Goal: Task Accomplishment & Management: Manage account settings

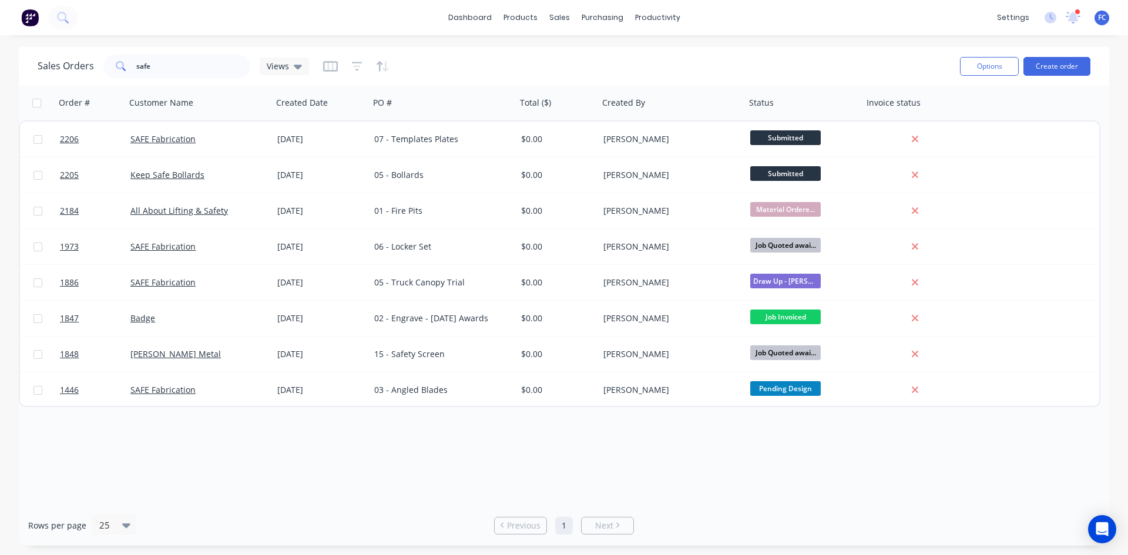
drag, startPoint x: 1074, startPoint y: 21, endPoint x: 1048, endPoint y: 25, distance: 25.5
click at [1074, 21] on icon at bounding box center [1073, 16] width 11 height 9
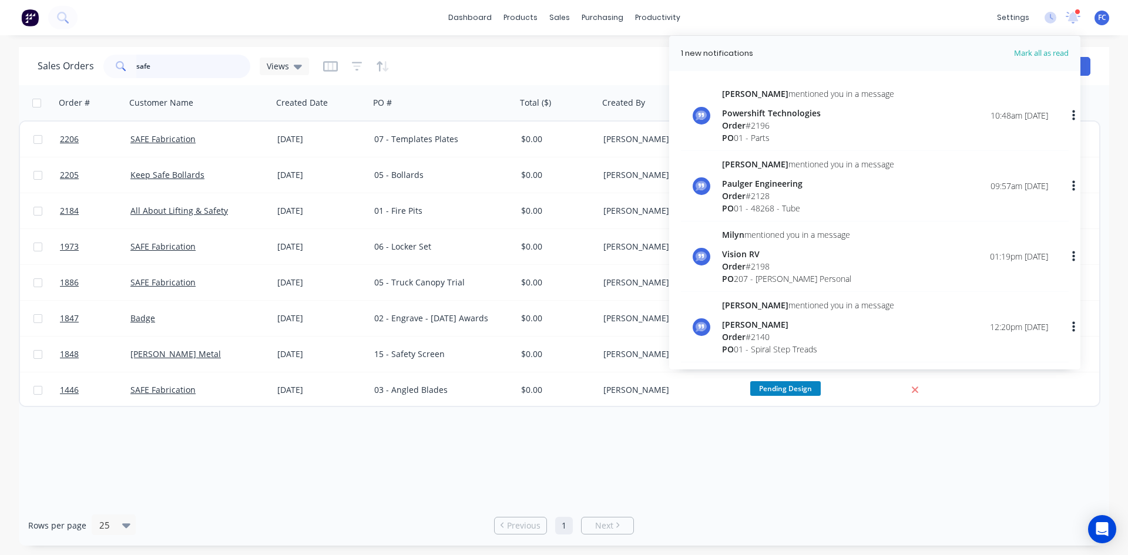
click at [0, 60] on div "Sales Orders safe Views Options Create order Order # Customer Name Created Date…" at bounding box center [564, 296] width 1128 height 499
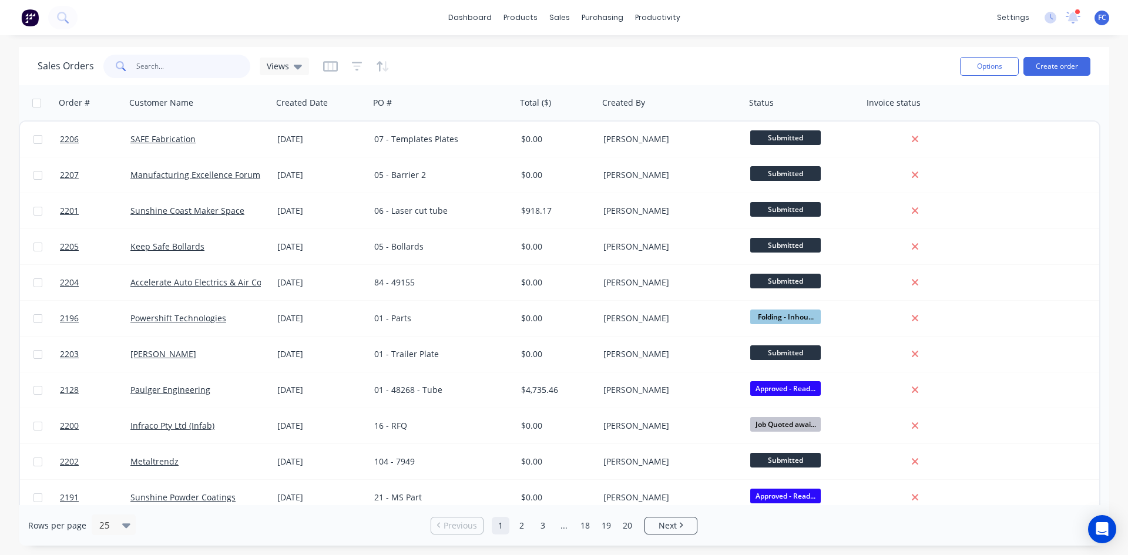
click at [171, 59] on input "text" at bounding box center [193, 66] width 115 height 23
type input "gecko"
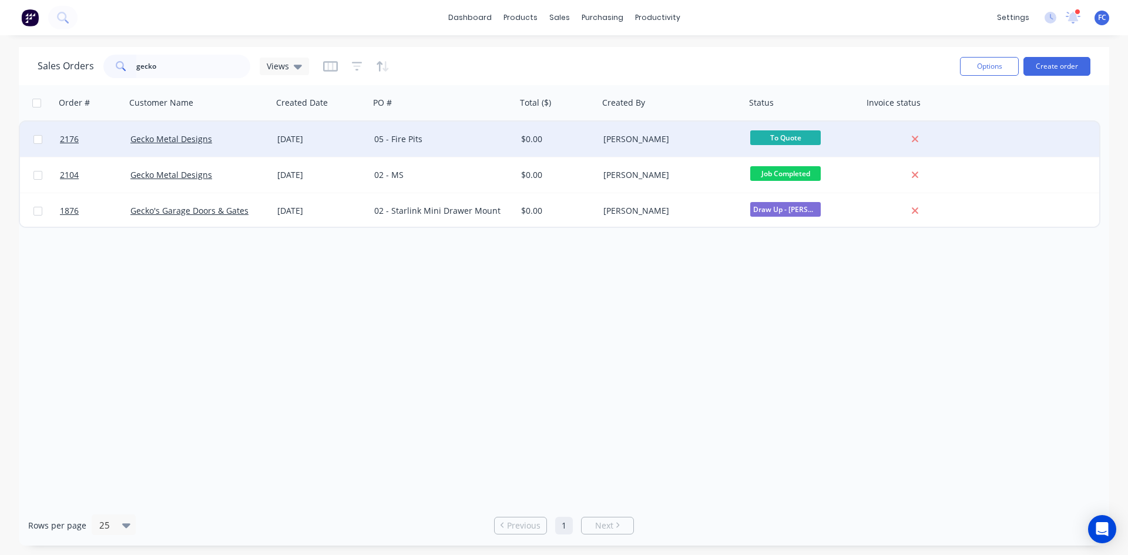
click at [251, 133] on div "Gecko Metal Designs" at bounding box center [199, 139] width 147 height 35
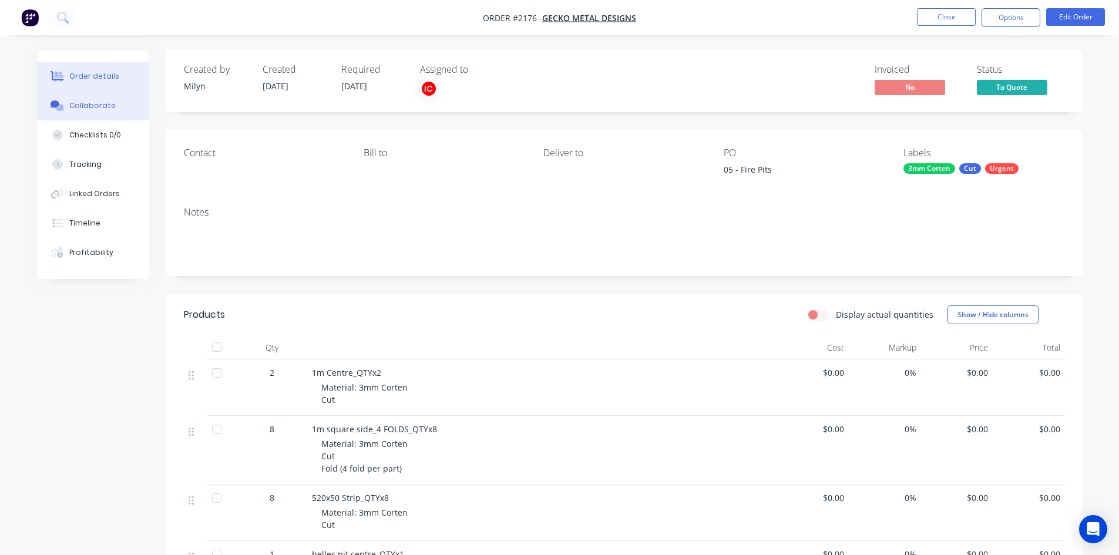
click at [90, 105] on div "Collaborate" at bounding box center [92, 105] width 46 height 11
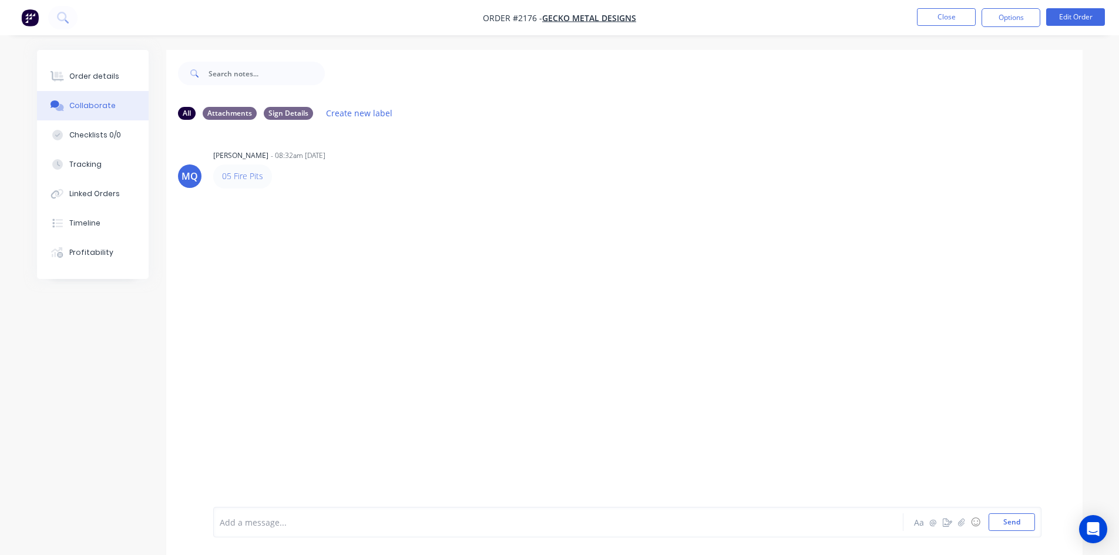
click at [429, 257] on div "MQ [PERSON_NAME] - 08:32am [DATE] 05 Fire Pits" at bounding box center [624, 318] width 916 height 378
click at [928, 21] on button "Close" at bounding box center [946, 17] width 59 height 18
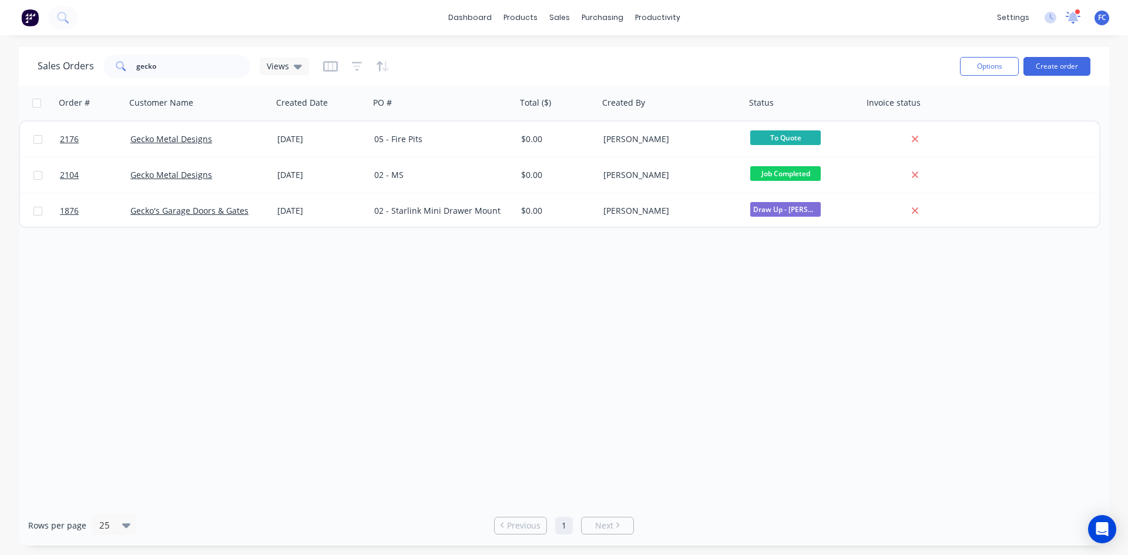
click at [1072, 15] on icon at bounding box center [1073, 16] width 11 height 9
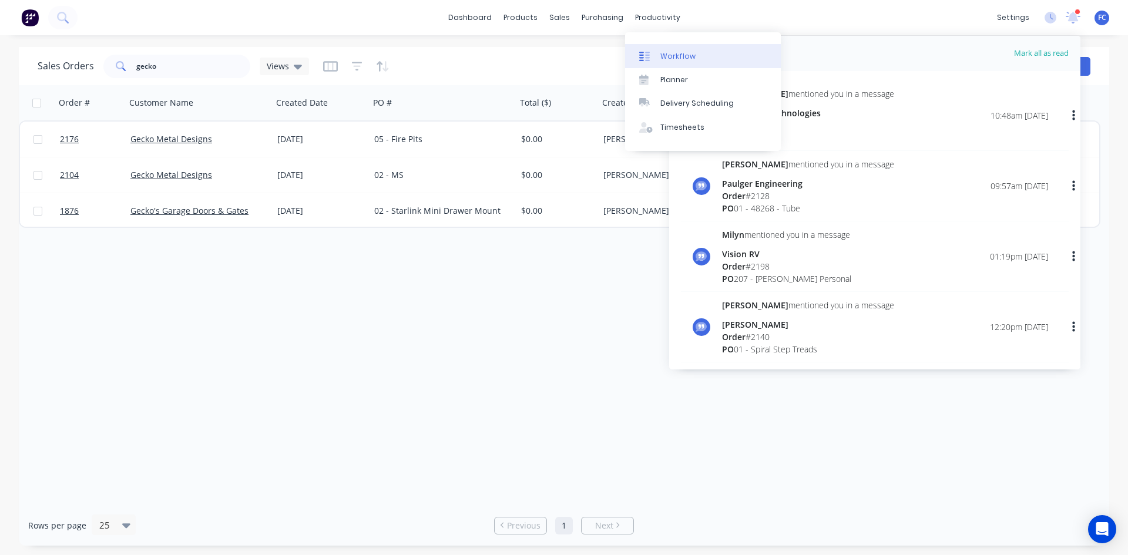
click at [667, 58] on div "Workflow" at bounding box center [677, 56] width 35 height 11
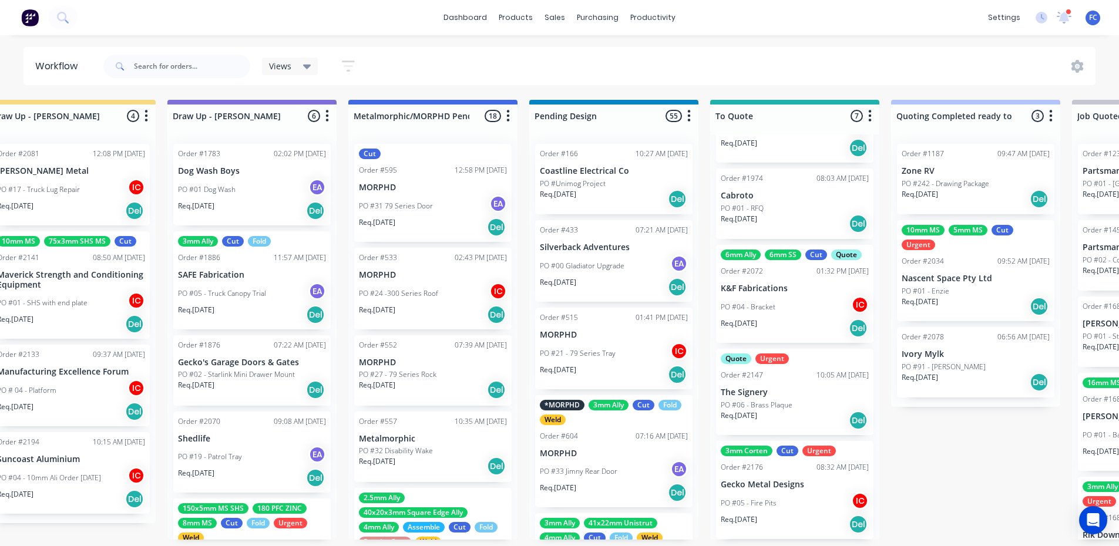
scroll to position [2, 255]
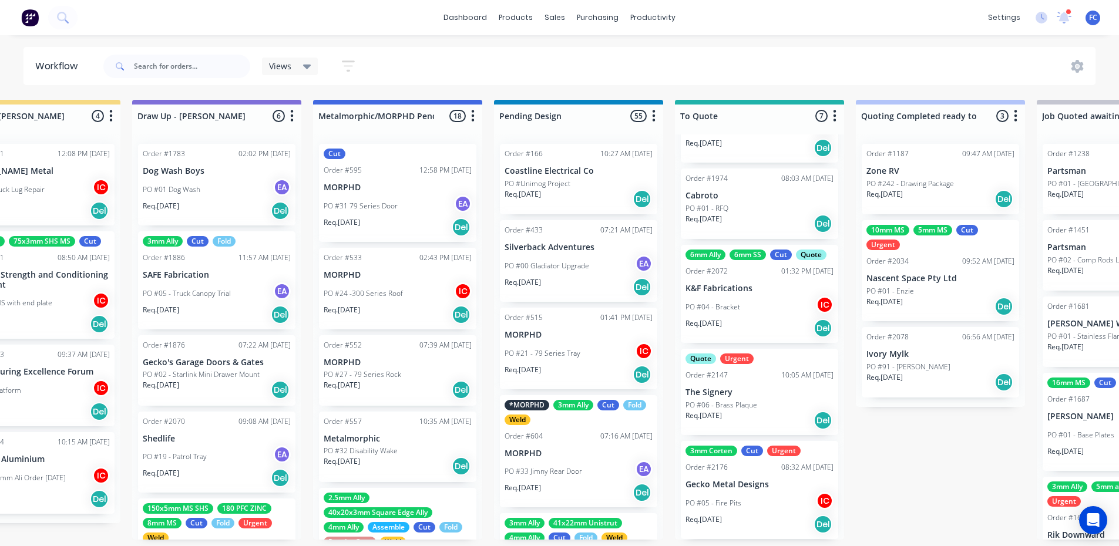
click at [719, 279] on div "6mm Ally 6mm SS Cut Quote Order #2072 01:32 PM [DATE] K&F Fabrications PO #04 -…" at bounding box center [759, 294] width 157 height 98
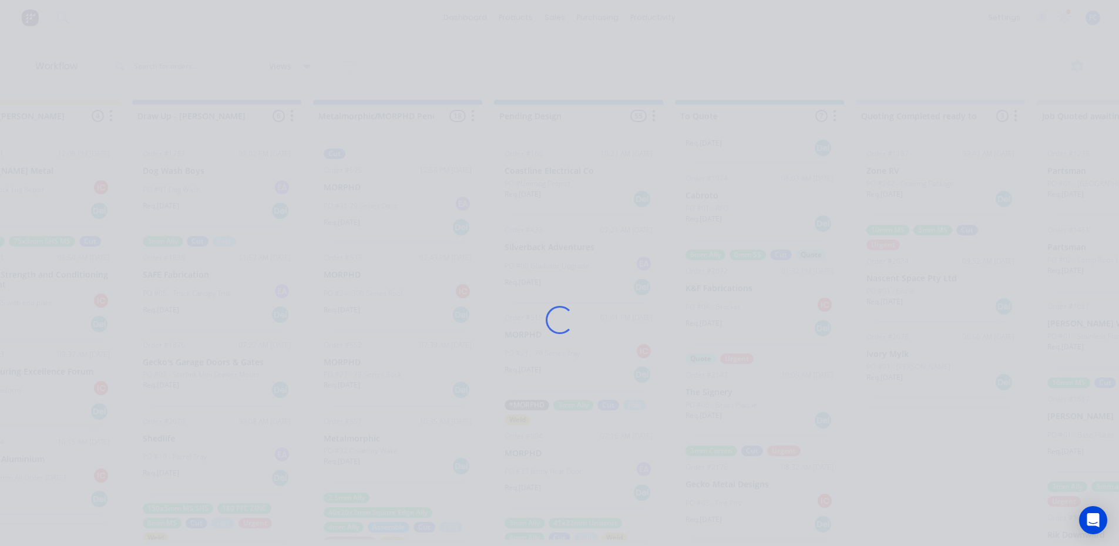
scroll to position [0, 255]
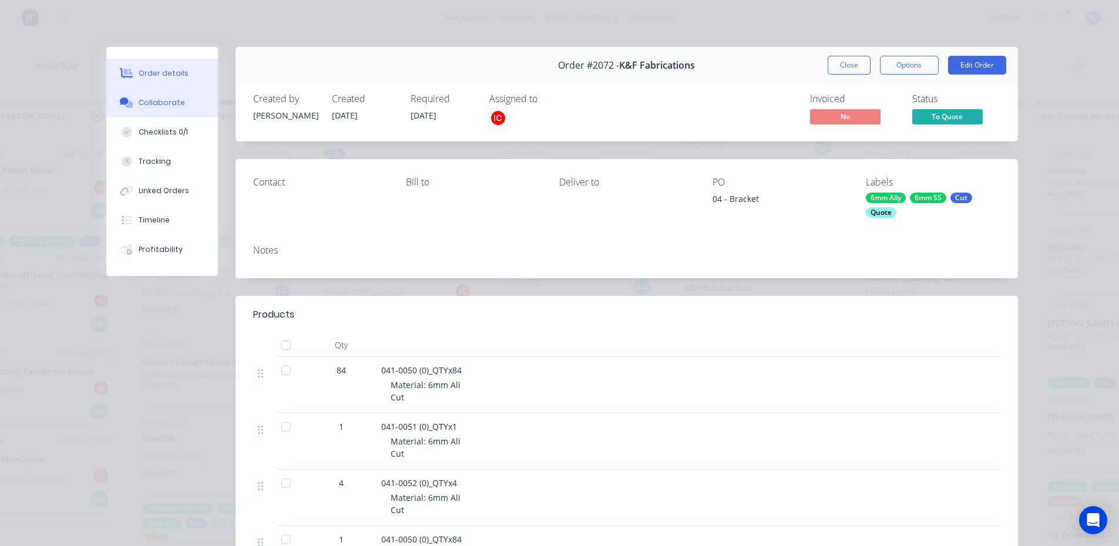
click at [169, 98] on div "Collaborate" at bounding box center [162, 102] width 46 height 11
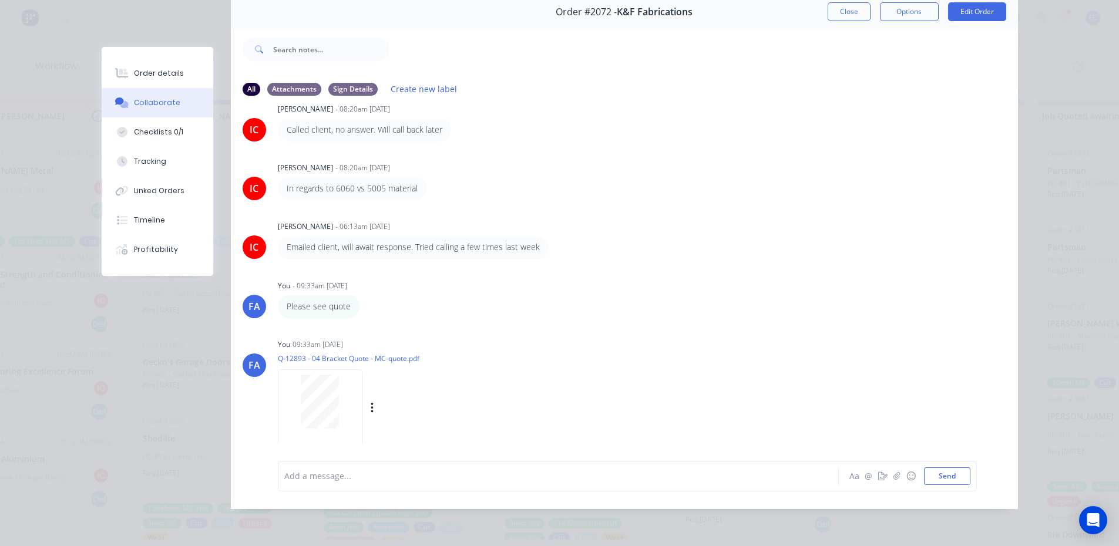
scroll to position [2, 255]
click at [845, 8] on button "Close" at bounding box center [849, 11] width 43 height 19
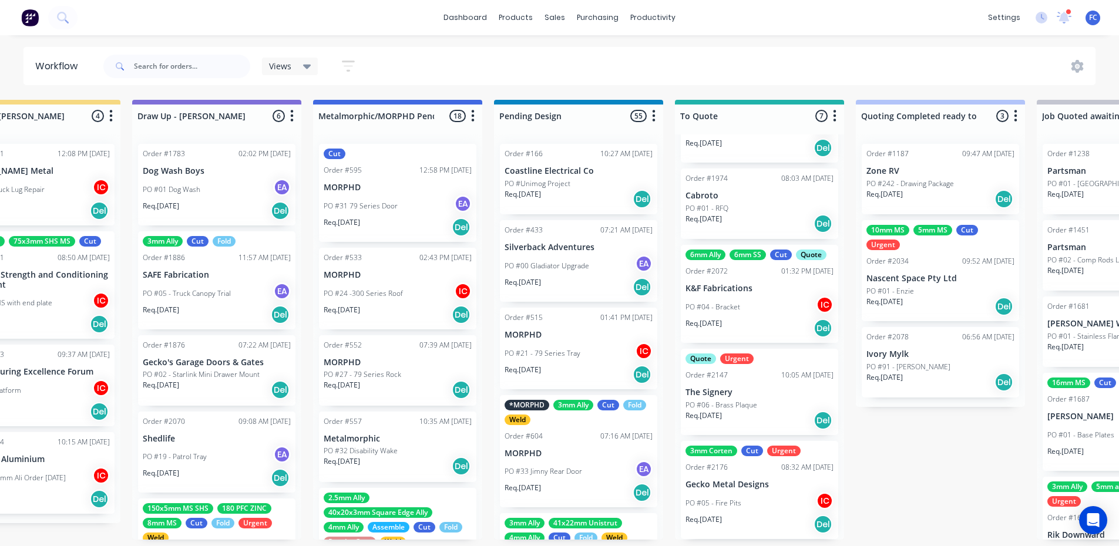
click at [708, 492] on div "PO #05 - Fire Pits IC" at bounding box center [759, 503] width 148 height 22
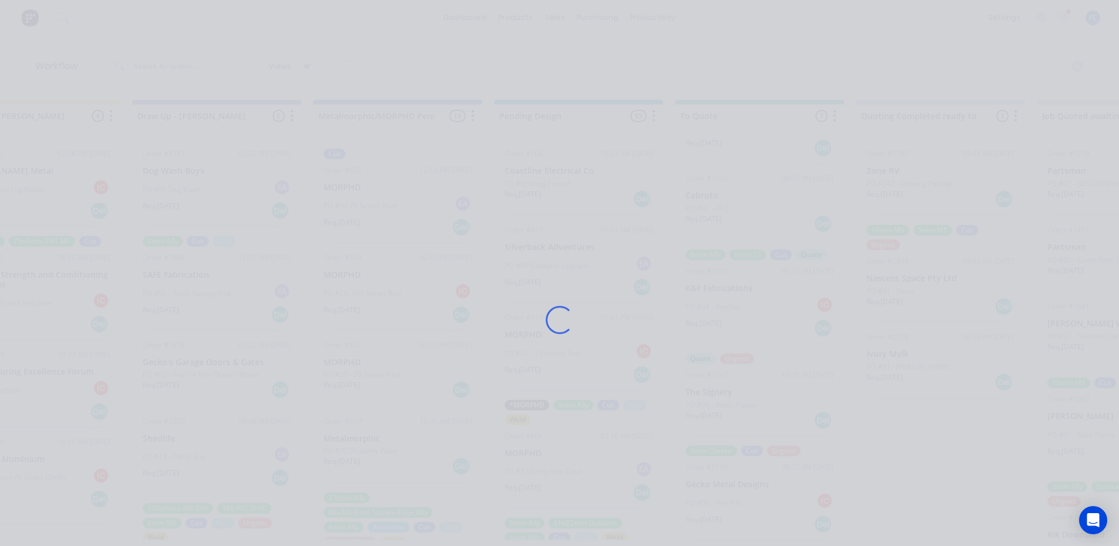
scroll to position [0, 255]
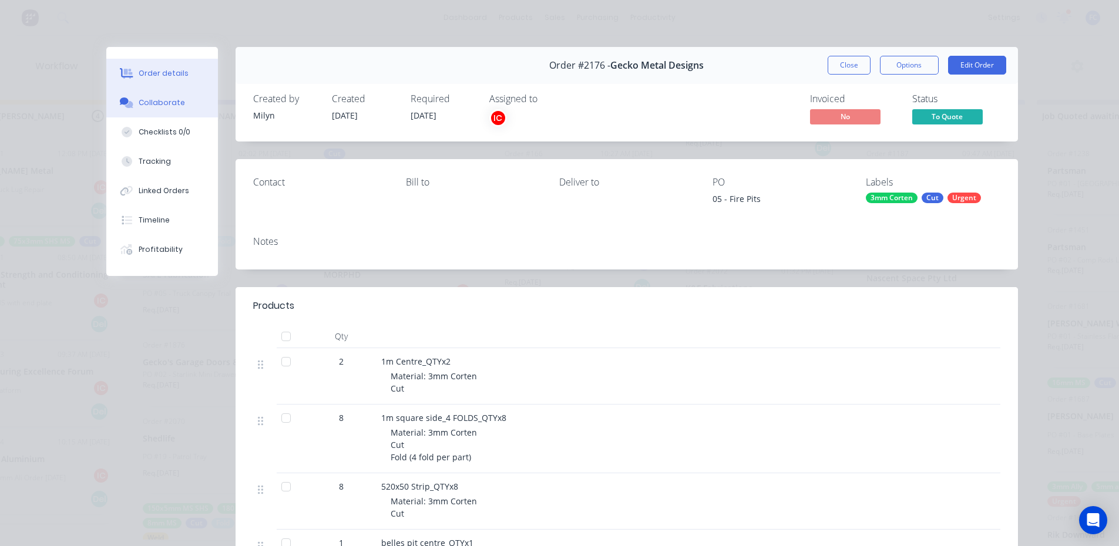
click at [161, 107] on div "Collaborate" at bounding box center [162, 102] width 46 height 11
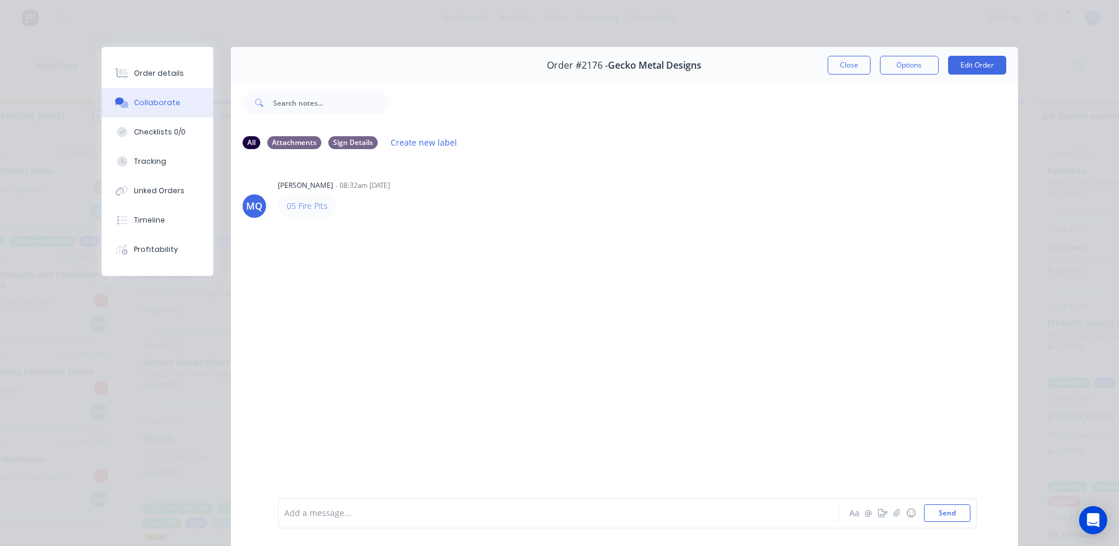
click at [840, 61] on button "Close" at bounding box center [849, 65] width 43 height 19
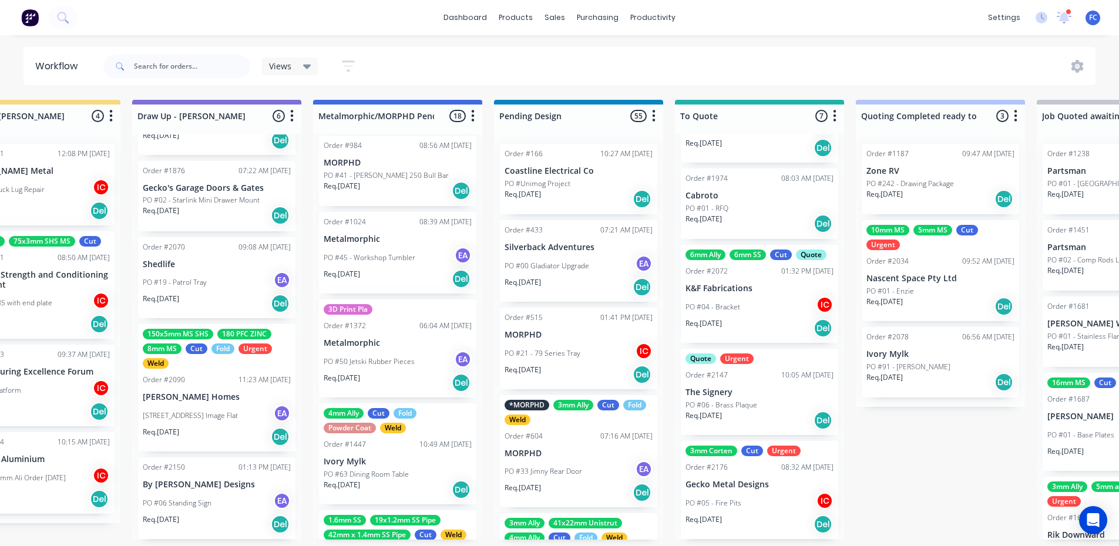
scroll to position [2, 255]
click at [758, 485] on p "Gecko Metal Designs" at bounding box center [759, 485] width 148 height 10
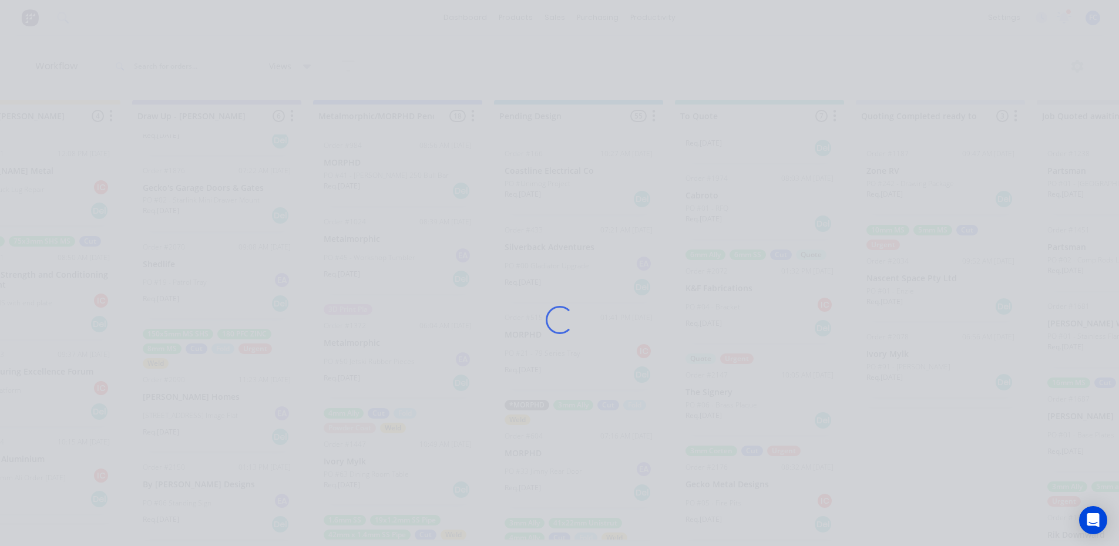
scroll to position [0, 255]
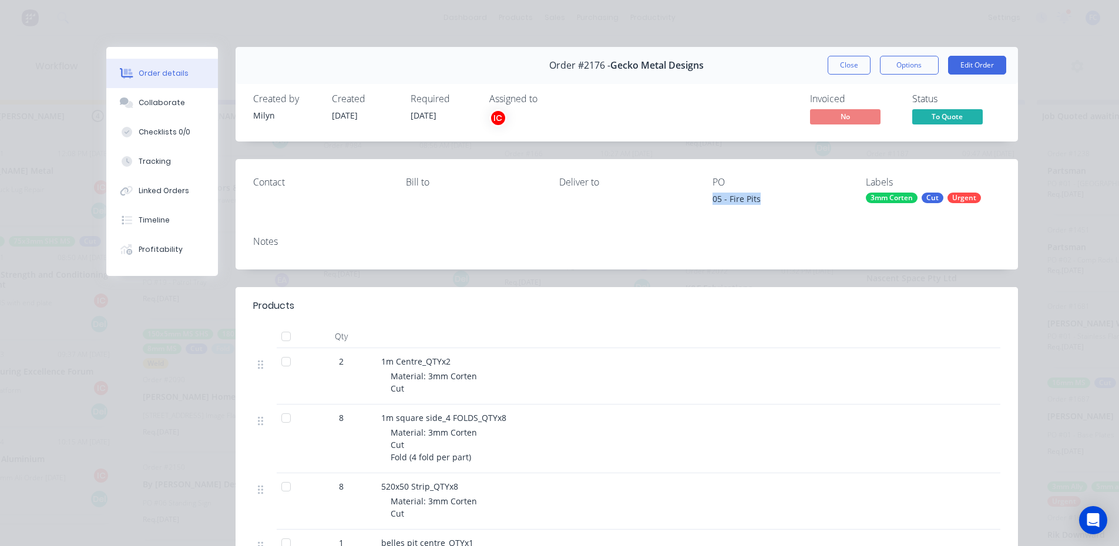
drag, startPoint x: 755, startPoint y: 200, endPoint x: 708, endPoint y: 201, distance: 47.0
click at [712, 201] on div "05 - Fire Pits" at bounding box center [779, 201] width 134 height 16
copy div "05 - Fire Pits"
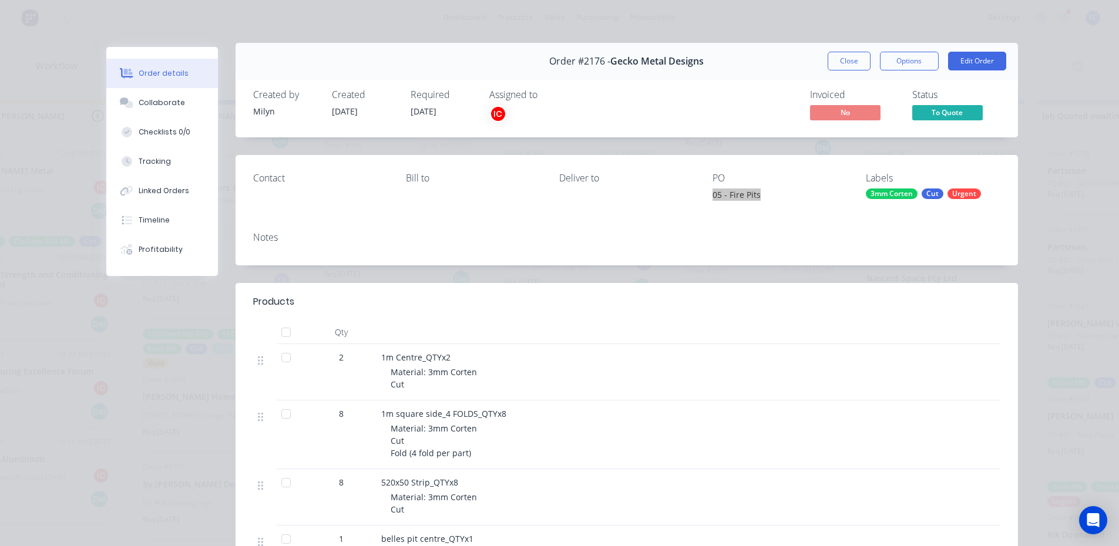
scroll to position [0, 0]
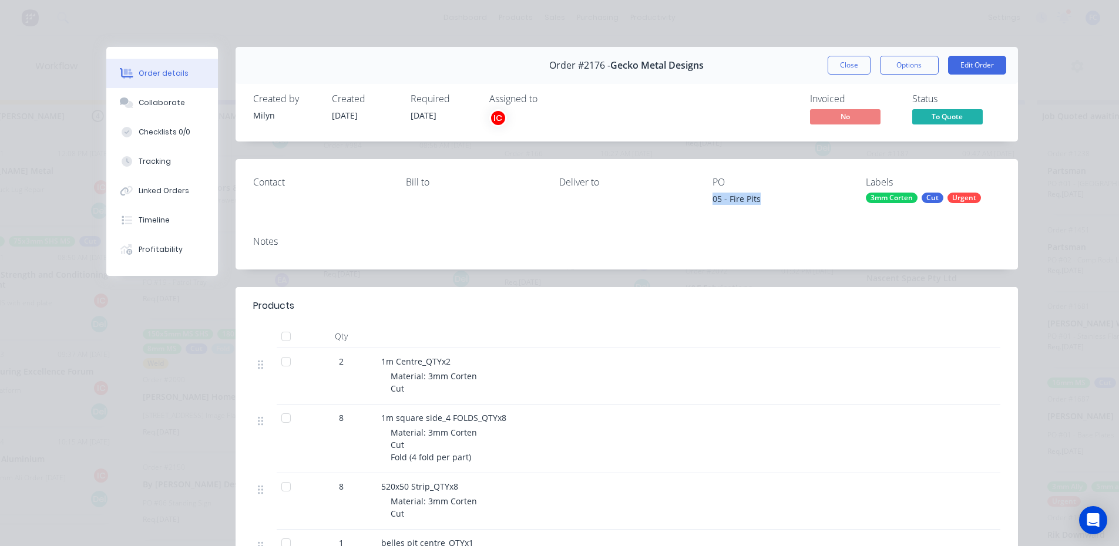
click at [839, 68] on button "Close" at bounding box center [849, 65] width 43 height 19
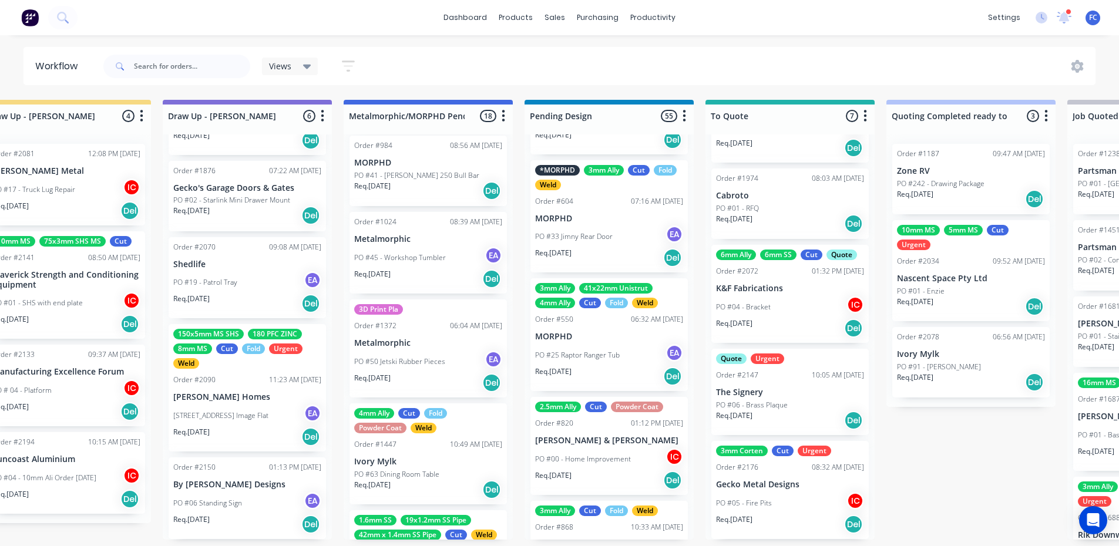
scroll to position [2, 224]
click at [758, 292] on div "6mm Ally 6mm SS Cut Quote Order #2072 01:32 PM [DATE] K&F Fabrications PO #04 -…" at bounding box center [789, 294] width 157 height 98
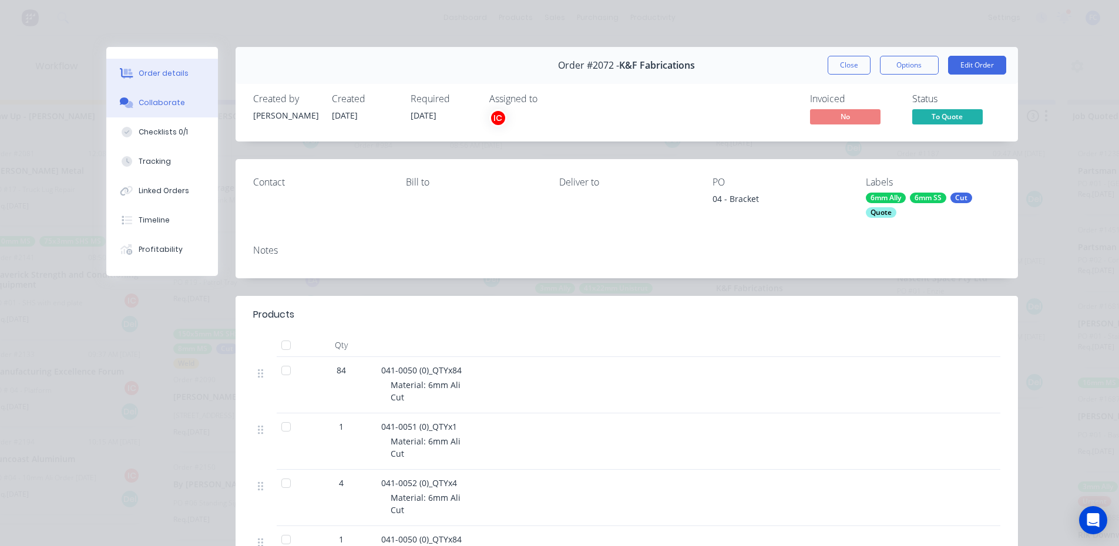
scroll to position [0, 224]
drag, startPoint x: 153, startPoint y: 113, endPoint x: 162, endPoint y: 115, distance: 8.6
click at [153, 113] on button "Collaborate" at bounding box center [162, 102] width 112 height 29
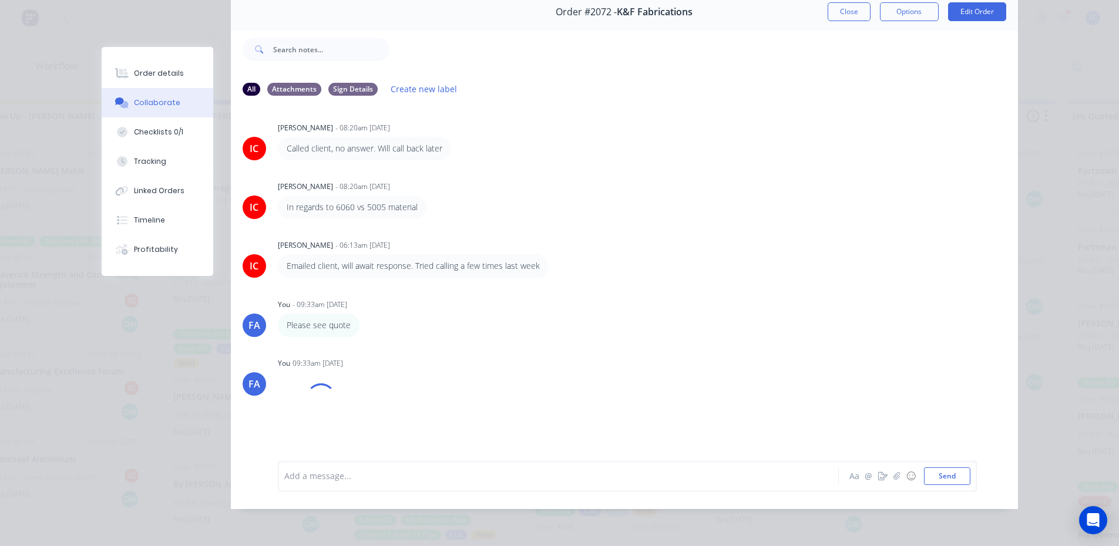
scroll to position [2, 224]
click at [839, 7] on button "Close" at bounding box center [849, 11] width 43 height 19
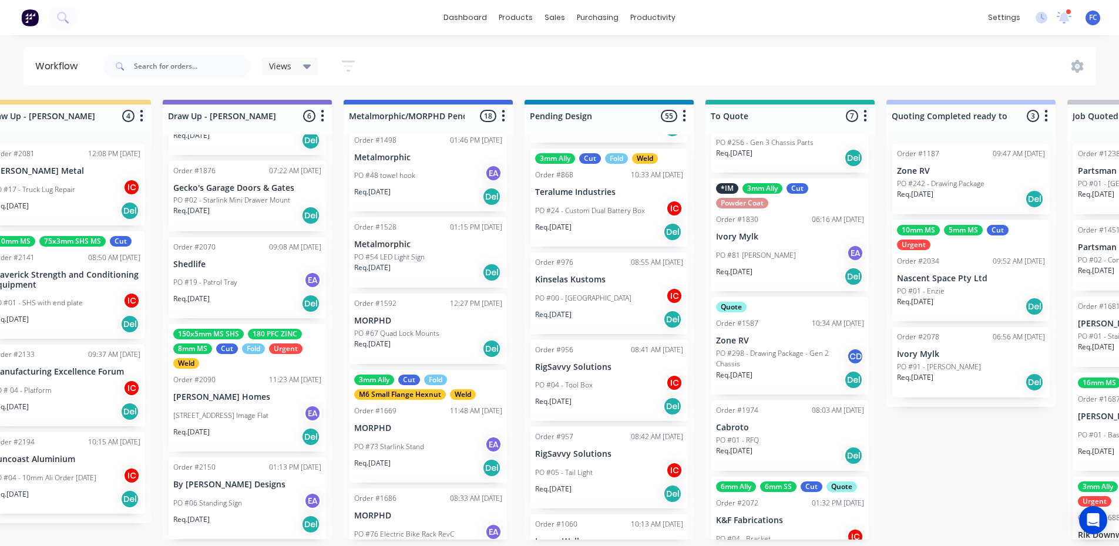
scroll to position [0, 0]
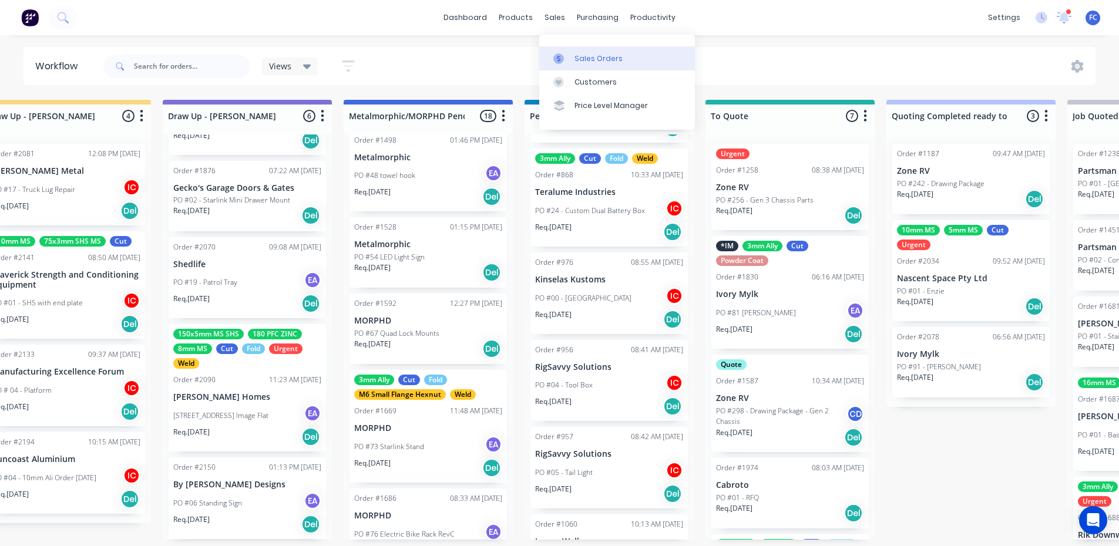
click at [592, 53] on div "Sales Orders" at bounding box center [598, 58] width 48 height 11
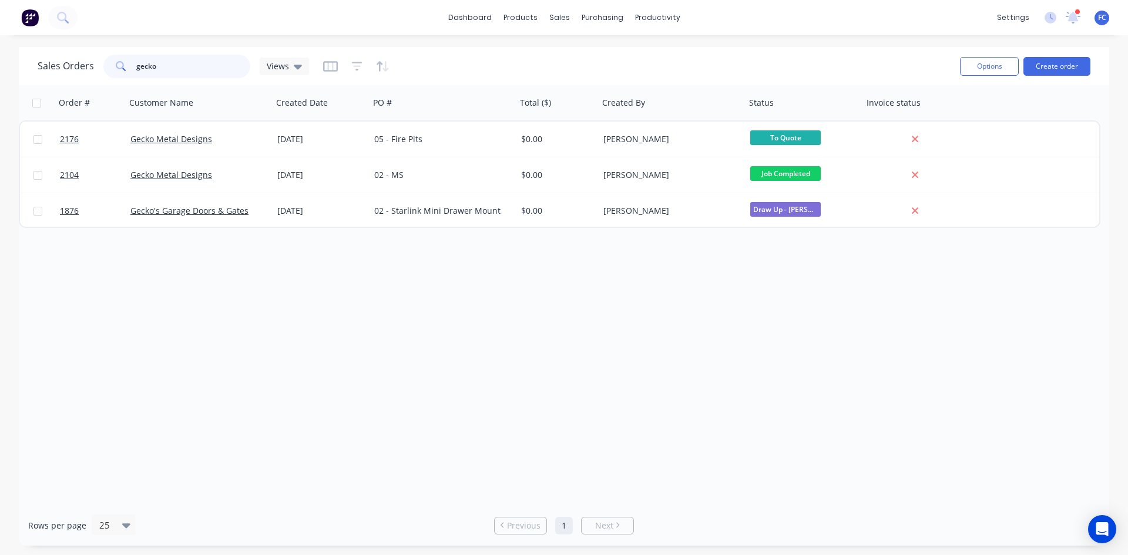
drag, startPoint x: 178, startPoint y: 62, endPoint x: 103, endPoint y: 59, distance: 75.3
click at [103, 59] on div "gecko" at bounding box center [176, 66] width 147 height 23
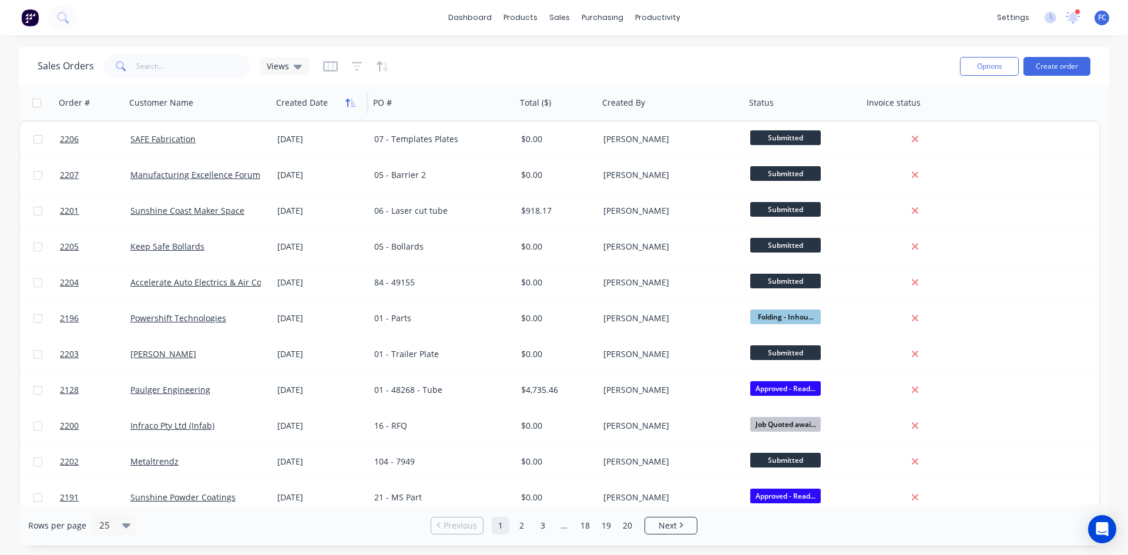
click at [344, 105] on button "button" at bounding box center [351, 103] width 18 height 18
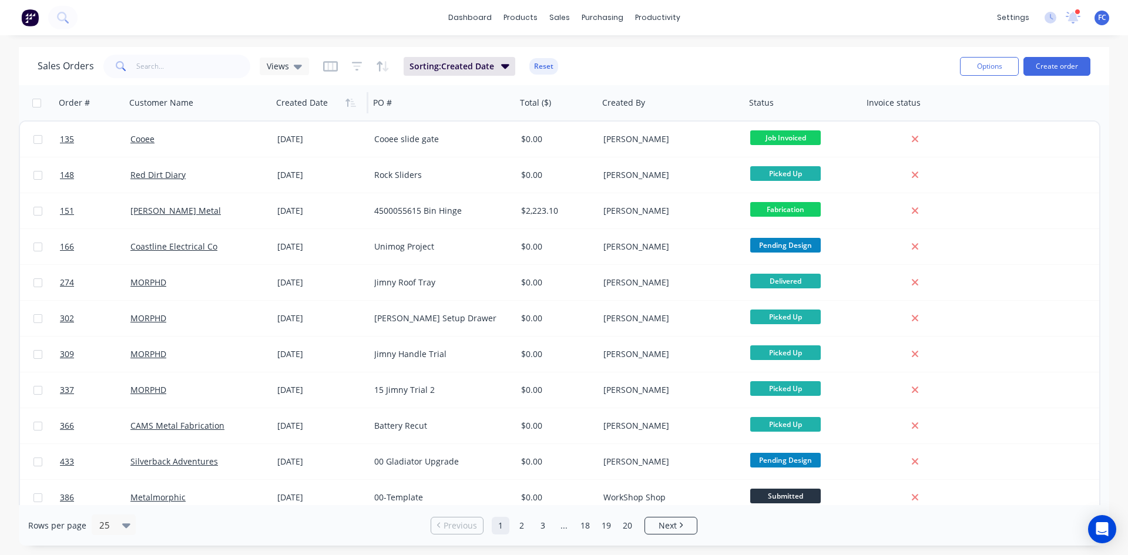
click at [346, 105] on icon "button" at bounding box center [350, 102] width 11 height 9
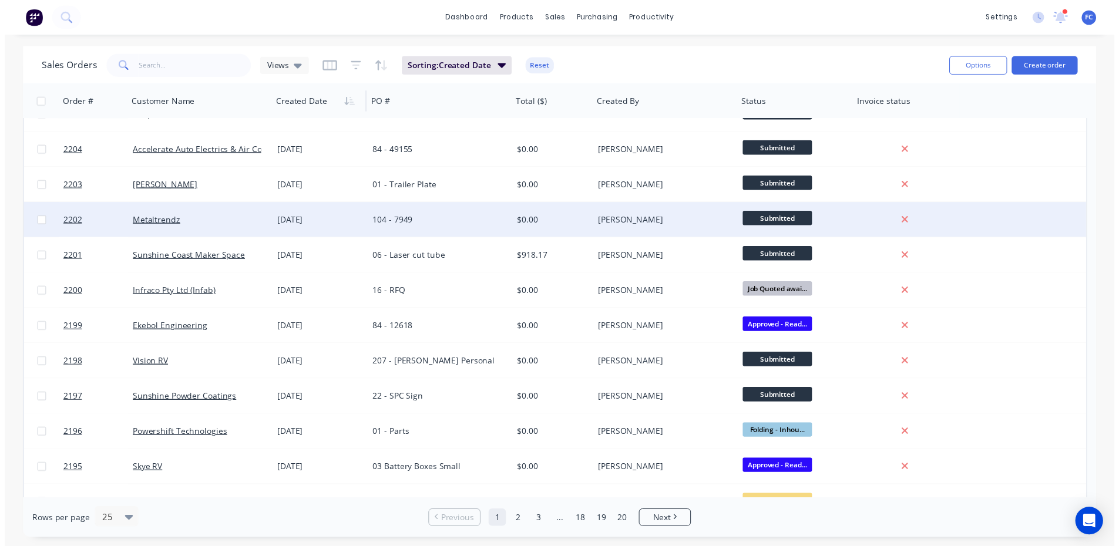
scroll to position [117, 0]
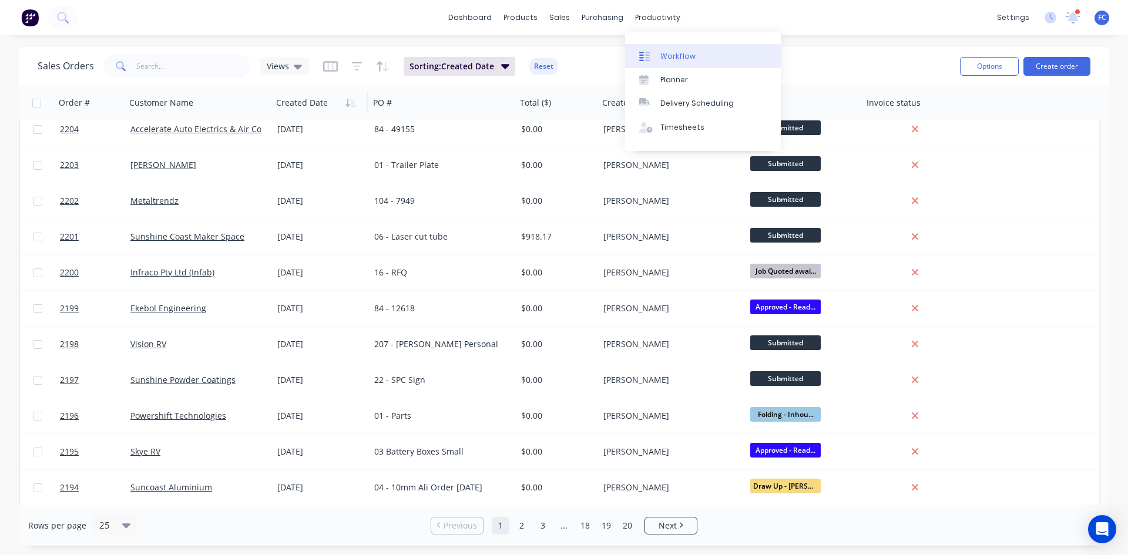
click at [682, 55] on div "Workflow" at bounding box center [677, 56] width 35 height 11
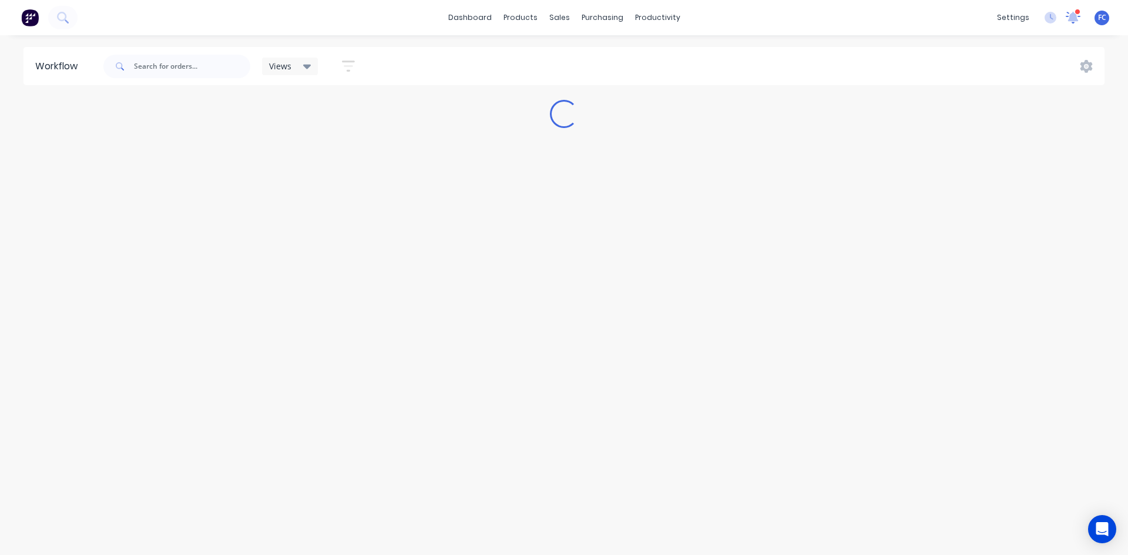
click at [1067, 12] on div at bounding box center [1072, 18] width 15 height 18
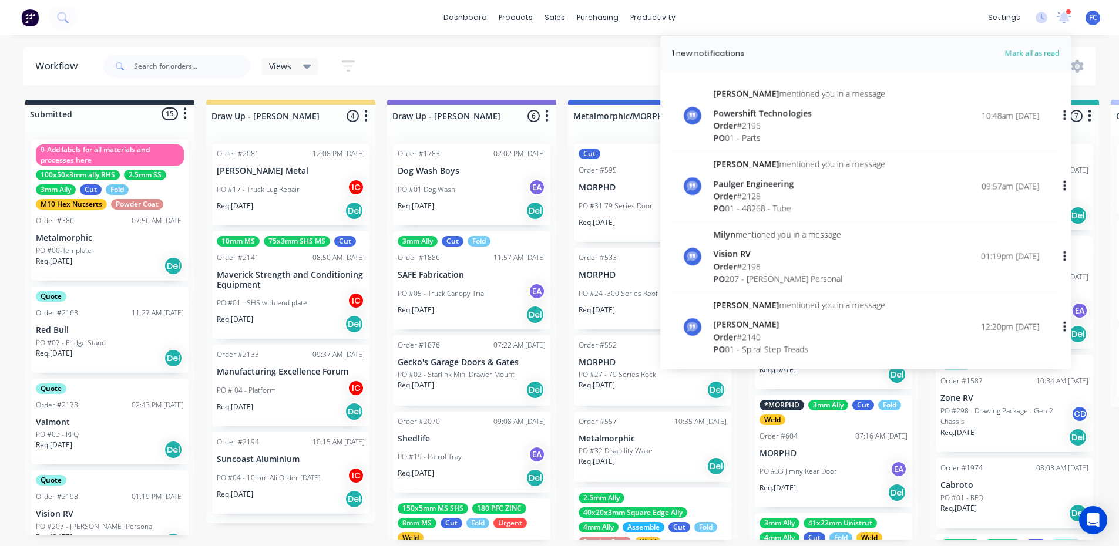
click at [455, 51] on div "Views Save new view None (Default) edit [PERSON_NAME] edit [PERSON_NAME] edit S…" at bounding box center [598, 66] width 995 height 35
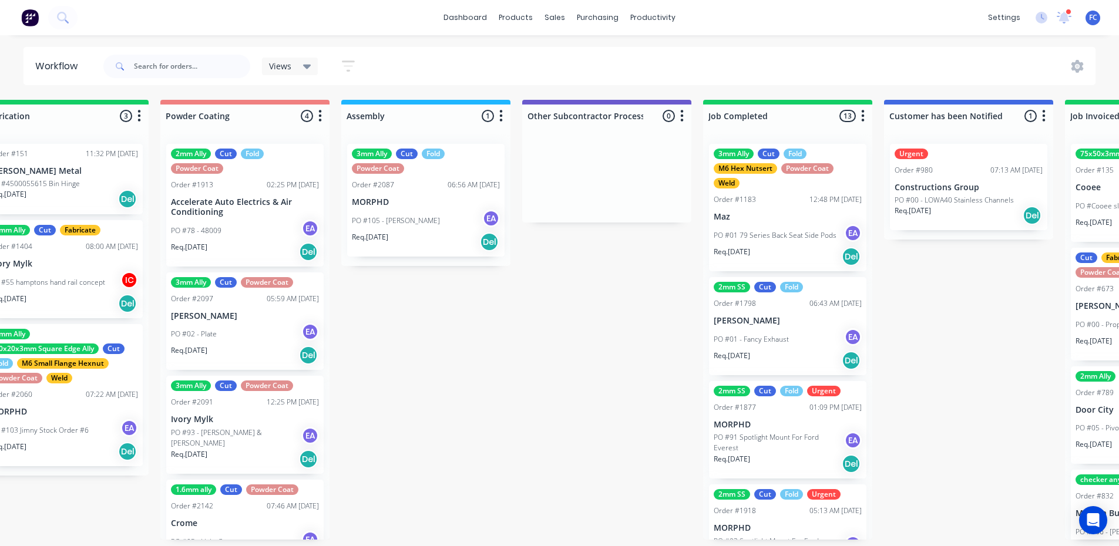
scroll to position [0, 3121]
click at [778, 204] on div "3mm Ally Cut Fold M6 Hex Nutsert Powder Coat Weld Order #1183 12:48 PM [DATE] M…" at bounding box center [787, 207] width 157 height 127
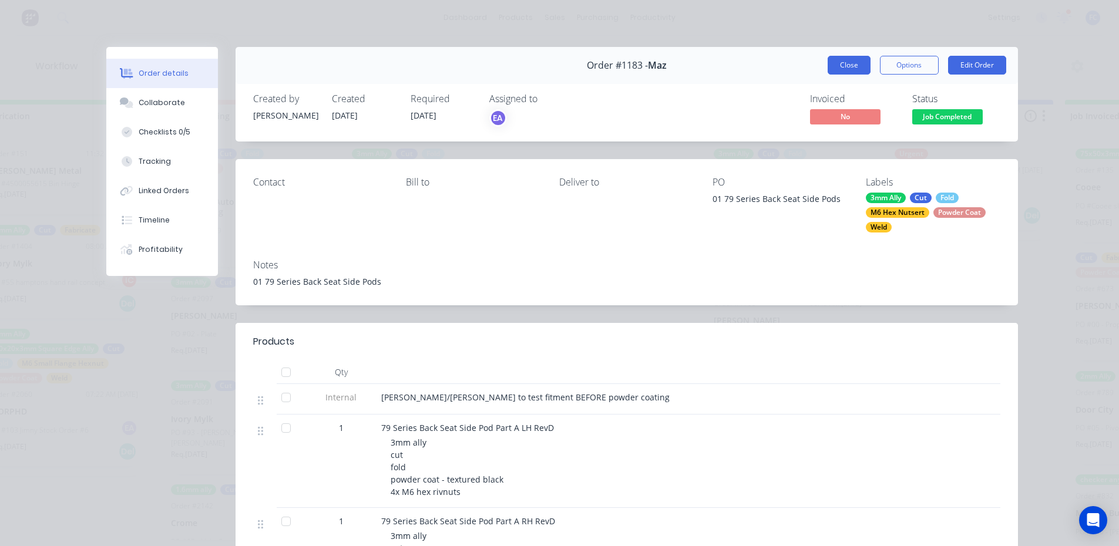
click at [835, 68] on button "Close" at bounding box center [849, 65] width 43 height 19
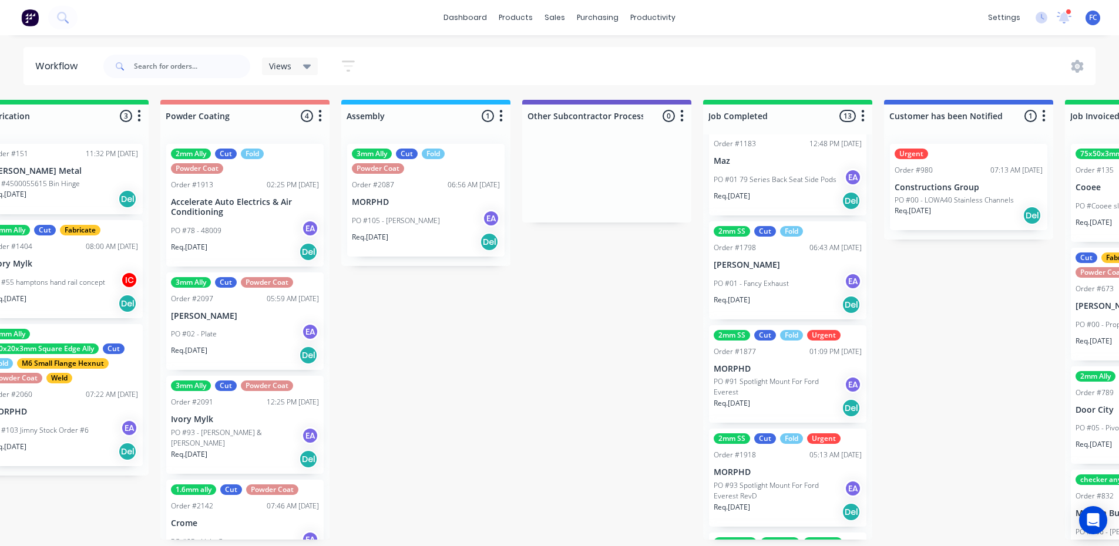
scroll to position [59, 0]
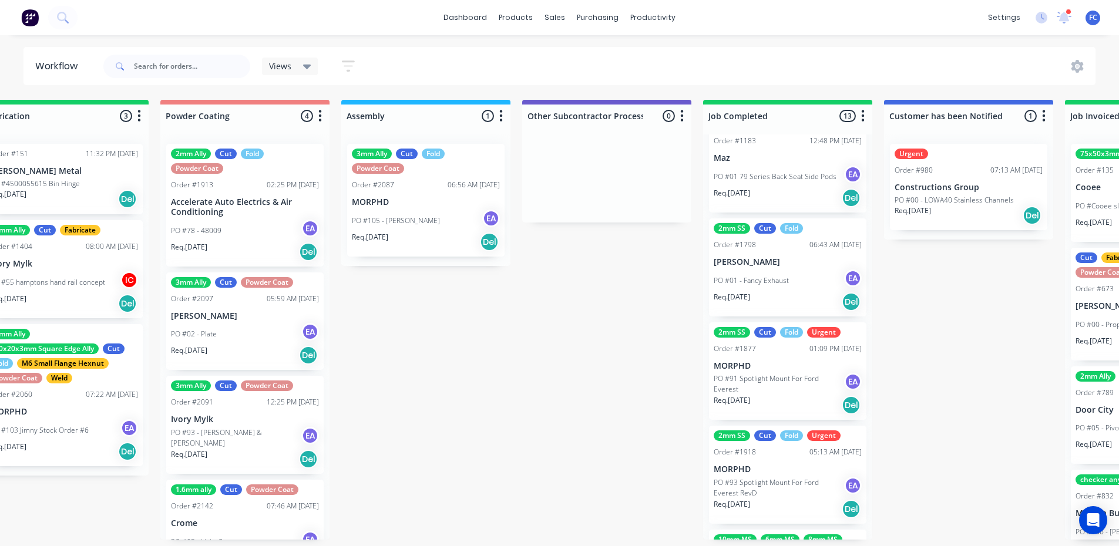
click at [770, 266] on p "[PERSON_NAME]" at bounding box center [788, 262] width 148 height 10
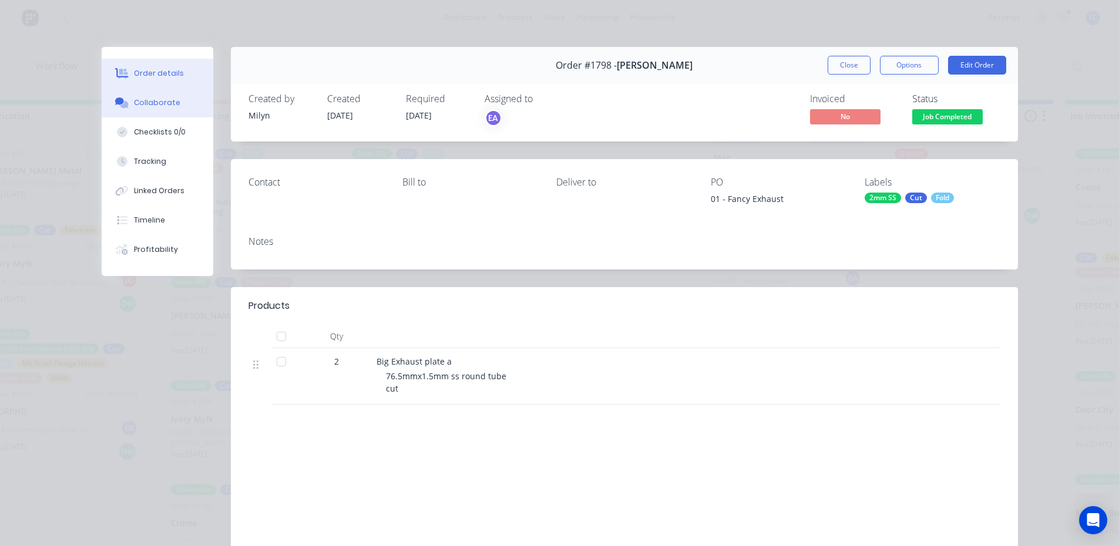
click at [155, 103] on div "Collaborate" at bounding box center [157, 102] width 46 height 11
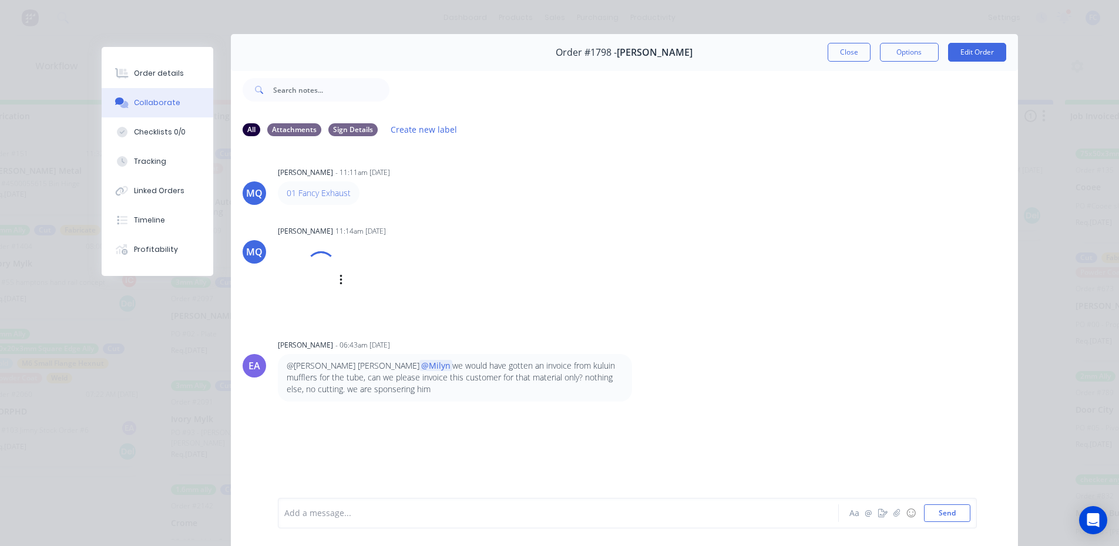
scroll to position [0, 0]
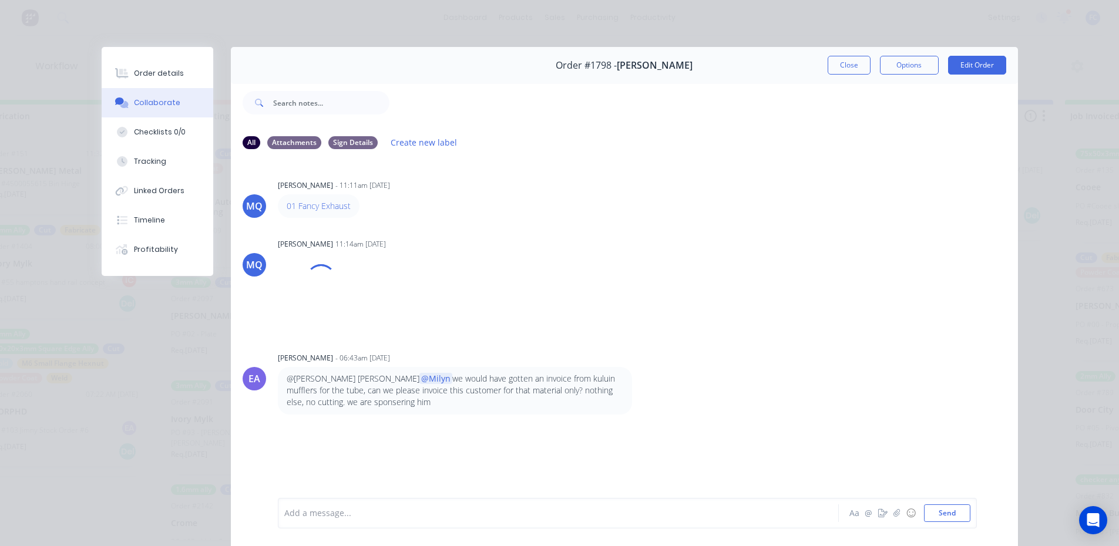
click at [847, 63] on button "Close" at bounding box center [849, 65] width 43 height 19
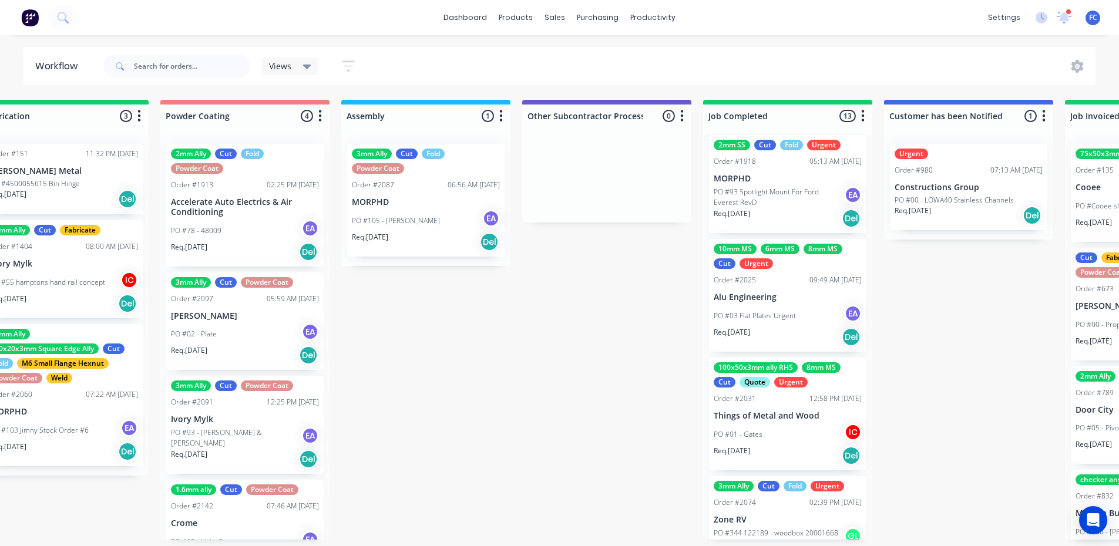
scroll to position [352, 0]
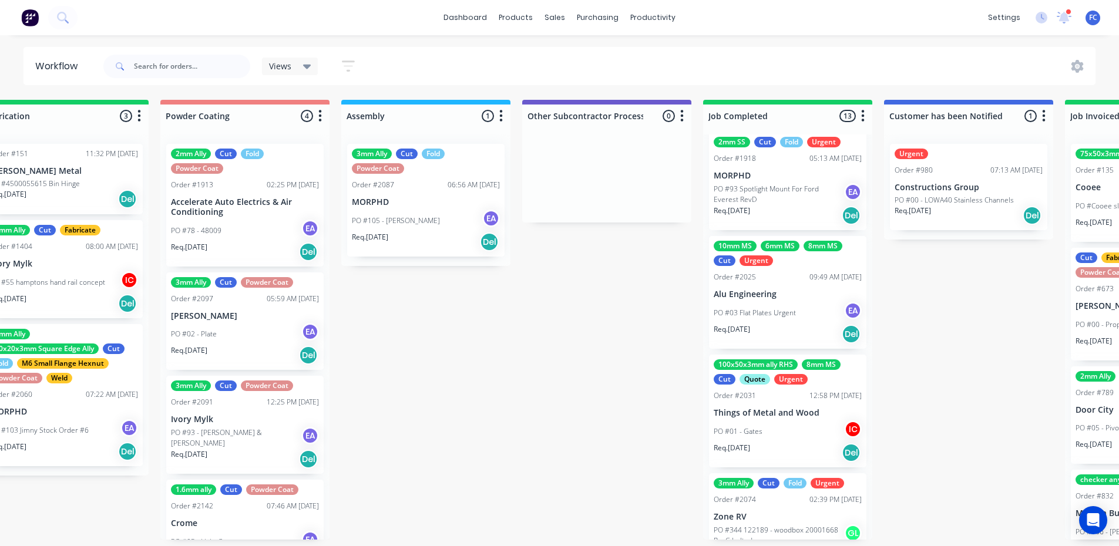
click at [773, 290] on p "Alu Engineering" at bounding box center [788, 295] width 148 height 10
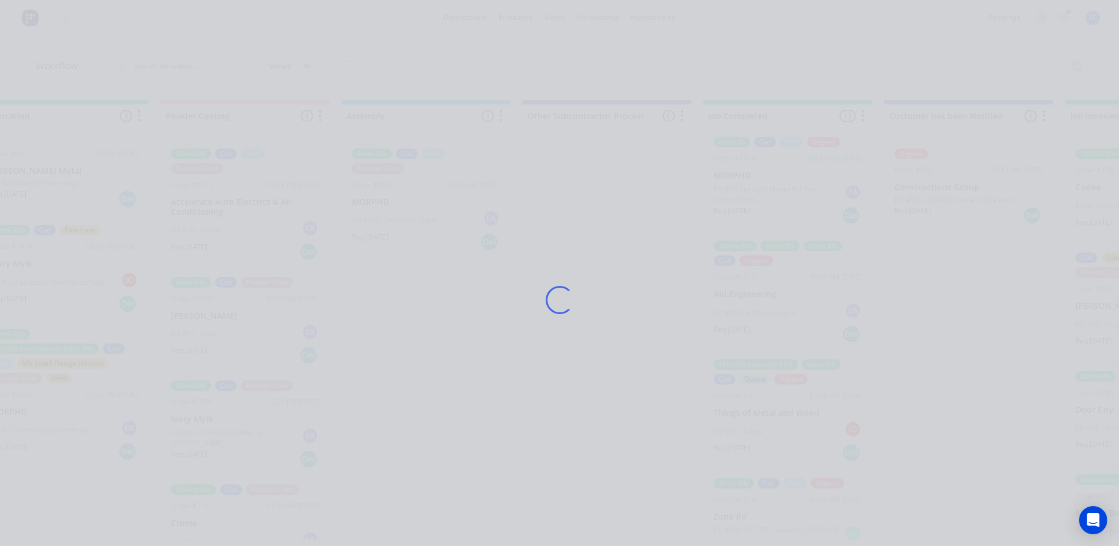
scroll to position [0, 0]
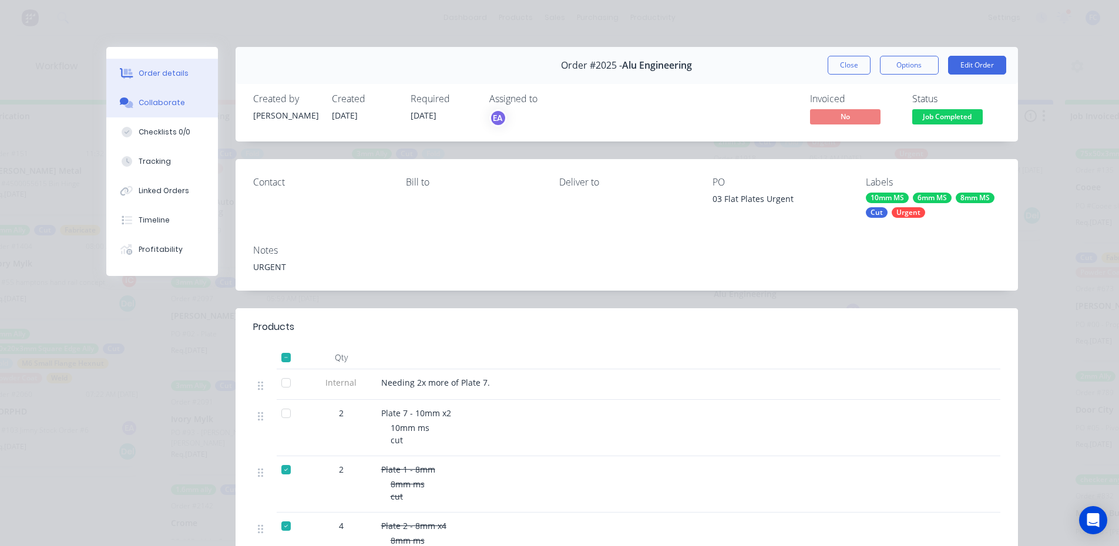
click at [157, 100] on div "Collaborate" at bounding box center [162, 102] width 46 height 11
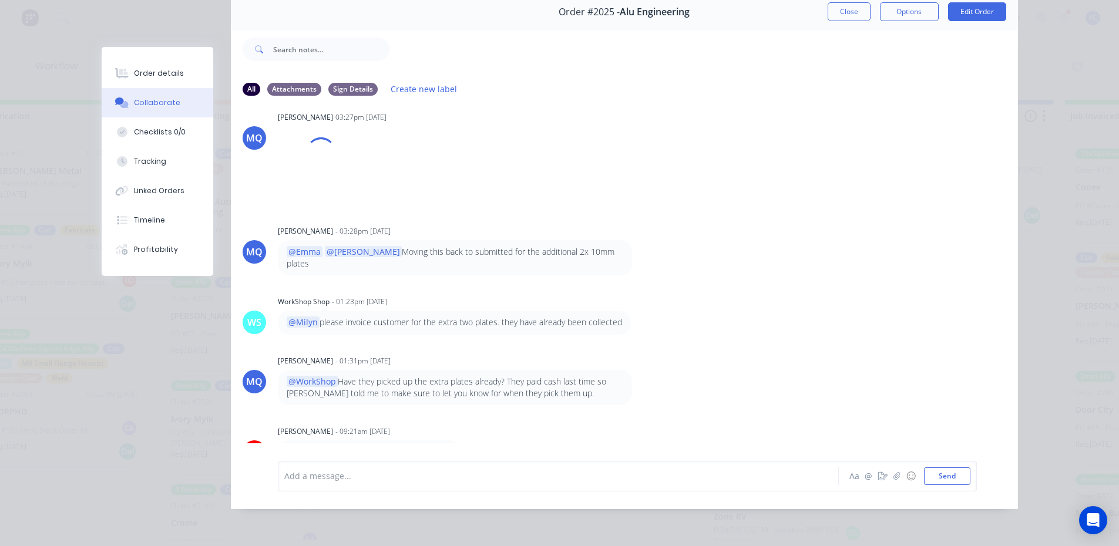
scroll to position [487, 0]
drag, startPoint x: 843, startPoint y: 1, endPoint x: 870, endPoint y: 308, distance: 308.9
click at [842, 2] on button "Close" at bounding box center [849, 11] width 43 height 19
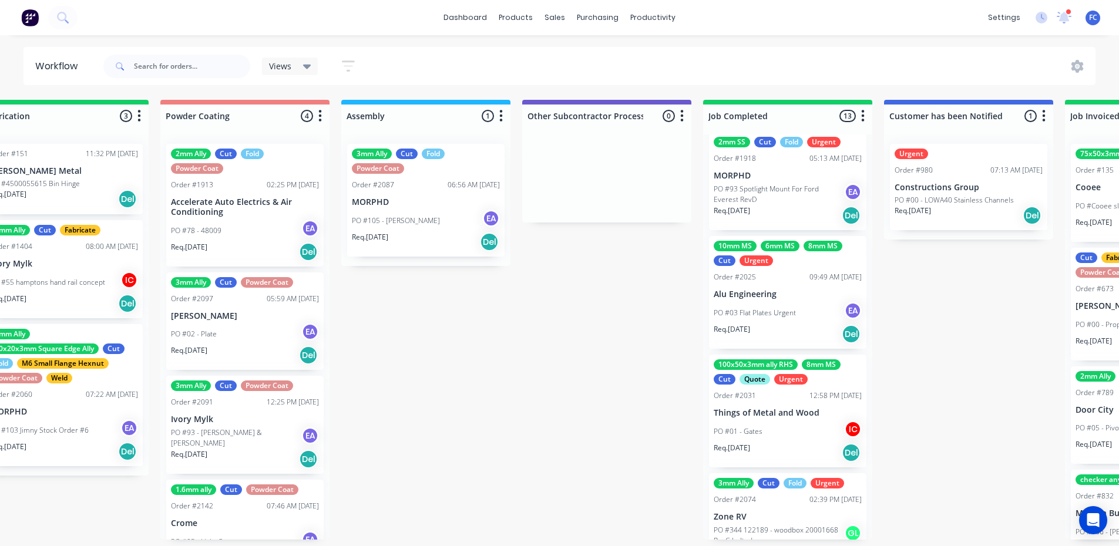
click at [762, 416] on div "100x50x3mm ally RHS 8mm MS Cut Quote Urgent Order #2031 12:58 PM [DATE] Things …" at bounding box center [787, 411] width 157 height 113
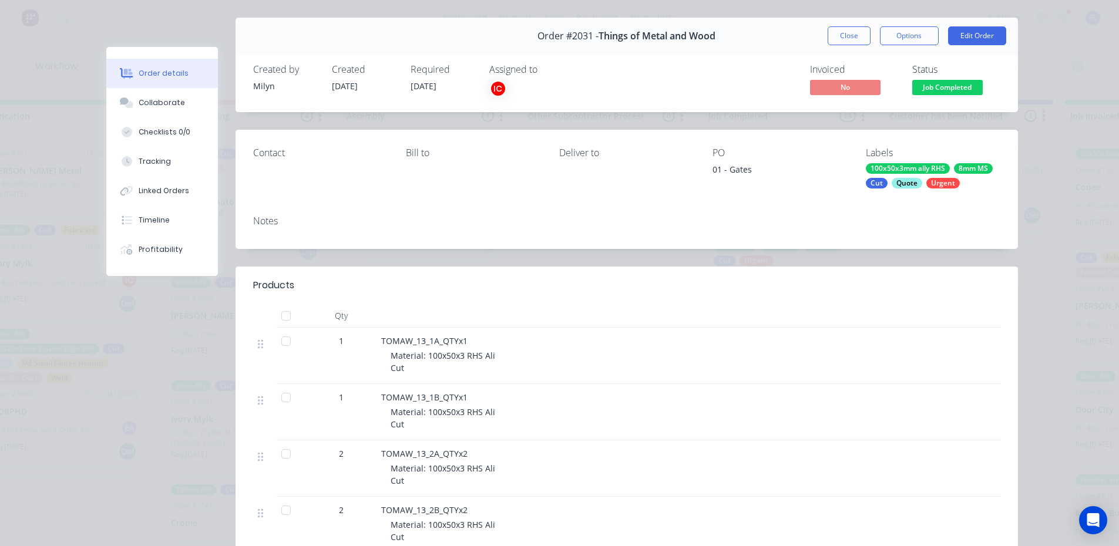
scroll to position [0, 0]
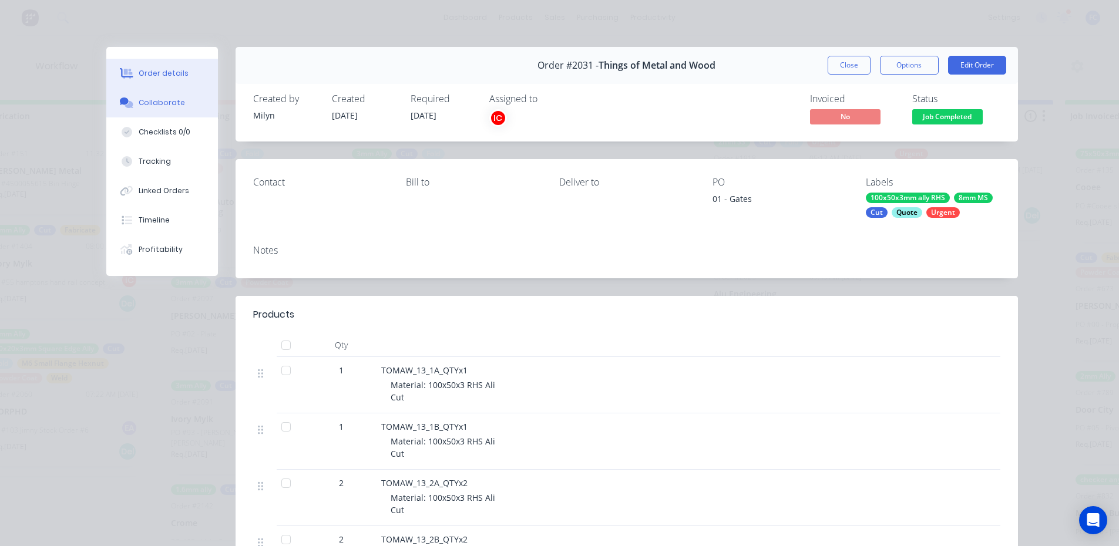
click at [133, 108] on button "Collaborate" at bounding box center [162, 102] width 112 height 29
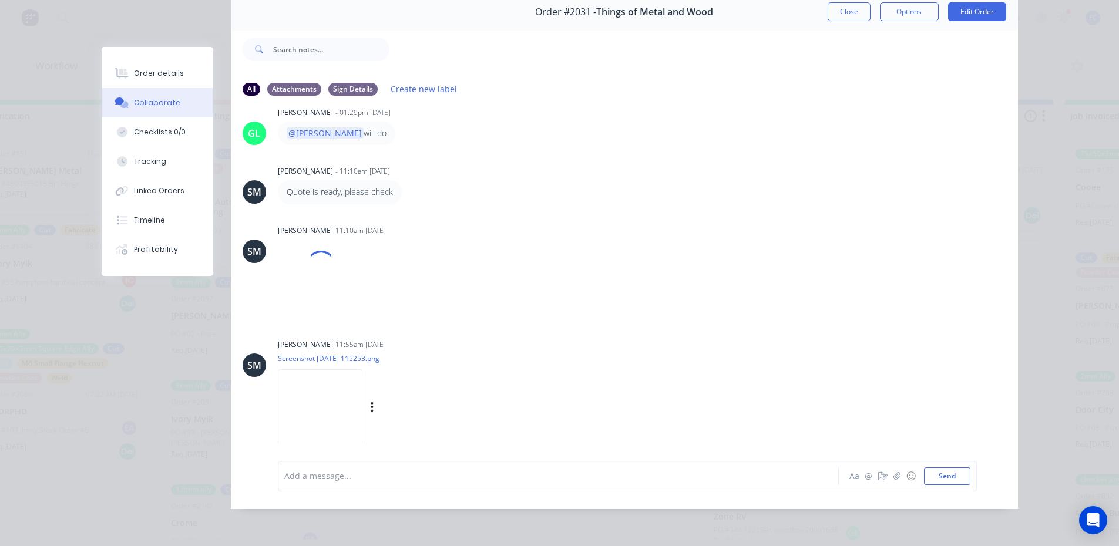
click at [331, 398] on img at bounding box center [320, 407] width 85 height 77
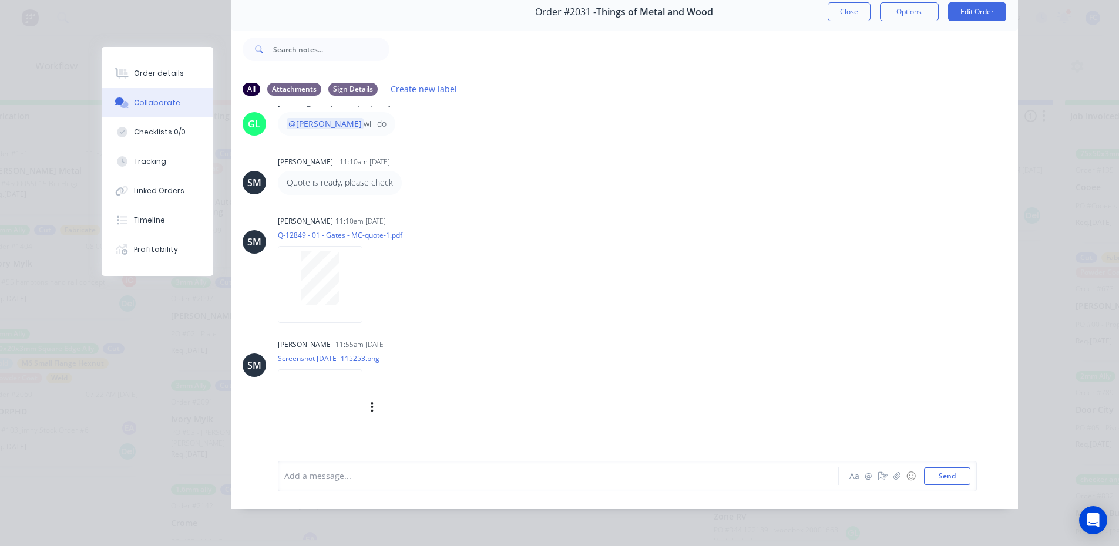
click at [351, 387] on img at bounding box center [320, 407] width 85 height 77
click at [339, 281] on div at bounding box center [320, 278] width 74 height 54
click at [337, 409] on img at bounding box center [320, 407] width 85 height 77
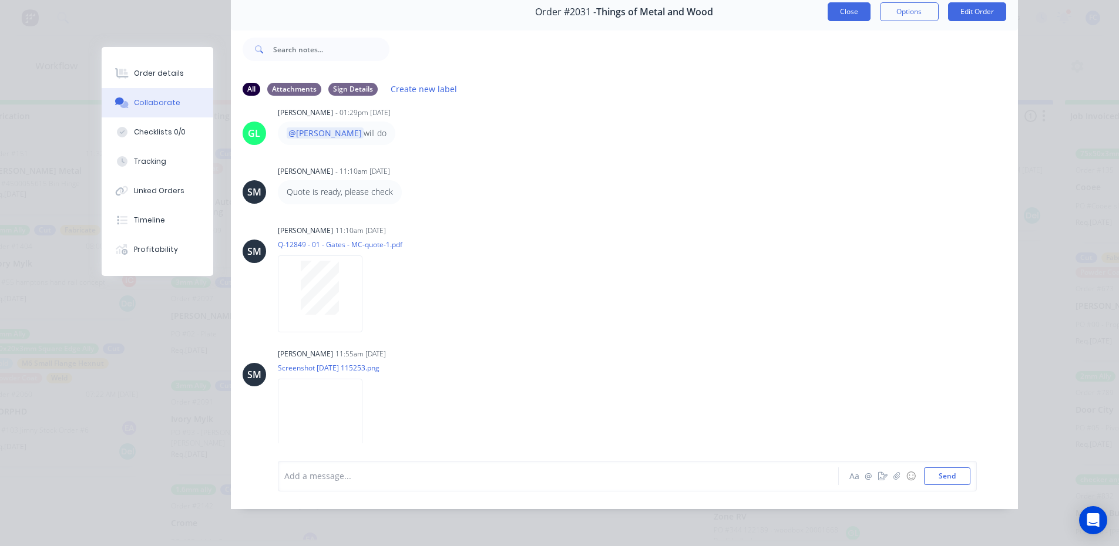
scroll to position [270, 0]
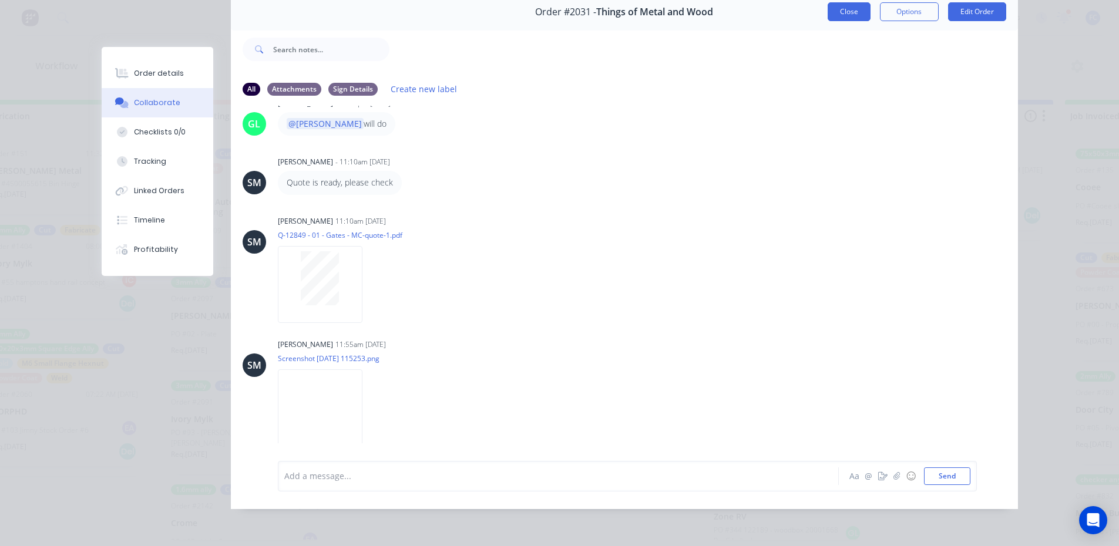
click at [842, 5] on button "Close" at bounding box center [849, 11] width 43 height 19
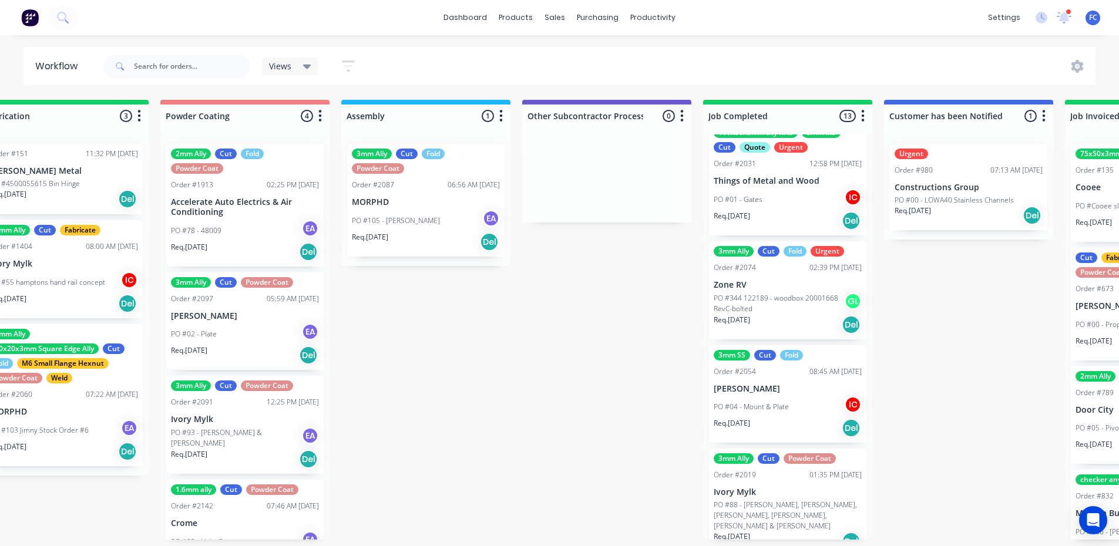
scroll to position [587, 0]
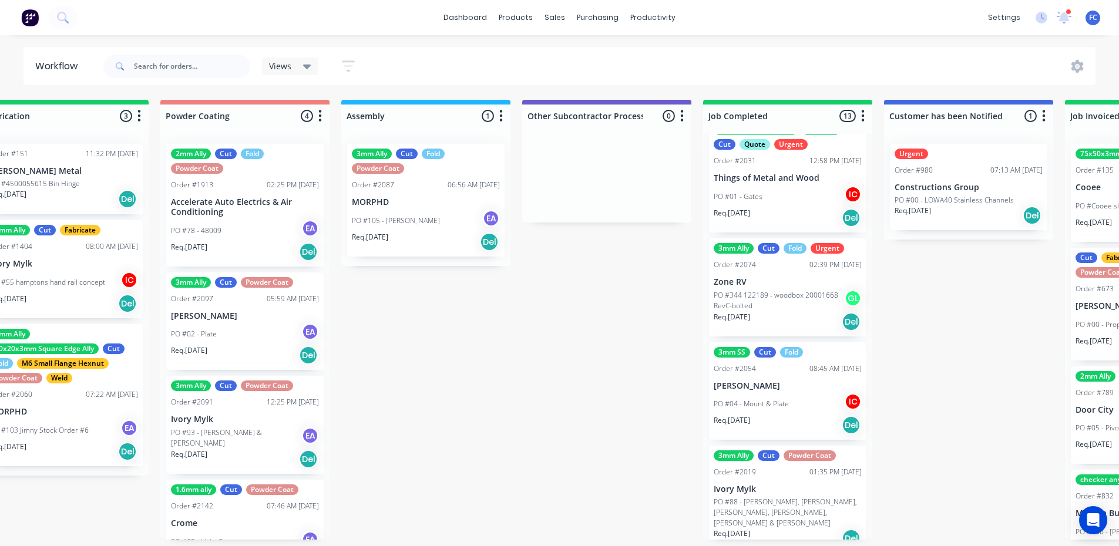
click at [786, 281] on p "Zone RV" at bounding box center [788, 282] width 148 height 10
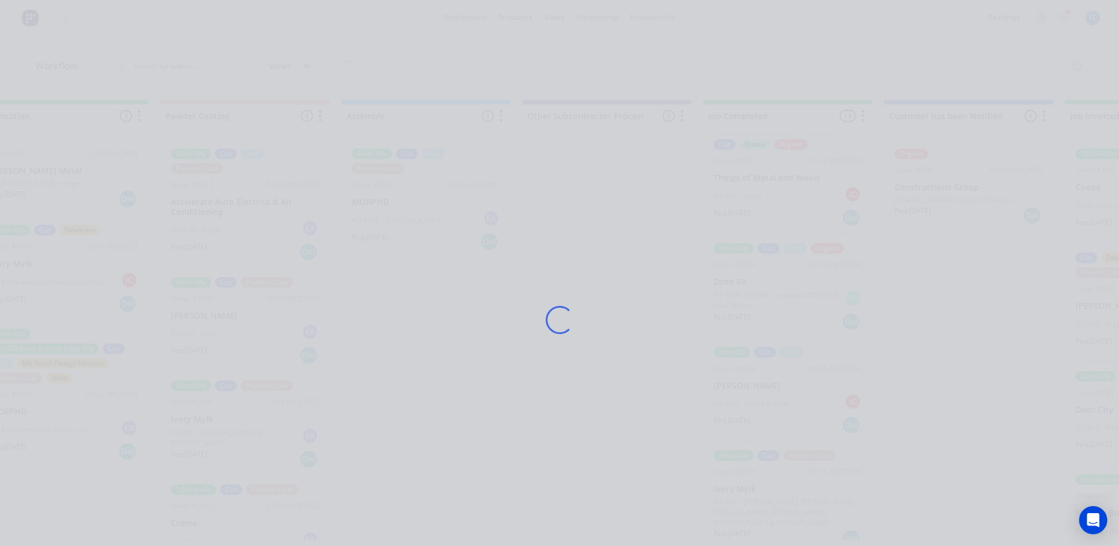
scroll to position [0, 3121]
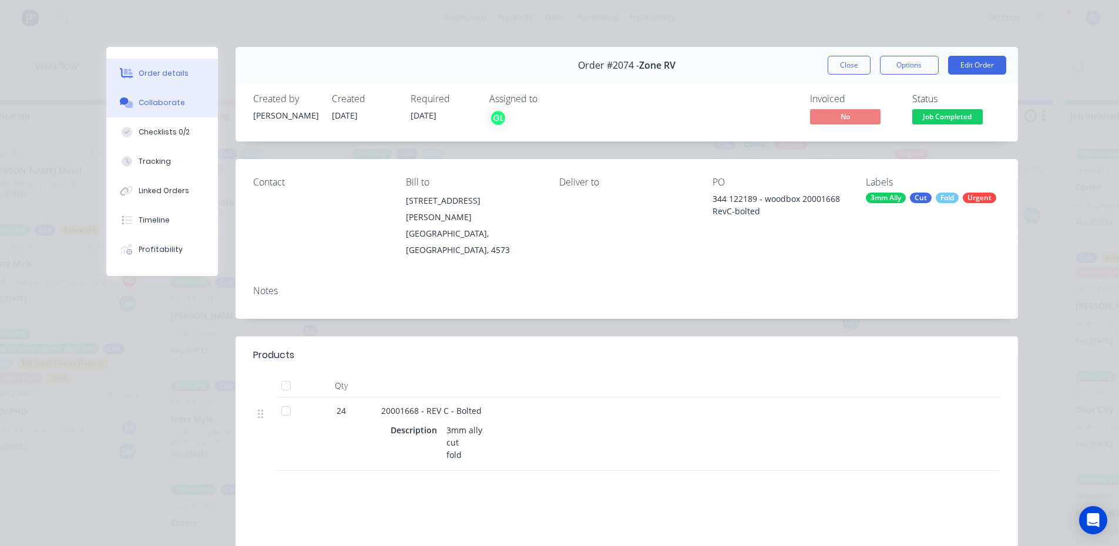
click at [154, 104] on div "Collaborate" at bounding box center [162, 102] width 46 height 11
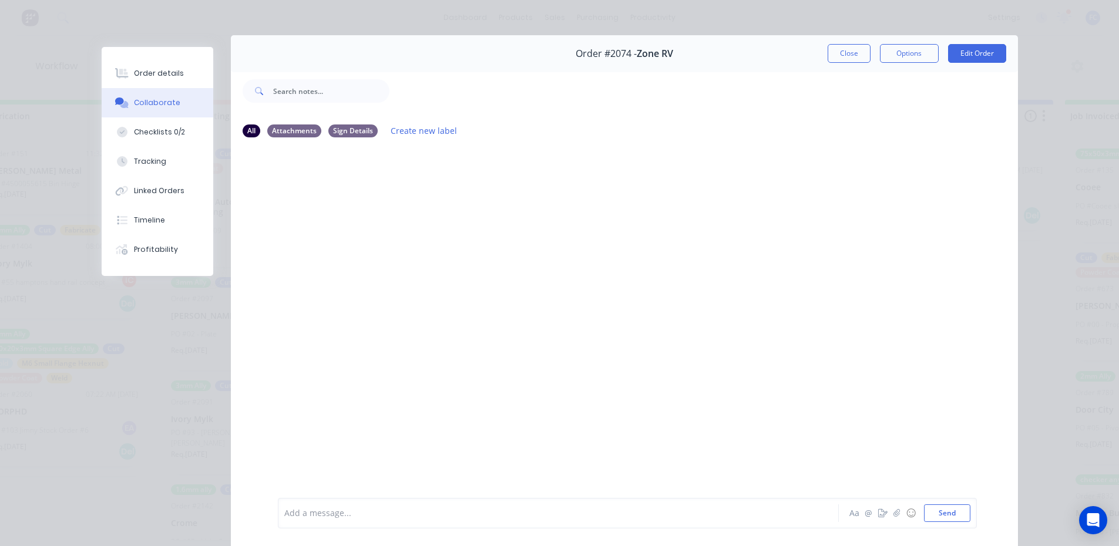
scroll to position [0, 0]
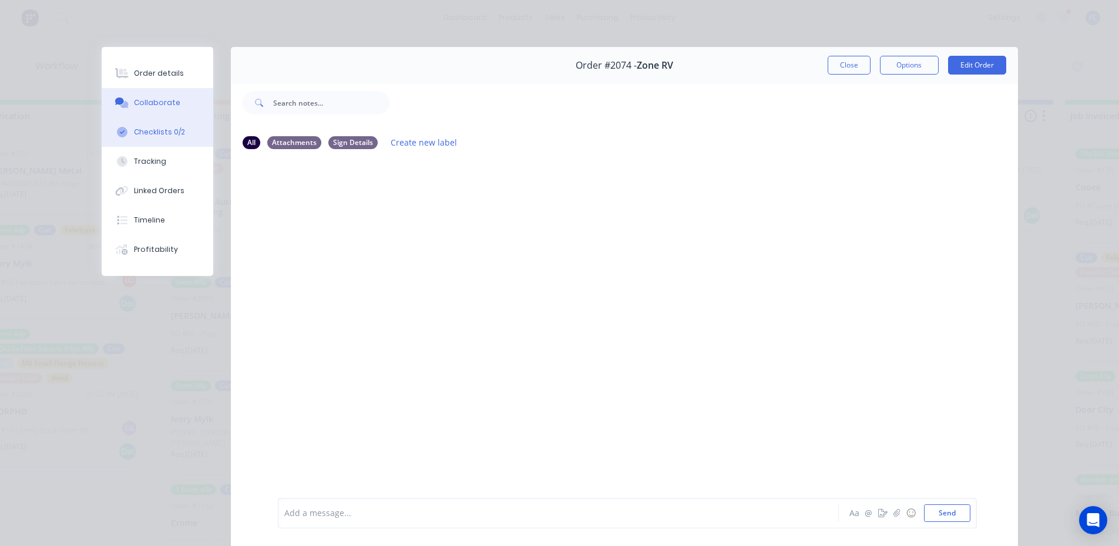
click at [158, 125] on button "Checklists 0/2" at bounding box center [158, 131] width 112 height 29
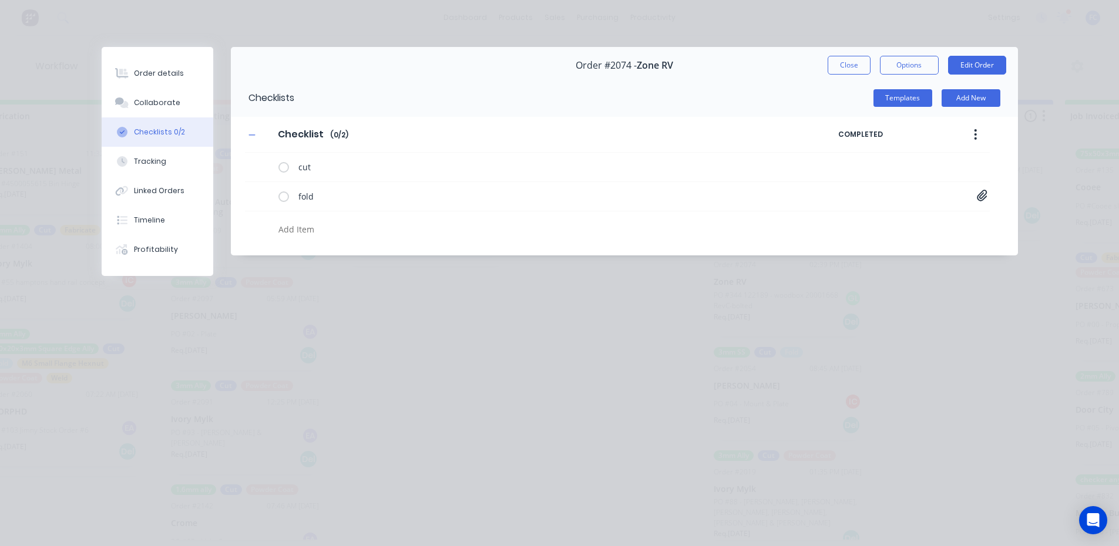
click at [841, 64] on button "Close" at bounding box center [849, 65] width 43 height 19
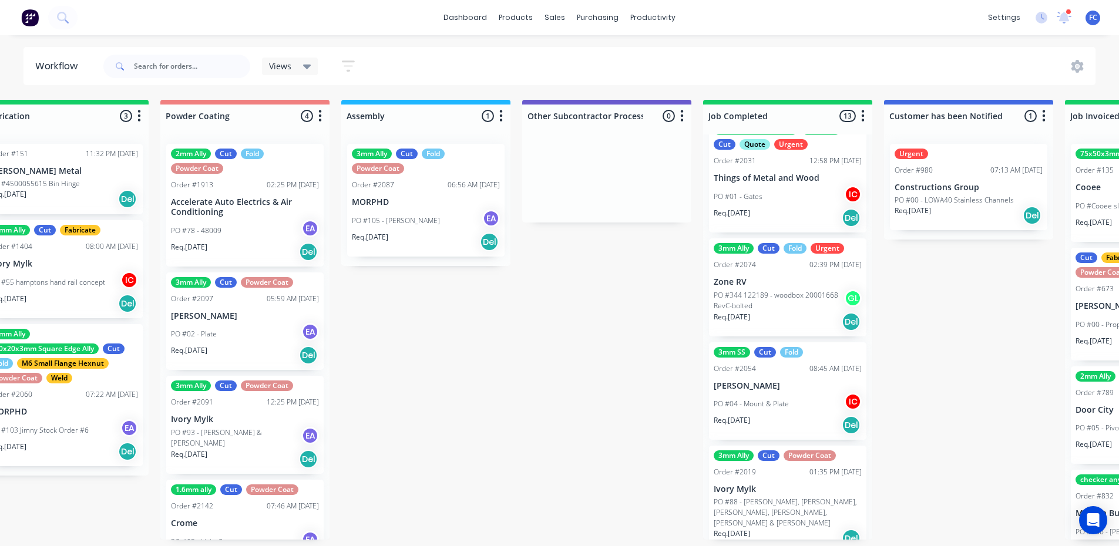
click at [748, 293] on p "PO #344 122189 - woodbox 20001668 RevC-bolted" at bounding box center [779, 300] width 130 height 21
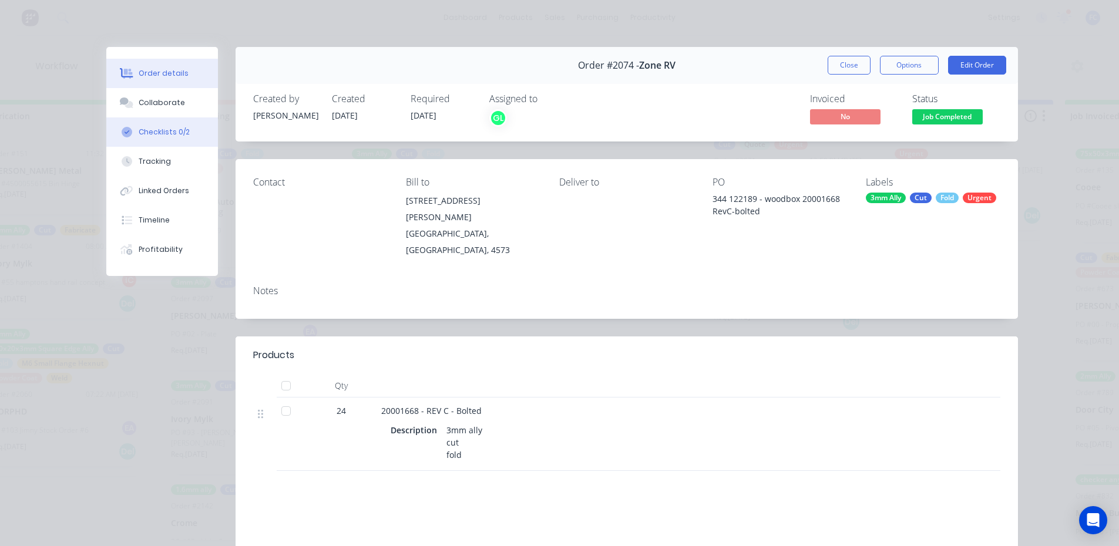
click at [156, 124] on button "Checklists 0/2" at bounding box center [162, 131] width 112 height 29
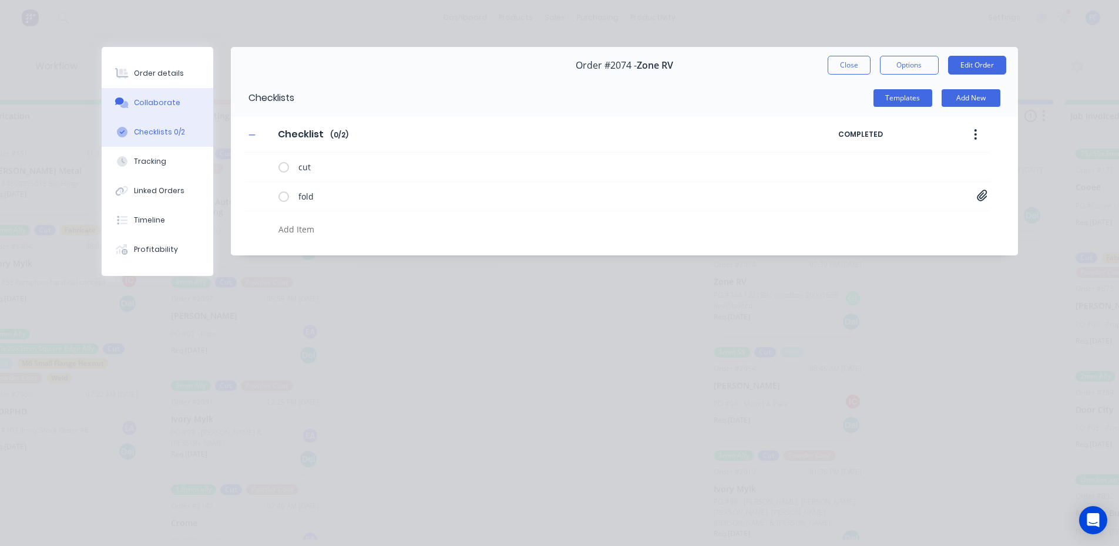
click at [162, 105] on div "Collaborate" at bounding box center [157, 102] width 46 height 11
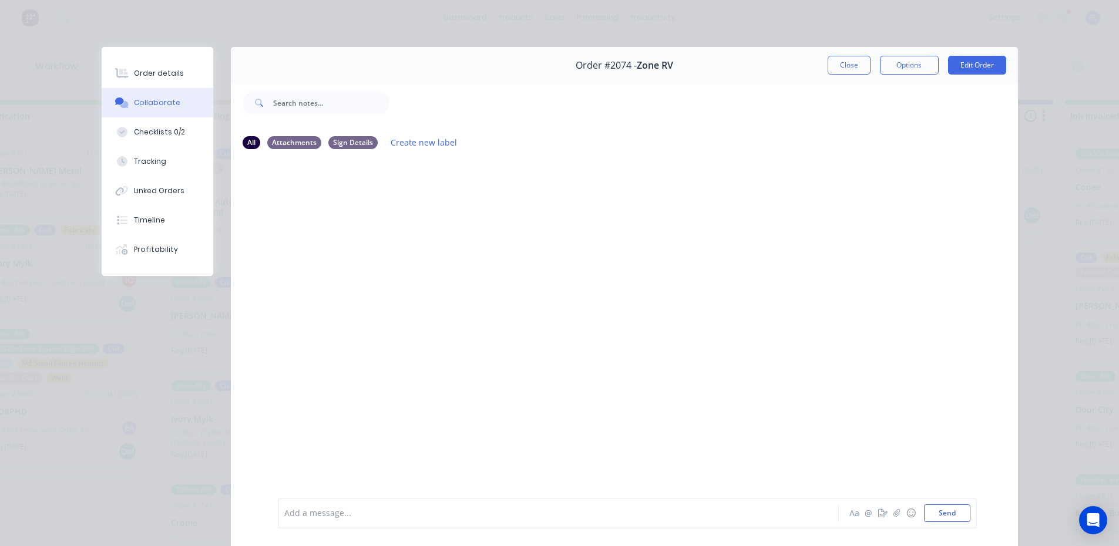
scroll to position [2, 3121]
drag, startPoint x: 829, startPoint y: 61, endPoint x: 667, endPoint y: 303, distance: 291.6
click at [829, 62] on button "Close" at bounding box center [849, 65] width 43 height 19
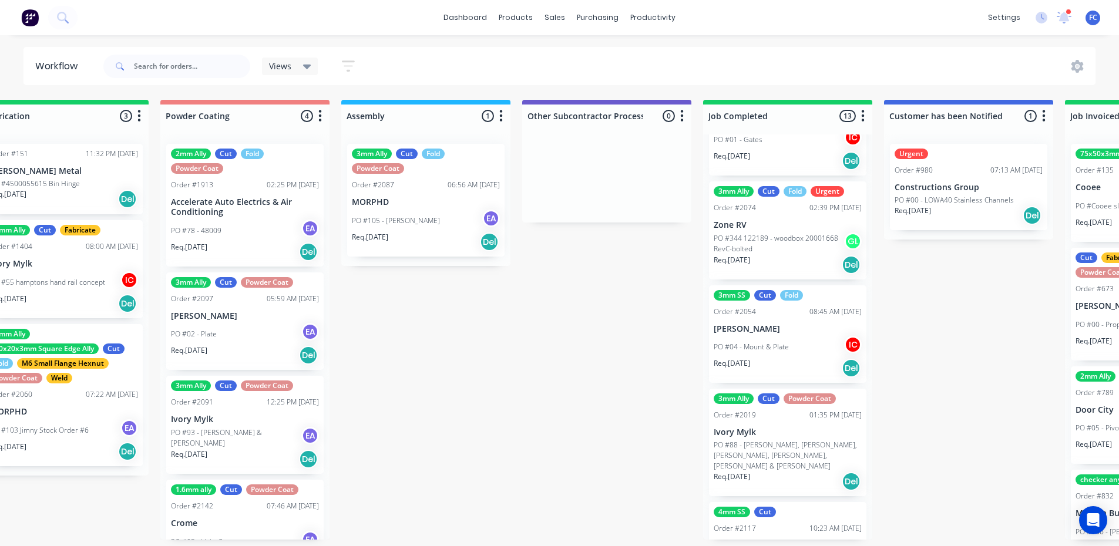
scroll to position [646, 0]
click at [759, 322] on p "[PERSON_NAME]" at bounding box center [788, 327] width 148 height 10
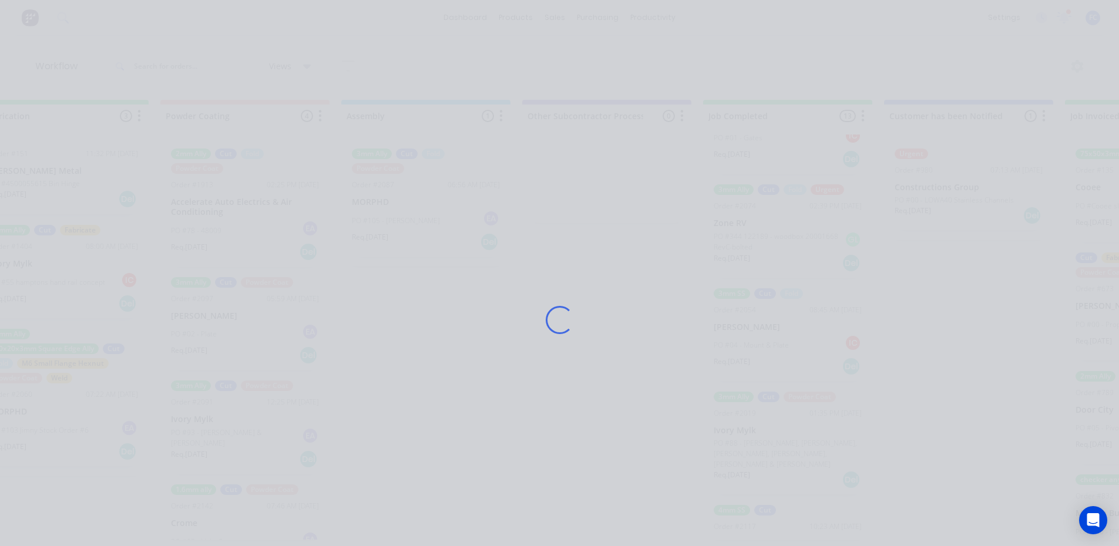
scroll to position [0, 3121]
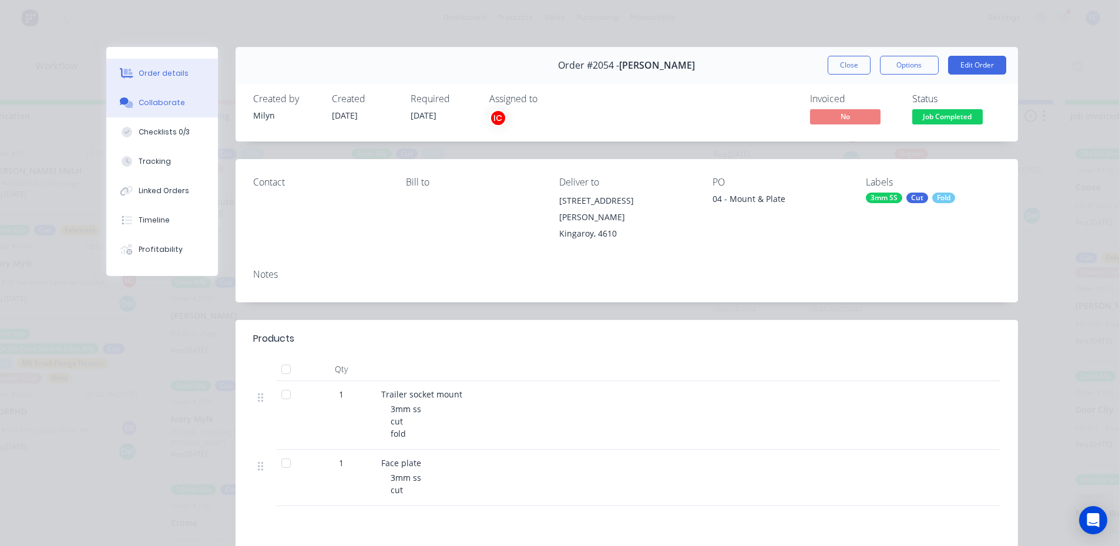
click at [164, 107] on div "Collaborate" at bounding box center [162, 102] width 46 height 11
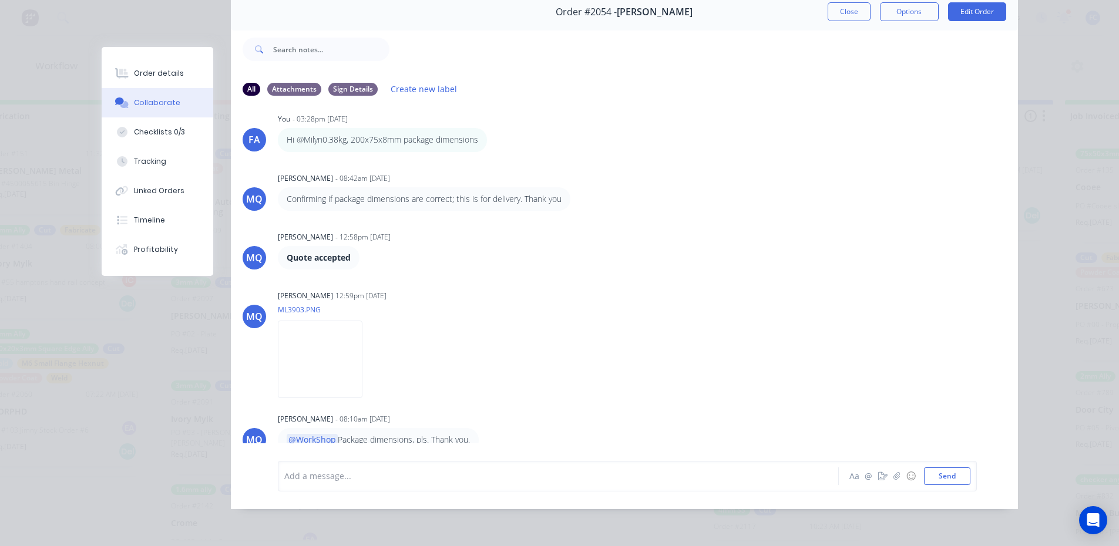
scroll to position [2, 3121]
click at [845, 8] on button "Close" at bounding box center [849, 11] width 43 height 19
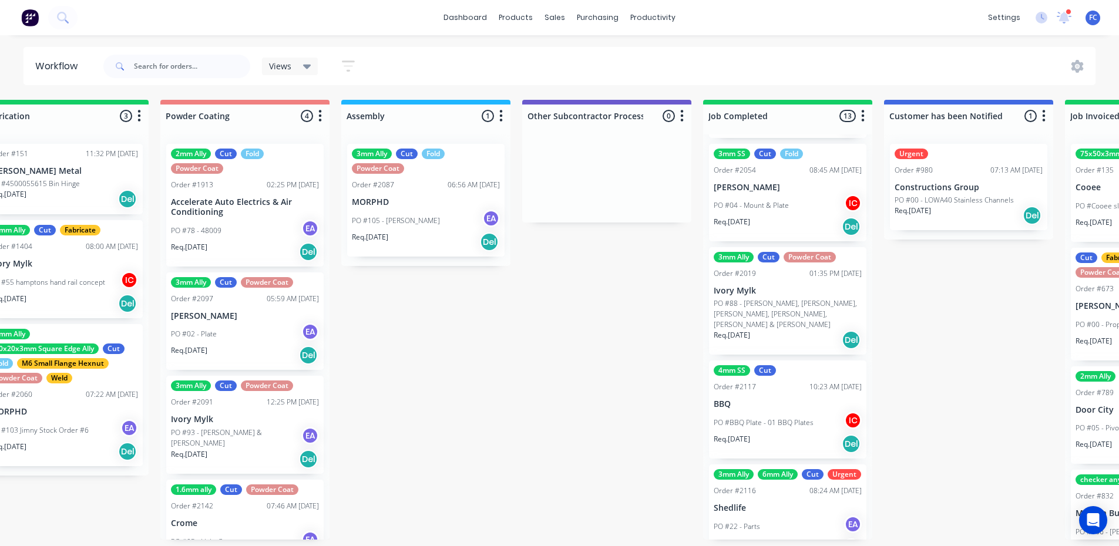
scroll to position [822, 0]
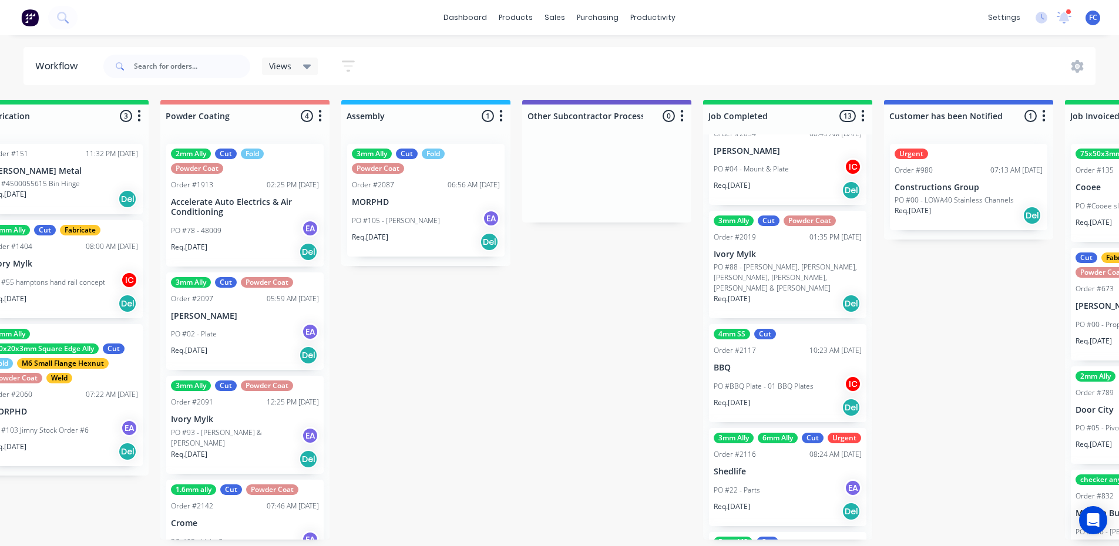
click at [754, 262] on p "PO #88 - [PERSON_NAME], [PERSON_NAME], [PERSON_NAME], [PERSON_NAME], [PERSON_NA…" at bounding box center [788, 278] width 148 height 32
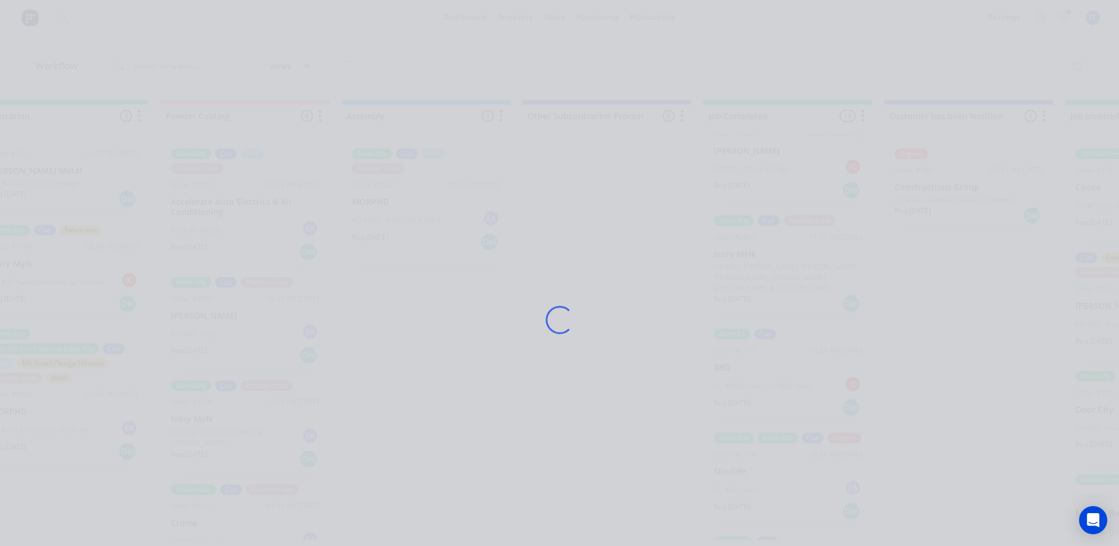
scroll to position [0, 3121]
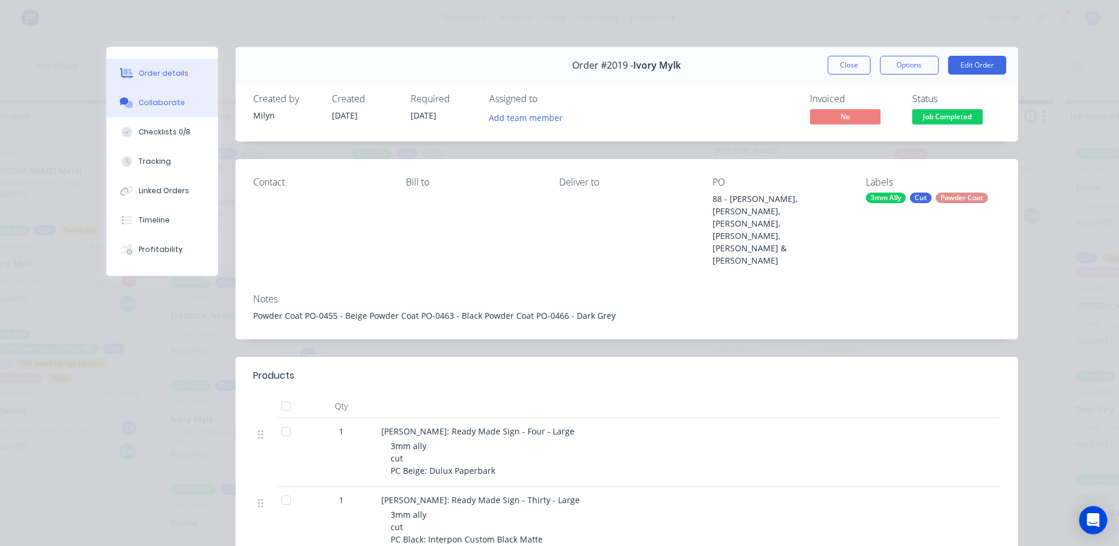
click at [181, 99] on button "Collaborate" at bounding box center [162, 102] width 112 height 29
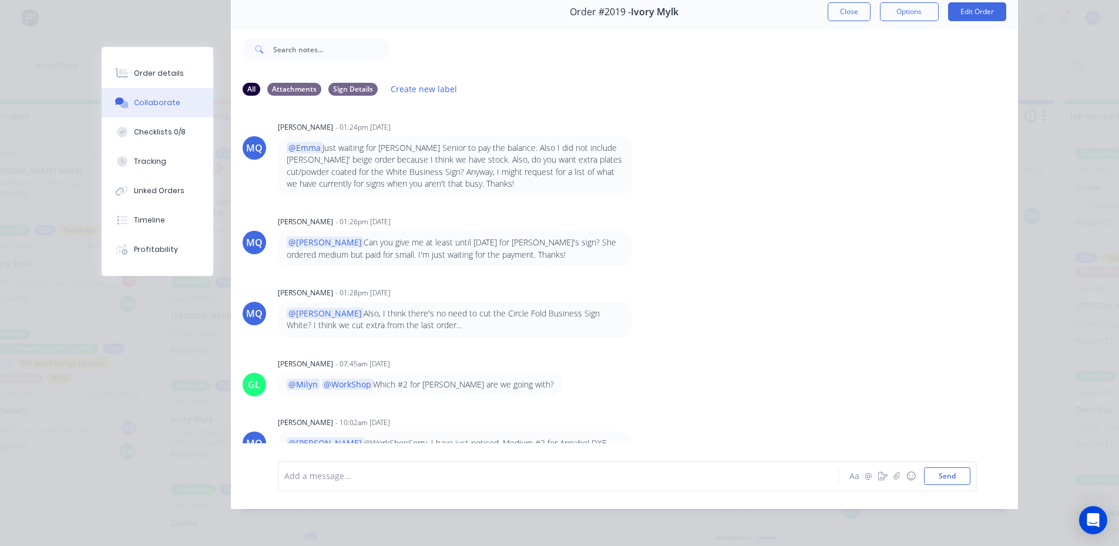
scroll to position [759, 0]
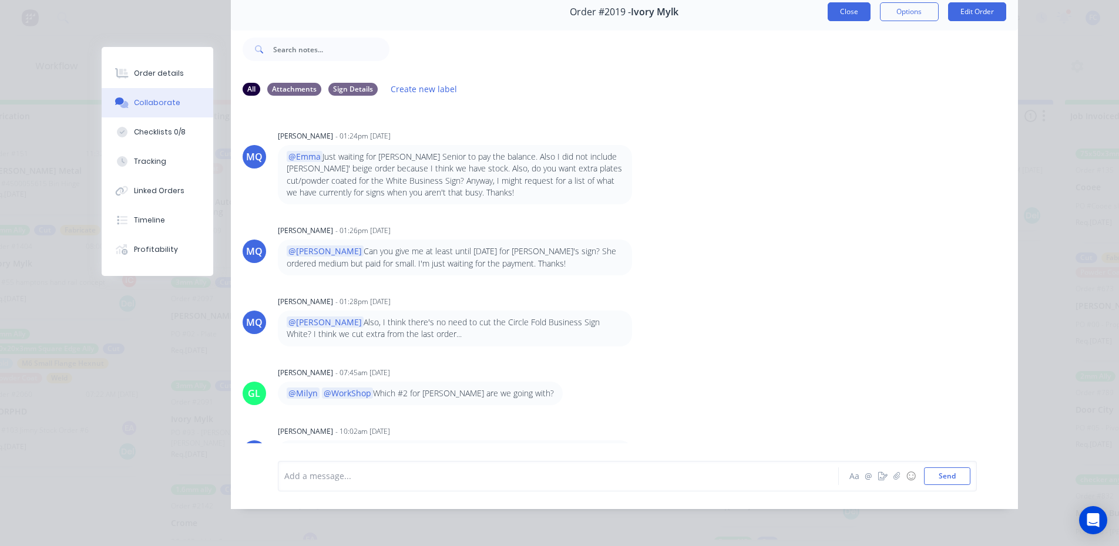
click at [848, 2] on button "Close" at bounding box center [849, 11] width 43 height 19
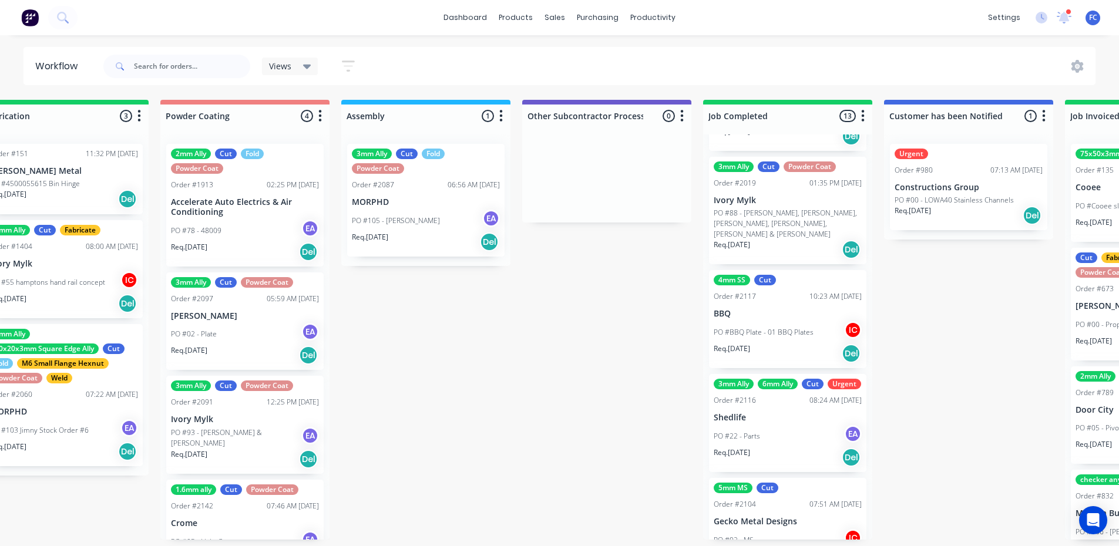
scroll to position [881, 0]
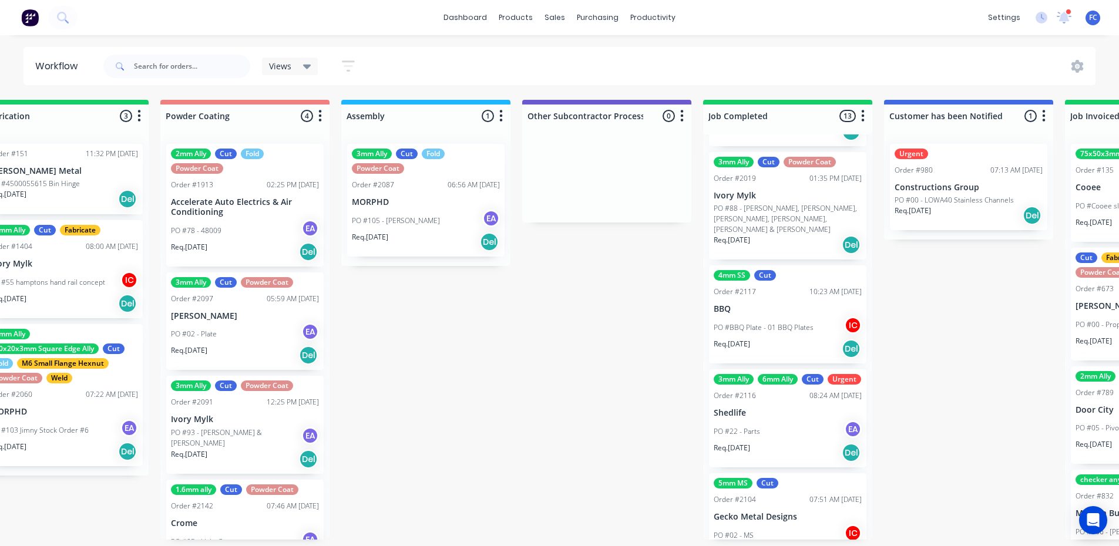
click at [737, 287] on div "Order #2117" at bounding box center [735, 292] width 42 height 11
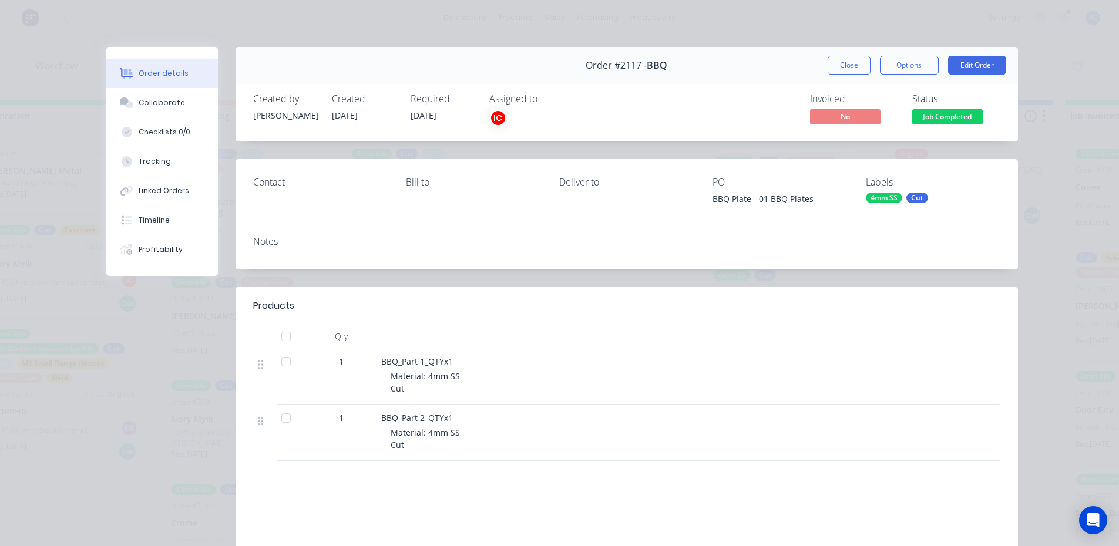
drag, startPoint x: 852, startPoint y: 63, endPoint x: 419, endPoint y: 281, distance: 484.3
click at [852, 63] on button "Close" at bounding box center [849, 65] width 43 height 19
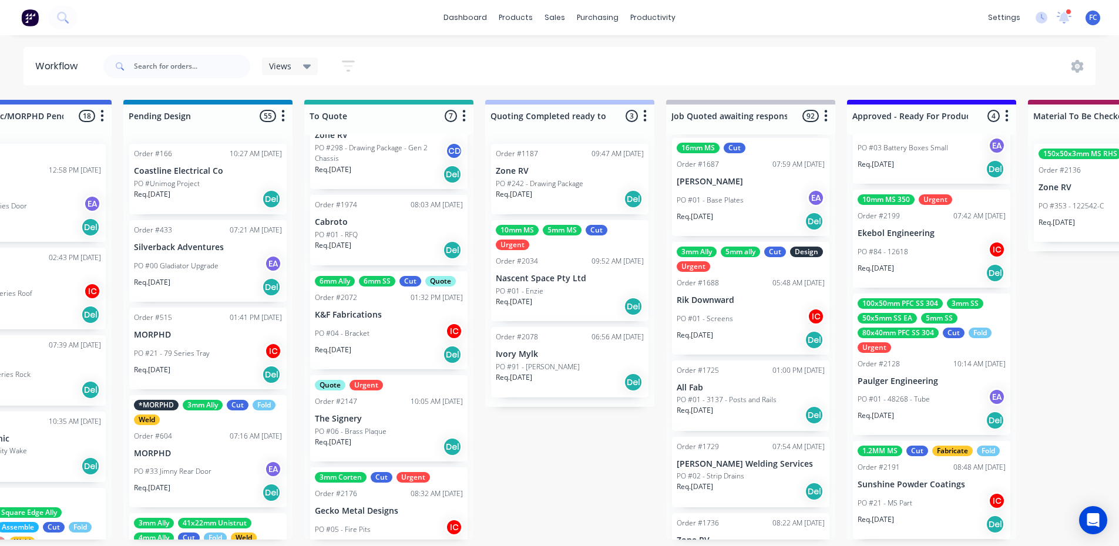
scroll to position [172, 0]
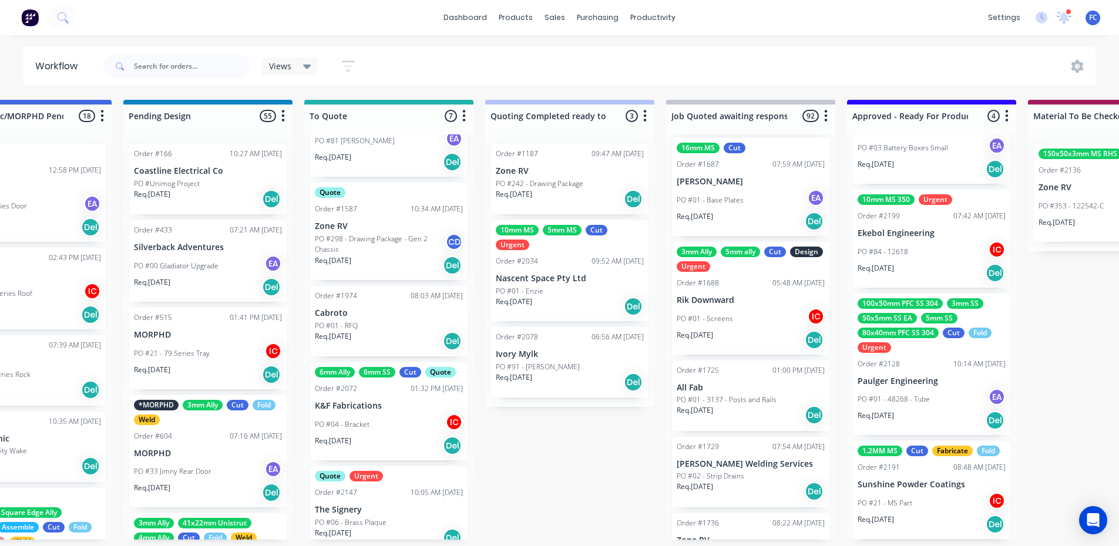
click at [330, 409] on p "K&F Fabrications" at bounding box center [389, 406] width 148 height 10
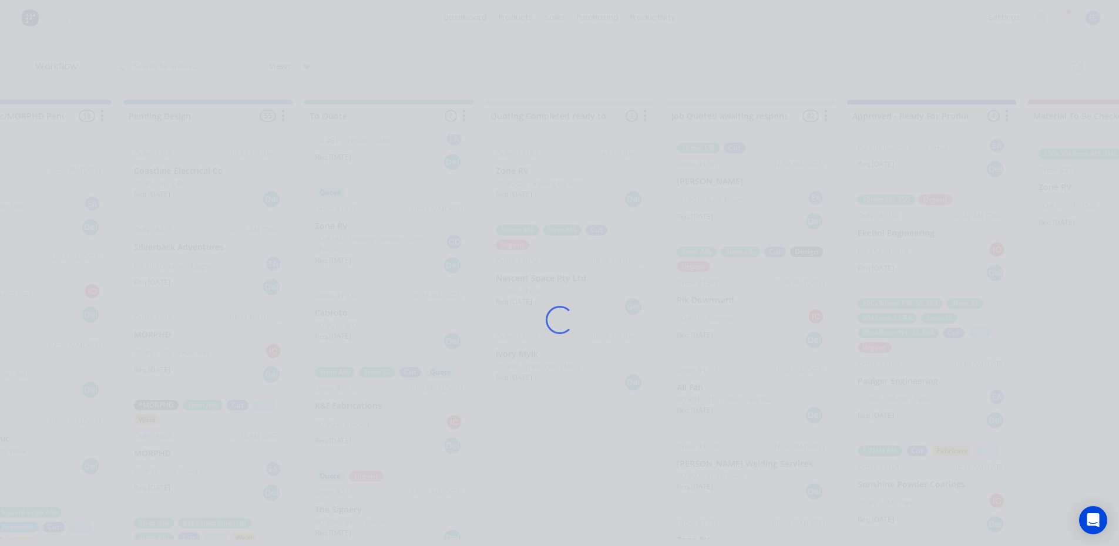
scroll to position [0, 625]
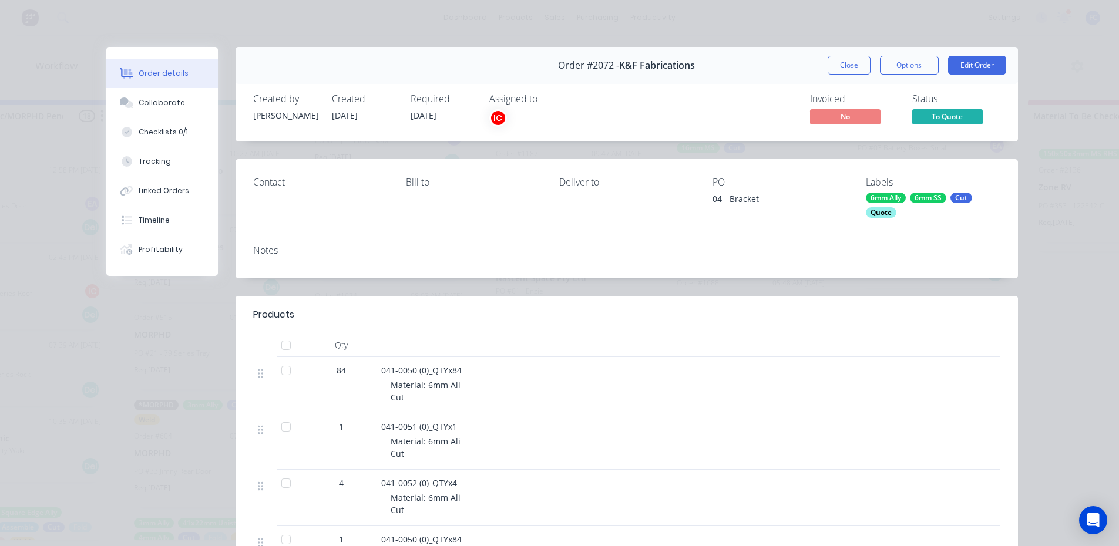
click at [929, 119] on span "To Quote" at bounding box center [947, 116] width 70 height 15
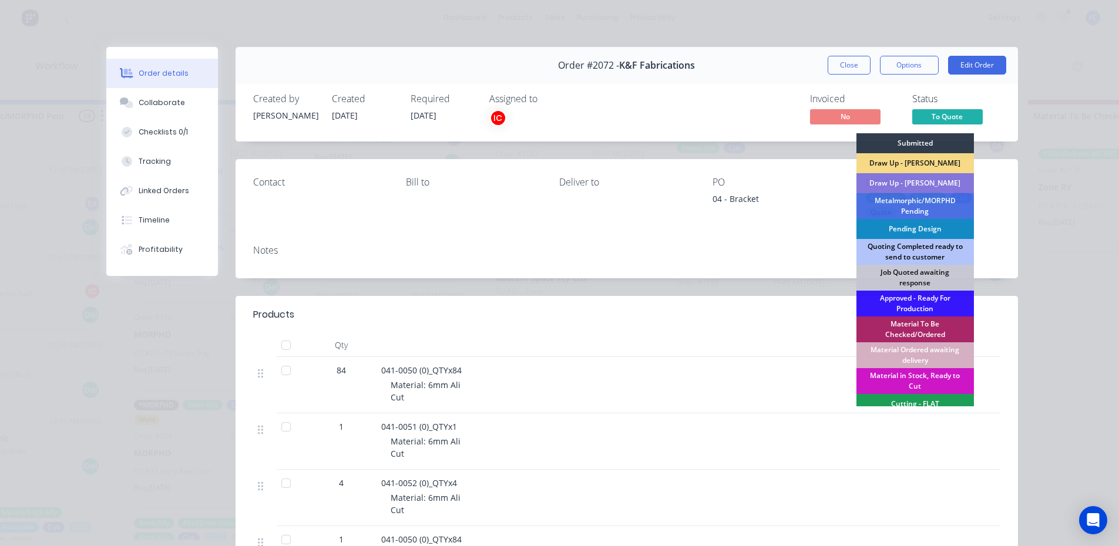
click at [909, 248] on div "Quoting Completed ready to send to customer" at bounding box center [914, 252] width 117 height 26
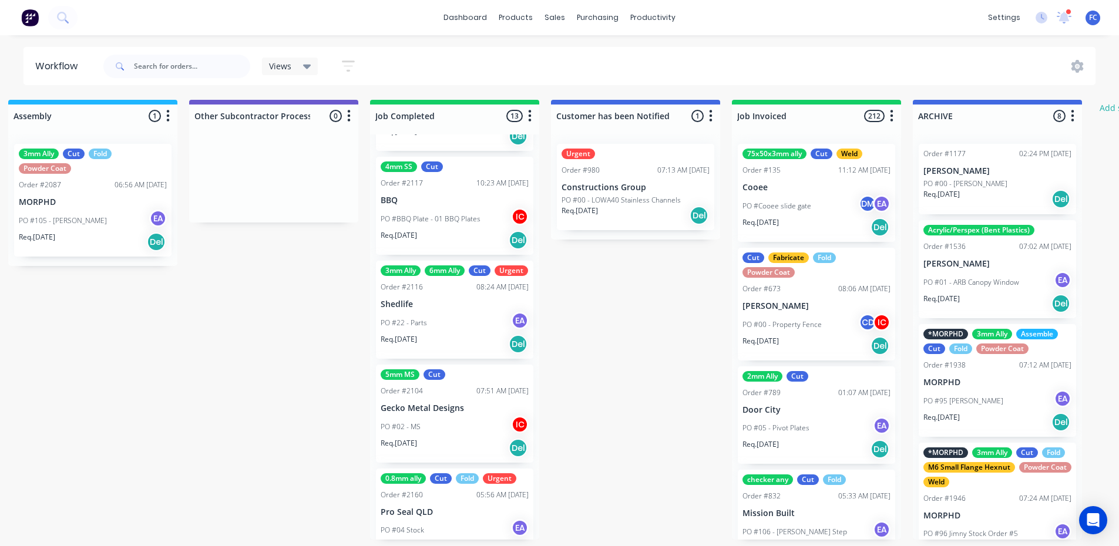
scroll to position [1021, 0]
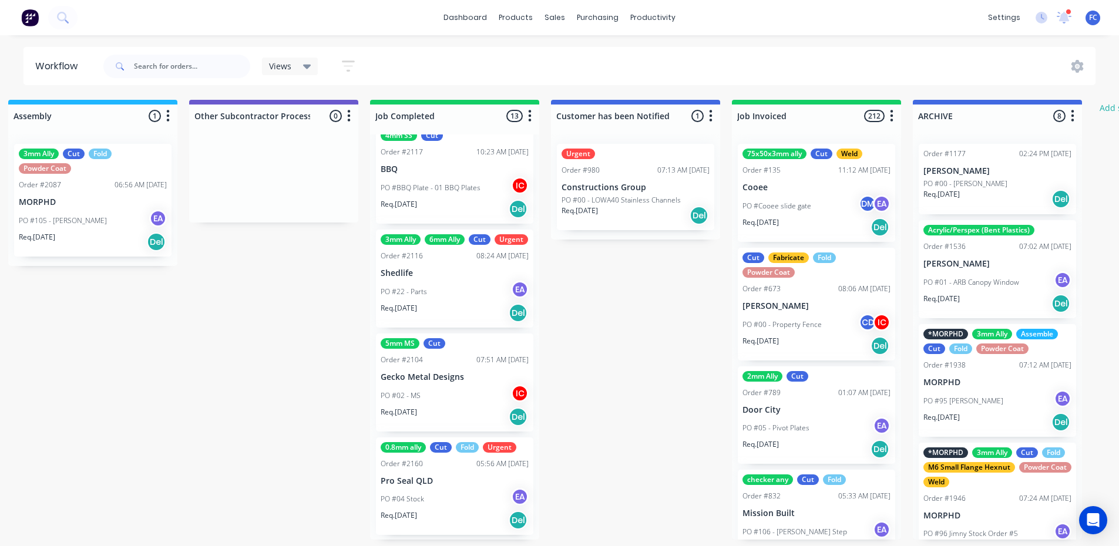
click at [423, 382] on p "Gecko Metal Designs" at bounding box center [455, 377] width 148 height 10
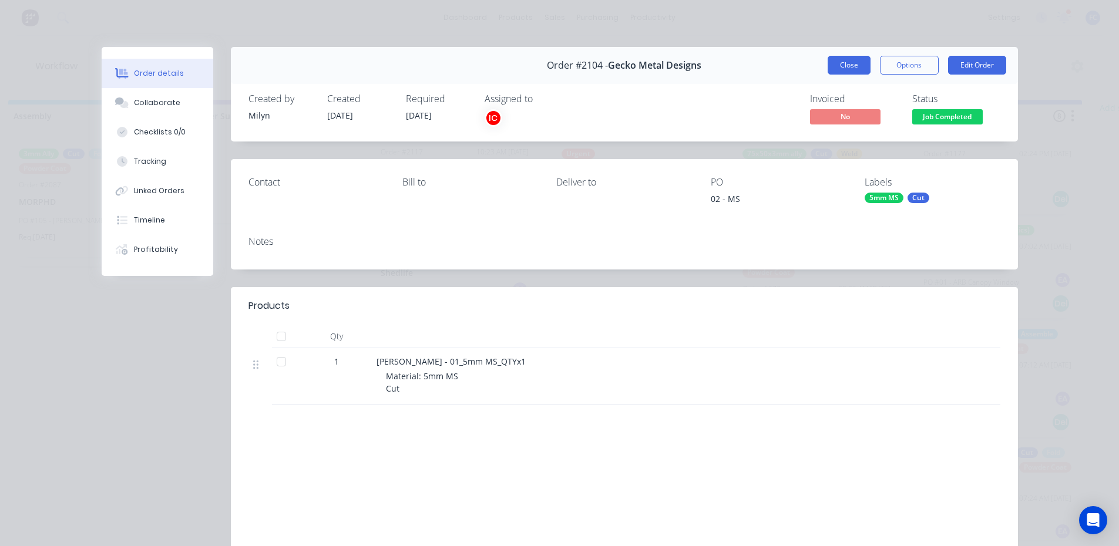
click at [835, 68] on button "Close" at bounding box center [849, 65] width 43 height 19
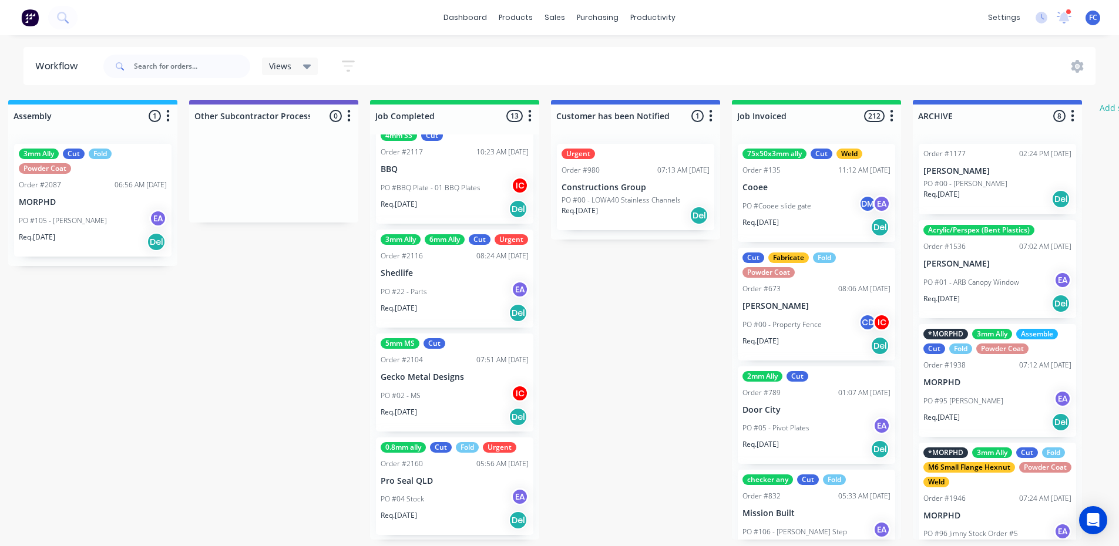
click at [434, 385] on div "5mm MS Cut Order #2104 07:51 AM [DATE] Gecko Metal Designs PO #02 - MS IC Req. …" at bounding box center [454, 383] width 157 height 98
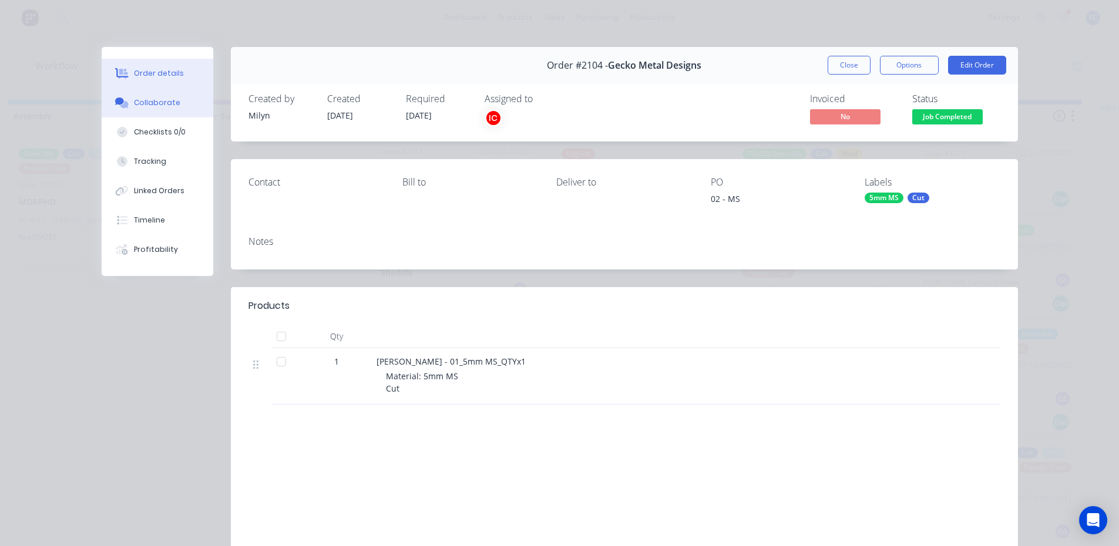
click at [159, 102] on div "Collaborate" at bounding box center [157, 102] width 46 height 11
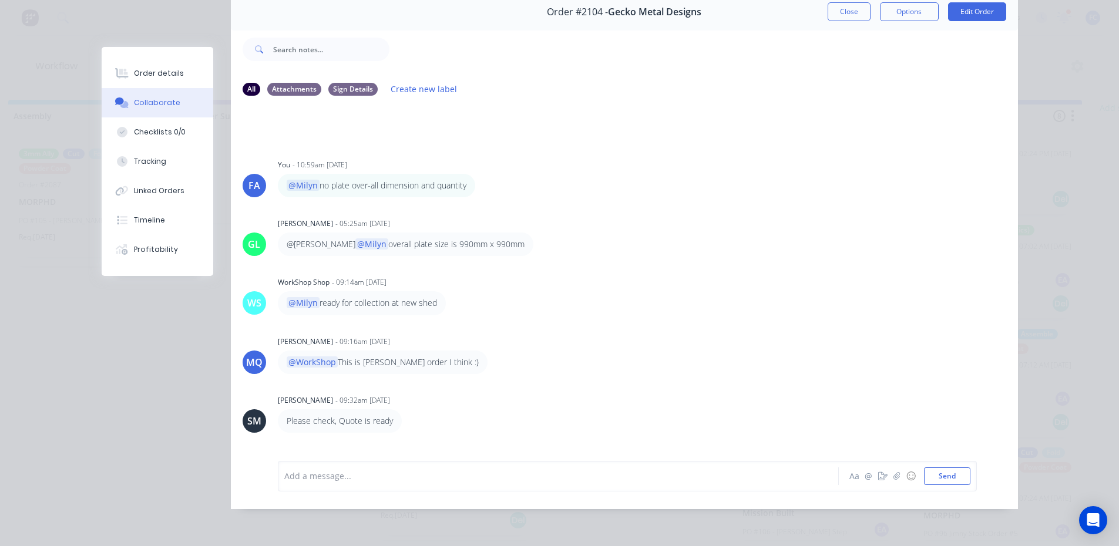
scroll to position [137, 0]
click at [836, 8] on button "Close" at bounding box center [849, 11] width 43 height 19
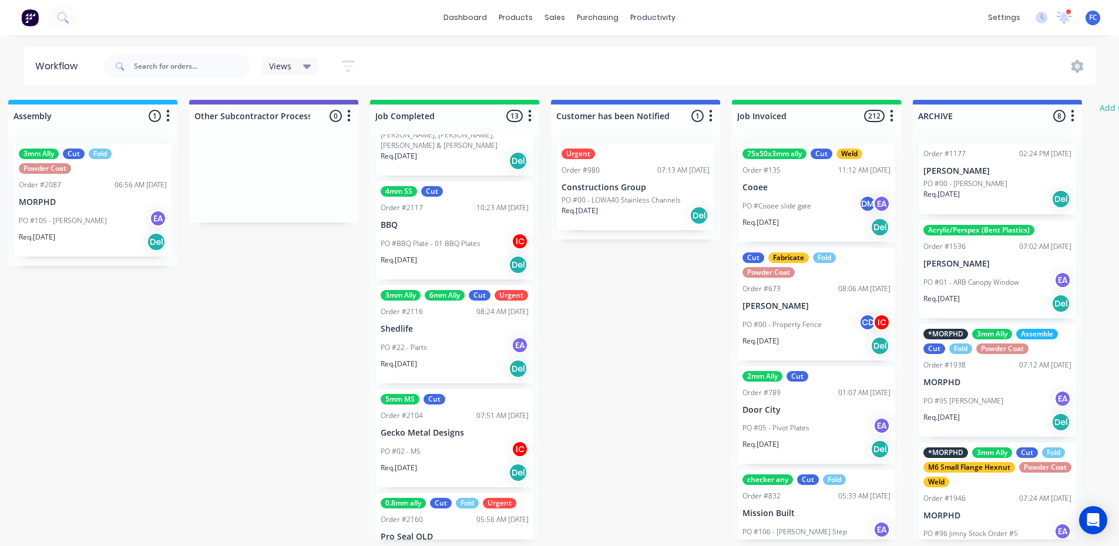
scroll to position [962, 0]
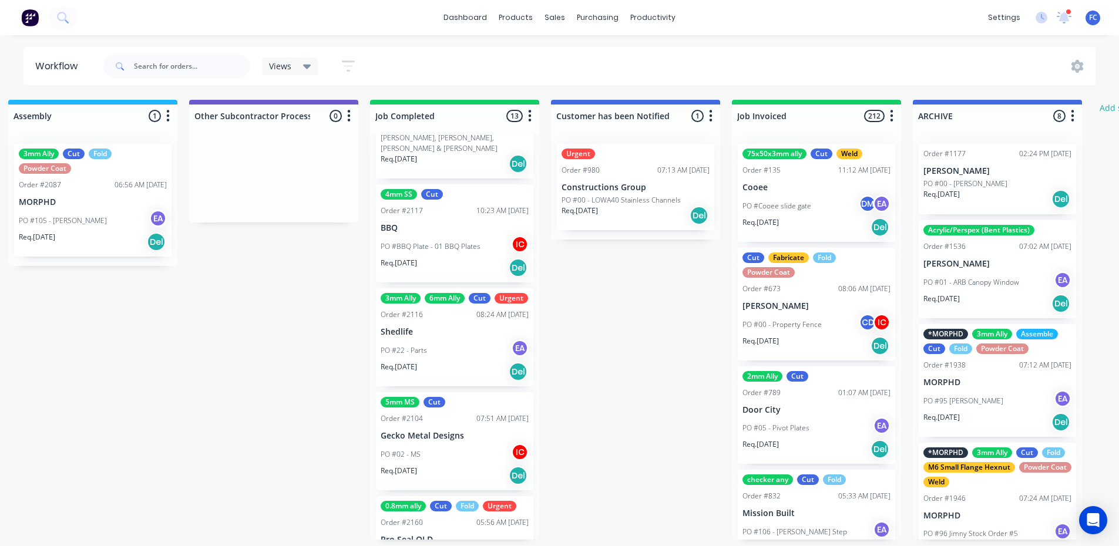
click at [415, 334] on p "Shedlife" at bounding box center [455, 332] width 148 height 10
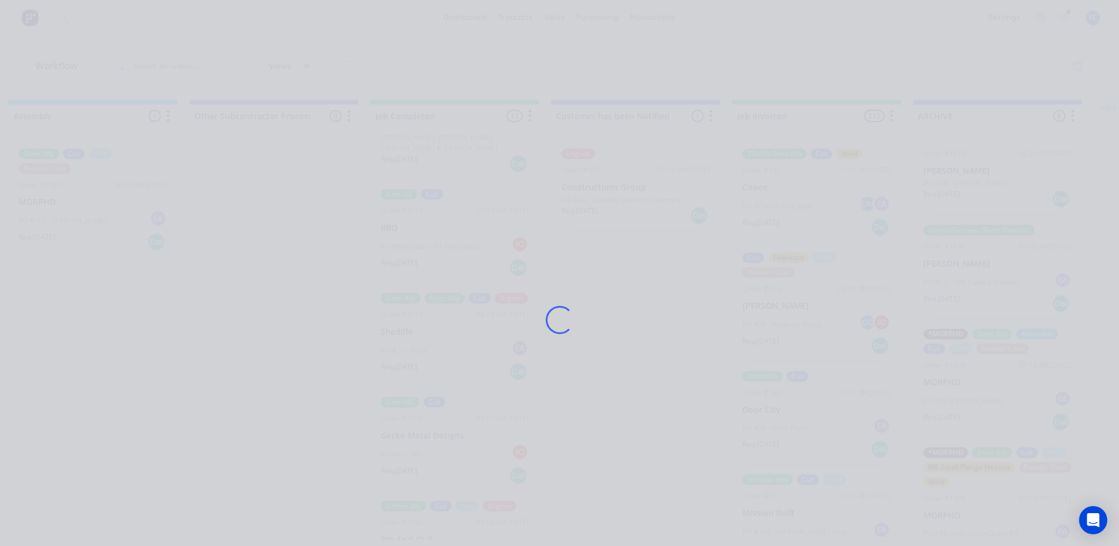
scroll to position [0, 3454]
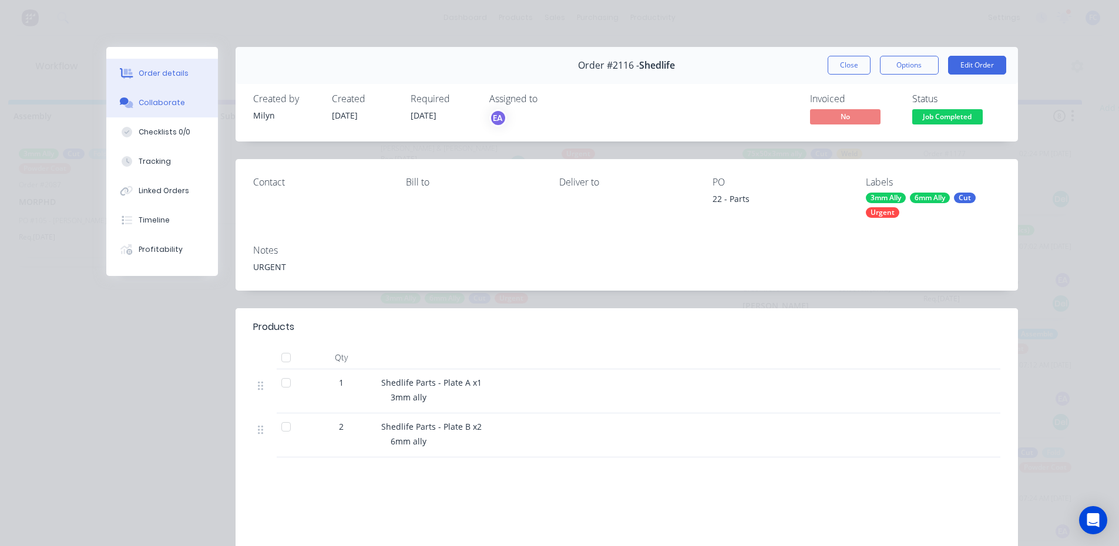
click at [145, 92] on button "Collaborate" at bounding box center [162, 102] width 112 height 29
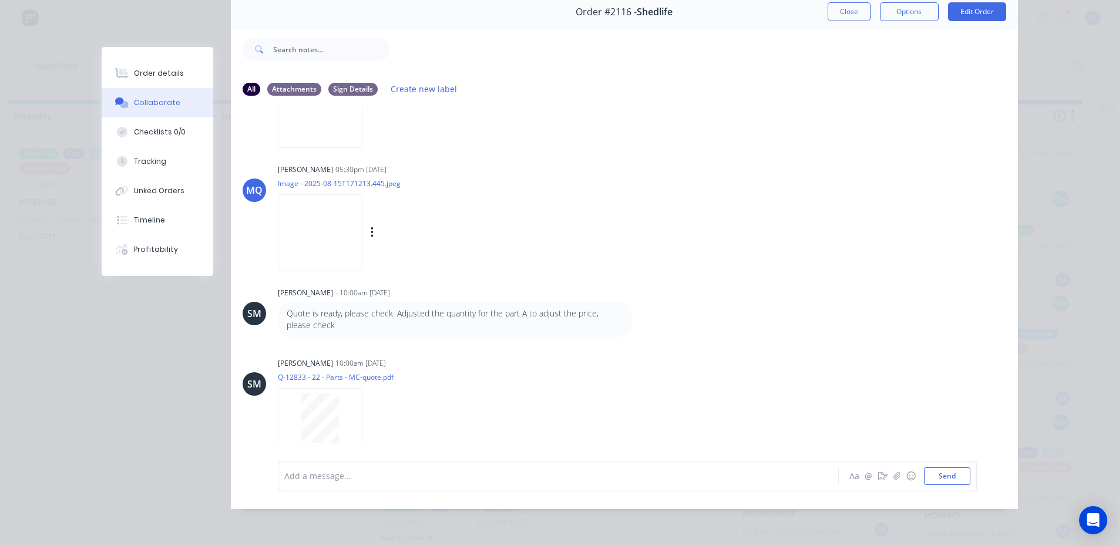
scroll to position [163, 0]
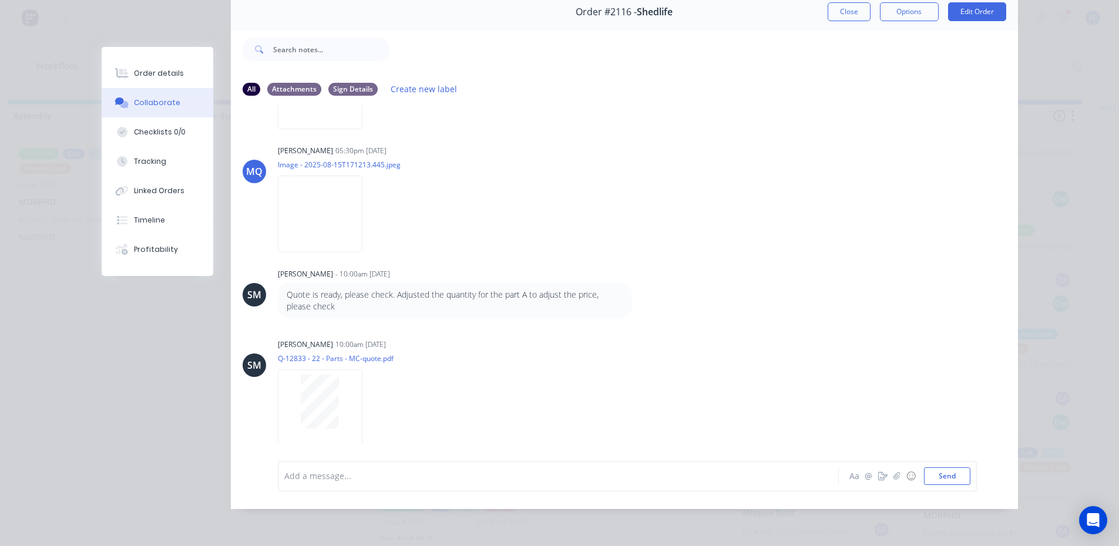
click at [854, 4] on button "Close" at bounding box center [849, 11] width 43 height 19
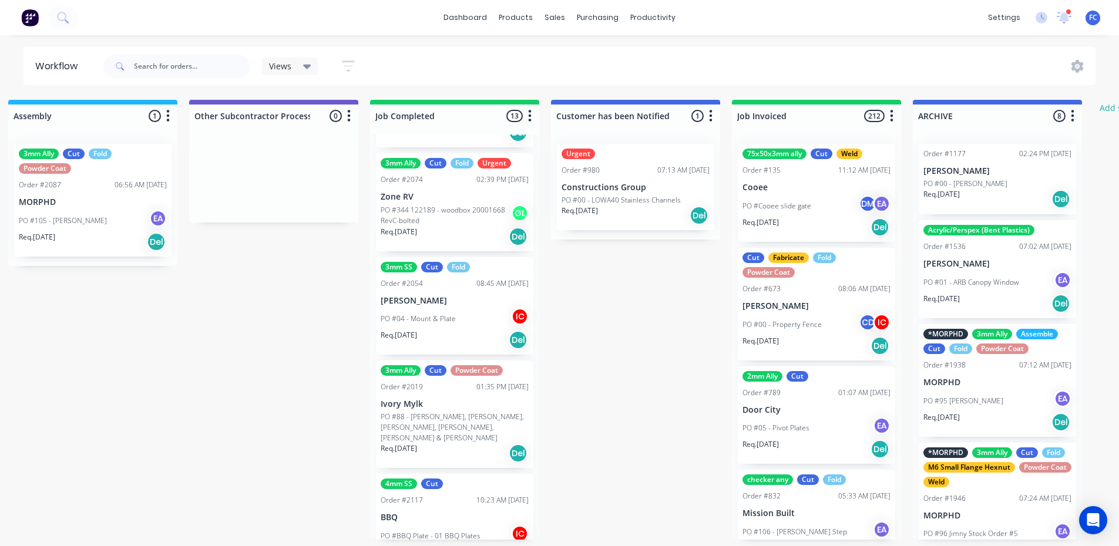
scroll to position [668, 0]
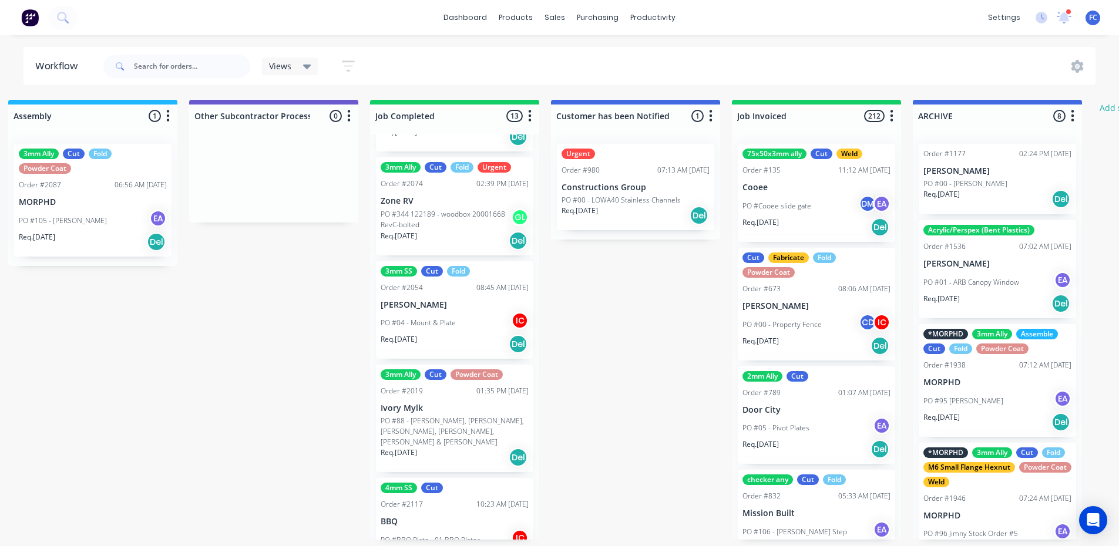
click at [435, 315] on div "PO #04 - Mount & Plate IC" at bounding box center [455, 323] width 148 height 22
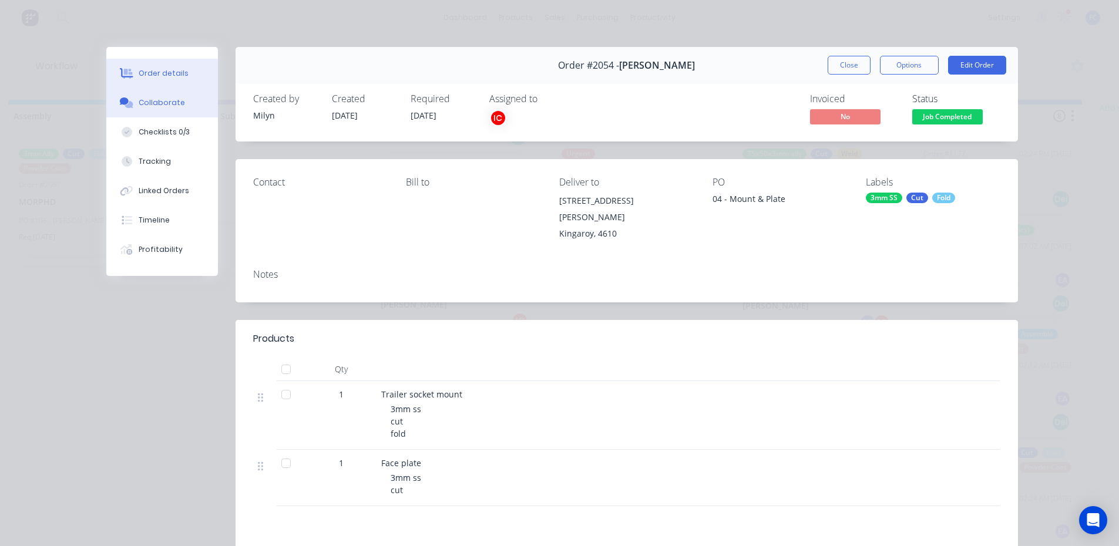
click at [157, 113] on button "Collaborate" at bounding box center [162, 102] width 112 height 29
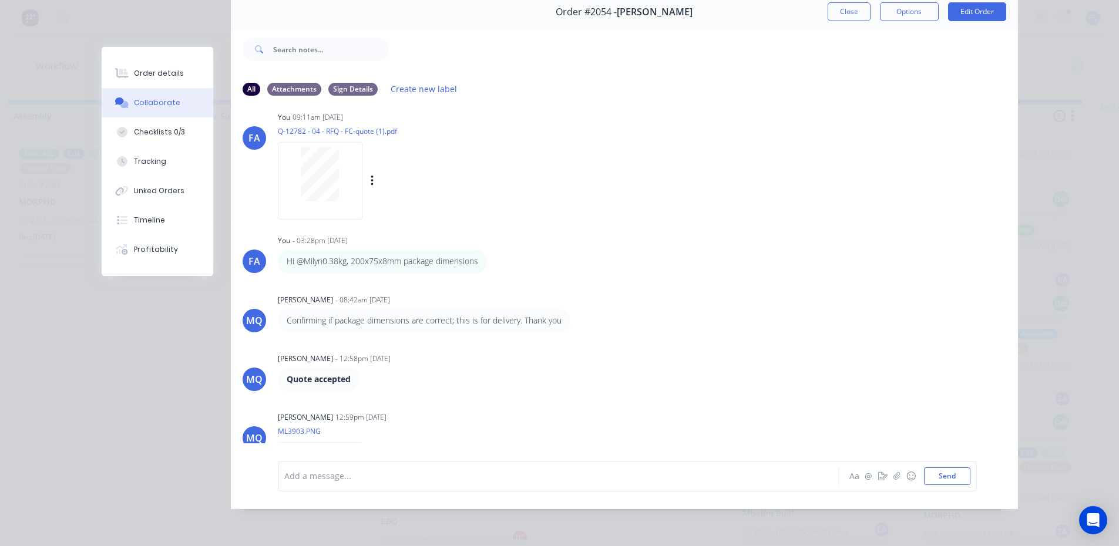
scroll to position [271, 0]
click at [843, 6] on button "Close" at bounding box center [849, 11] width 43 height 19
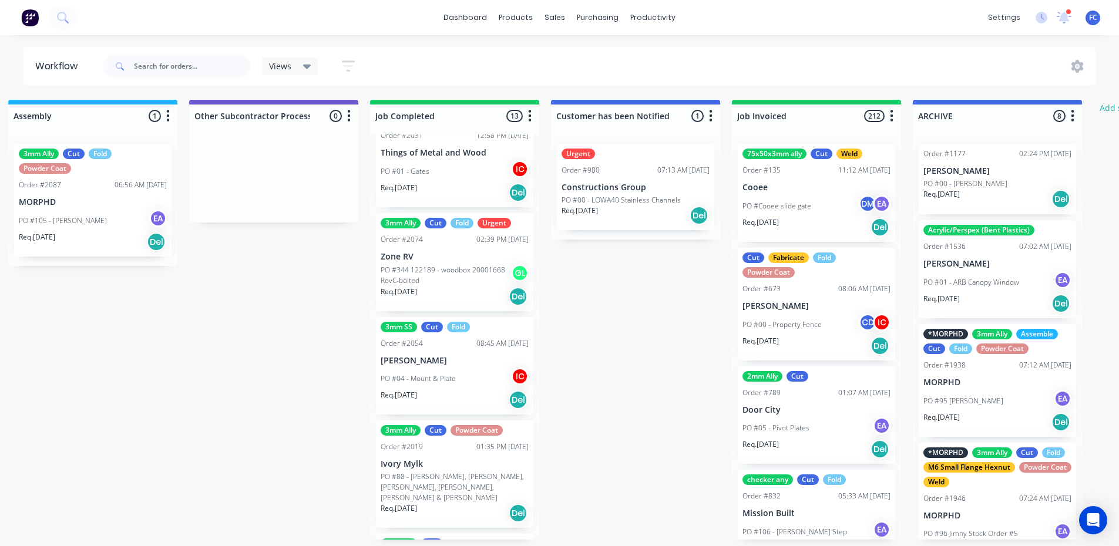
scroll to position [610, 0]
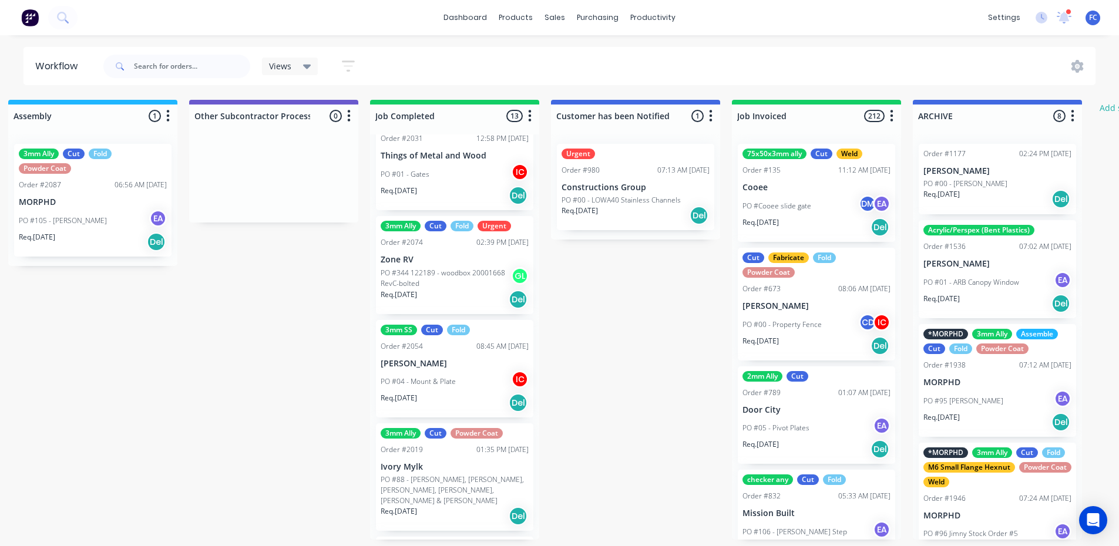
click at [418, 271] on p "PO #344 122189 - woodbox 20001668 RevC-bolted" at bounding box center [446, 278] width 130 height 21
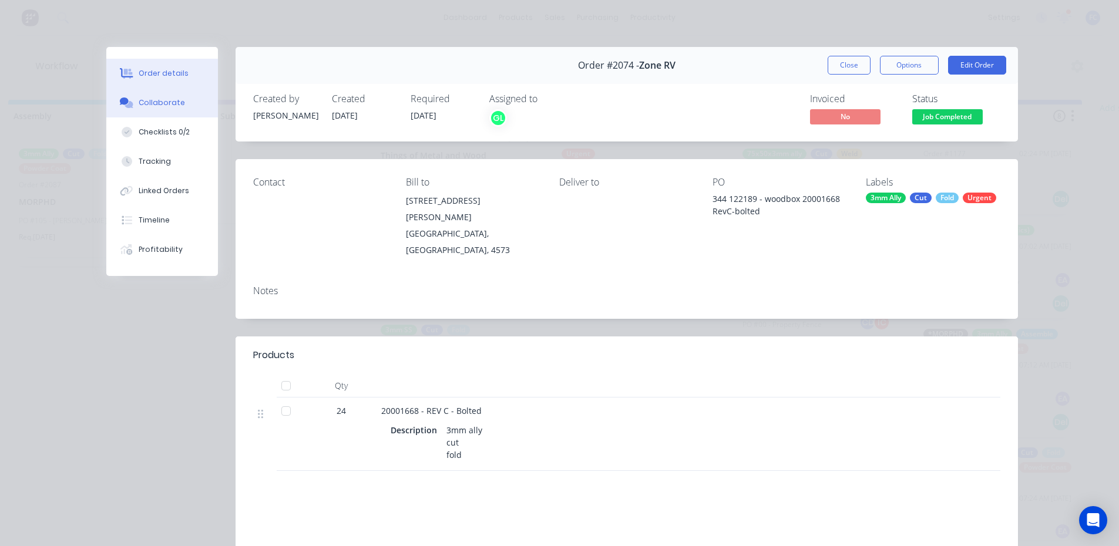
click at [148, 100] on div "Collaborate" at bounding box center [162, 102] width 46 height 11
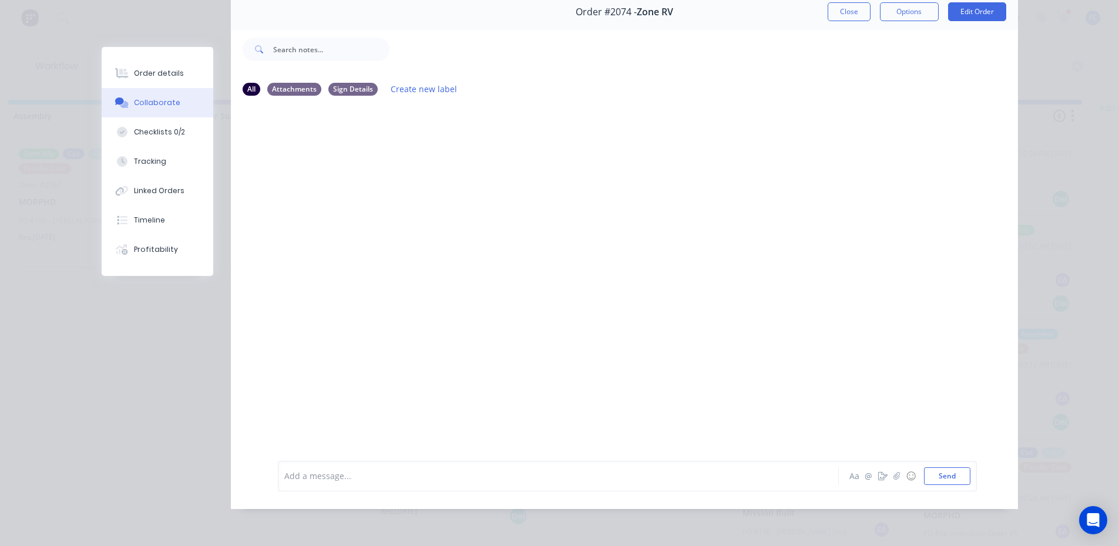
scroll to position [2, 3454]
click at [833, 6] on button "Close" at bounding box center [849, 11] width 43 height 19
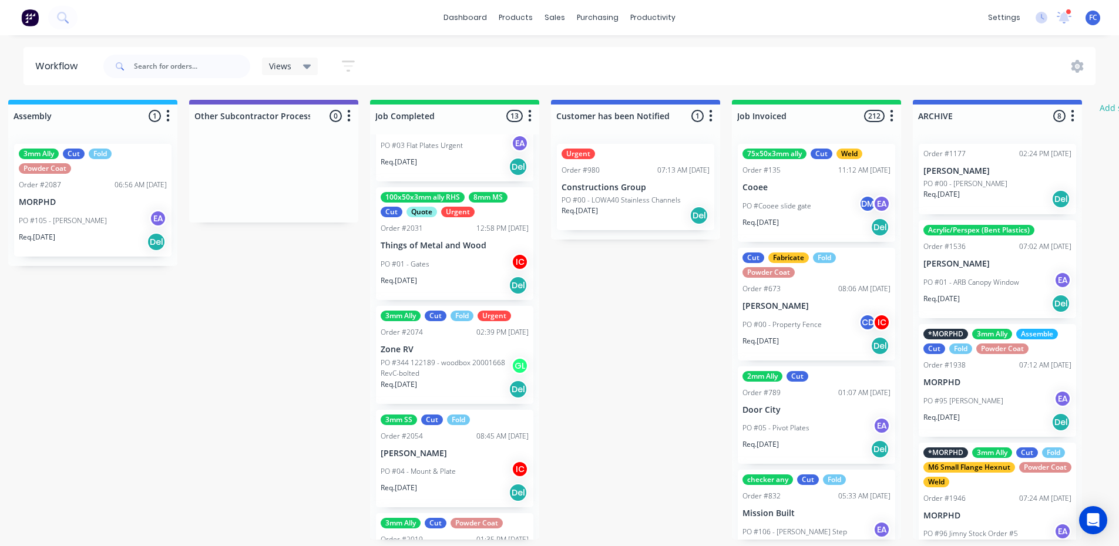
scroll to position [492, 0]
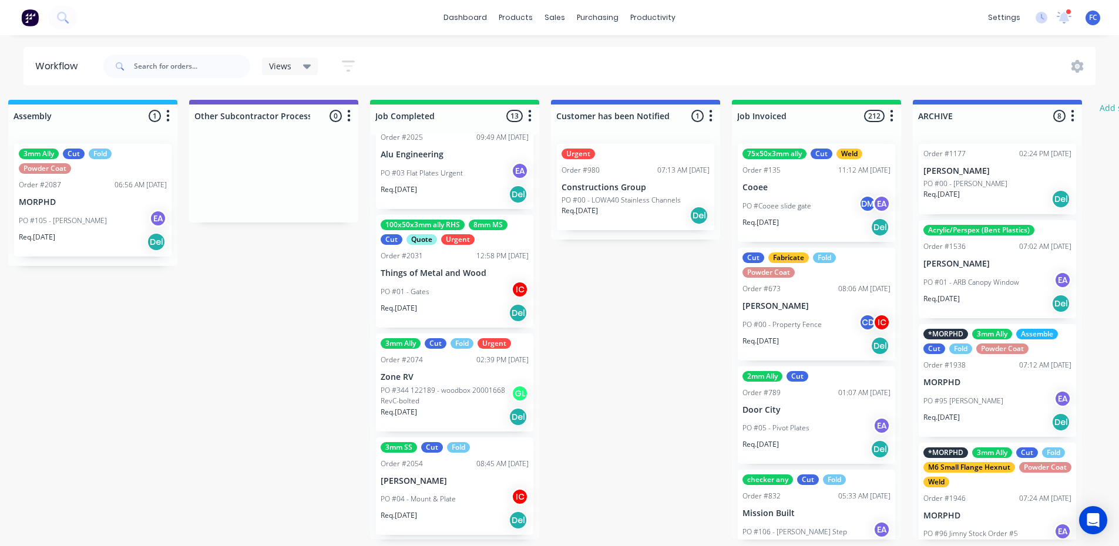
click at [437, 370] on div "3mm Ally Cut Fold Urgent Order #2074 02:39 PM [DATE] Zone RV PO #344 122189 - w…" at bounding box center [454, 383] width 157 height 98
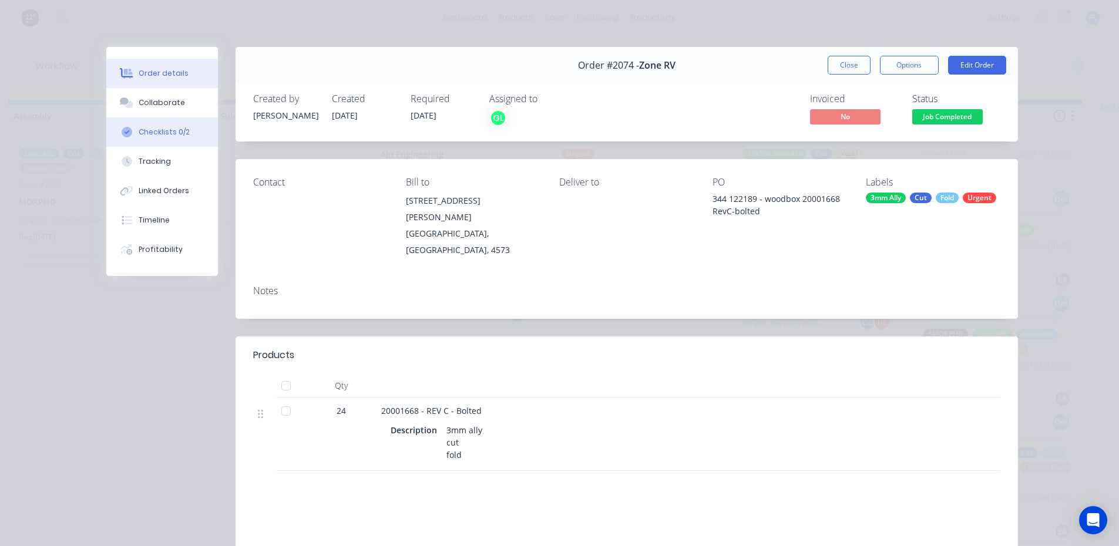
click at [153, 129] on div "Checklists 0/2" at bounding box center [164, 132] width 51 height 11
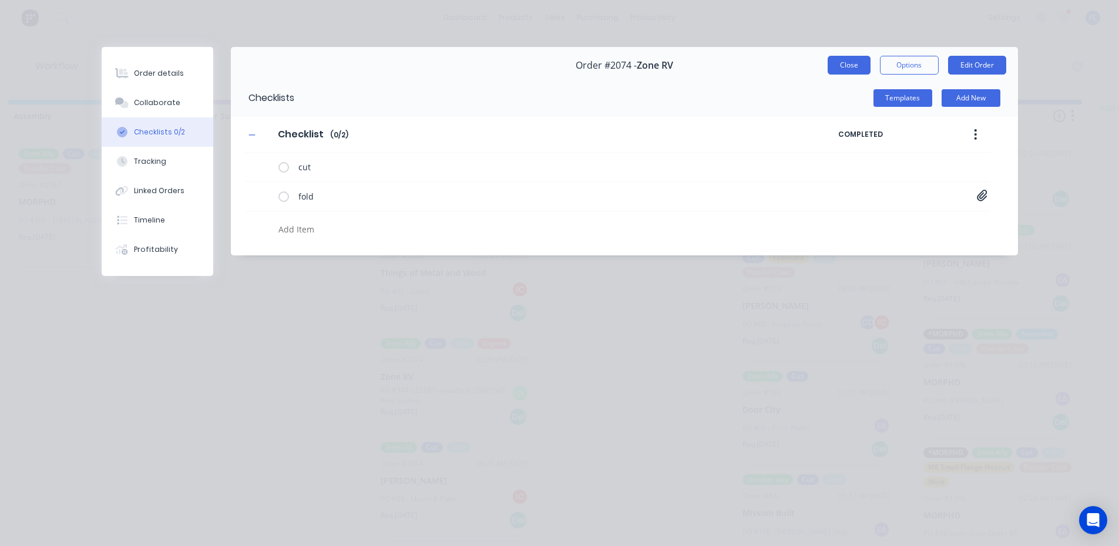
click at [846, 66] on button "Close" at bounding box center [849, 65] width 43 height 19
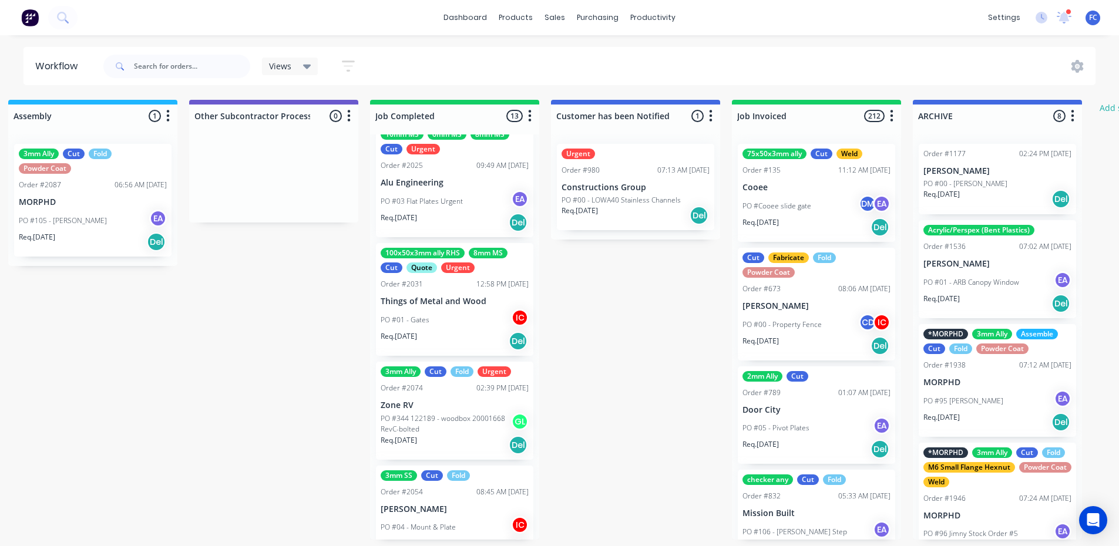
scroll to position [375, 0]
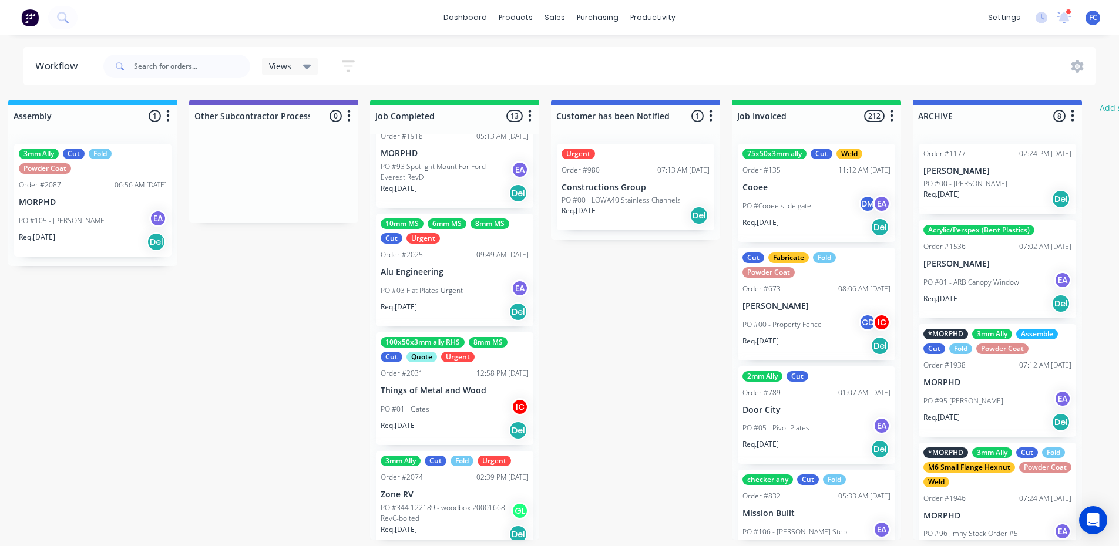
click at [406, 379] on div "100x50x3mm ally RHS 8mm MS Cut Quote Urgent Order #2031 12:58 PM [DATE] Things …" at bounding box center [454, 388] width 157 height 113
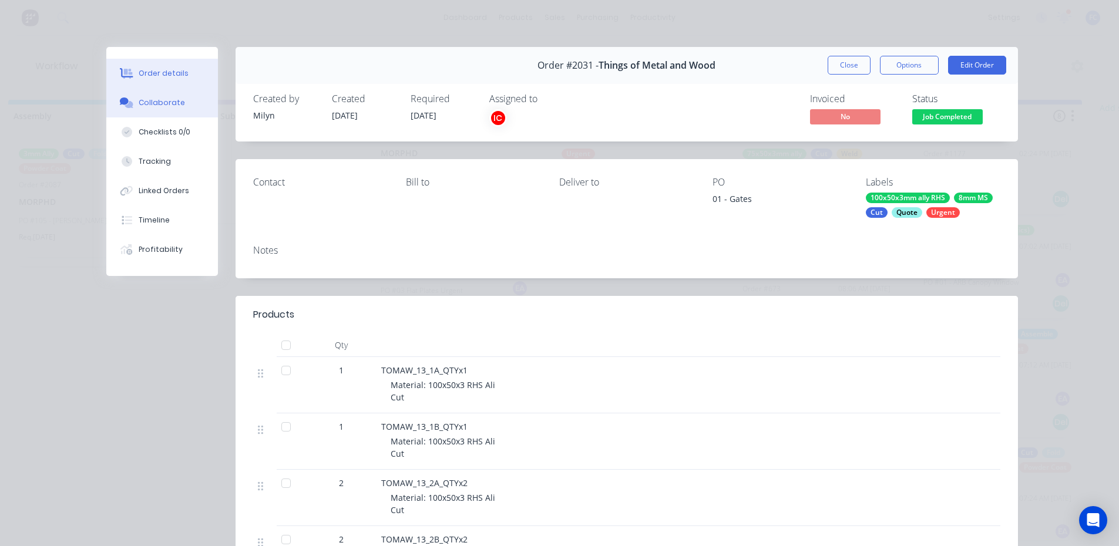
click at [139, 100] on div "Collaborate" at bounding box center [162, 102] width 46 height 11
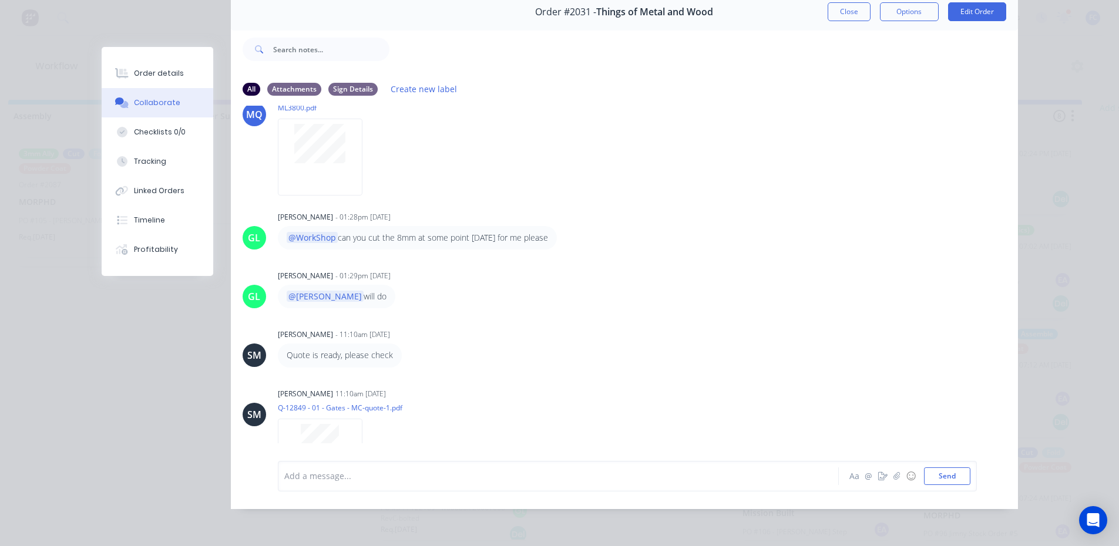
scroll to position [93, 0]
drag, startPoint x: 838, startPoint y: 2, endPoint x: 601, endPoint y: 371, distance: 437.9
click at [838, 2] on button "Close" at bounding box center [849, 11] width 43 height 19
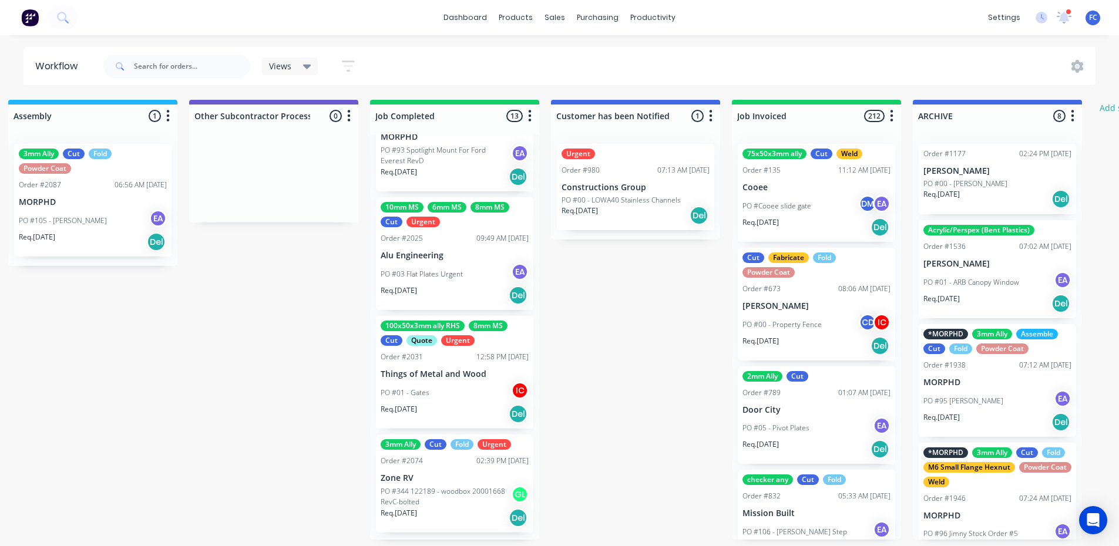
scroll to position [411, 0]
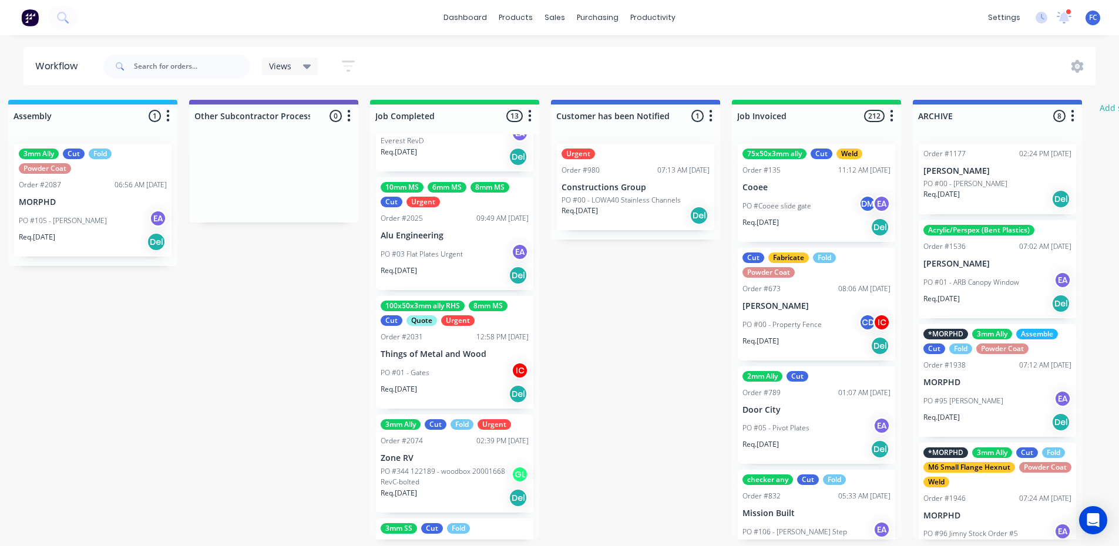
click at [448, 358] on p "Things of Metal and Wood" at bounding box center [455, 354] width 148 height 10
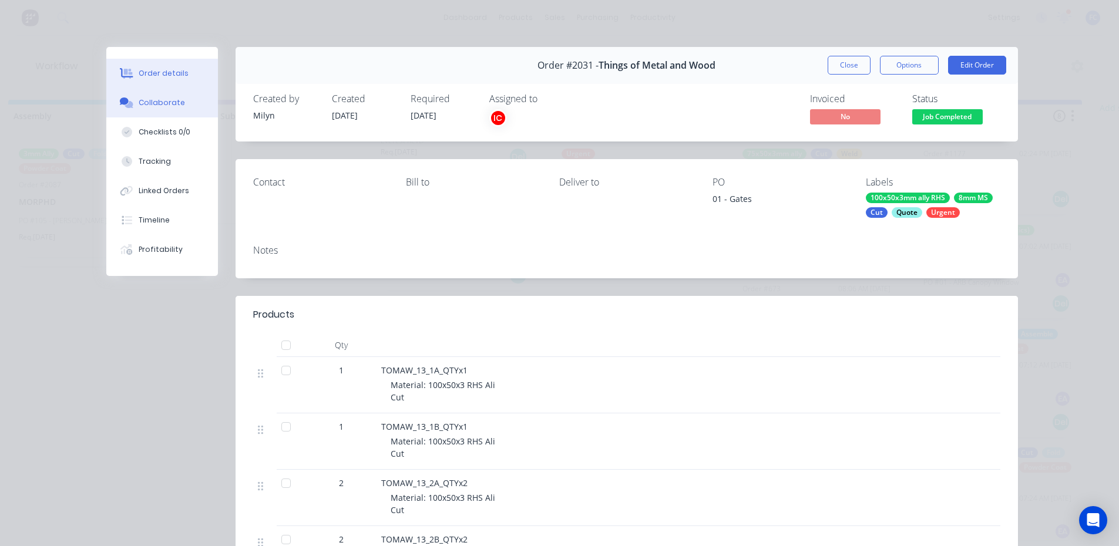
click at [144, 104] on div "Collaborate" at bounding box center [162, 102] width 46 height 11
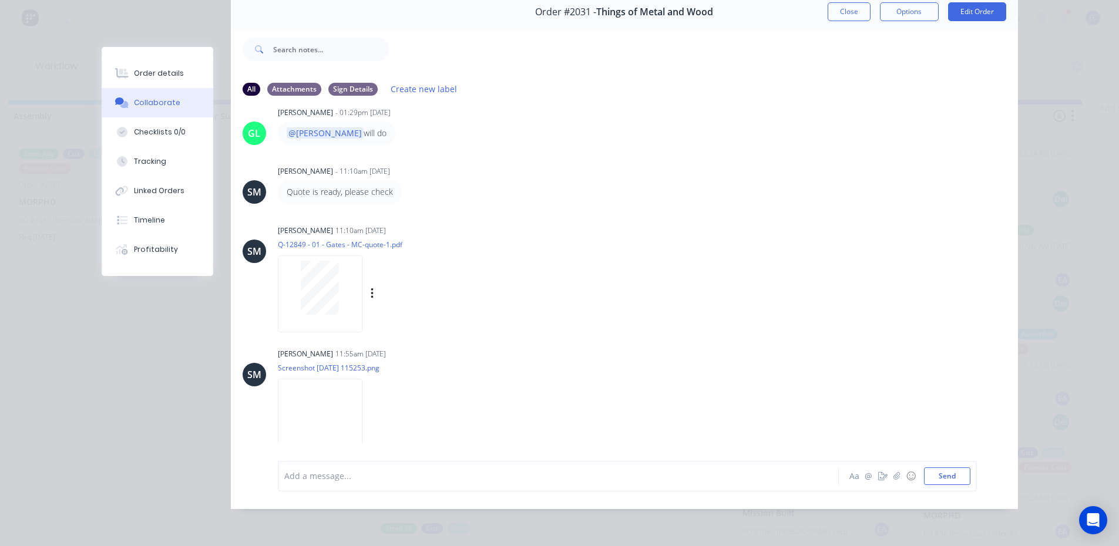
scroll to position [270, 0]
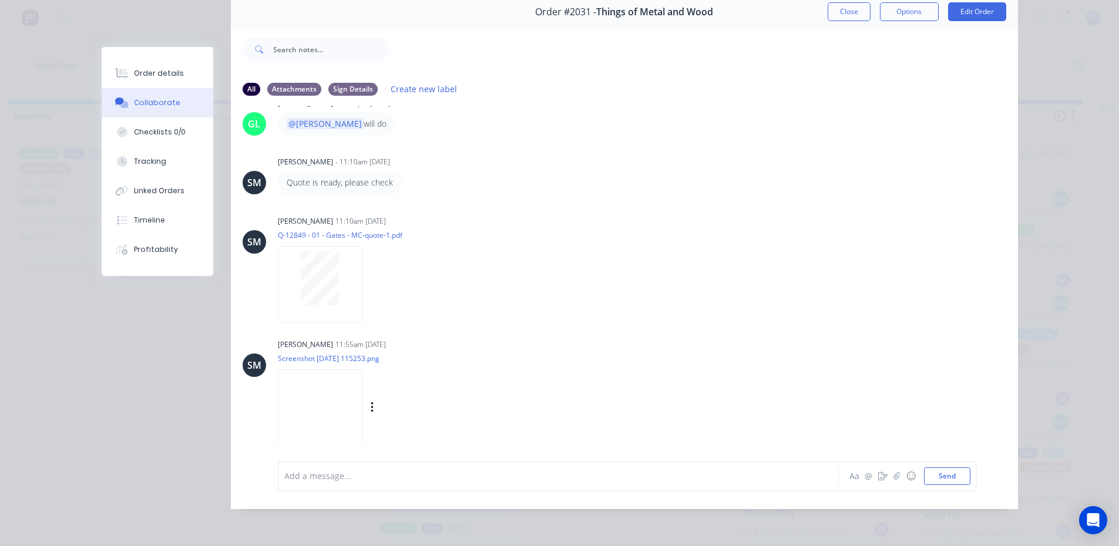
click at [322, 399] on img at bounding box center [320, 407] width 85 height 77
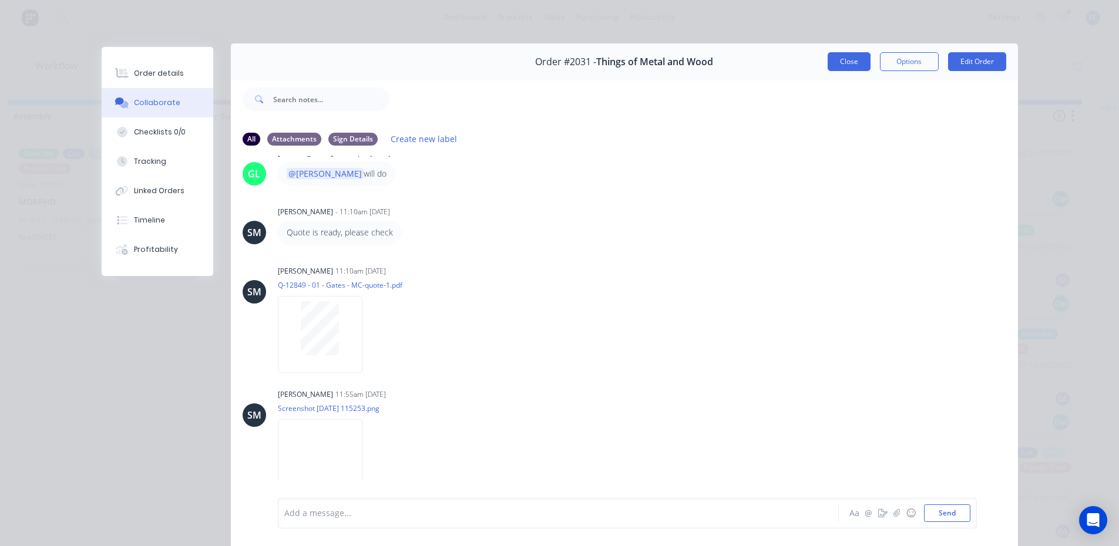
click at [845, 61] on button "Close" at bounding box center [849, 61] width 43 height 19
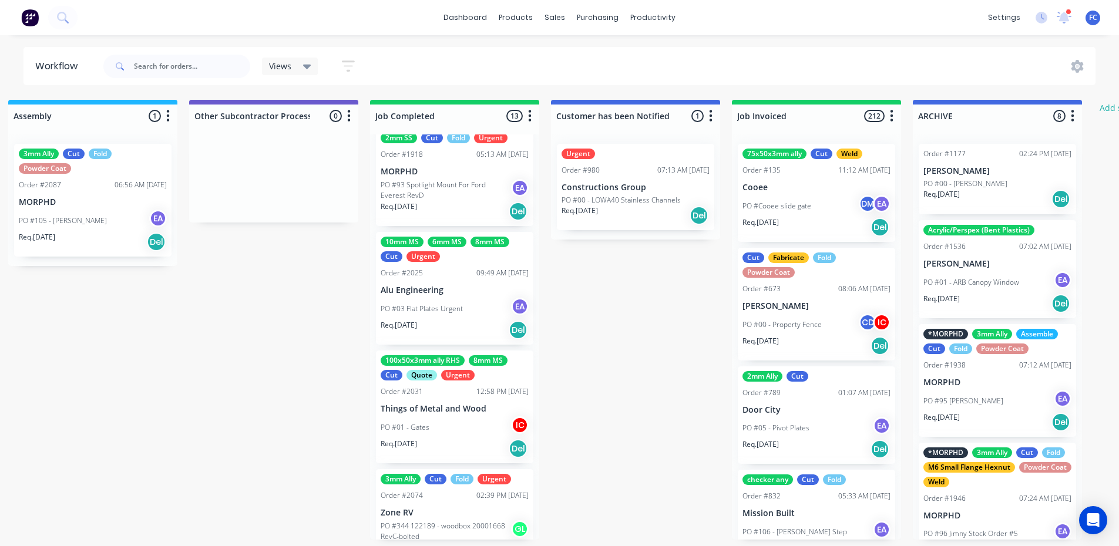
scroll to position [352, 0]
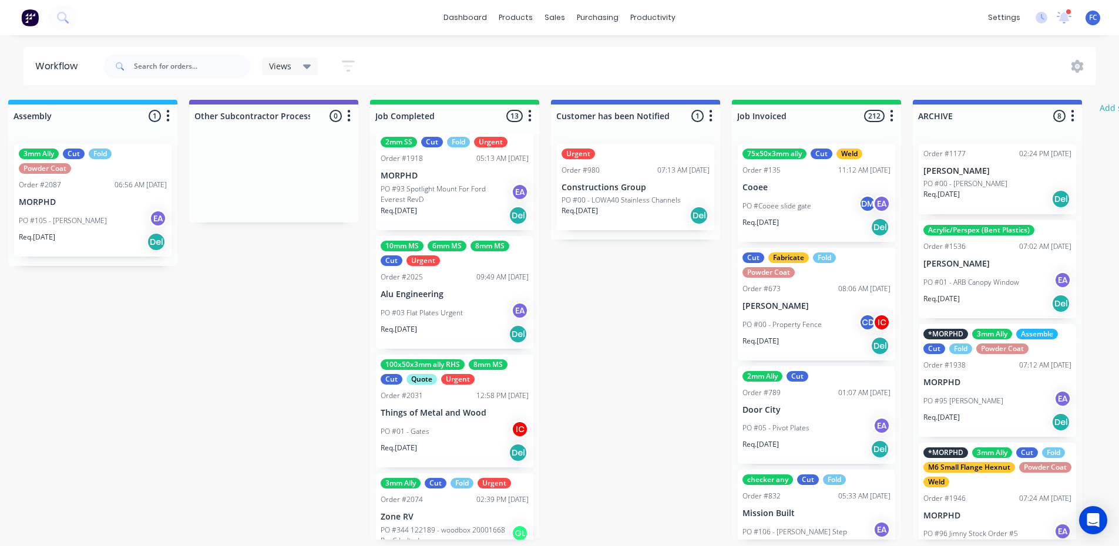
click at [433, 291] on p "Alu Engineering" at bounding box center [455, 295] width 148 height 10
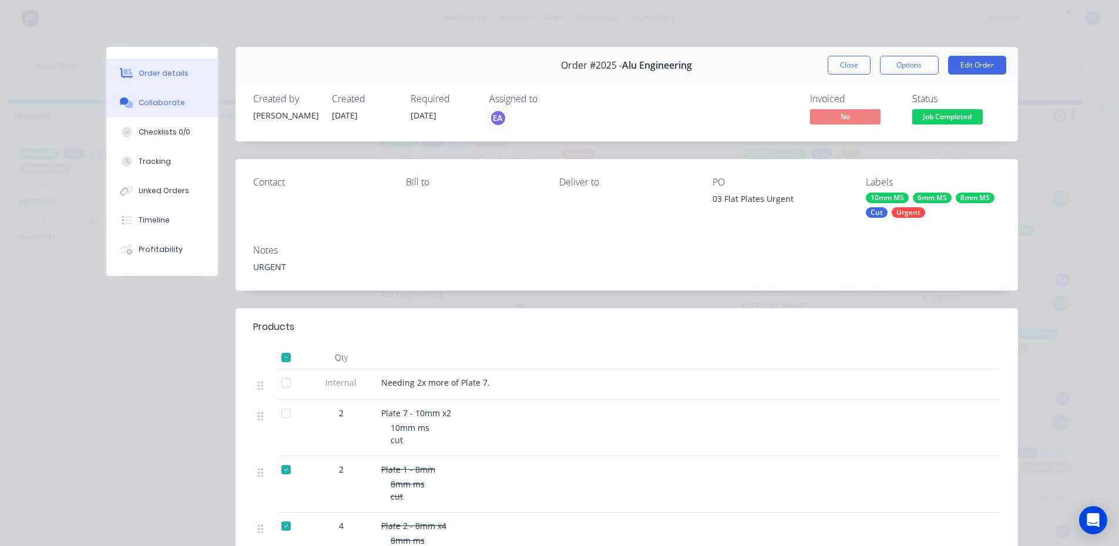
click at [163, 93] on button "Collaborate" at bounding box center [162, 102] width 112 height 29
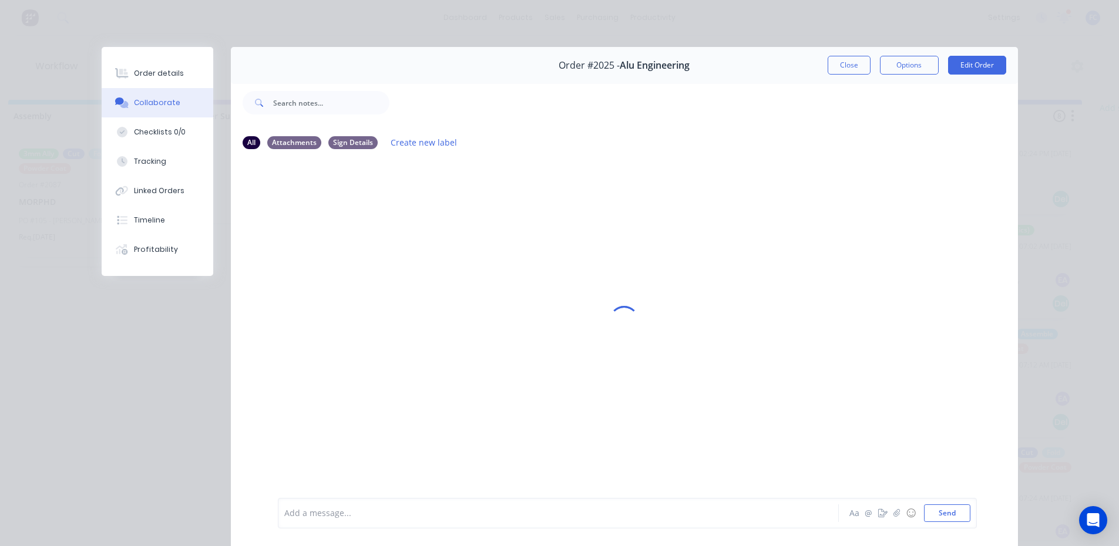
scroll to position [2, 3454]
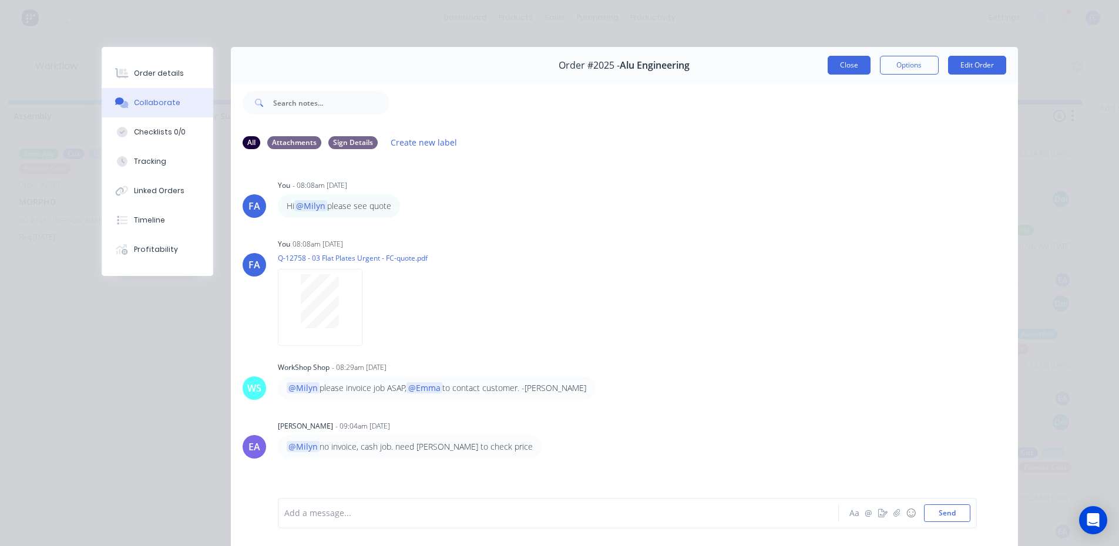
click at [845, 68] on button "Close" at bounding box center [849, 65] width 43 height 19
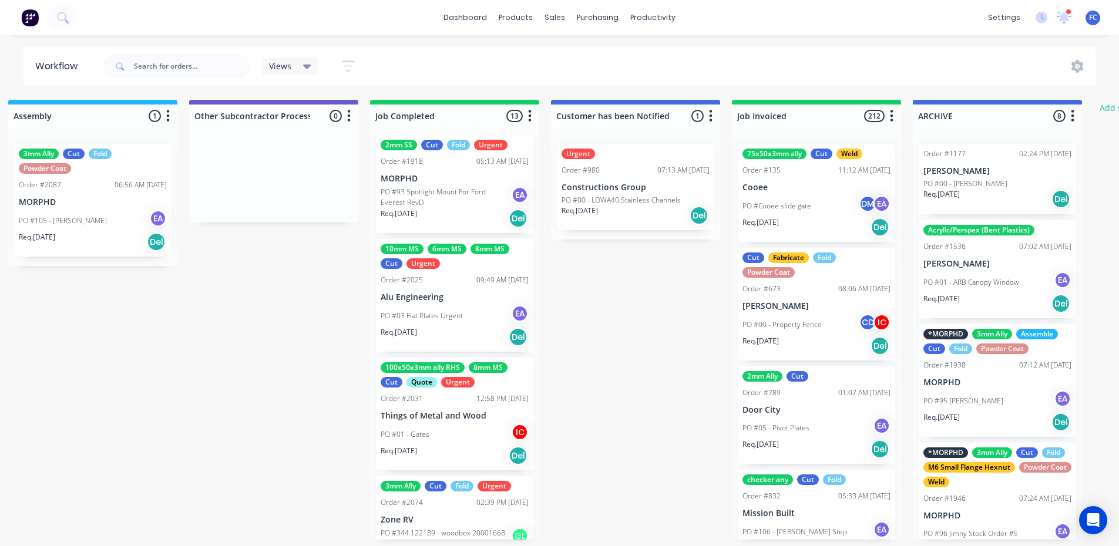
scroll to position [352, 0]
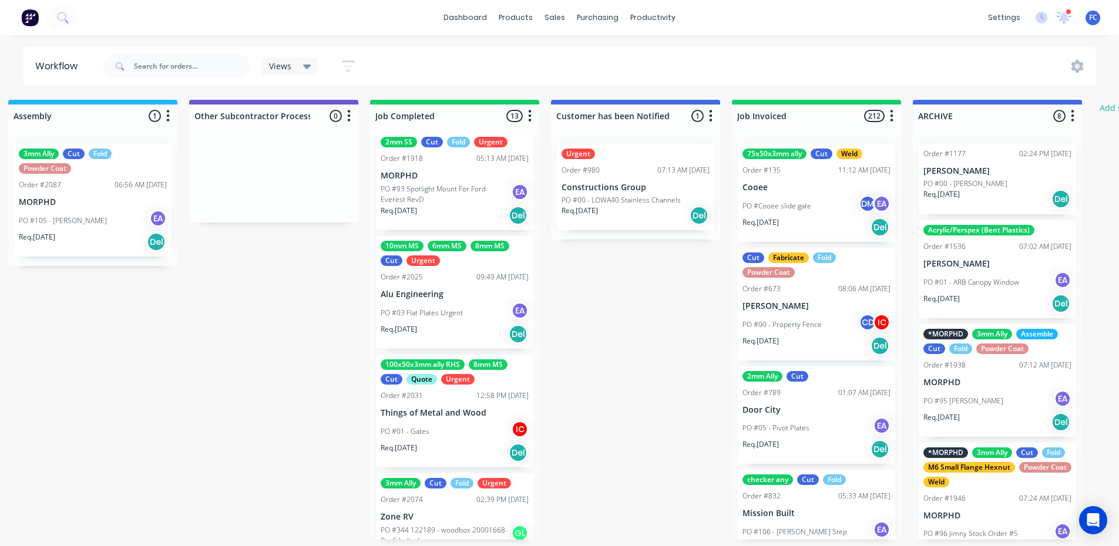
click at [435, 412] on p "Things of Metal and Wood" at bounding box center [455, 413] width 148 height 10
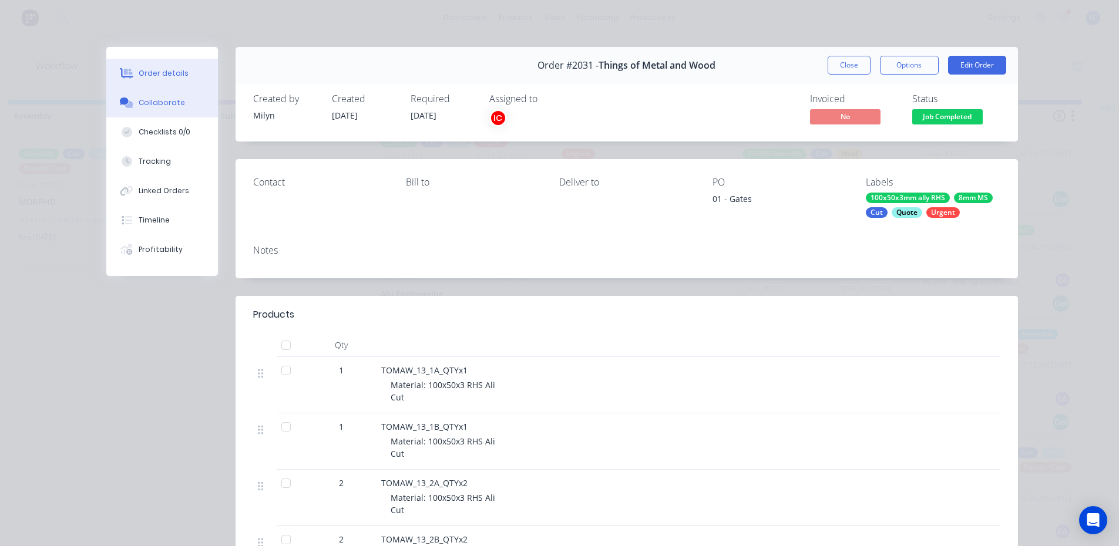
click at [138, 94] on button "Collaborate" at bounding box center [162, 102] width 112 height 29
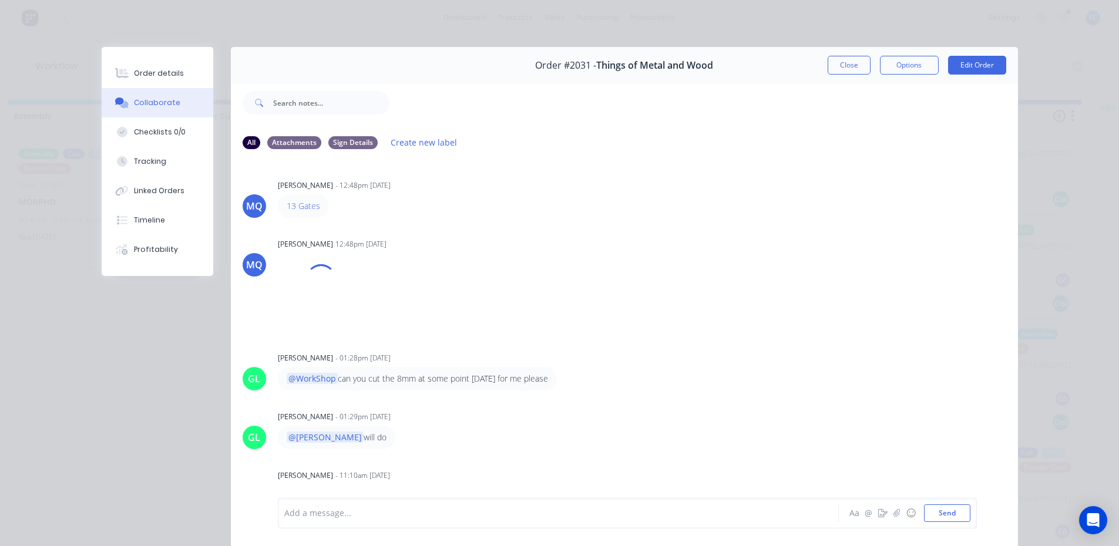
scroll to position [62, 0]
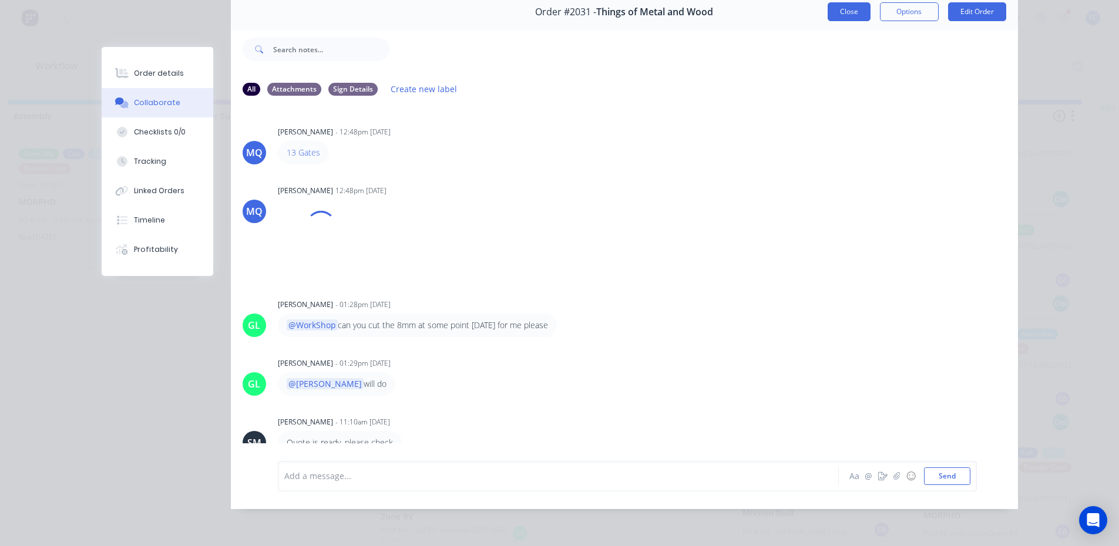
click at [842, 3] on button "Close" at bounding box center [849, 11] width 43 height 19
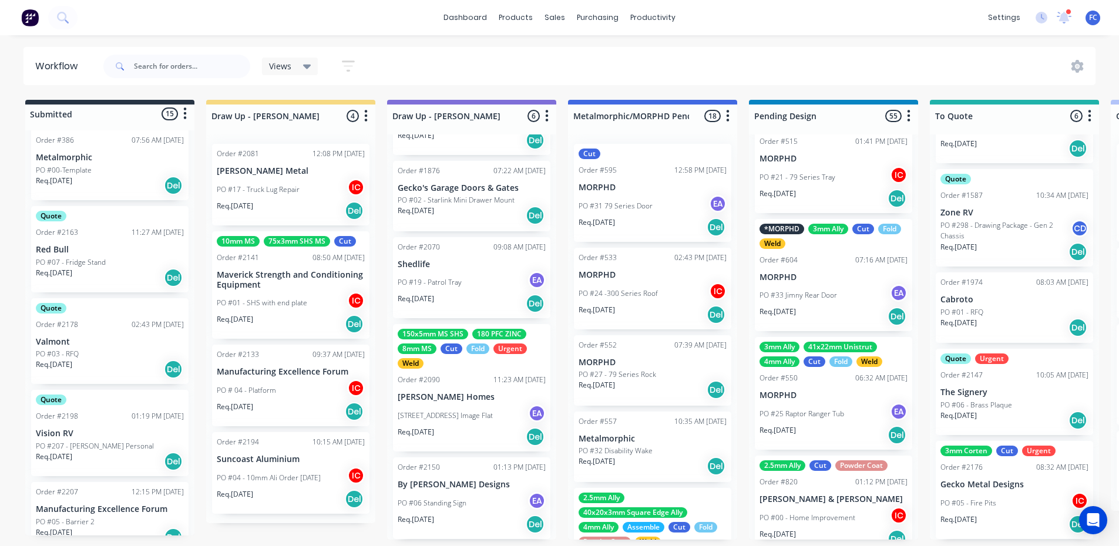
scroll to position [176, 0]
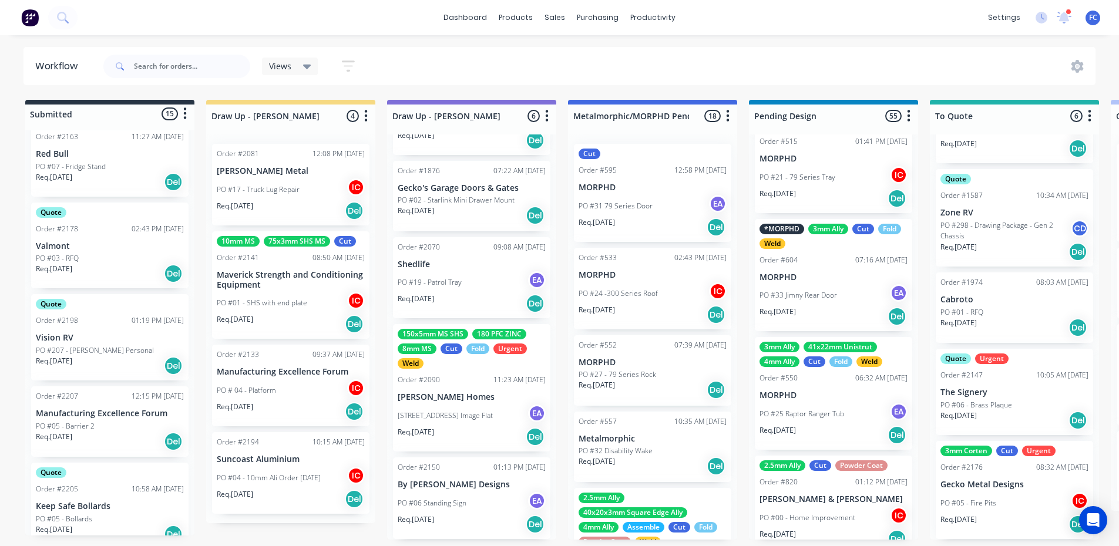
click at [86, 324] on div "Quote Order #2198 01:19 PM [DATE] Vision RV PO #207 - [PERSON_NAME] Personal Re…" at bounding box center [109, 337] width 157 height 86
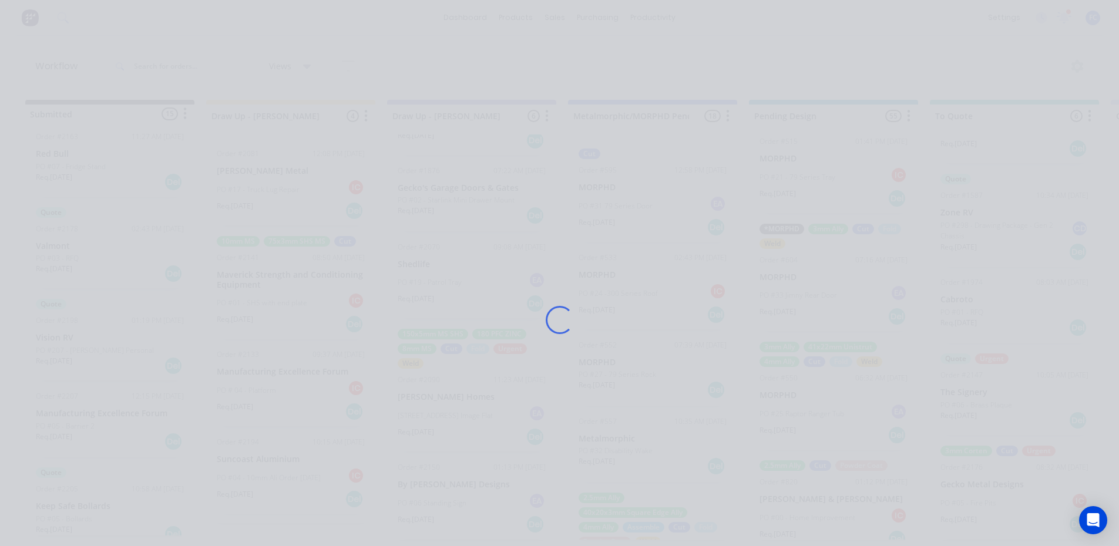
scroll to position [0, 0]
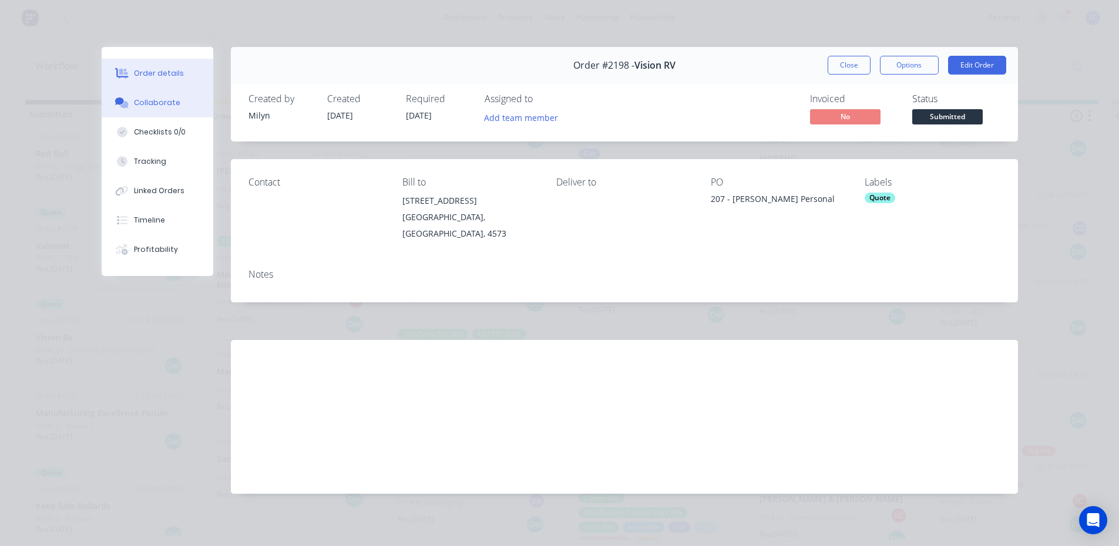
click at [135, 103] on div "Collaborate" at bounding box center [157, 102] width 46 height 11
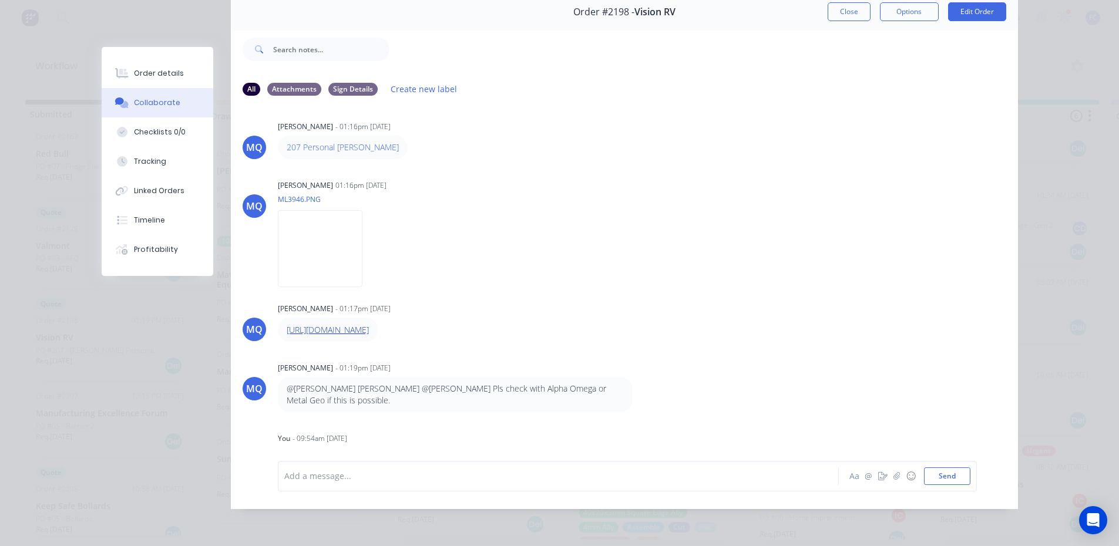
scroll to position [12, 0]
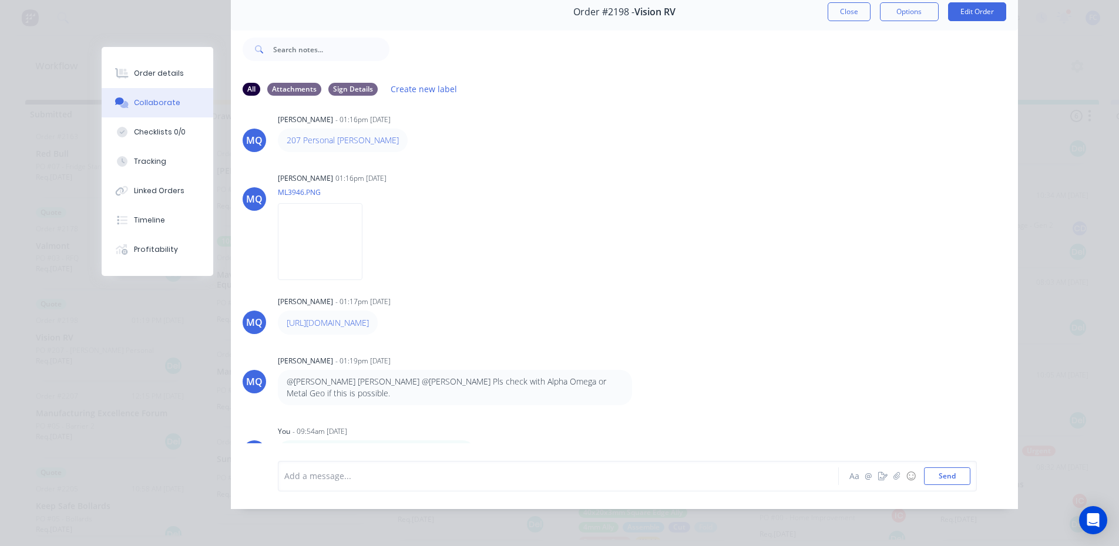
click at [842, 6] on button "Close" at bounding box center [849, 11] width 43 height 19
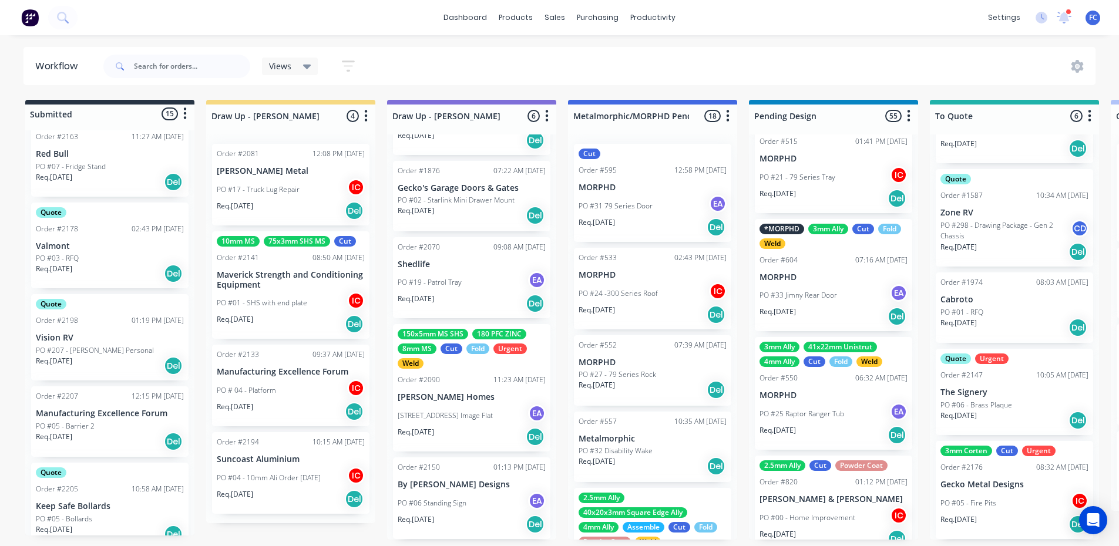
click at [44, 418] on p "Manufacturing Excellence Forum" at bounding box center [110, 414] width 148 height 10
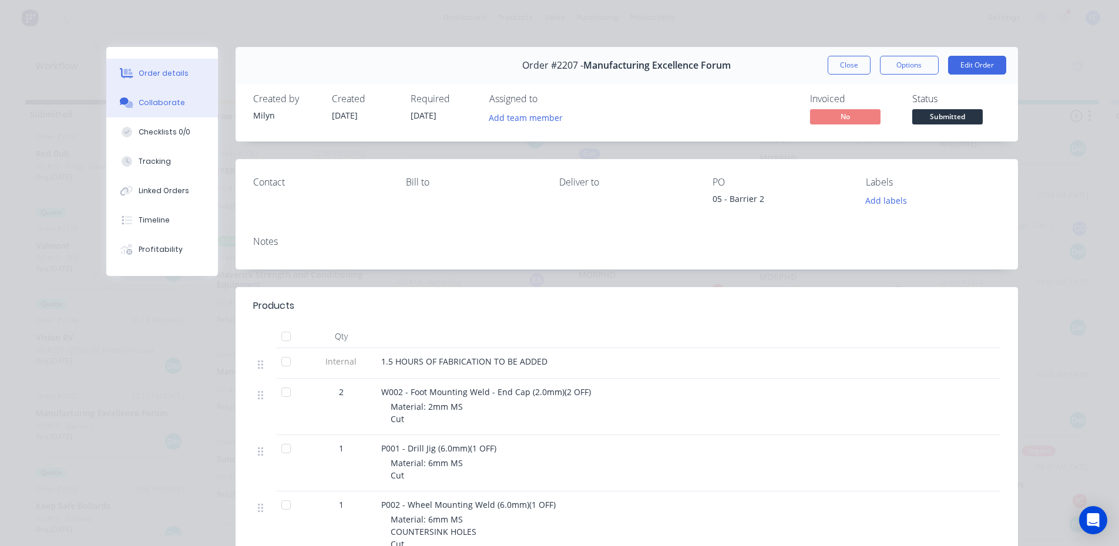
click at [174, 100] on div "Collaborate" at bounding box center [162, 102] width 46 height 11
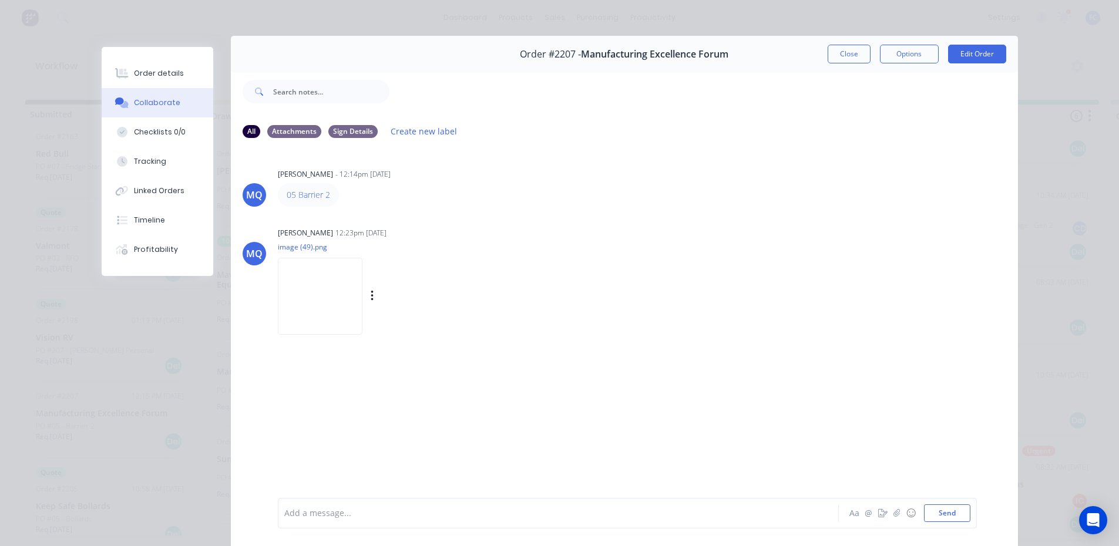
scroll to position [0, 0]
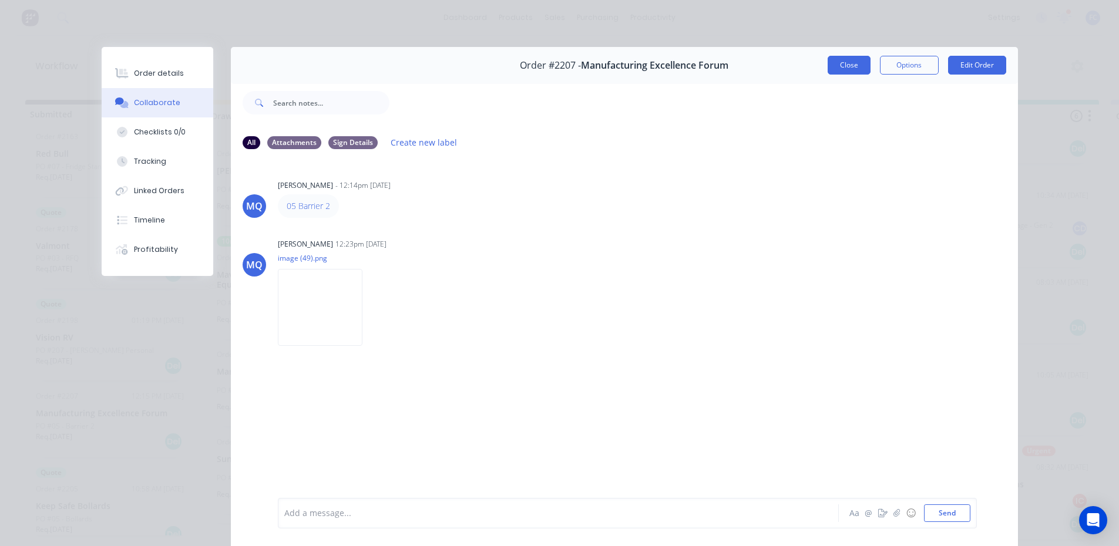
click at [832, 60] on button "Close" at bounding box center [849, 65] width 43 height 19
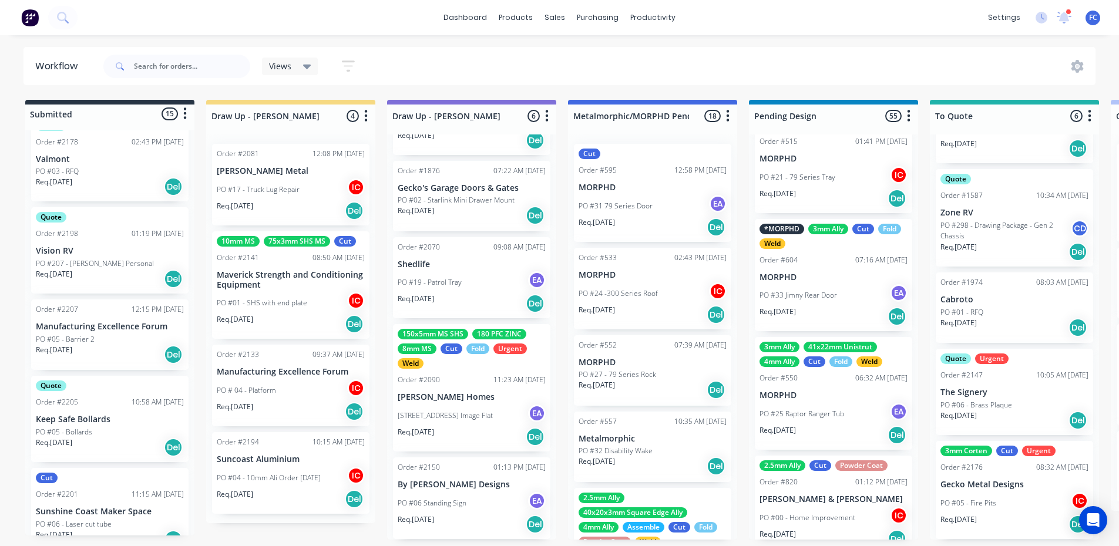
scroll to position [294, 0]
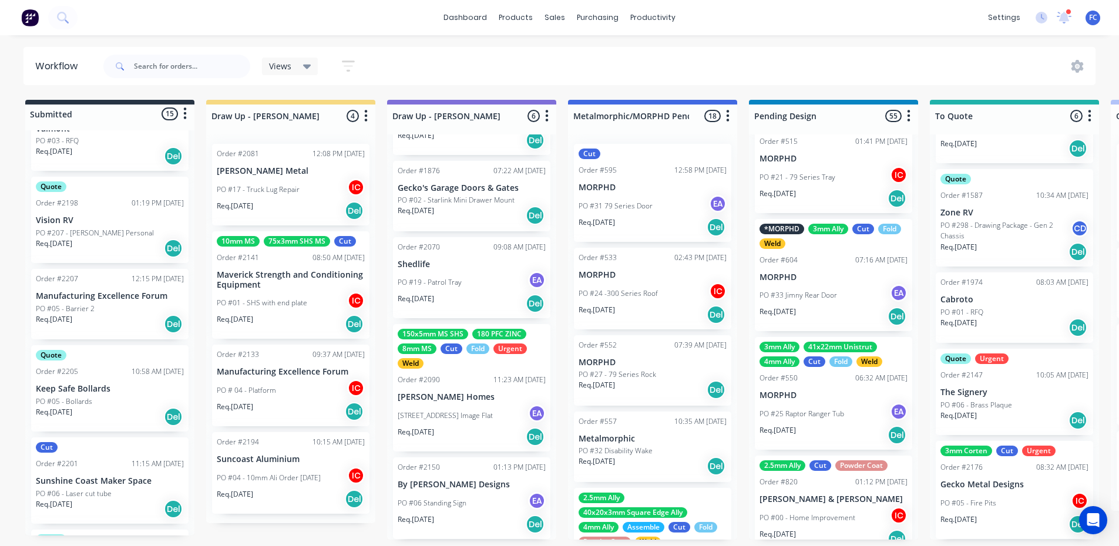
click at [84, 398] on p "PO #05 - Bollards" at bounding box center [64, 401] width 56 height 11
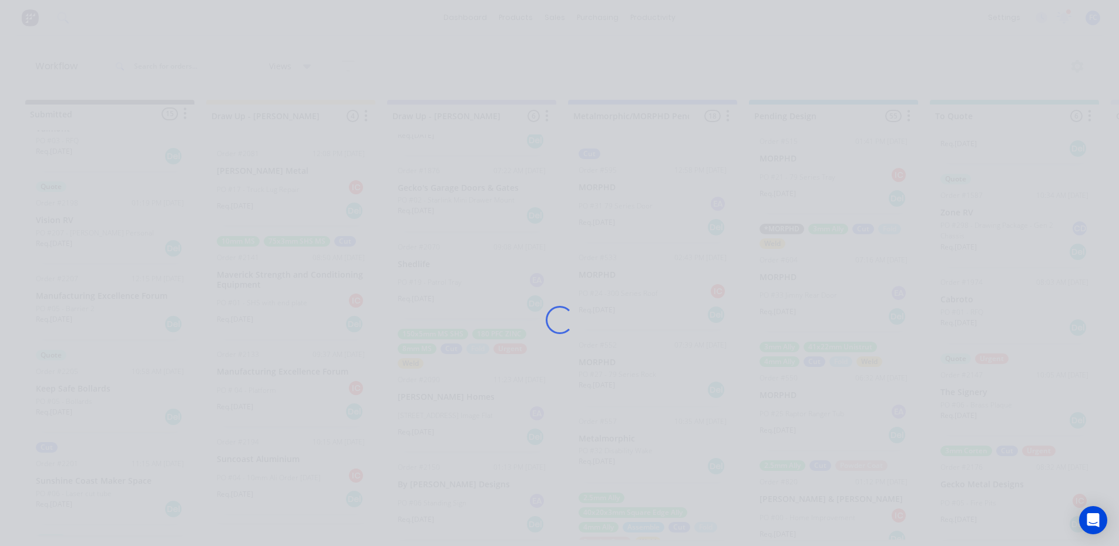
scroll to position [0, 0]
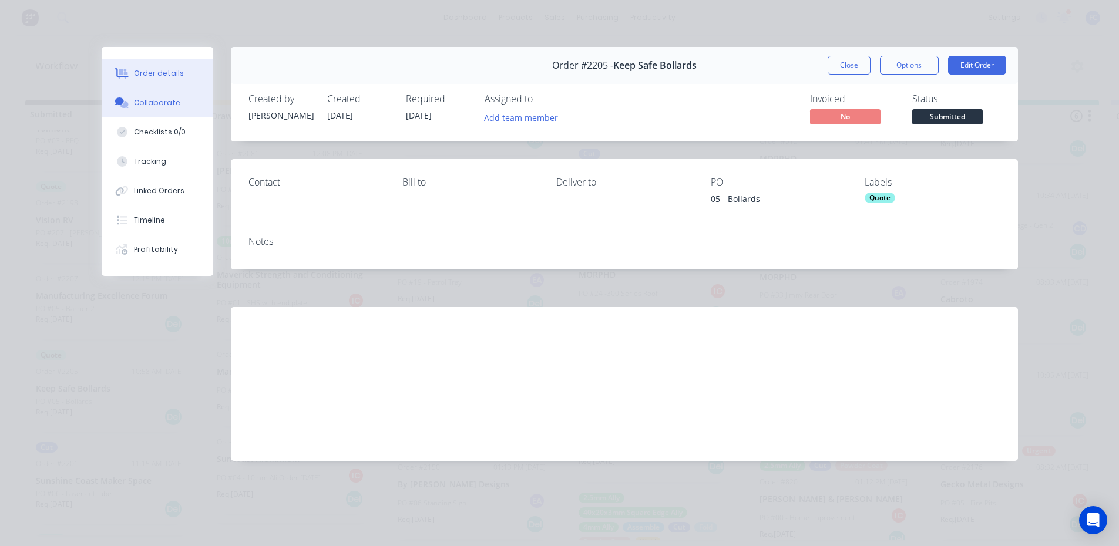
click at [154, 98] on div "Collaborate" at bounding box center [157, 102] width 46 height 11
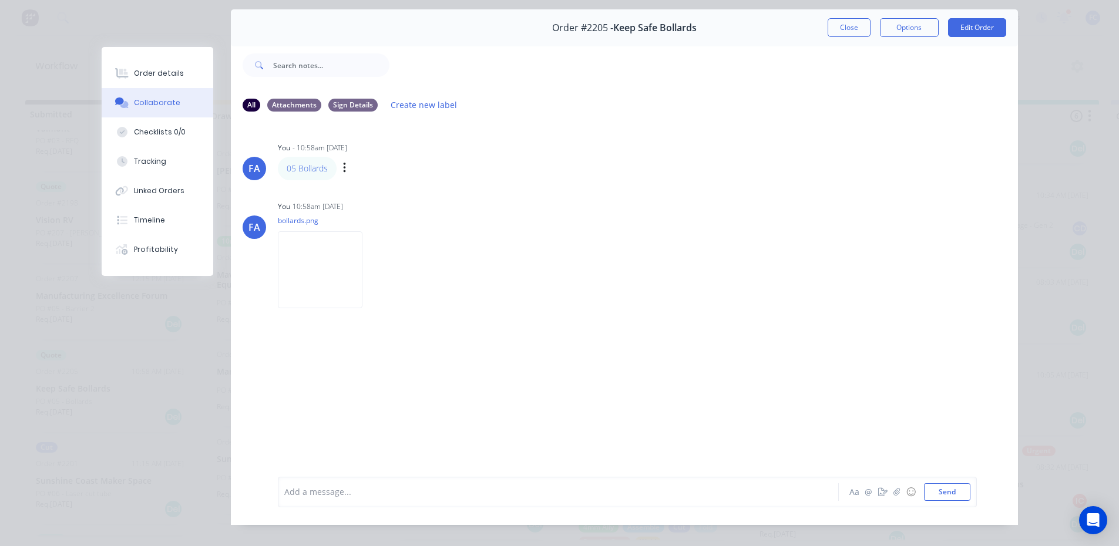
scroll to position [4, 0]
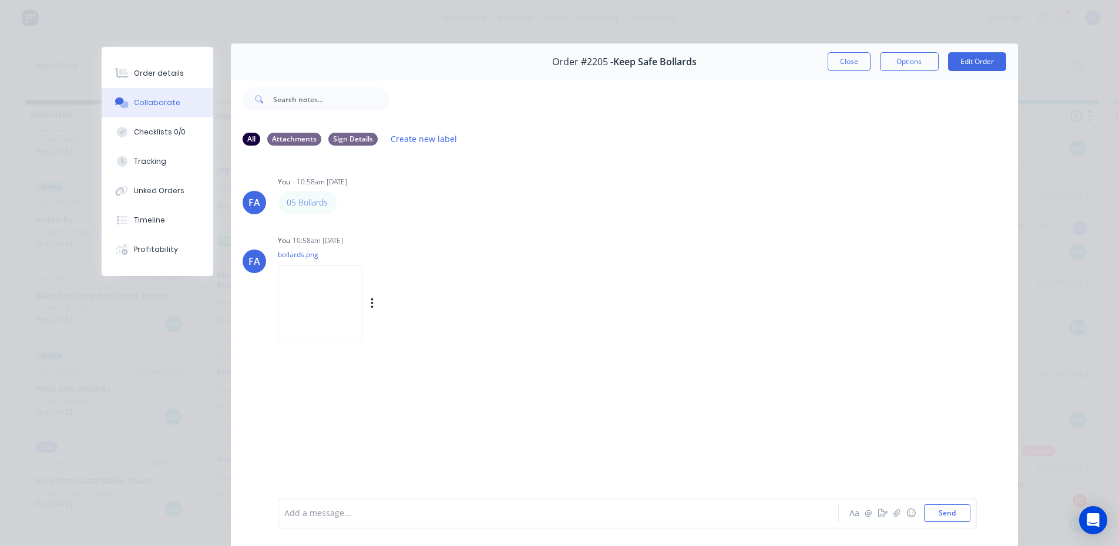
click at [319, 312] on img at bounding box center [320, 303] width 85 height 77
click at [830, 57] on button "Close" at bounding box center [849, 61] width 43 height 19
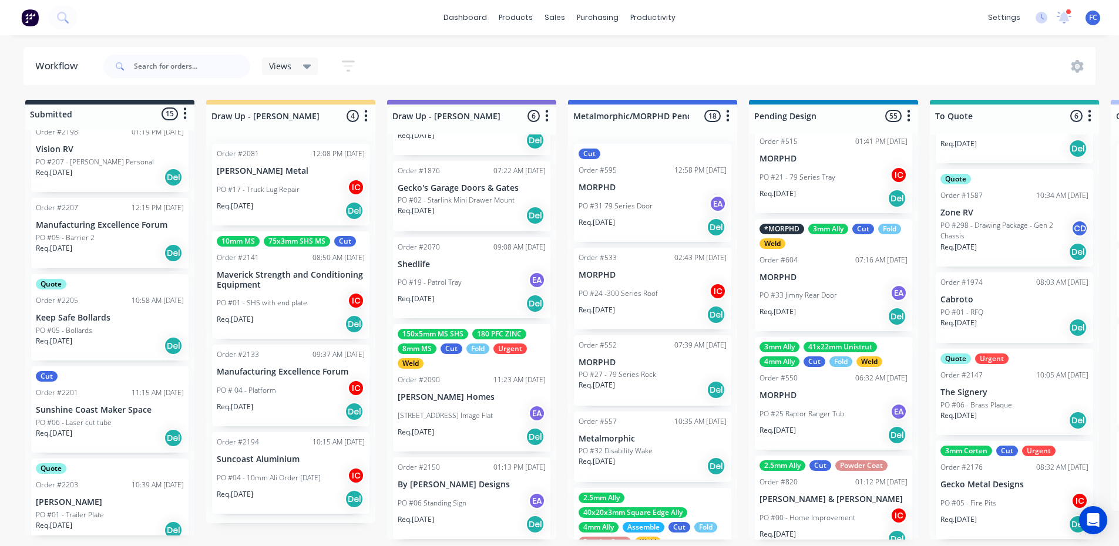
scroll to position [411, 0]
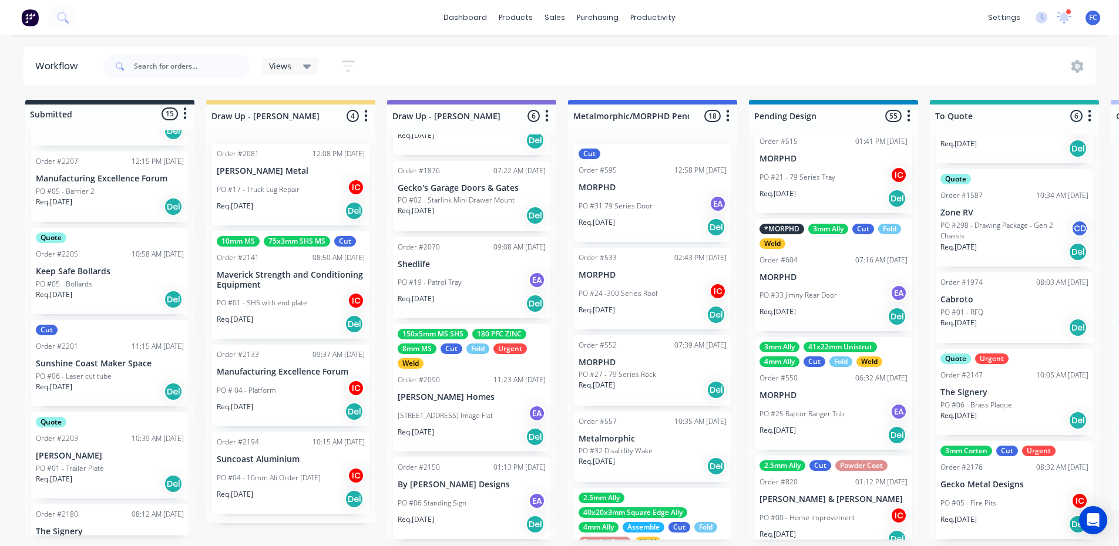
click at [83, 365] on p "Sunshine Coast Maker Space" at bounding box center [110, 364] width 148 height 10
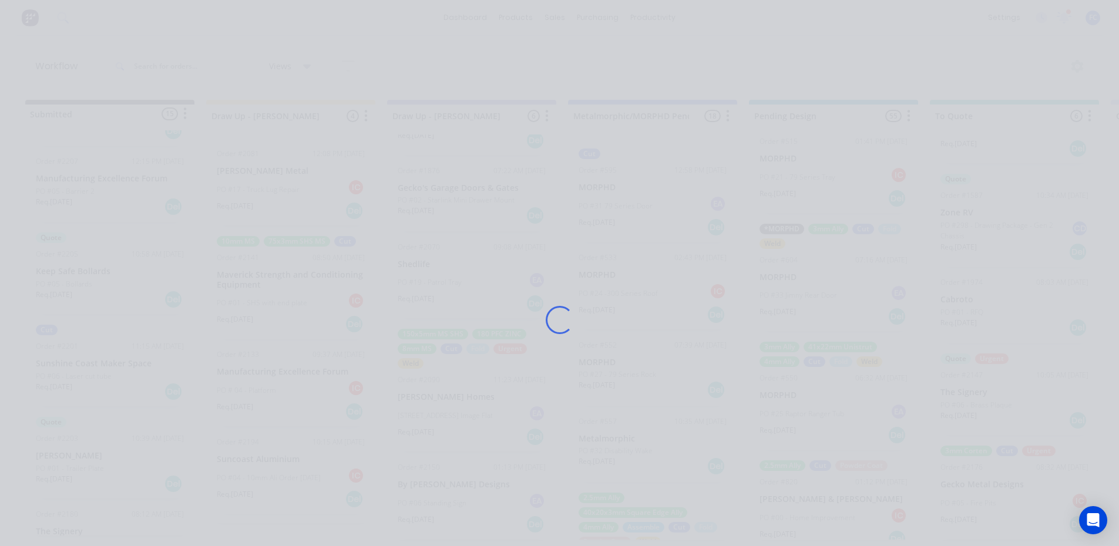
scroll to position [0, 0]
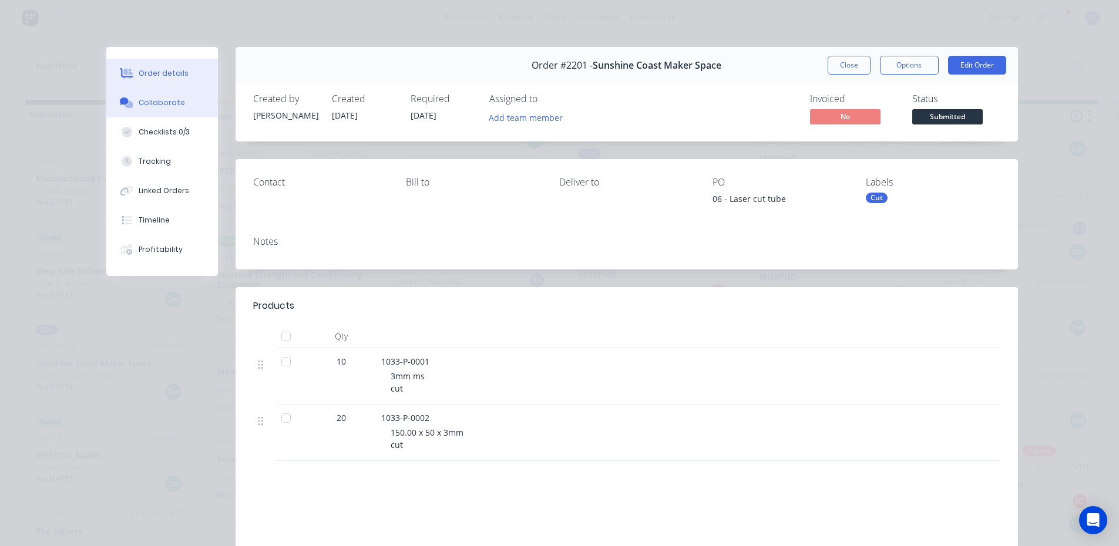
click at [148, 109] on button "Collaborate" at bounding box center [162, 102] width 112 height 29
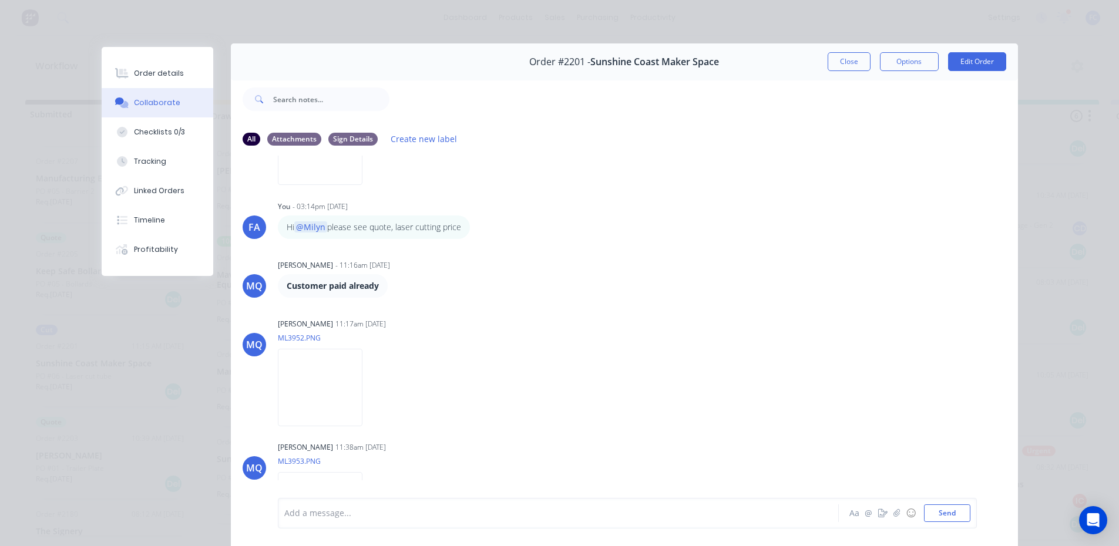
scroll to position [176, 0]
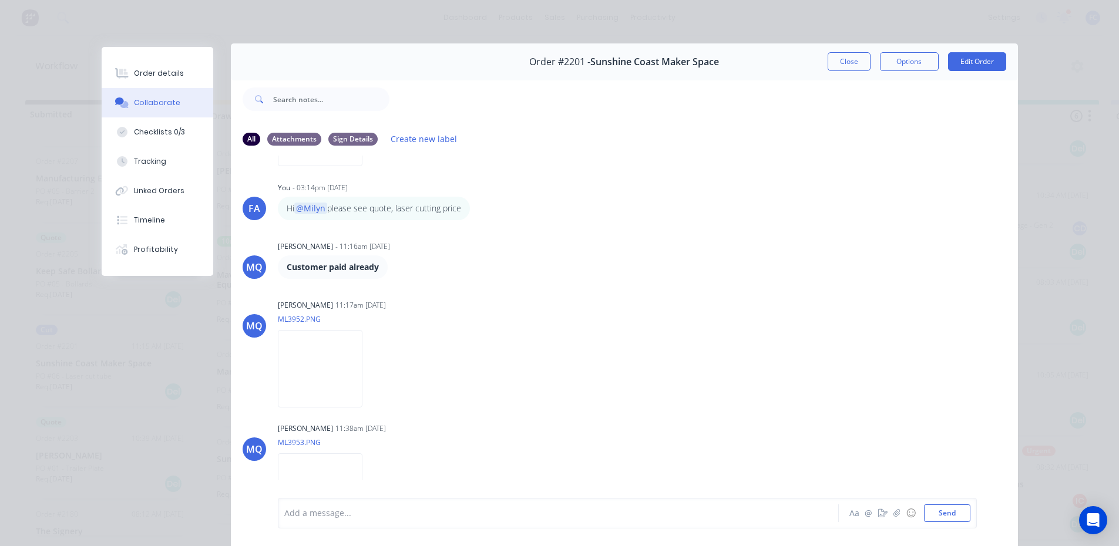
click at [334, 223] on div "FA You - 02:42pm [DATE] 06 Laser cut tube Labels Edit Delete FA You 02:45pm [DA…" at bounding box center [624, 325] width 787 height 338
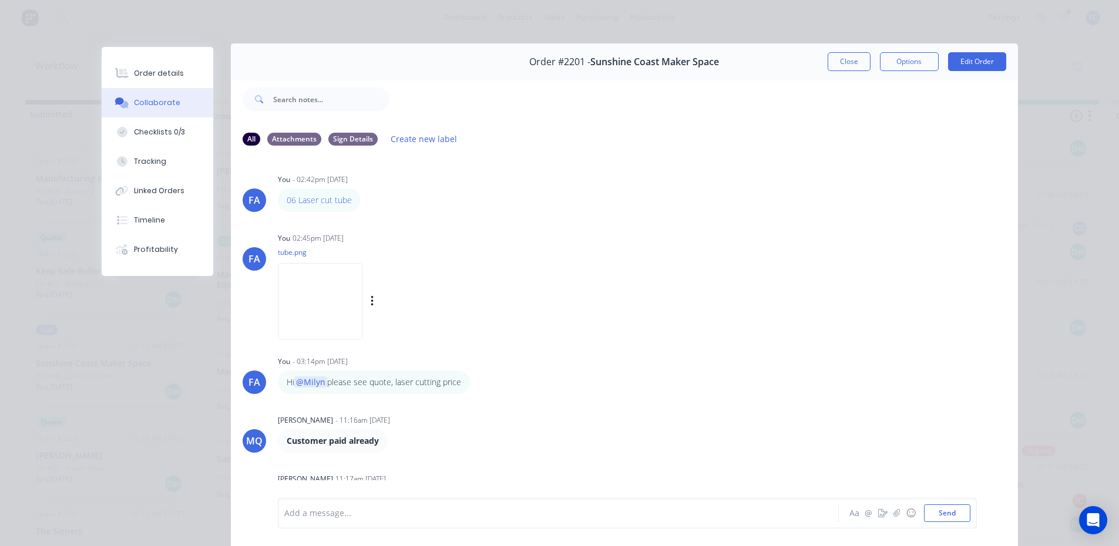
scroll to position [0, 0]
click at [168, 142] on button "Checklists 0/3" at bounding box center [158, 131] width 112 height 29
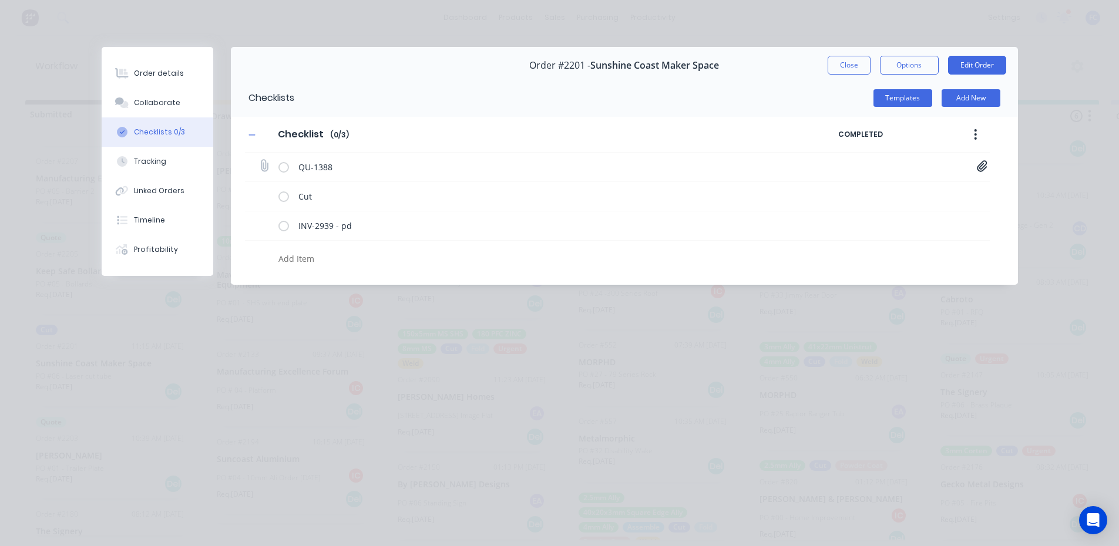
click at [986, 163] on icon at bounding box center [982, 165] width 10 height 11
click at [848, 193] on link "Quote QU1388.pdf" at bounding box center [887, 192] width 137 height 12
click at [167, 75] on div "Order details" at bounding box center [159, 73] width 50 height 11
type textarea "x"
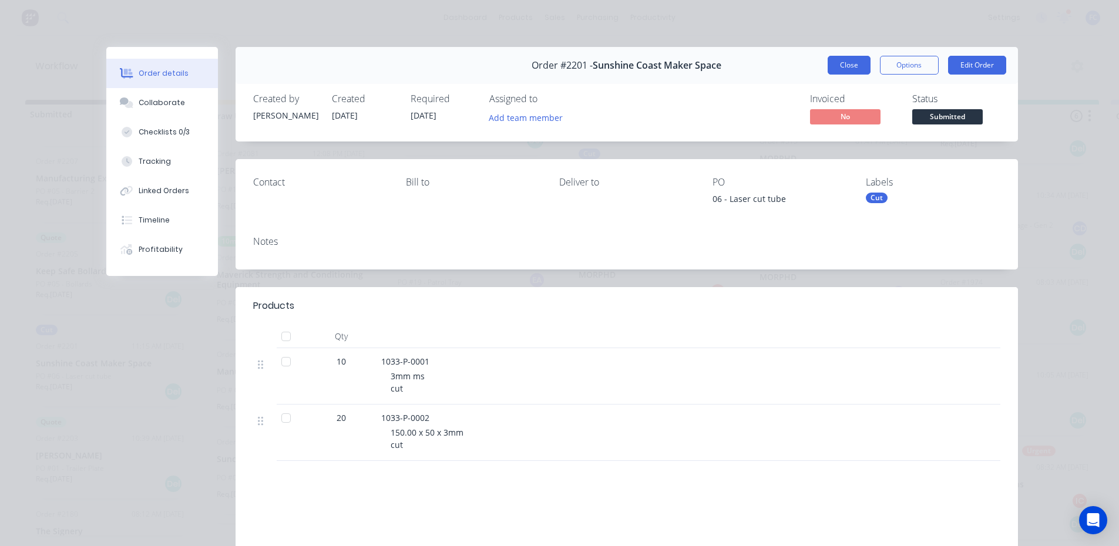
click at [845, 63] on button "Close" at bounding box center [849, 65] width 43 height 19
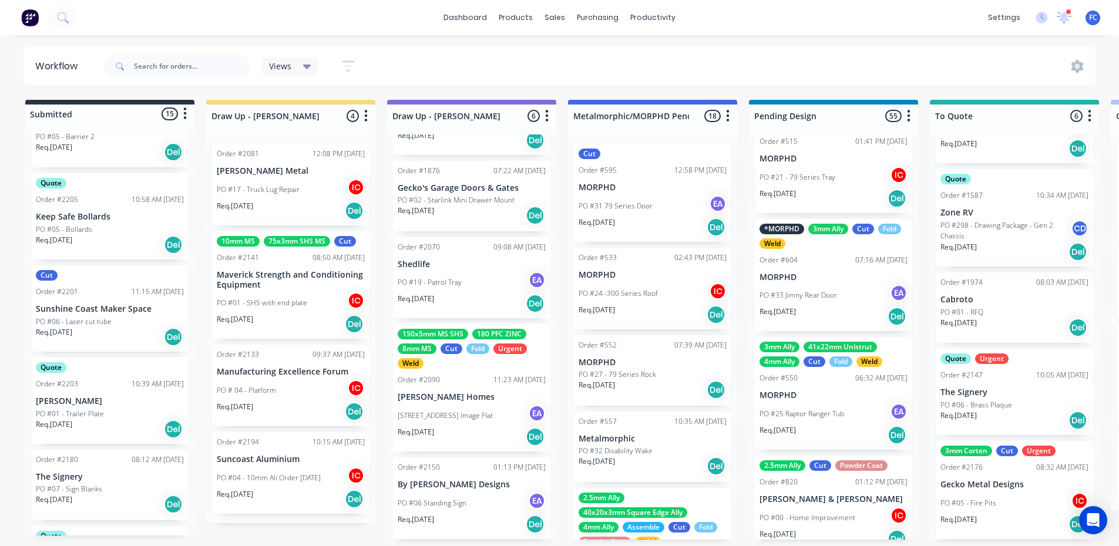
scroll to position [470, 0]
click at [105, 396] on p "[PERSON_NAME]" at bounding box center [110, 397] width 148 height 10
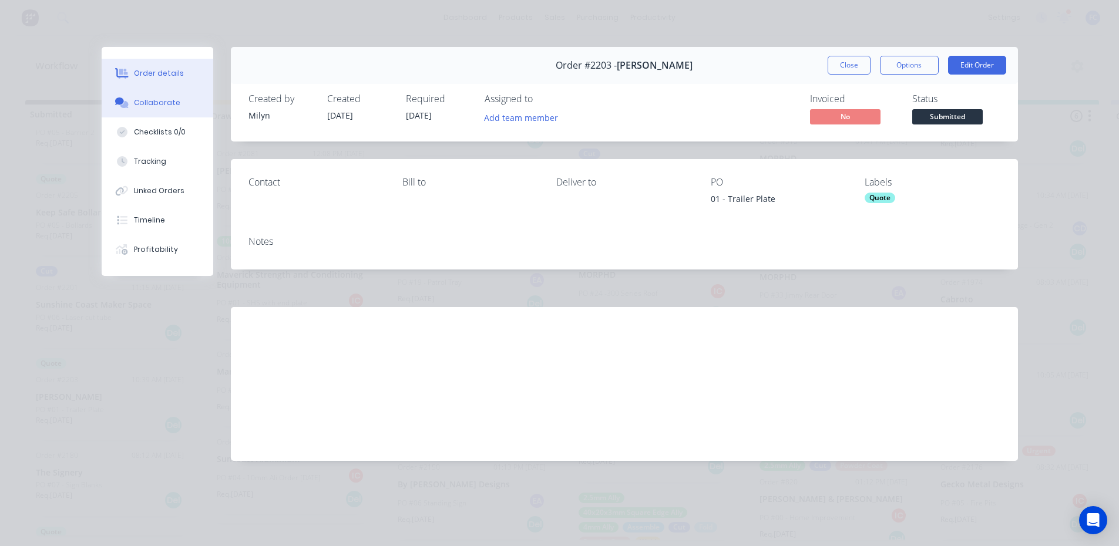
click at [156, 99] on div "Collaborate" at bounding box center [157, 102] width 46 height 11
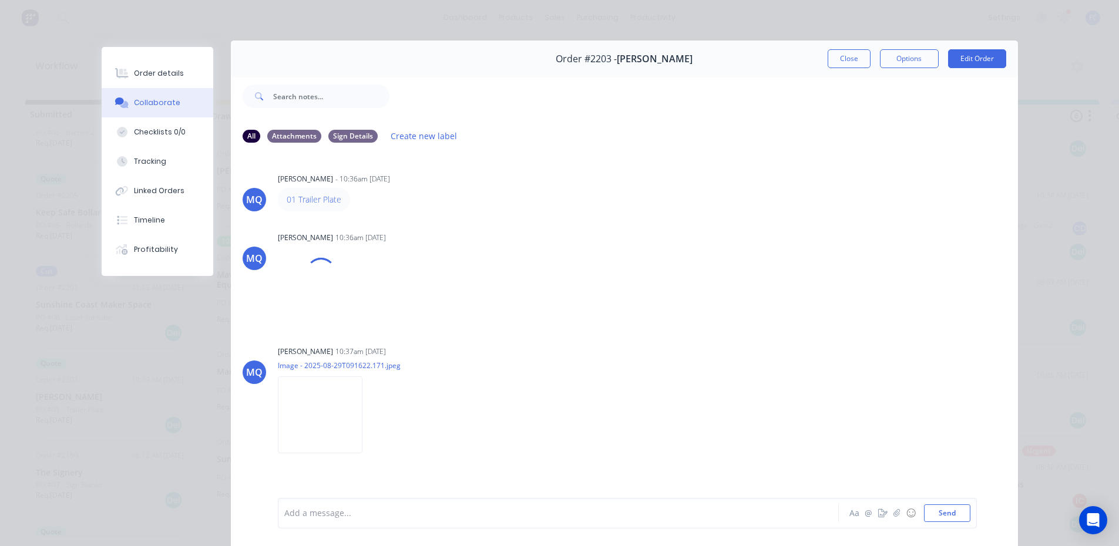
scroll to position [0, 0]
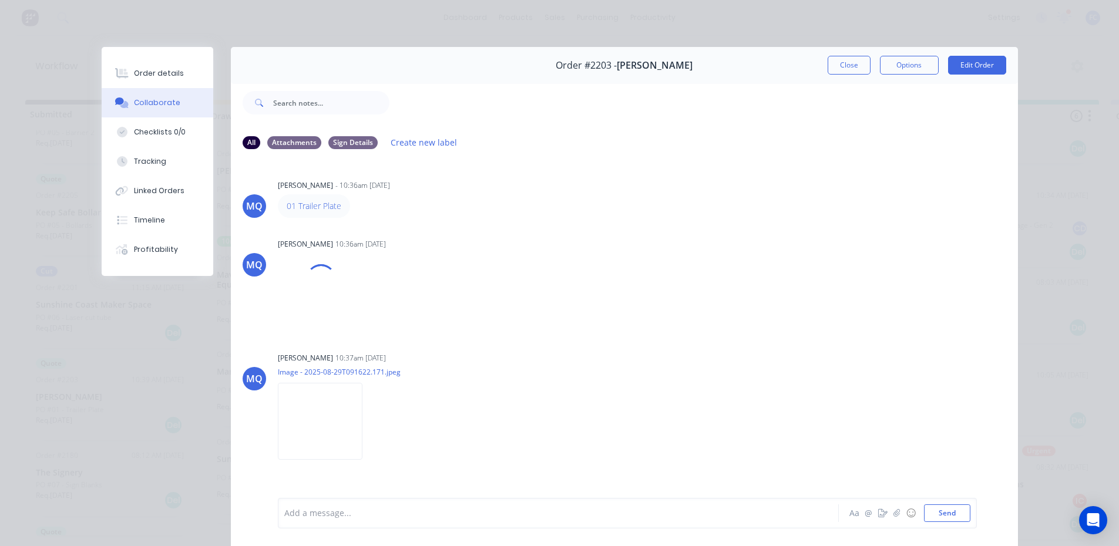
click at [830, 68] on button "Close" at bounding box center [849, 65] width 43 height 19
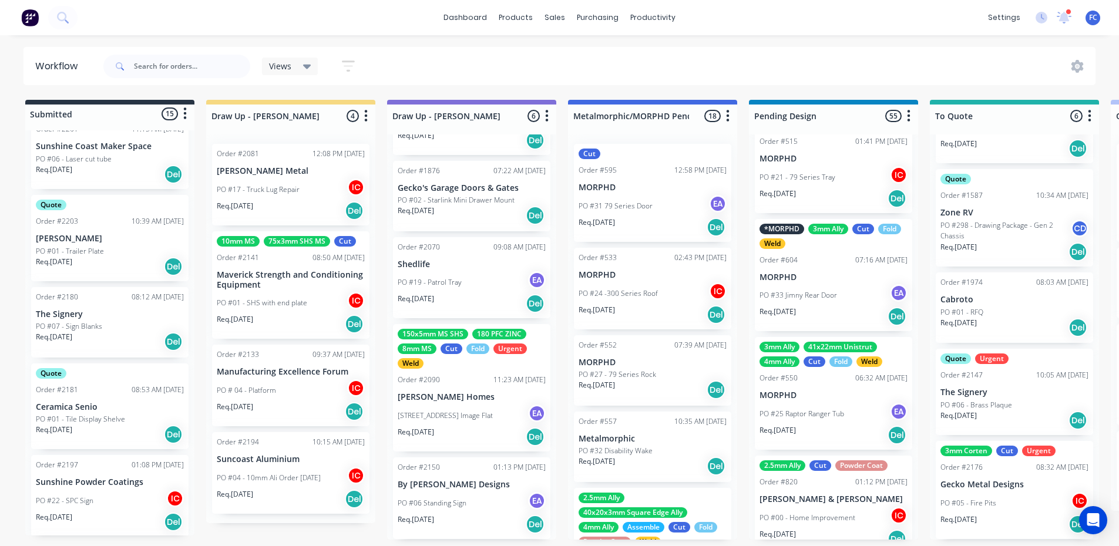
scroll to position [646, 0]
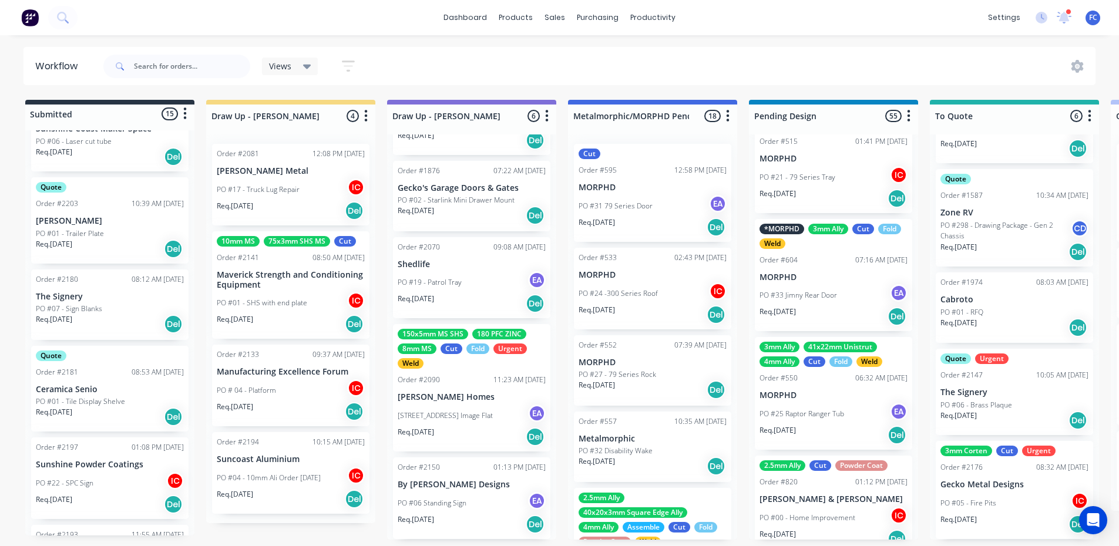
click at [110, 301] on p "The Signery" at bounding box center [110, 297] width 148 height 10
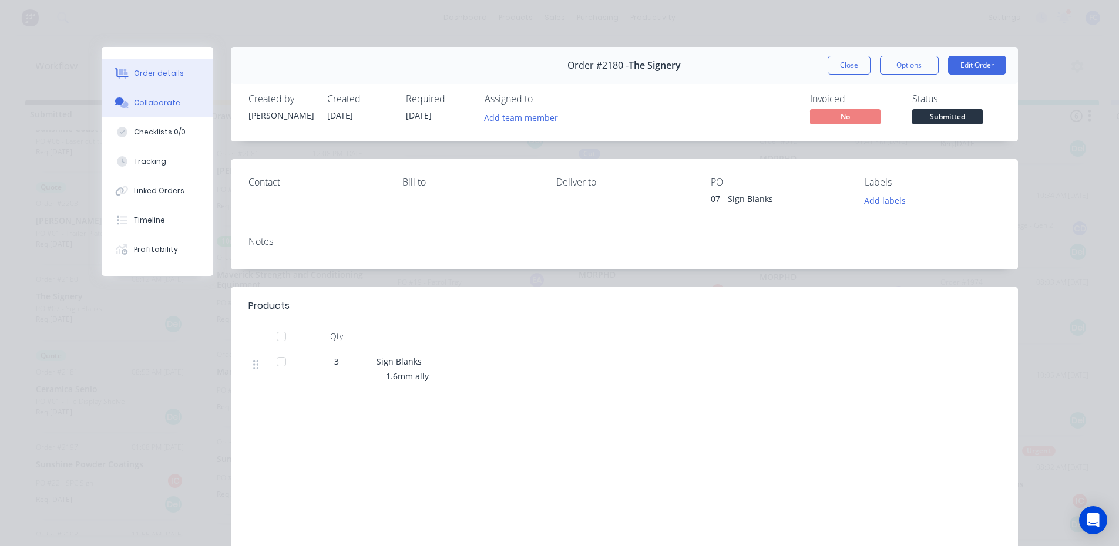
click at [141, 109] on button "Collaborate" at bounding box center [158, 102] width 112 height 29
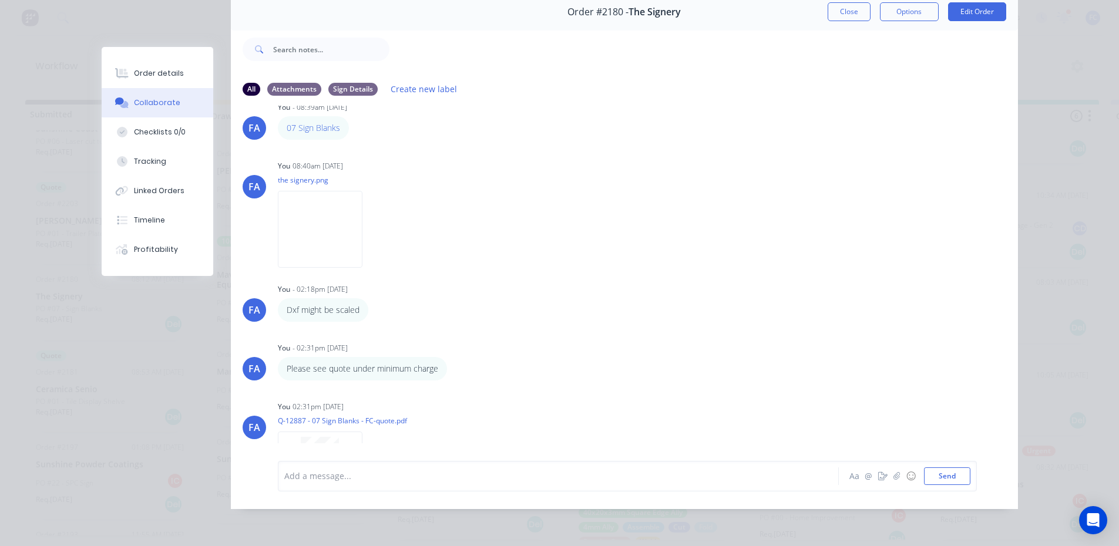
scroll to position [0, 0]
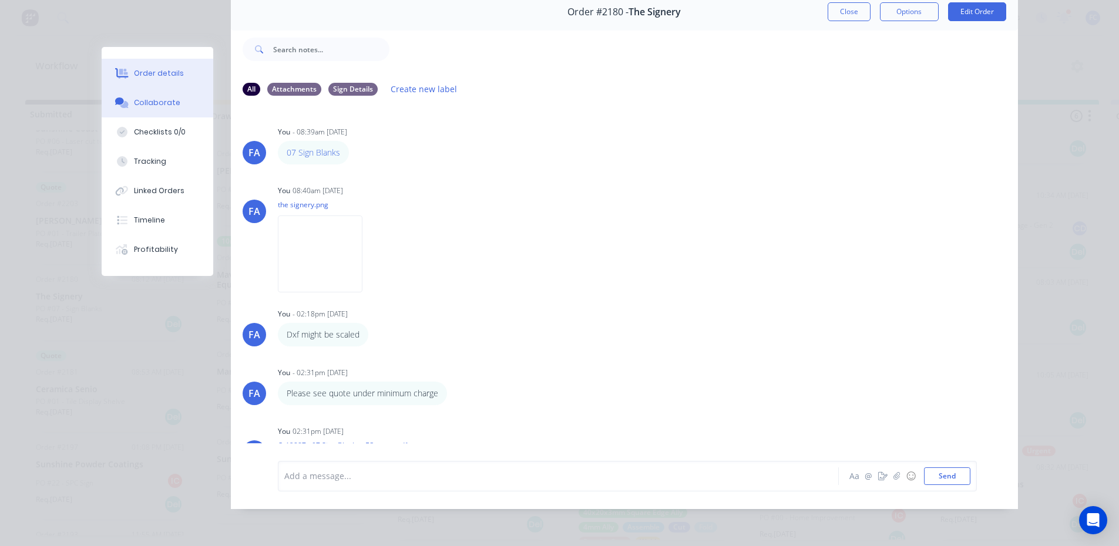
click at [151, 67] on button "Order details" at bounding box center [158, 73] width 112 height 29
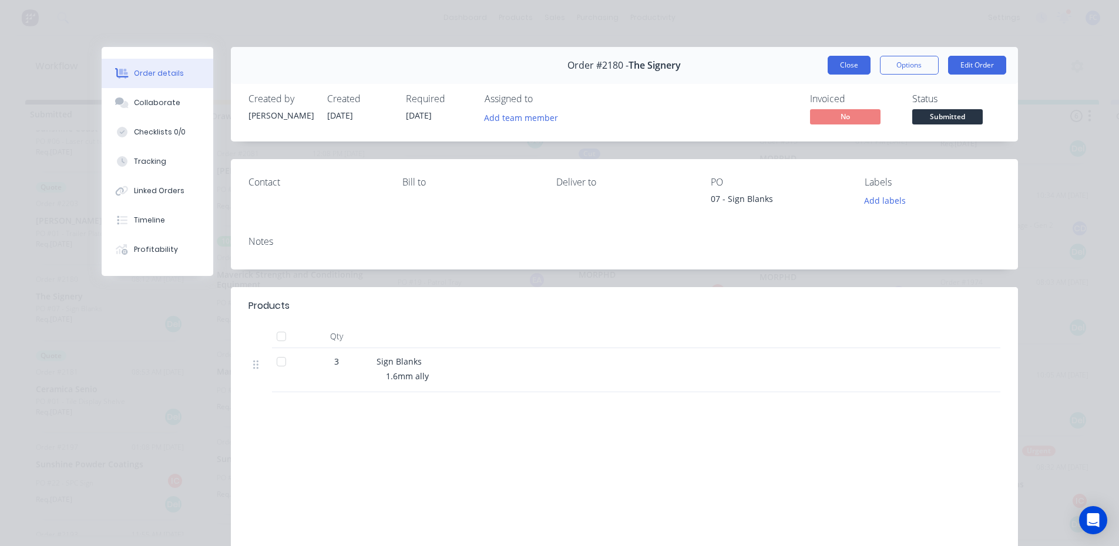
click at [846, 68] on button "Close" at bounding box center [849, 65] width 43 height 19
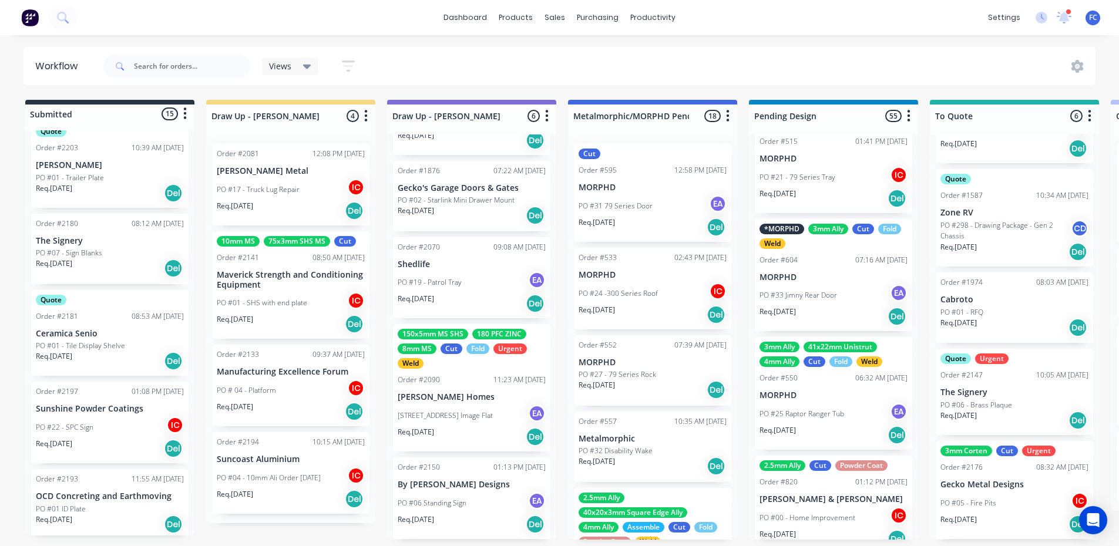
scroll to position [705, 0]
click at [100, 423] on div "PO #22 - SPC Sign IC" at bounding box center [110, 424] width 148 height 22
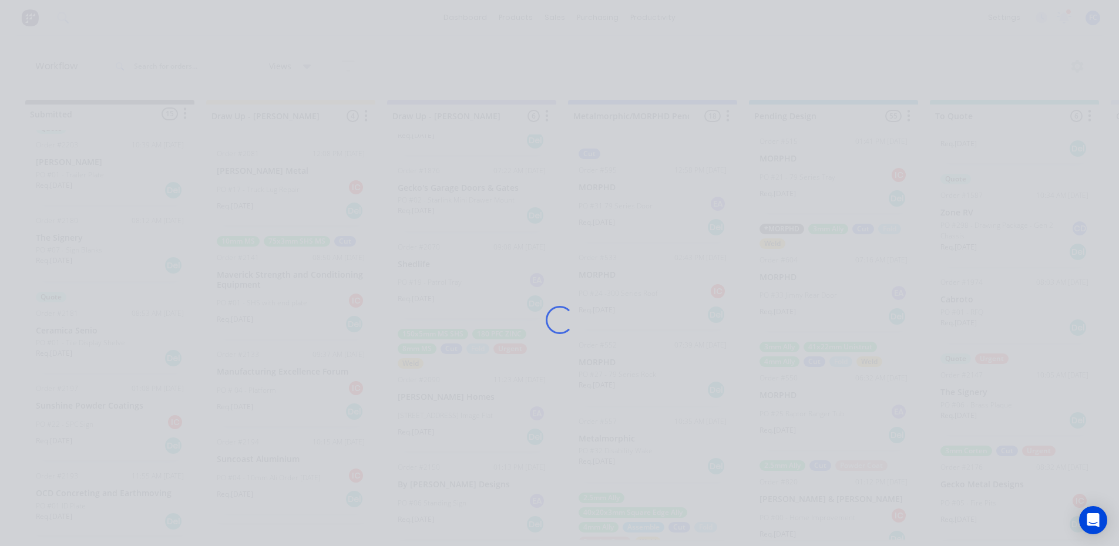
scroll to position [0, 0]
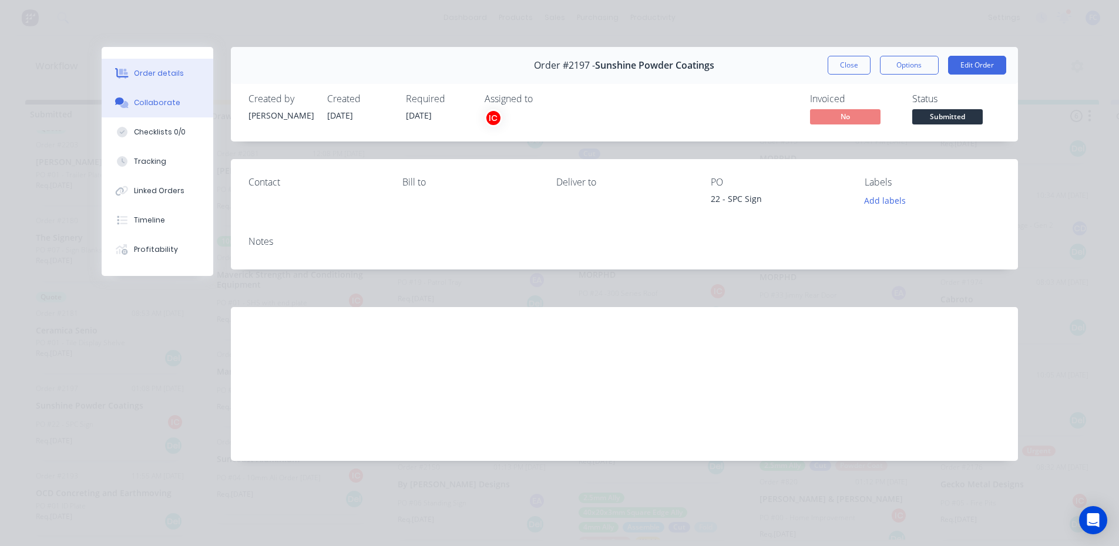
click at [163, 110] on button "Collaborate" at bounding box center [158, 102] width 112 height 29
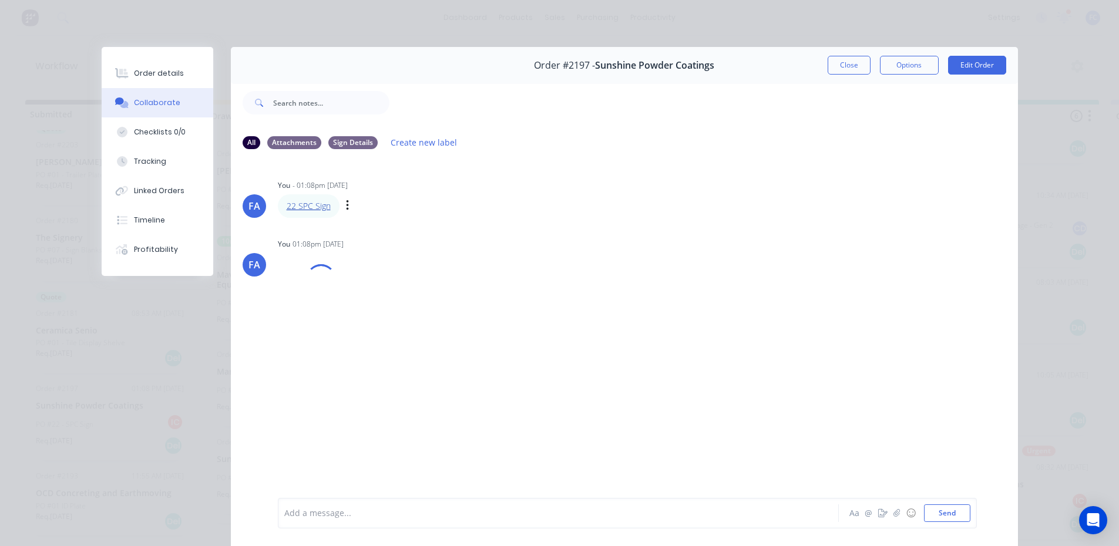
scroll to position [1, 0]
click at [449, 238] on div "You 01:08pm [DATE] sunshine.pdf Labels Download Delete" at bounding box center [461, 284] width 367 height 96
click at [152, 72] on div "Order details" at bounding box center [159, 73] width 50 height 11
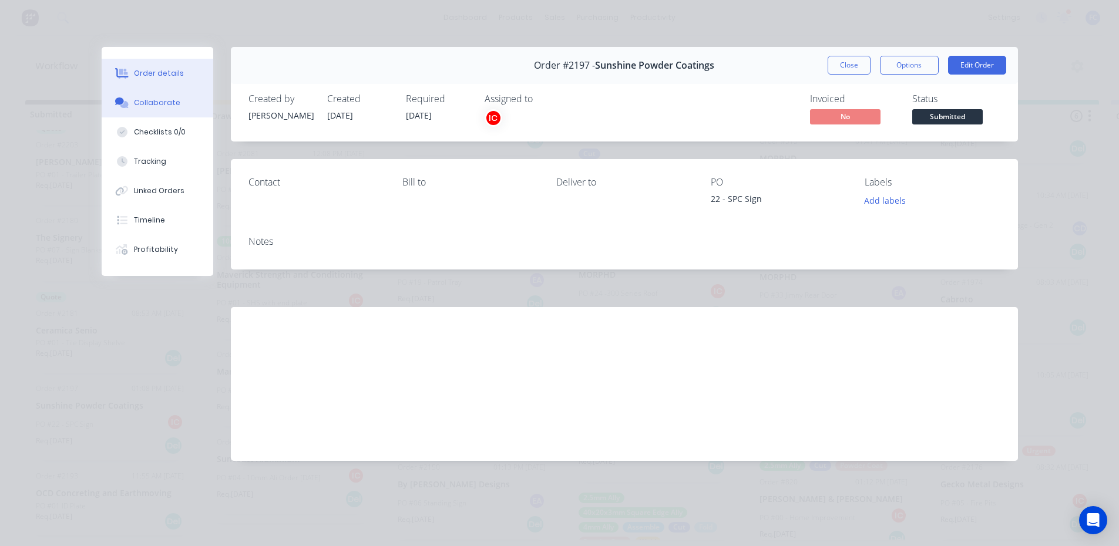
click at [150, 105] on div "Collaborate" at bounding box center [157, 102] width 46 height 11
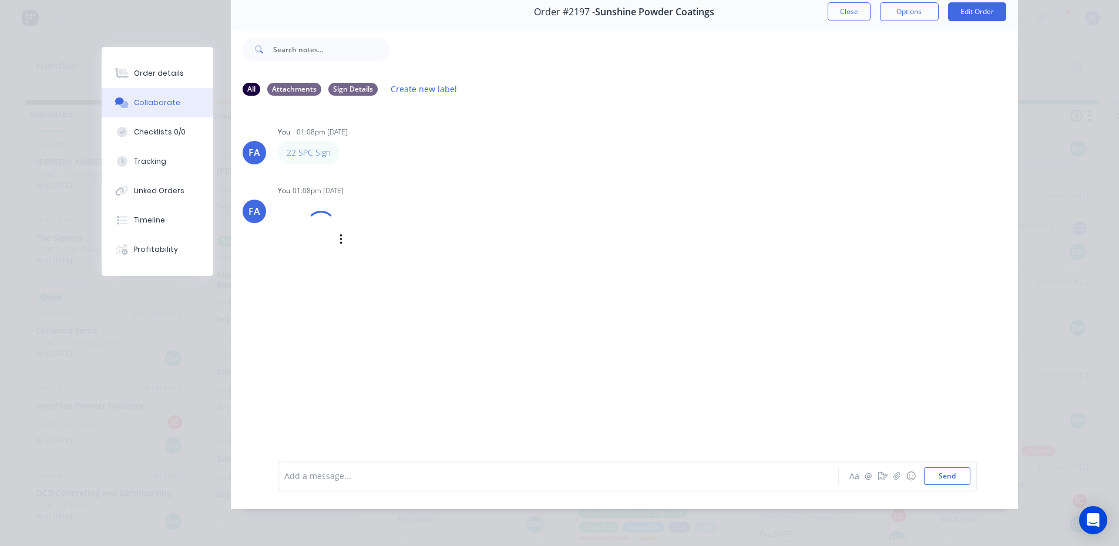
scroll to position [2, 0]
click at [320, 223] on div at bounding box center [321, 226] width 42 height 42
click at [840, 7] on button "Close" at bounding box center [849, 11] width 43 height 19
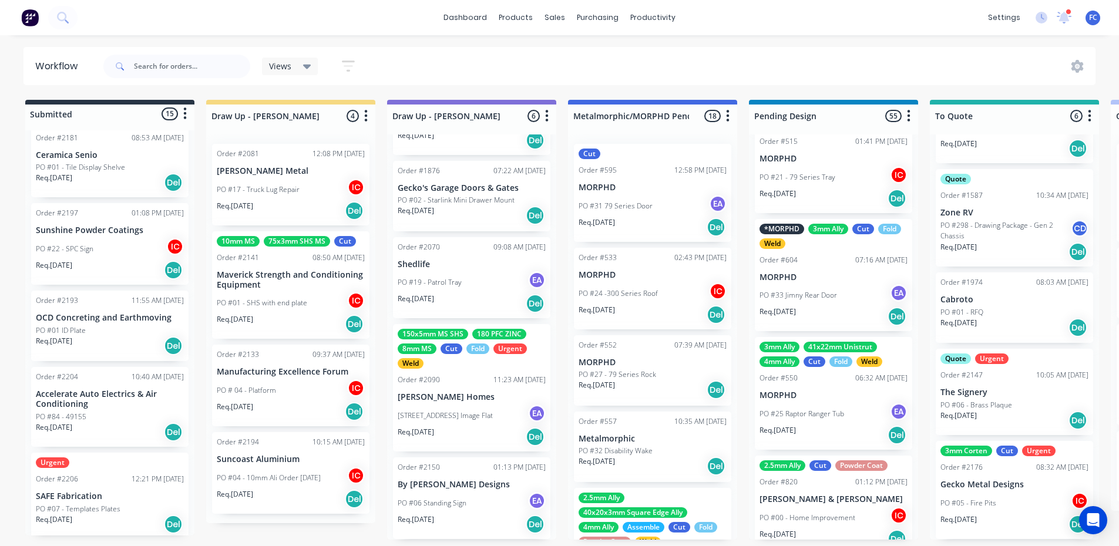
scroll to position [881, 0]
click at [95, 337] on div "Req. [DATE] Del" at bounding box center [110, 345] width 148 height 20
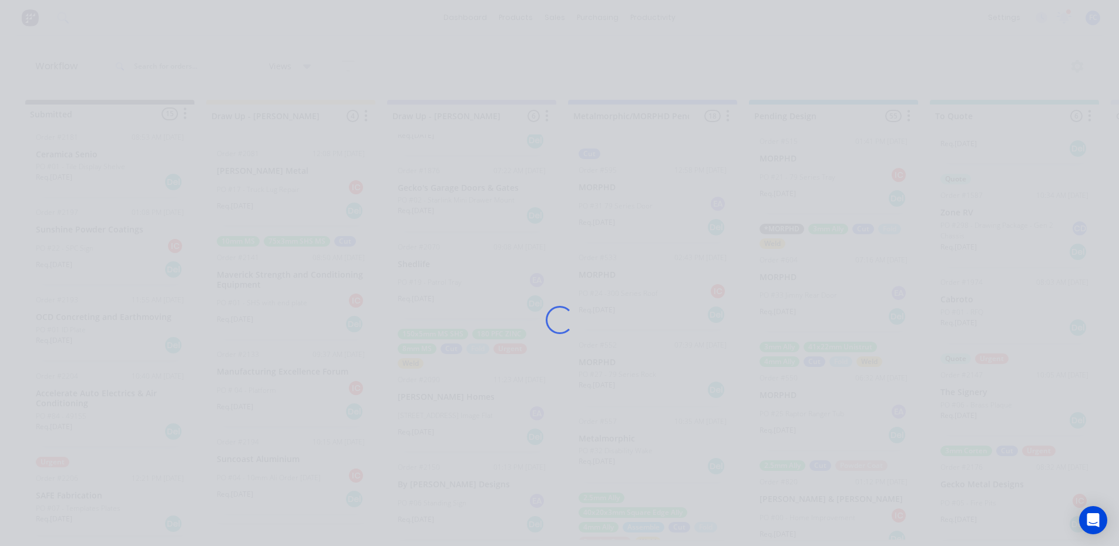
scroll to position [0, 0]
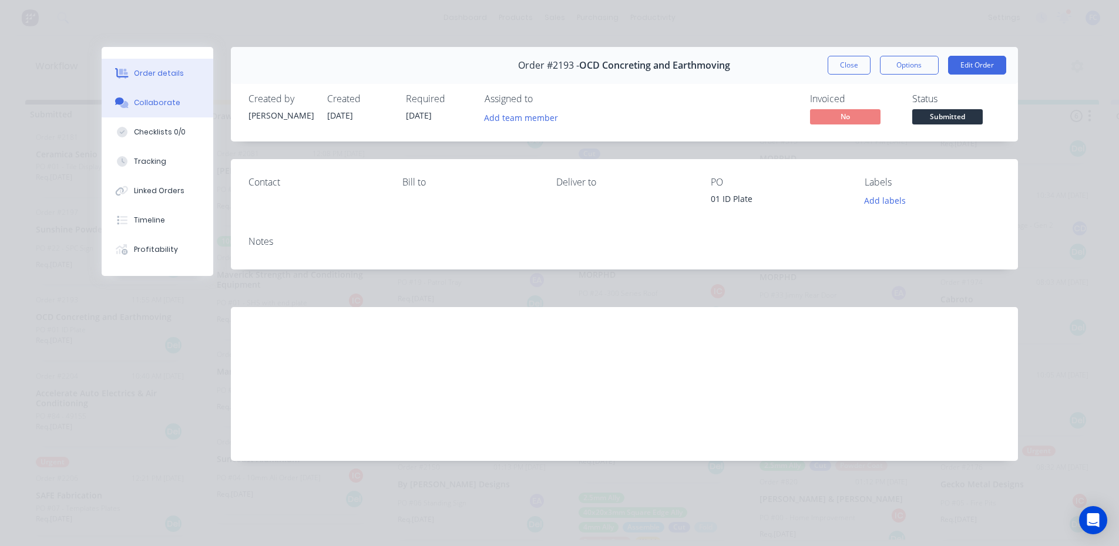
click at [151, 100] on div "Collaborate" at bounding box center [157, 102] width 46 height 11
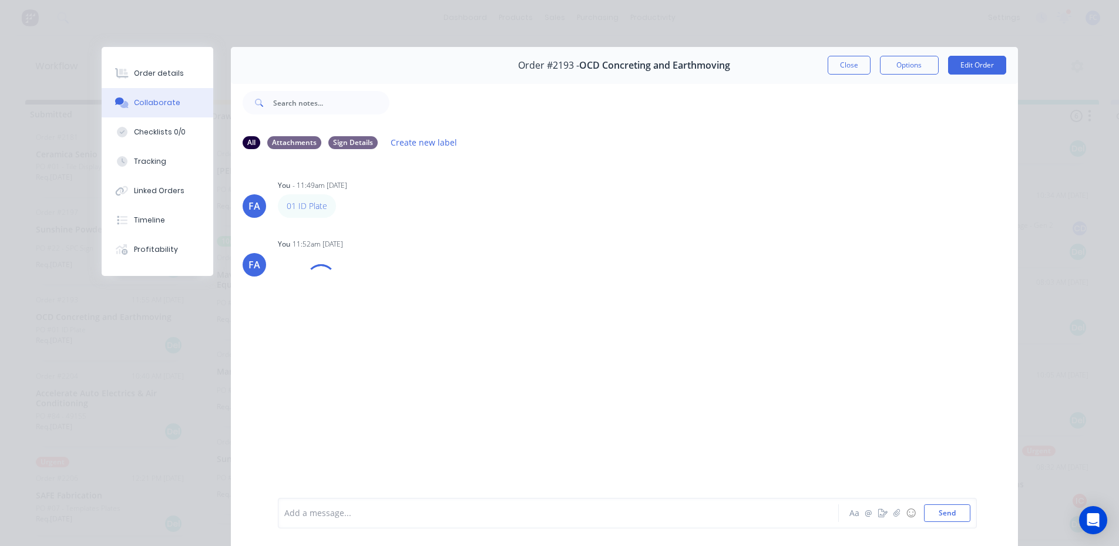
drag, startPoint x: 296, startPoint y: 211, endPoint x: 632, endPoint y: 198, distance: 336.2
click at [847, 62] on button "Close" at bounding box center [849, 65] width 43 height 19
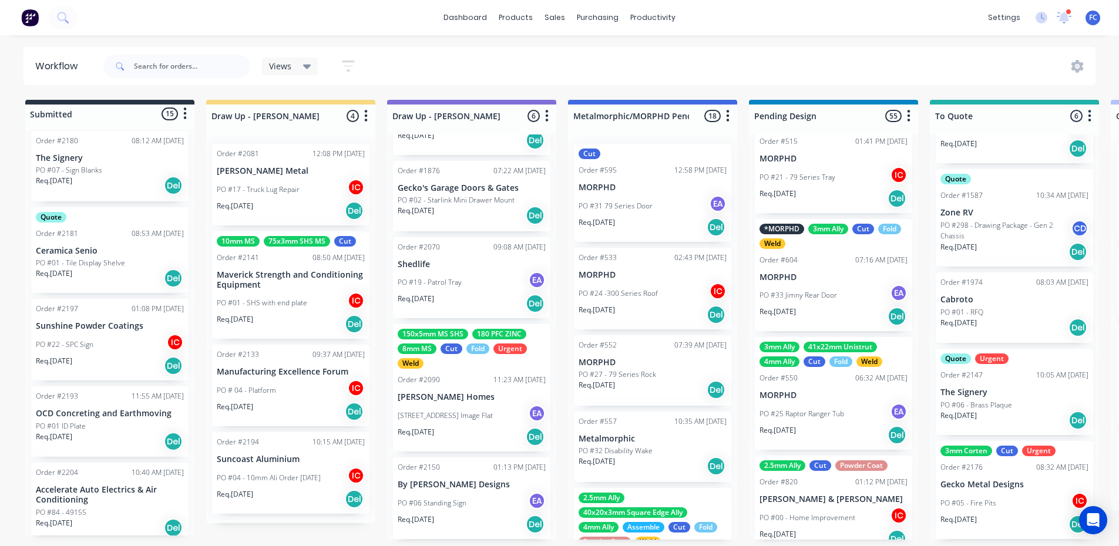
scroll to position [764, 0]
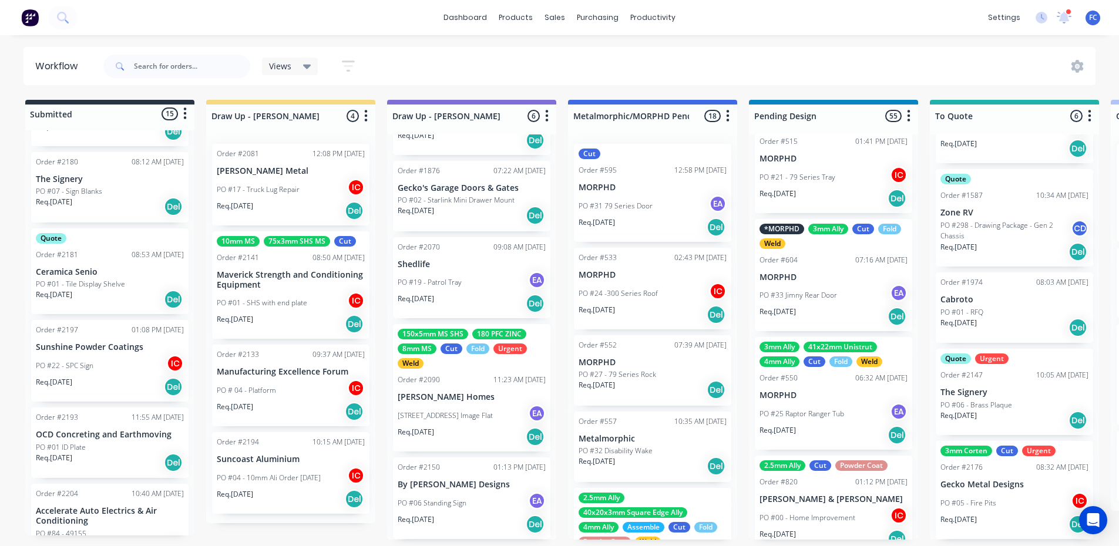
click at [72, 363] on p "PO #22 - SPC Sign" at bounding box center [65, 366] width 58 height 11
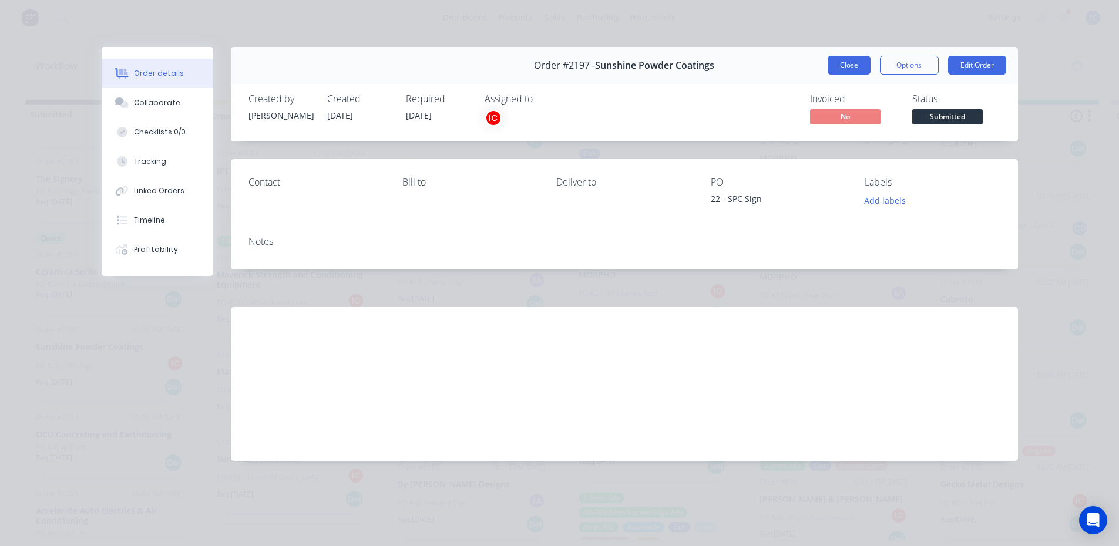
click at [851, 66] on button "Close" at bounding box center [849, 65] width 43 height 19
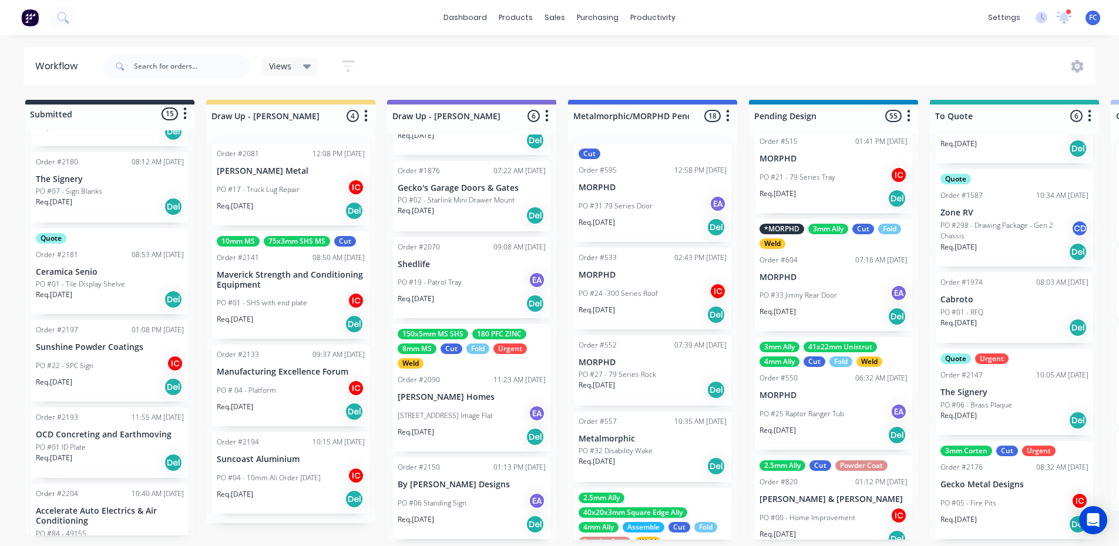
scroll to position [2, 0]
click at [102, 356] on div "PO #22 - SPC Sign IC" at bounding box center [110, 366] width 148 height 22
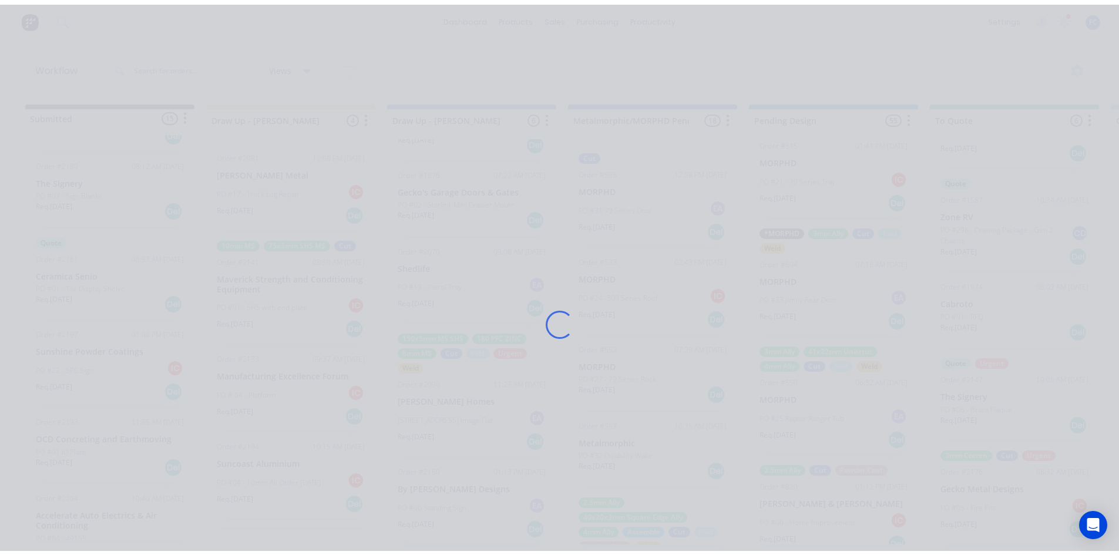
scroll to position [0, 0]
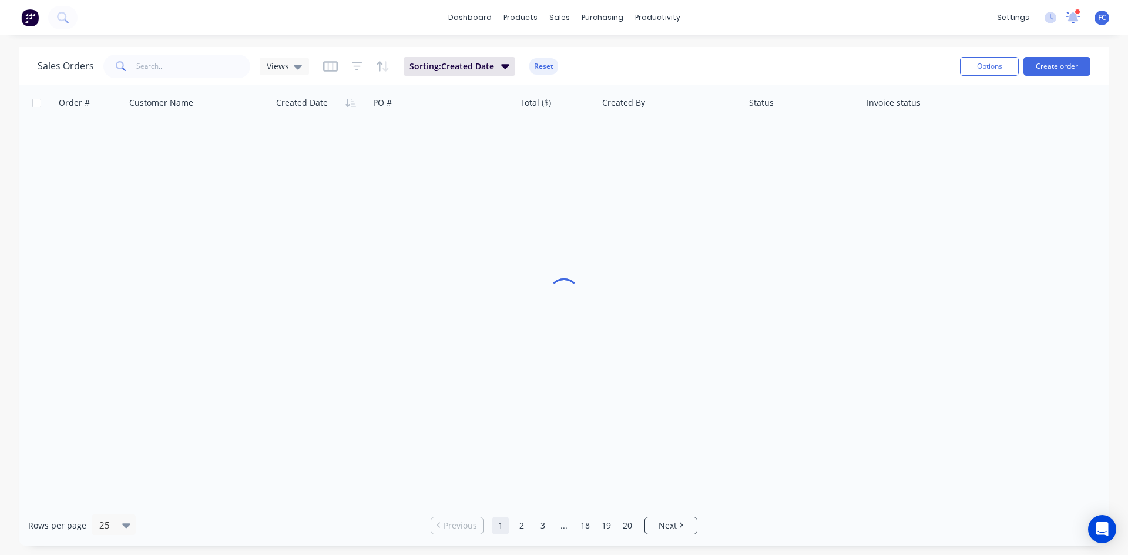
click at [1065, 18] on icon at bounding box center [1072, 18] width 15 height 12
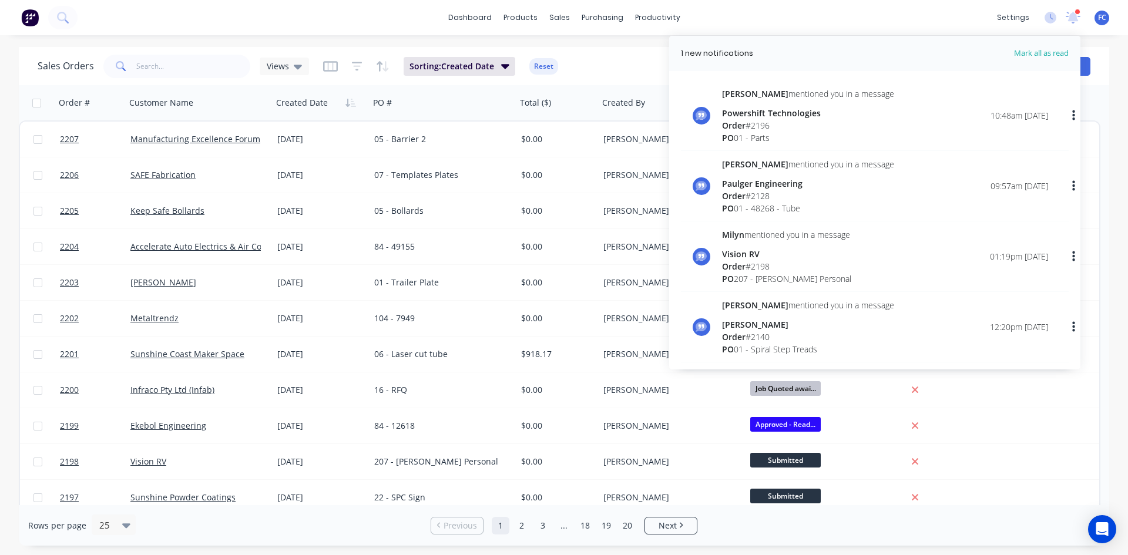
click at [762, 118] on div "Powershift Technologies" at bounding box center [808, 113] width 172 height 12
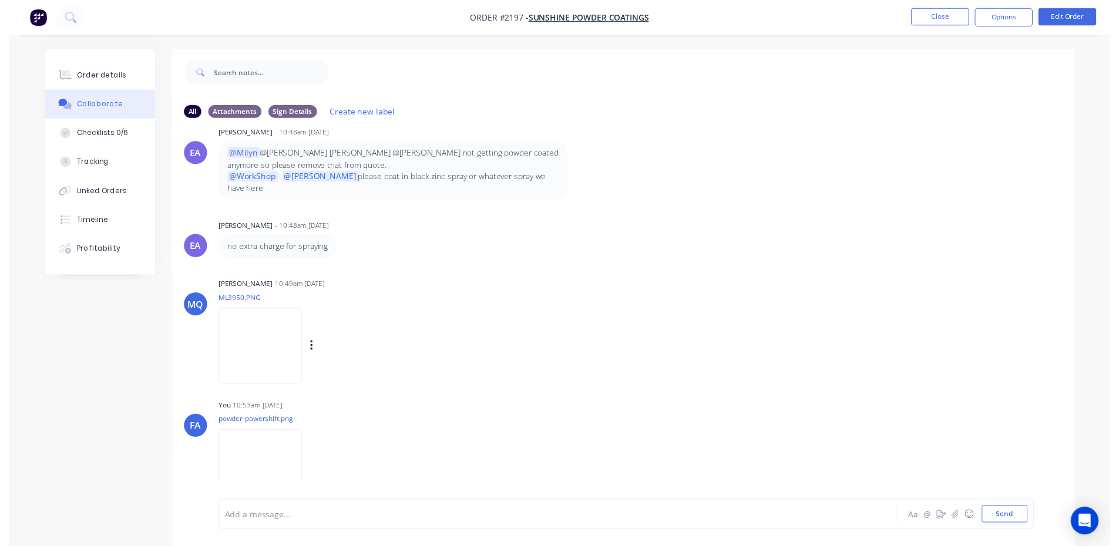
scroll to position [644, 0]
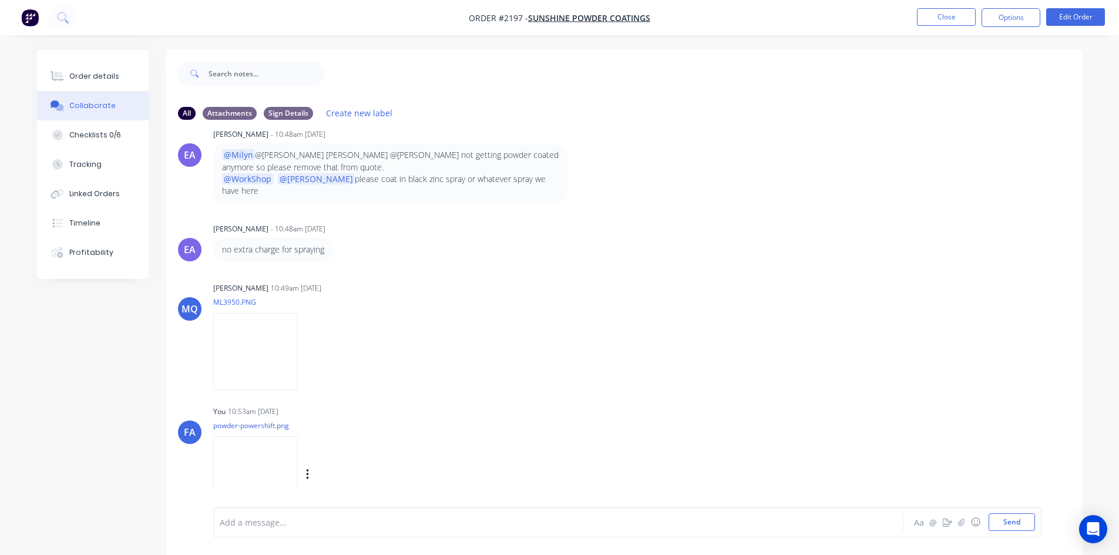
click at [261, 448] on img at bounding box center [255, 474] width 85 height 77
click at [924, 20] on button "Close" at bounding box center [946, 17] width 59 height 18
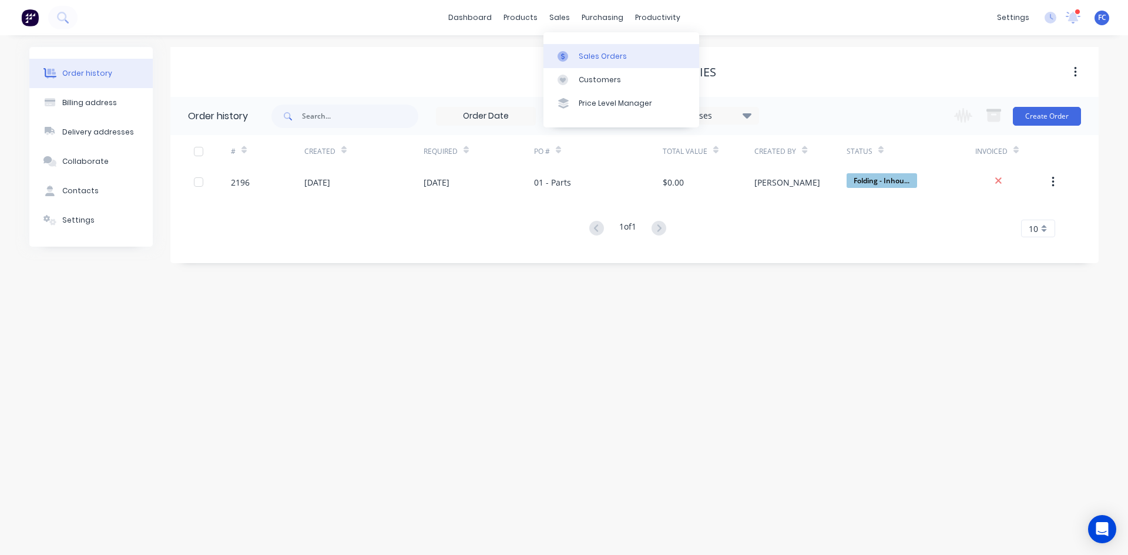
click at [581, 49] on link "Sales Orders" at bounding box center [621, 55] width 156 height 23
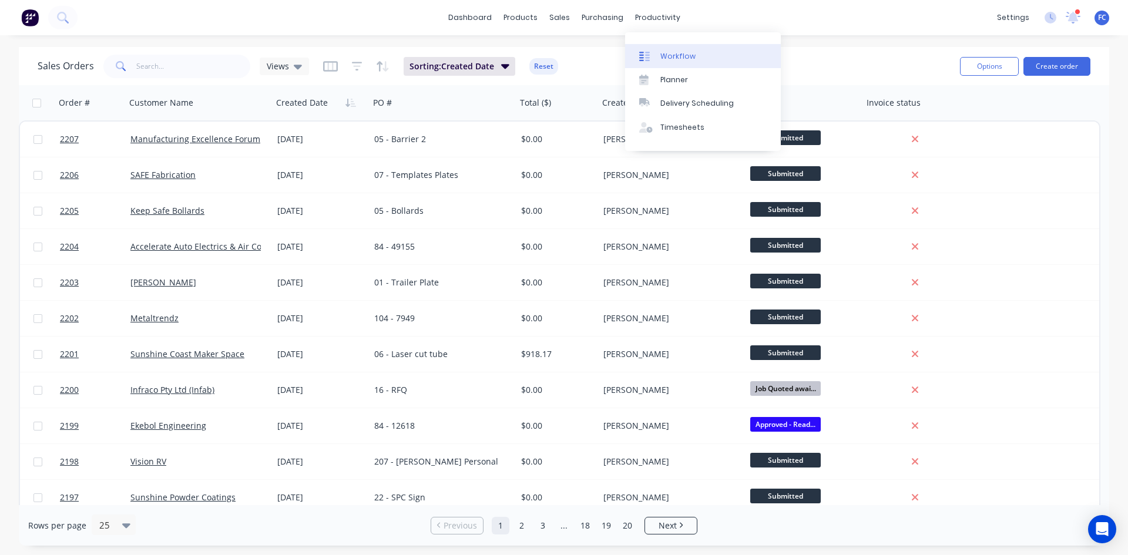
click at [669, 56] on div "Workflow" at bounding box center [677, 56] width 35 height 11
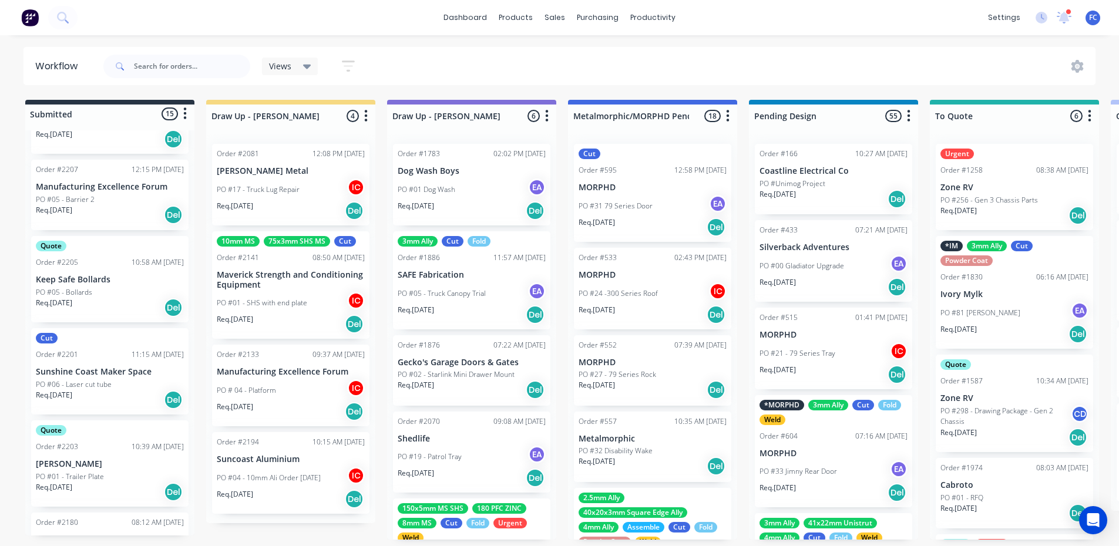
scroll to position [411, 0]
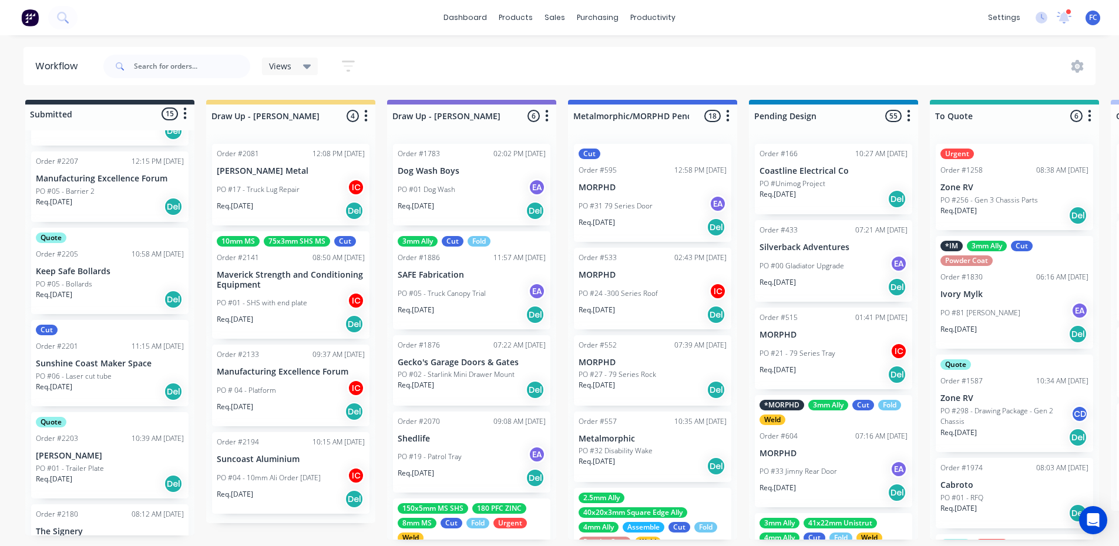
click at [82, 365] on p "Sunshine Coast Maker Space" at bounding box center [110, 364] width 148 height 10
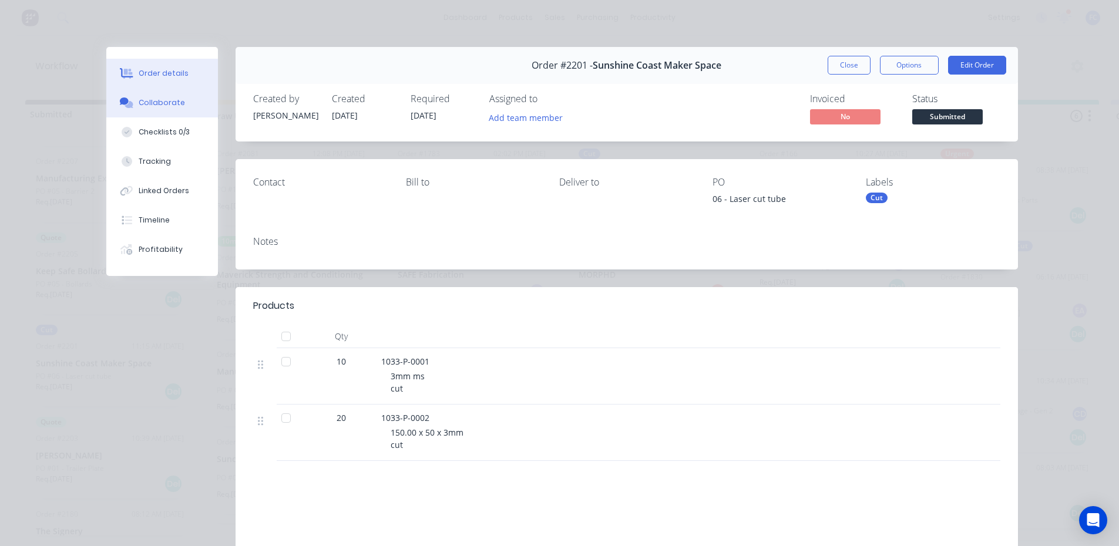
click at [156, 104] on div "Collaborate" at bounding box center [162, 102] width 46 height 11
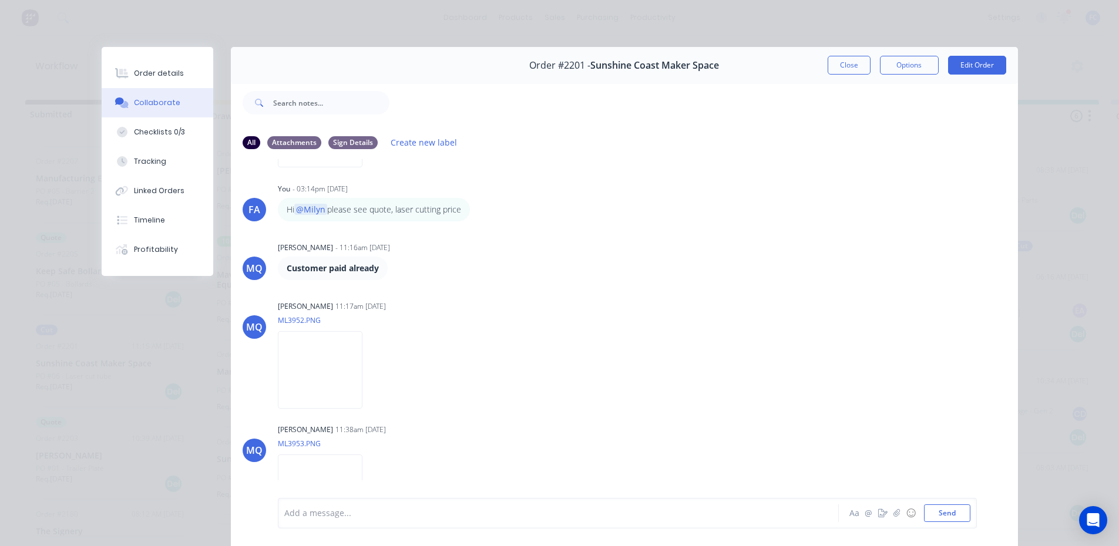
scroll to position [34, 0]
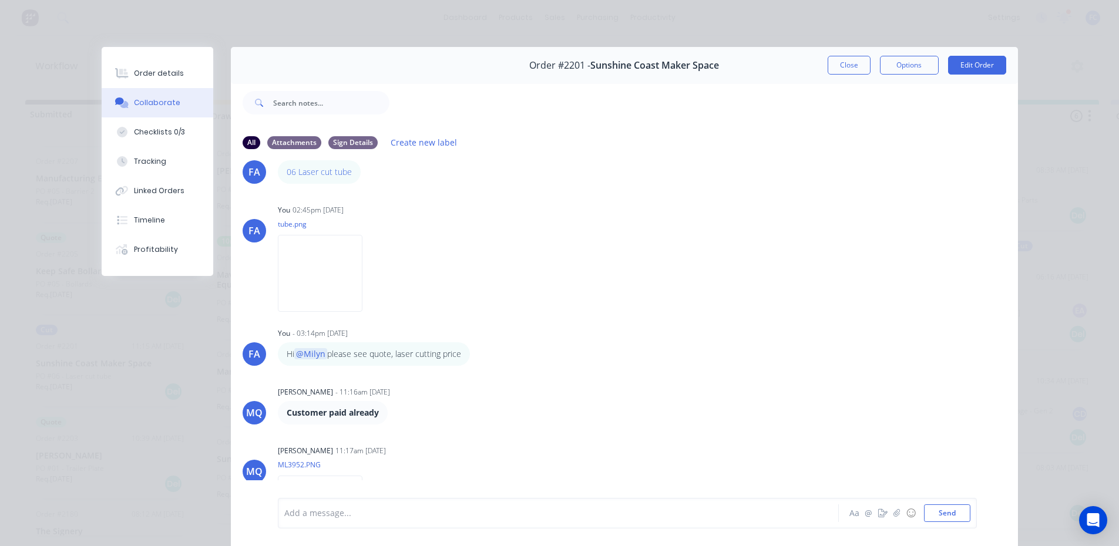
drag, startPoint x: 826, startPoint y: 70, endPoint x: 805, endPoint y: 79, distance: 22.7
click at [828, 70] on button "Close" at bounding box center [849, 65] width 43 height 19
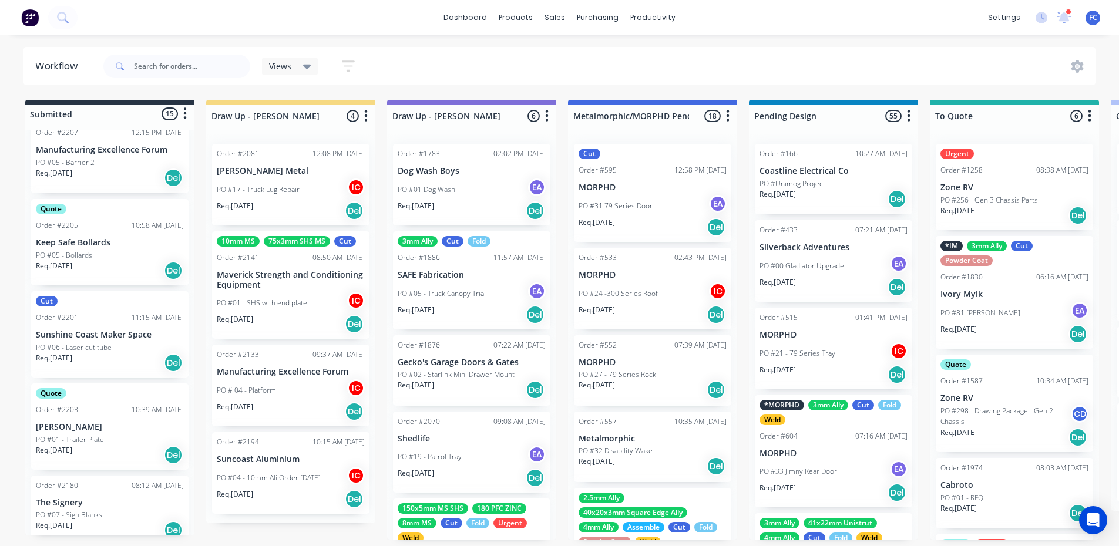
scroll to position [470, 0]
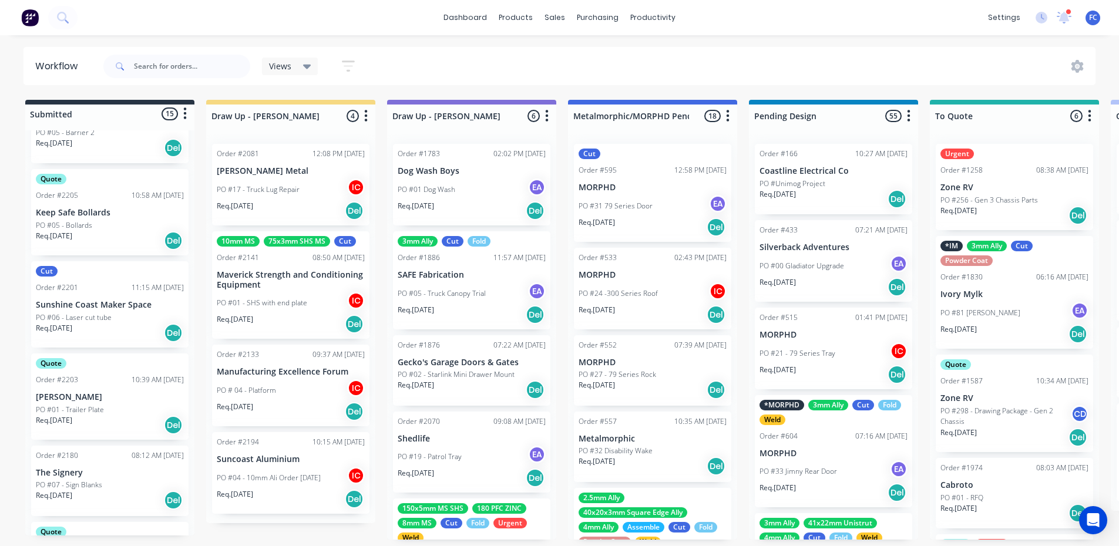
click at [97, 390] on div "Quote Order #2203 10:39 AM [DATE] [PERSON_NAME] PO #01 - Trailer Plate Req. [DA…" at bounding box center [109, 397] width 157 height 86
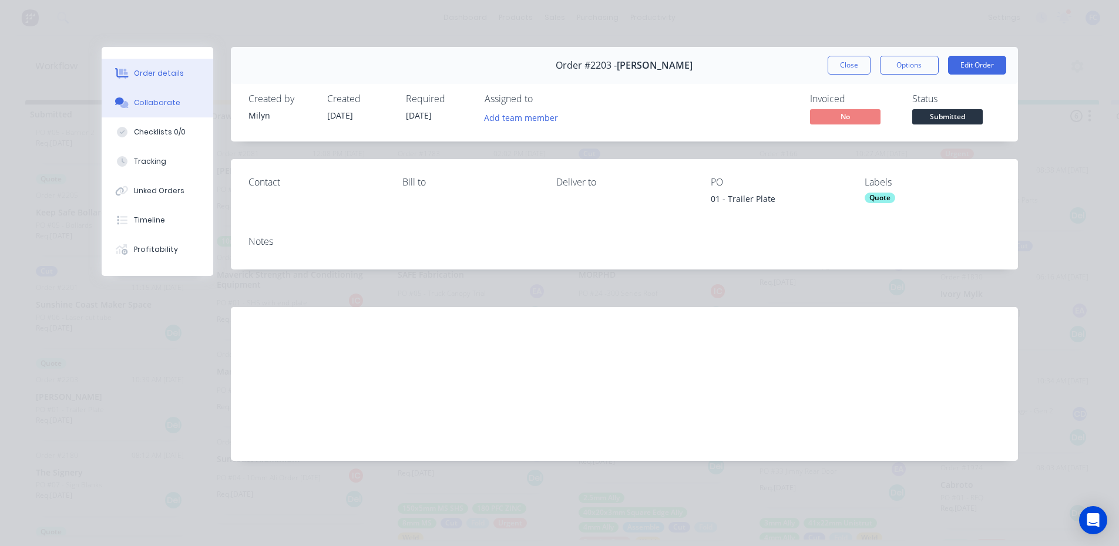
click at [159, 102] on div "Collaborate" at bounding box center [157, 102] width 46 height 11
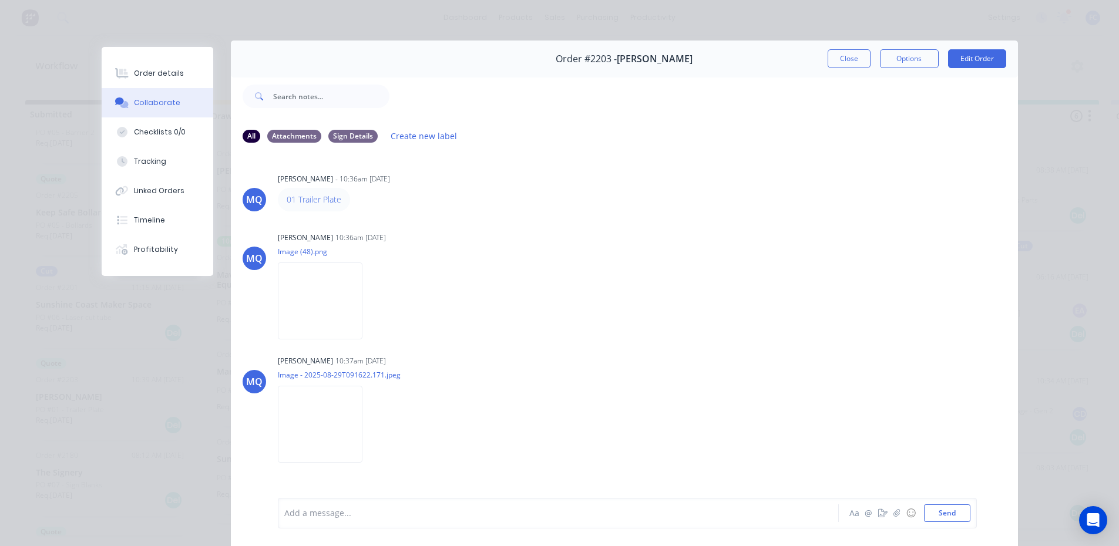
scroll to position [4, 0]
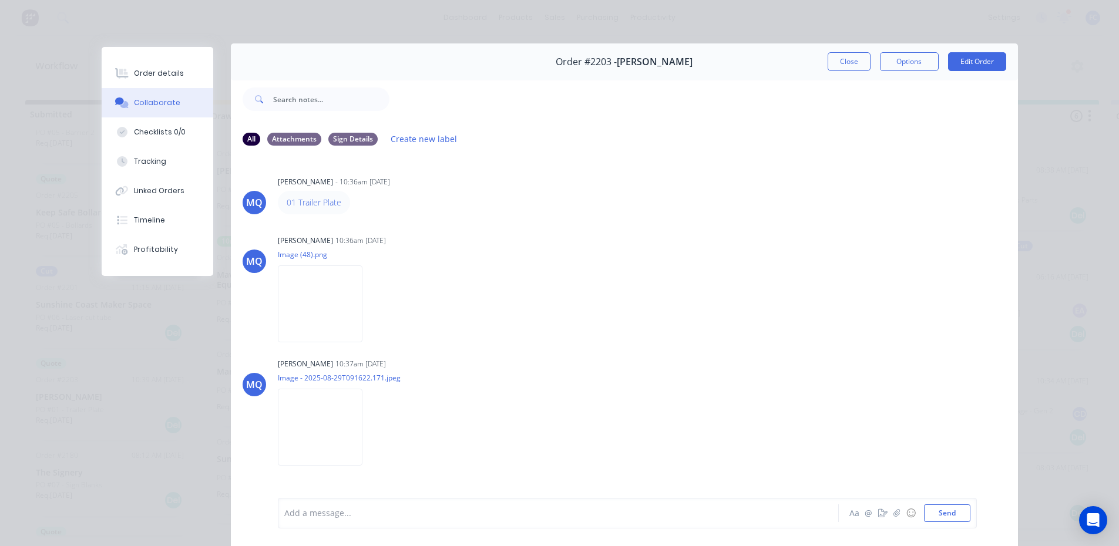
drag, startPoint x: 845, startPoint y: 61, endPoint x: 610, endPoint y: 170, distance: 258.8
click at [845, 61] on button "Close" at bounding box center [849, 61] width 43 height 19
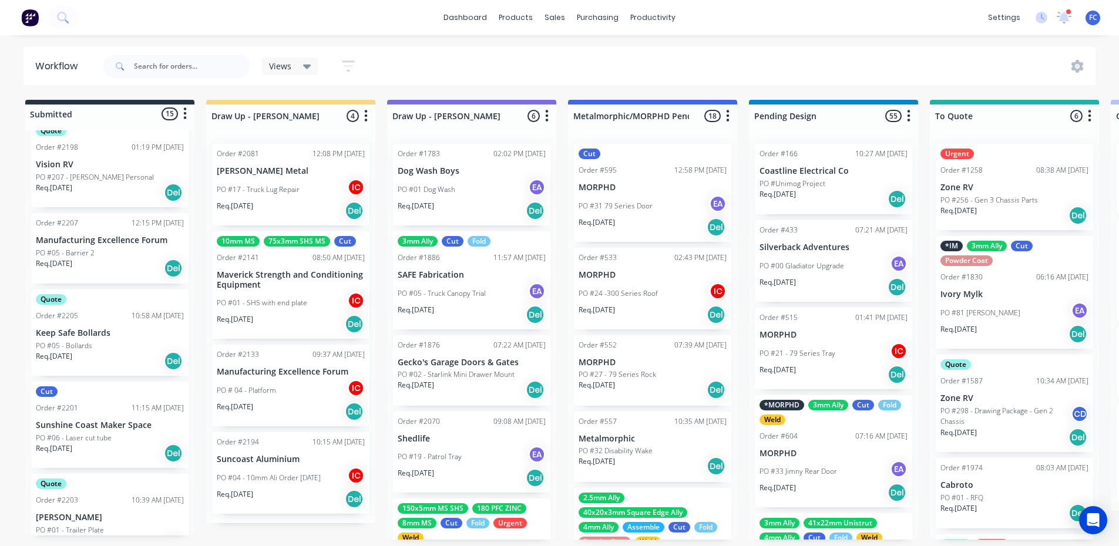
scroll to position [352, 0]
click at [117, 333] on div "Quote Order #2205 10:58 AM [DATE] Keep Safe Bollards PO #05 - Bollards Req. [DA…" at bounding box center [109, 330] width 157 height 86
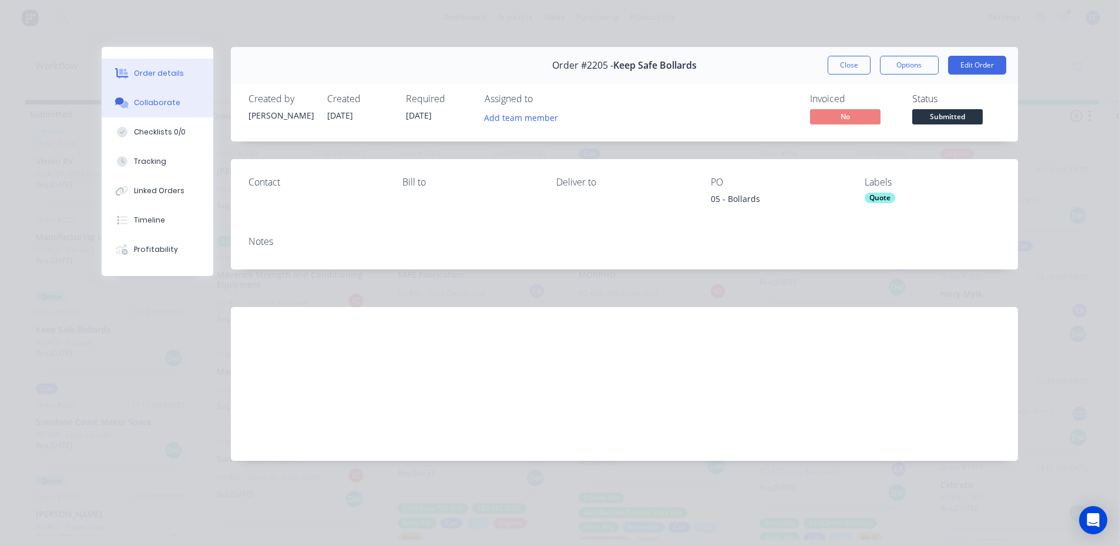
click at [157, 110] on button "Collaborate" at bounding box center [158, 102] width 112 height 29
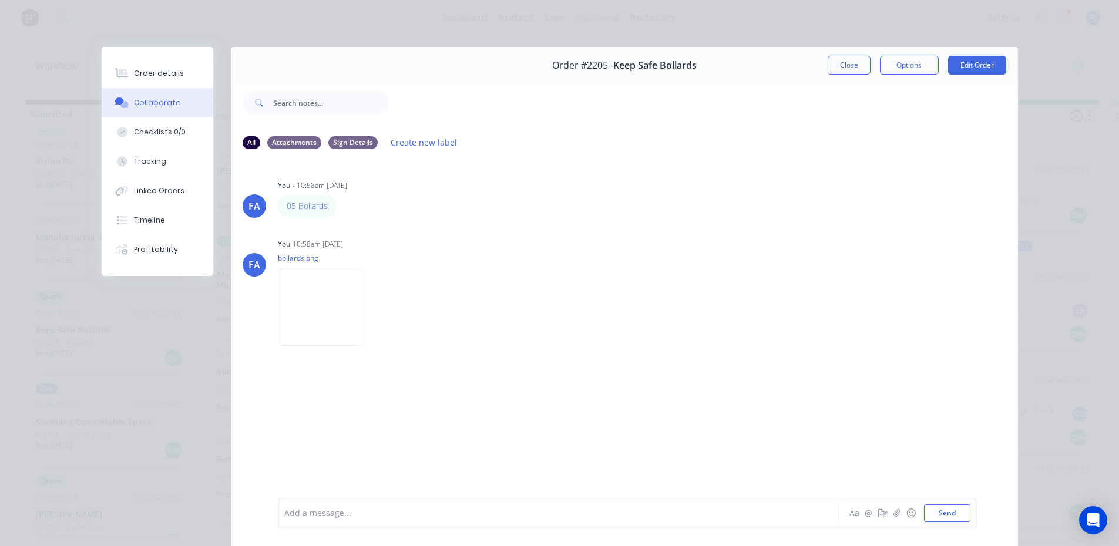
click at [847, 69] on button "Close" at bounding box center [849, 65] width 43 height 19
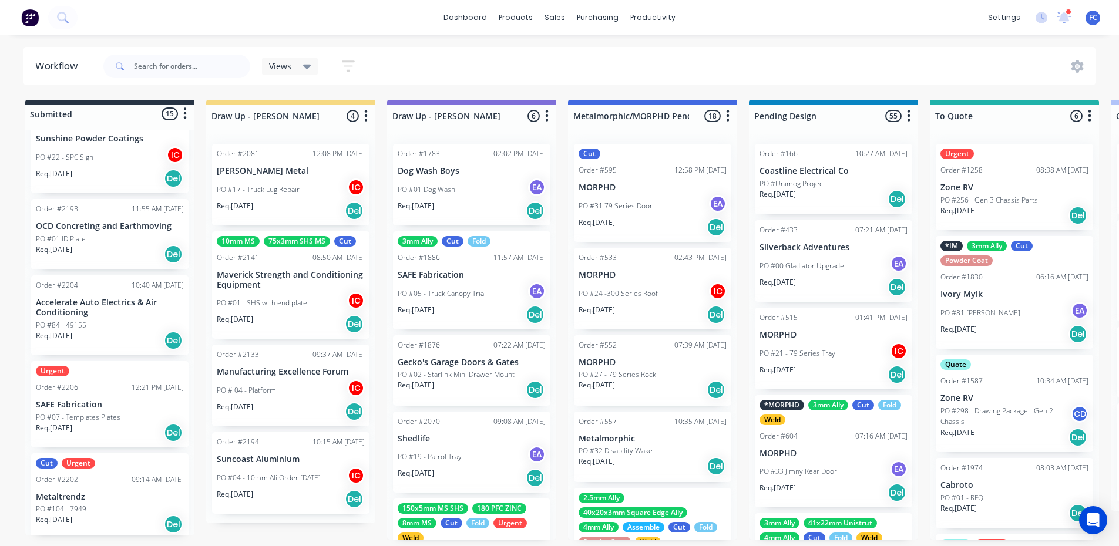
scroll to position [976, 0]
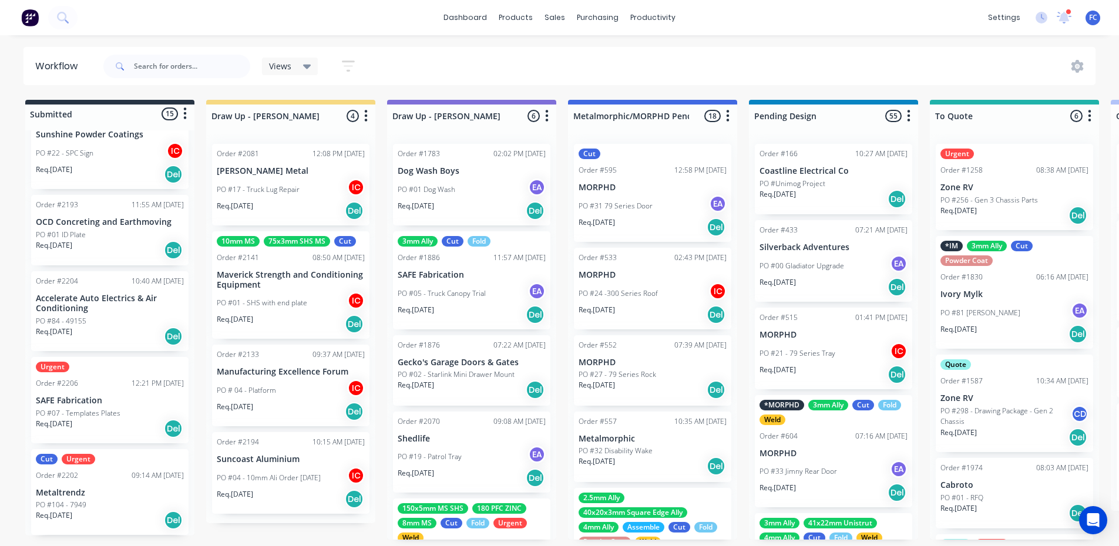
click at [79, 497] on div "Cut Urgent Order #2202 09:14 AM [DATE] Metaltrendz PO #104 - 7949 Req. [DATE] D…" at bounding box center [109, 492] width 157 height 86
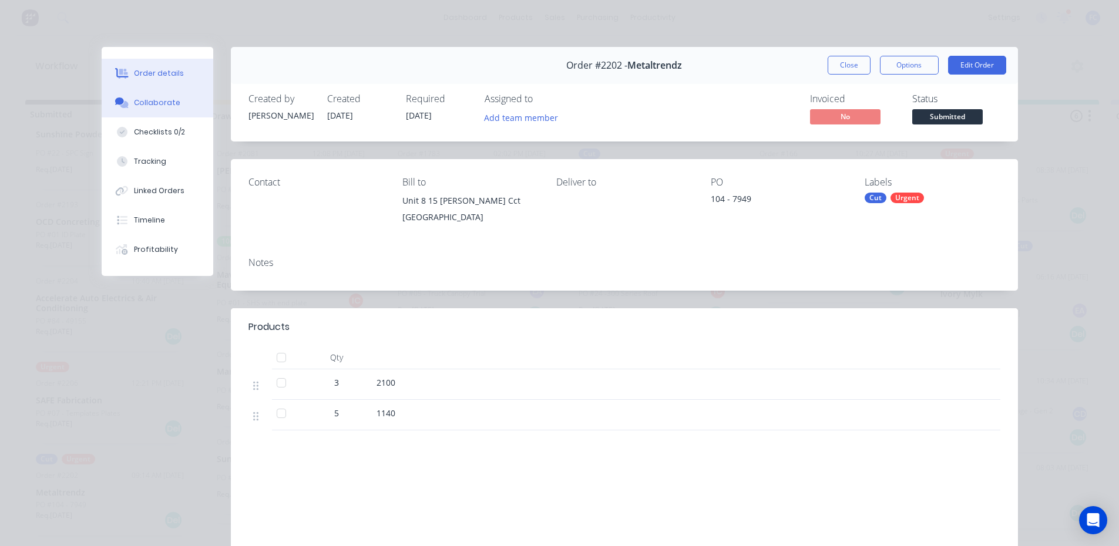
click at [168, 100] on div "Collaborate" at bounding box center [157, 102] width 46 height 11
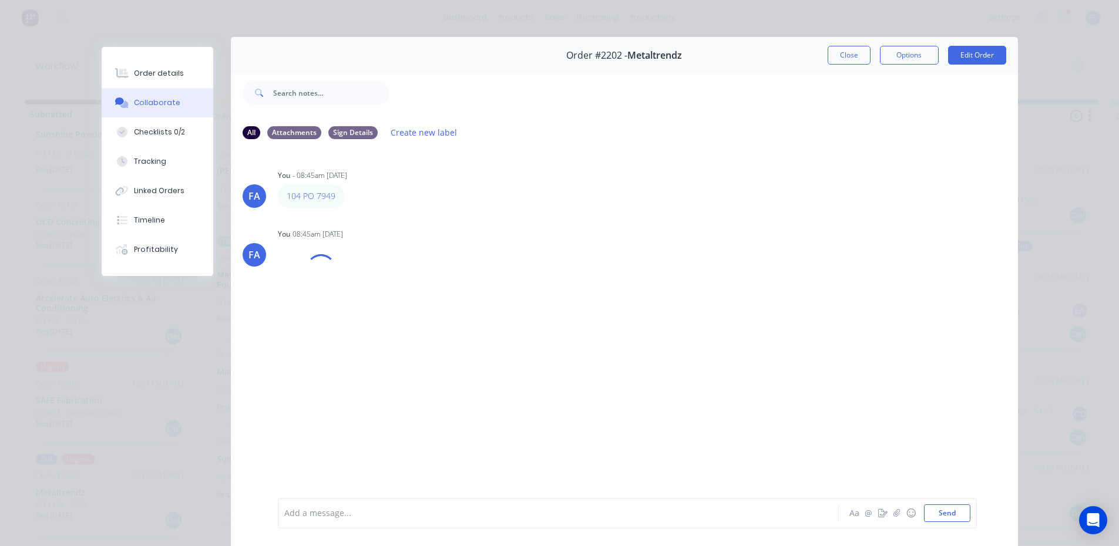
scroll to position [0, 0]
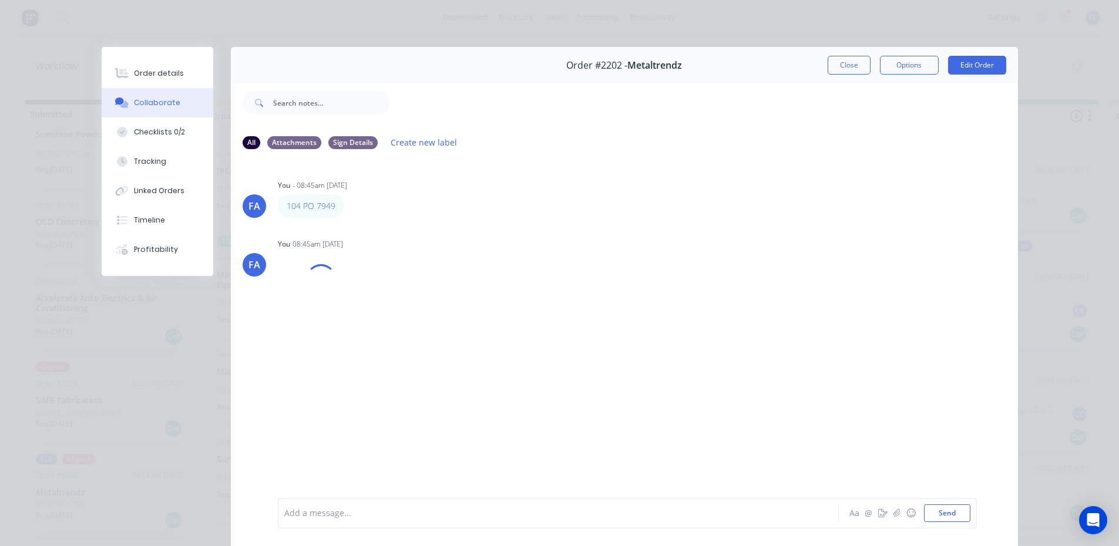
click at [840, 66] on button "Close" at bounding box center [849, 65] width 43 height 19
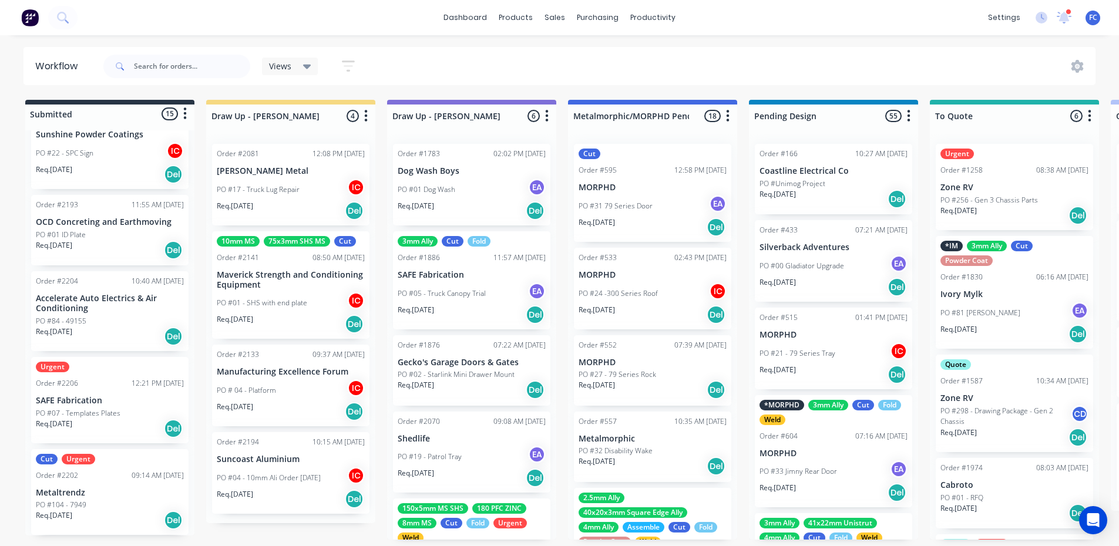
click at [94, 385] on div "Order #2206 12:21 PM [DATE]" at bounding box center [110, 383] width 148 height 11
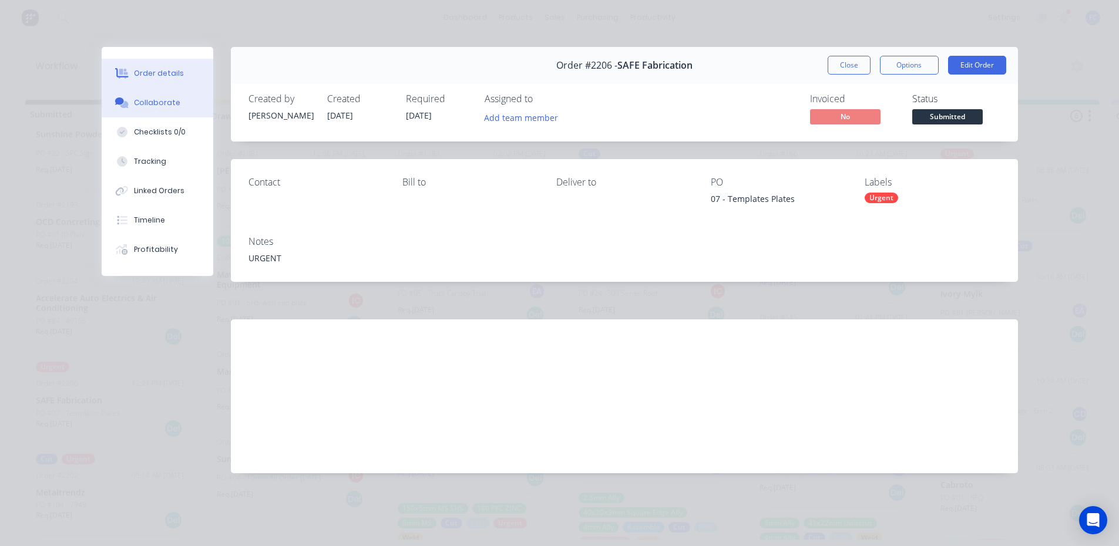
drag, startPoint x: 139, startPoint y: 103, endPoint x: 152, endPoint y: 107, distance: 13.0
click at [142, 103] on div "Collaborate" at bounding box center [157, 102] width 46 height 11
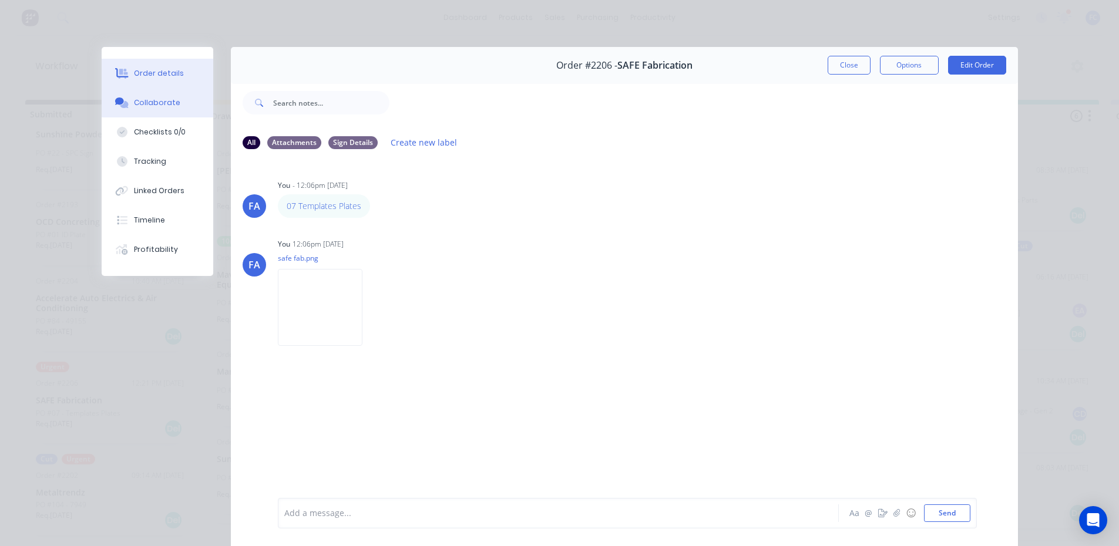
click at [144, 73] on div "Order details" at bounding box center [159, 73] width 50 height 11
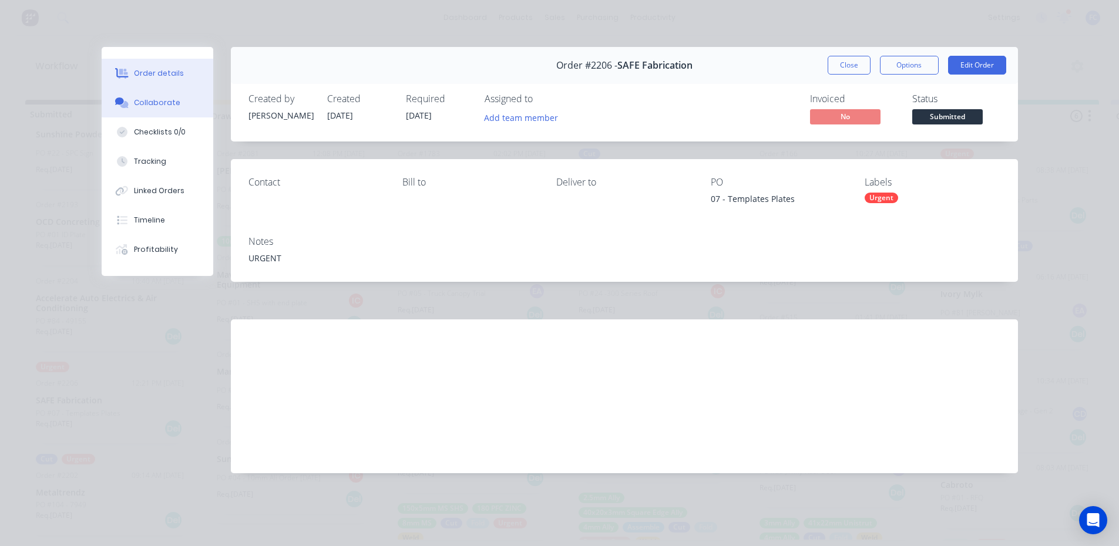
drag, startPoint x: 143, startPoint y: 99, endPoint x: 156, endPoint y: 107, distance: 15.8
click at [143, 100] on div "Collaborate" at bounding box center [157, 102] width 46 height 11
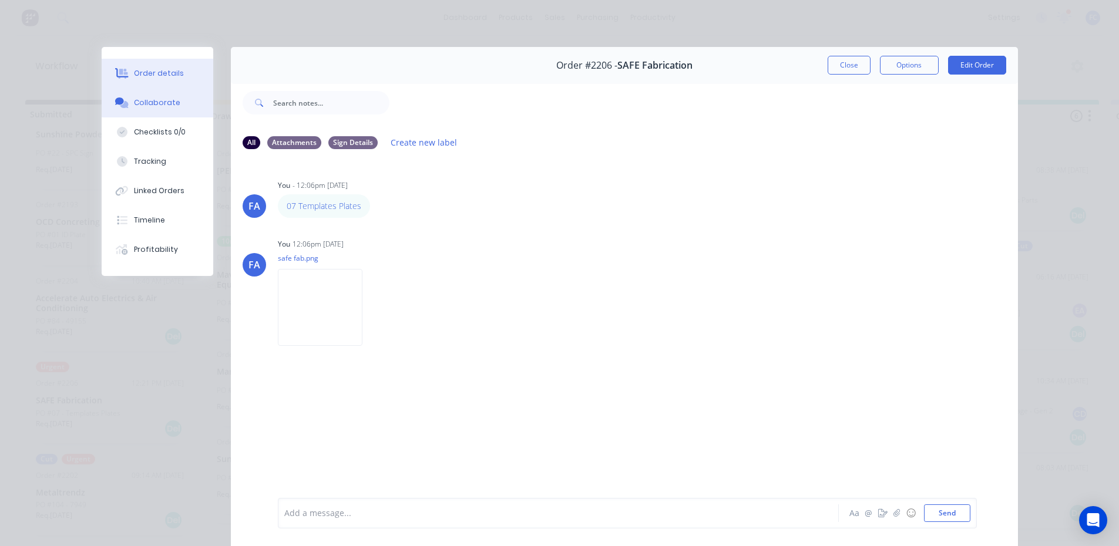
click at [154, 68] on div "Order details" at bounding box center [159, 73] width 50 height 11
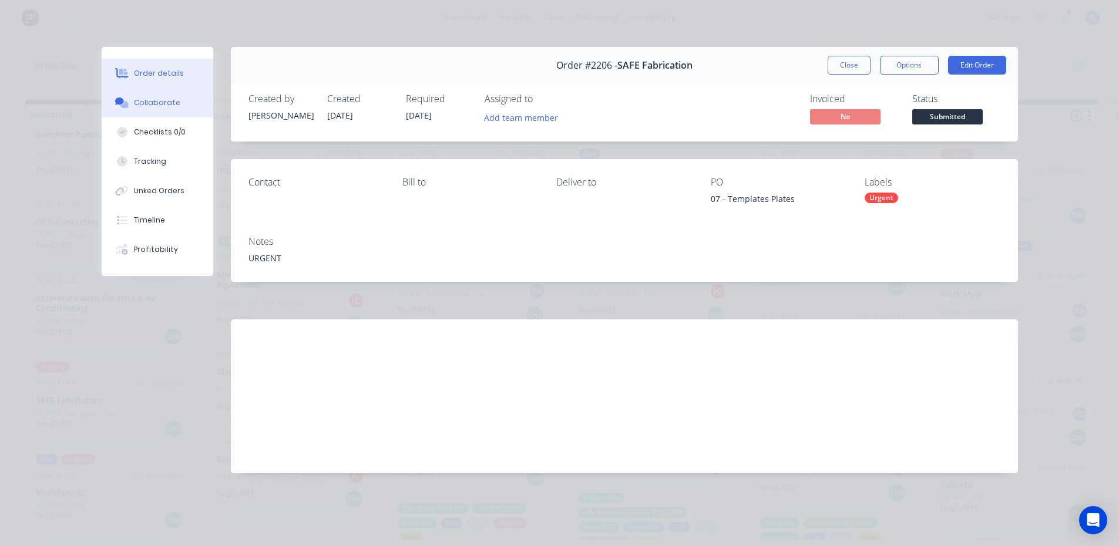
click at [160, 104] on div "Collaborate" at bounding box center [157, 102] width 46 height 11
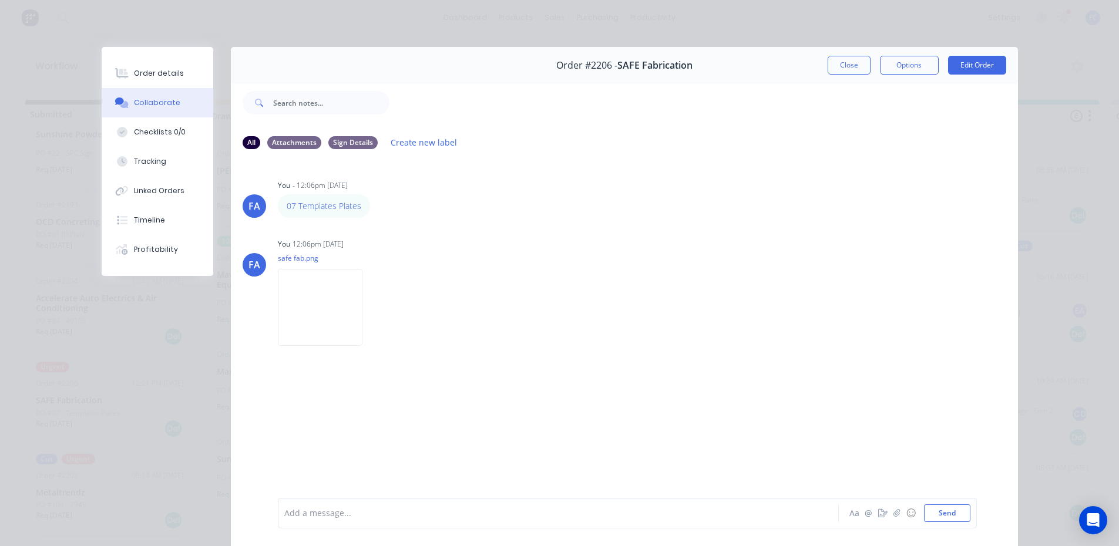
click at [822, 66] on div "Order #2206 - SAFE Fabrication Close Options Edit Order" at bounding box center [624, 65] width 787 height 37
click at [833, 68] on button "Close" at bounding box center [849, 65] width 43 height 19
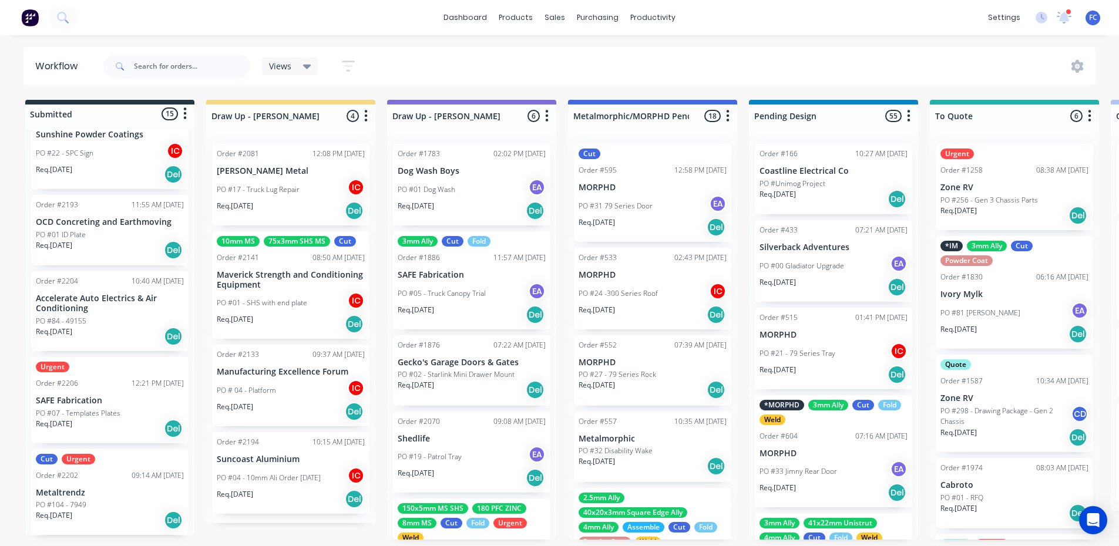
click at [102, 400] on p "SAFE Fabrication" at bounding box center [110, 401] width 148 height 10
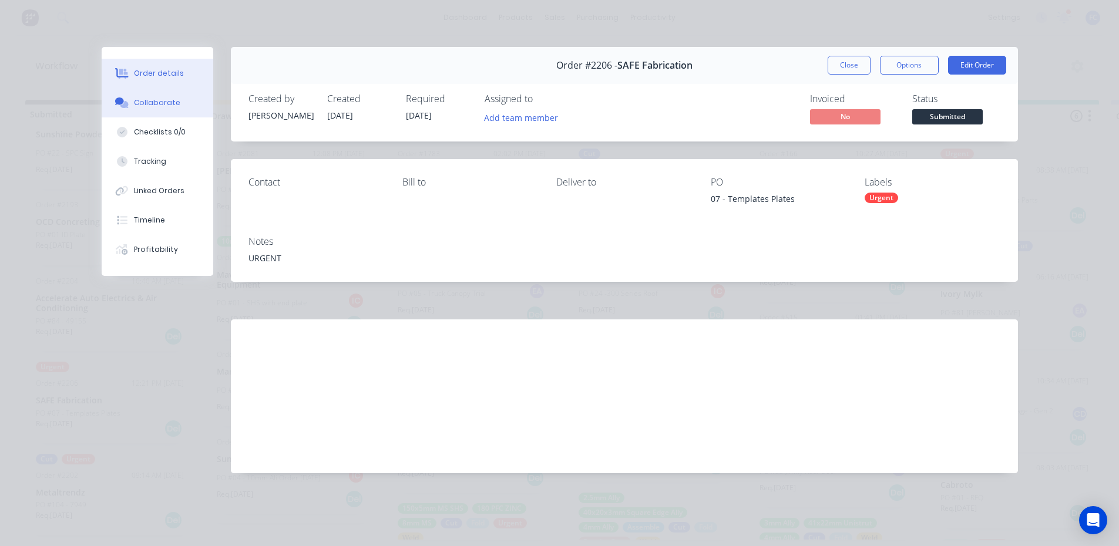
click at [147, 106] on div "Collaborate" at bounding box center [157, 102] width 46 height 11
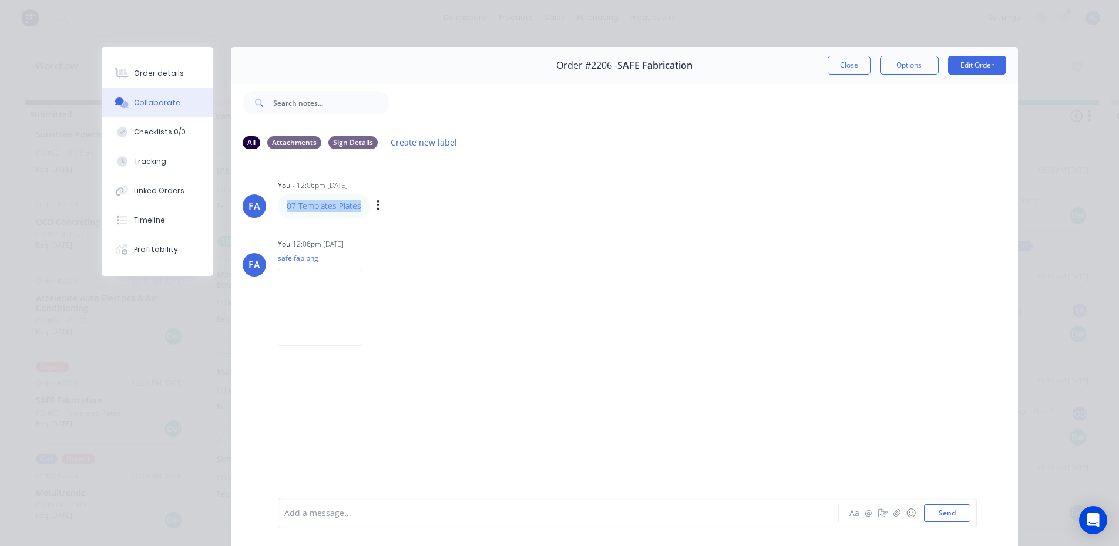
drag, startPoint x: 362, startPoint y: 208, endPoint x: 280, endPoint y: 207, distance: 81.6
click at [280, 207] on div "07 Templates Plates" at bounding box center [324, 205] width 92 height 23
copy link "07 Templates Plates"
click at [176, 74] on button "Order details" at bounding box center [158, 73] width 112 height 29
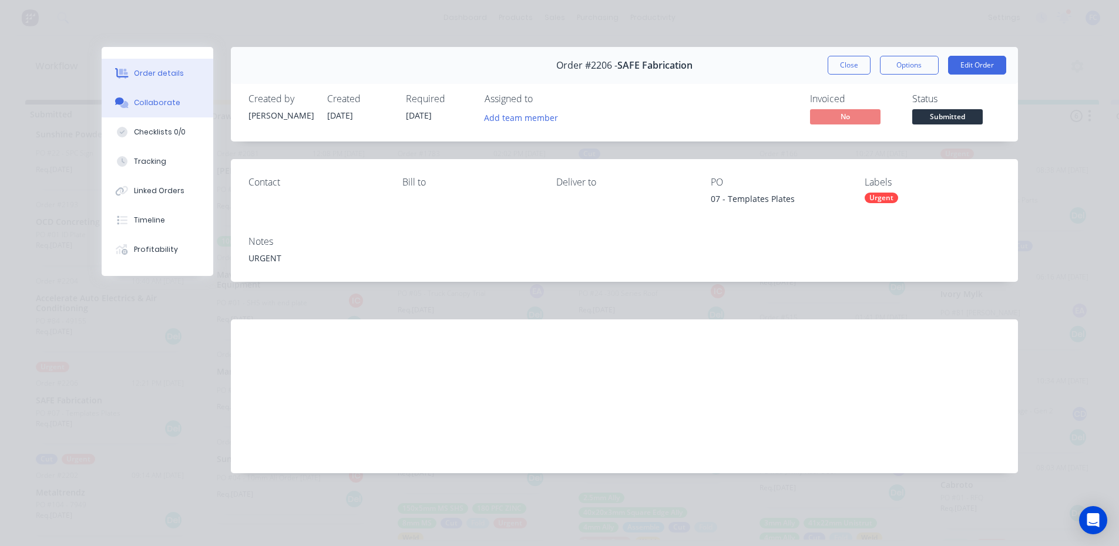
click at [167, 96] on button "Collaborate" at bounding box center [158, 102] width 112 height 29
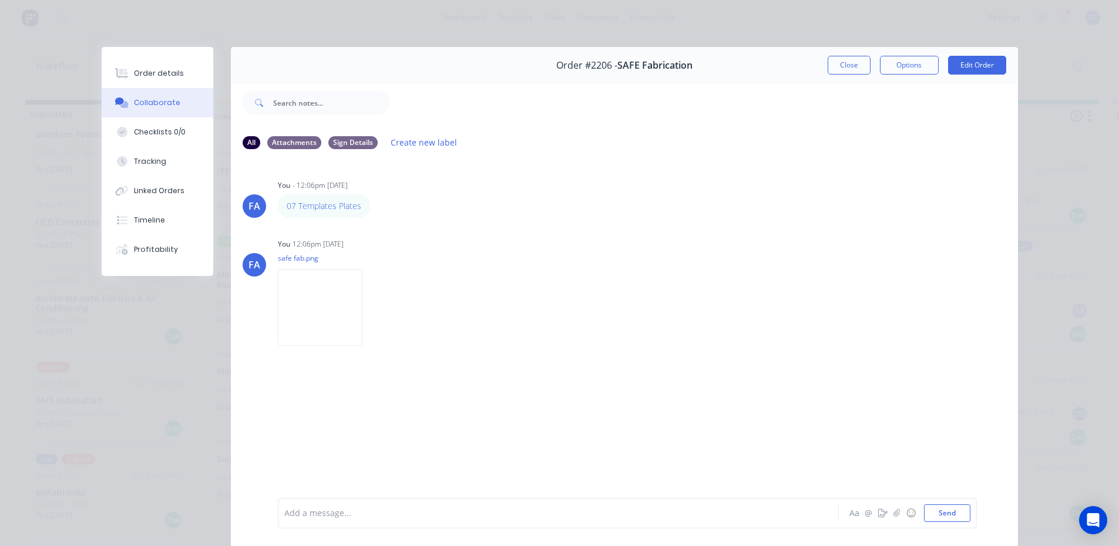
drag, startPoint x: 841, startPoint y: 65, endPoint x: 777, endPoint y: 121, distance: 85.3
click at [839, 65] on button "Close" at bounding box center [849, 65] width 43 height 19
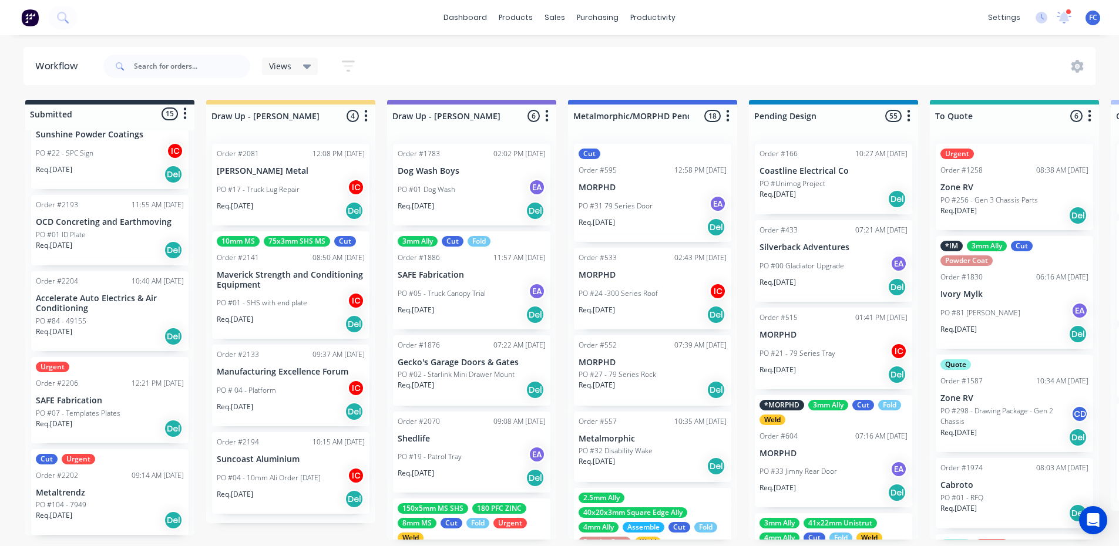
click at [52, 472] on div "Order #2202" at bounding box center [57, 475] width 42 height 11
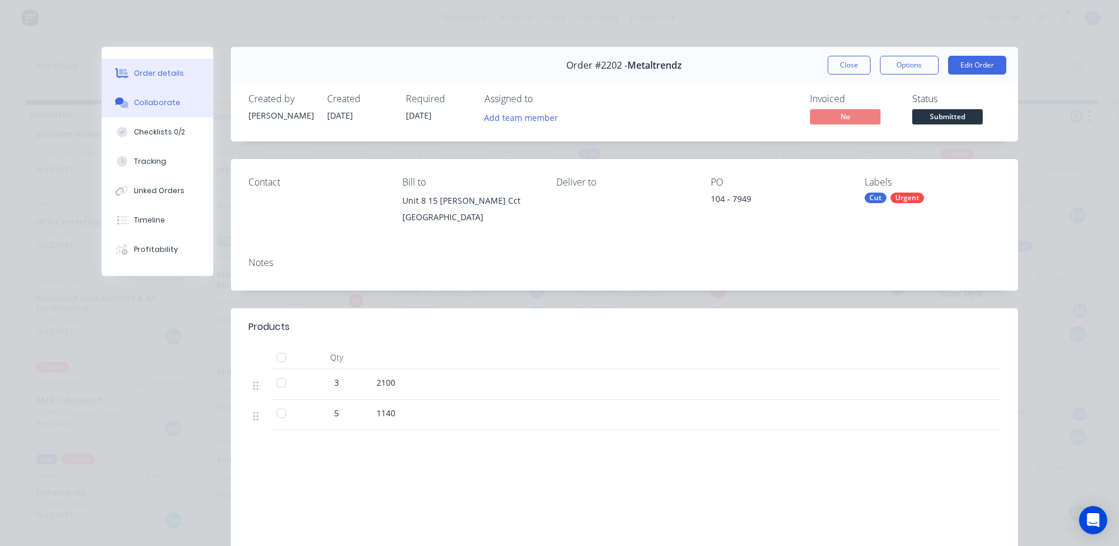
click at [154, 105] on div "Collaborate" at bounding box center [157, 102] width 46 height 11
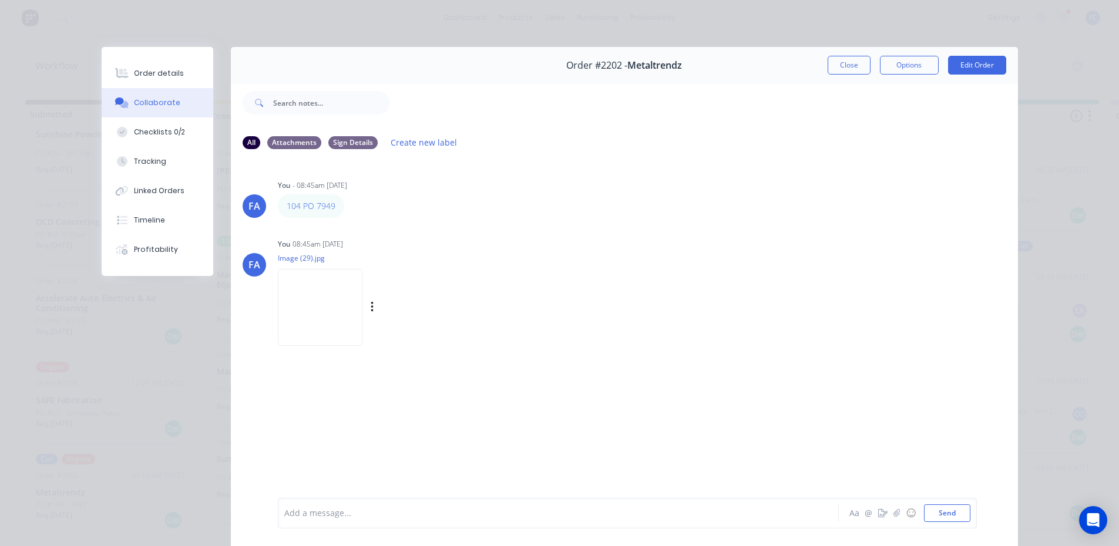
click at [301, 301] on img at bounding box center [320, 307] width 85 height 77
click at [150, 72] on div "Order details" at bounding box center [159, 73] width 50 height 11
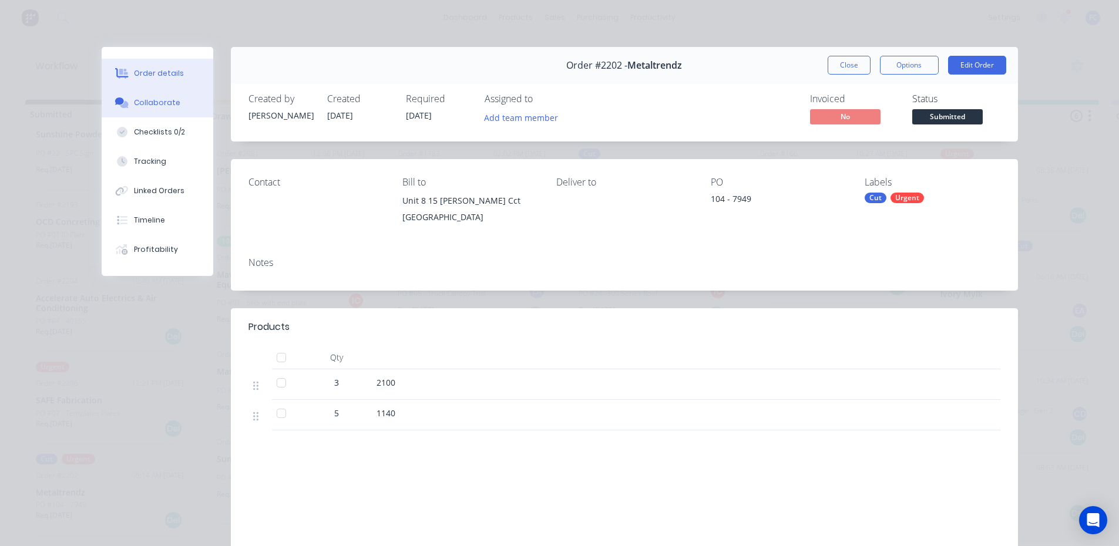
click at [158, 103] on div "Collaborate" at bounding box center [157, 102] width 46 height 11
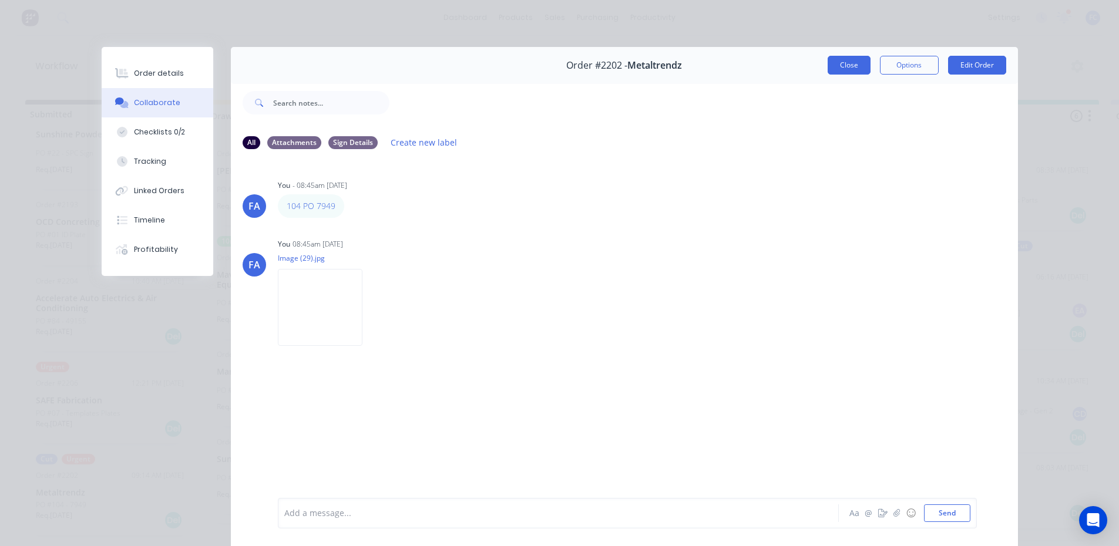
click at [839, 56] on button "Close" at bounding box center [849, 65] width 43 height 19
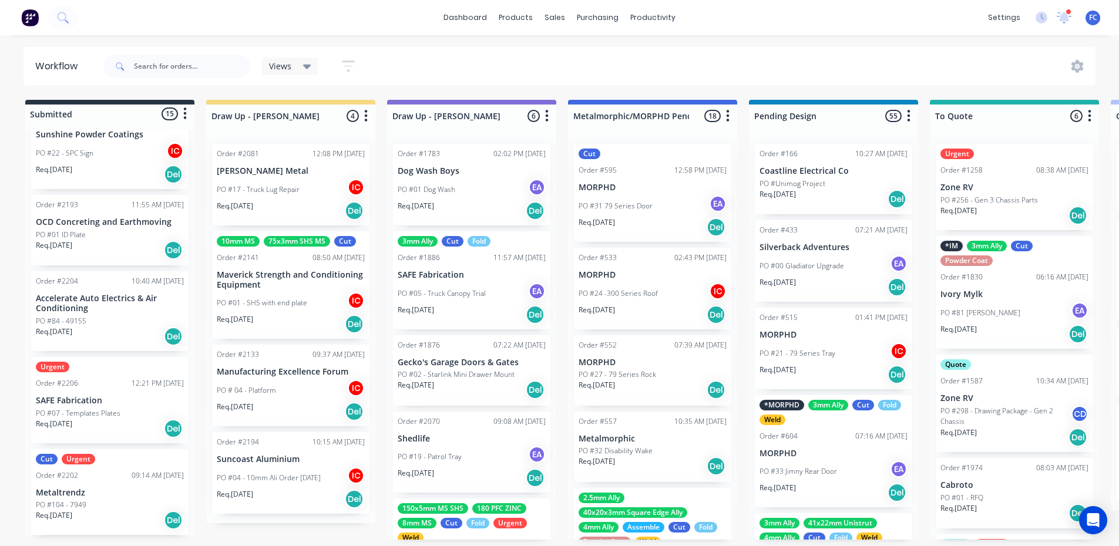
click at [78, 402] on p "SAFE Fabrication" at bounding box center [110, 401] width 148 height 10
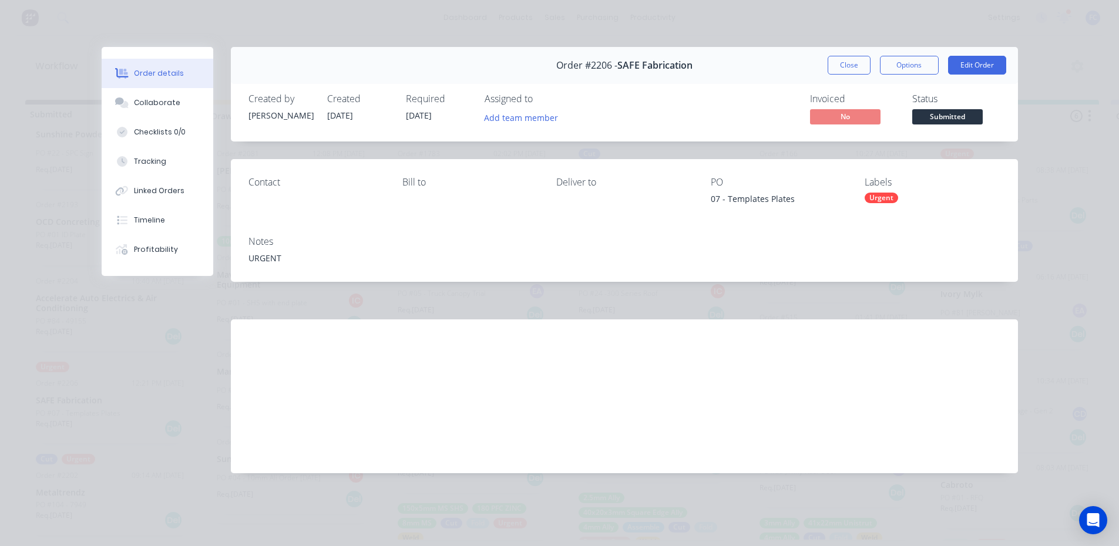
drag, startPoint x: 855, startPoint y: 71, endPoint x: 285, endPoint y: 218, distance: 587.9
click at [853, 71] on button "Close" at bounding box center [849, 65] width 43 height 19
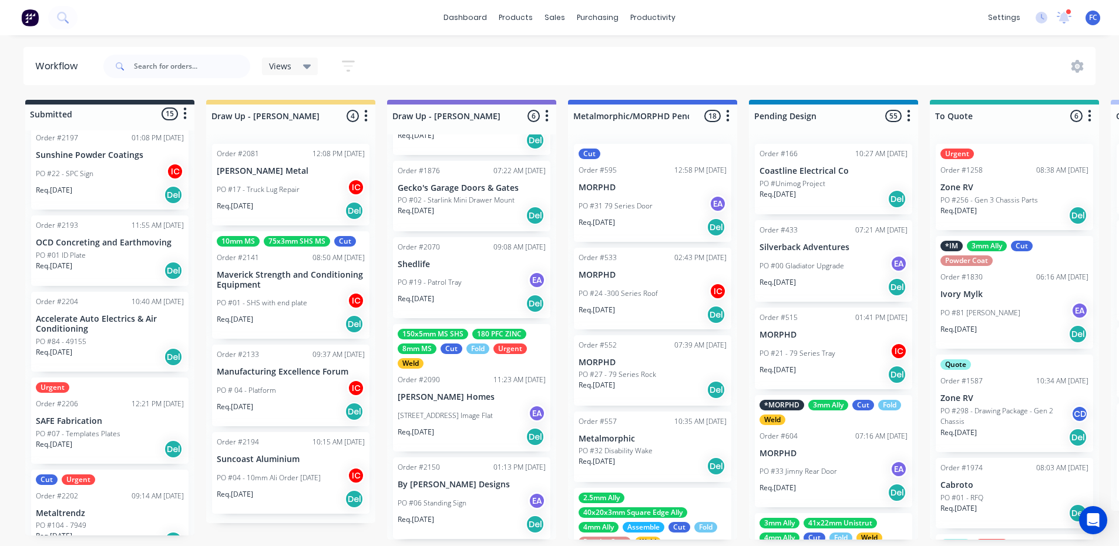
scroll to position [976, 0]
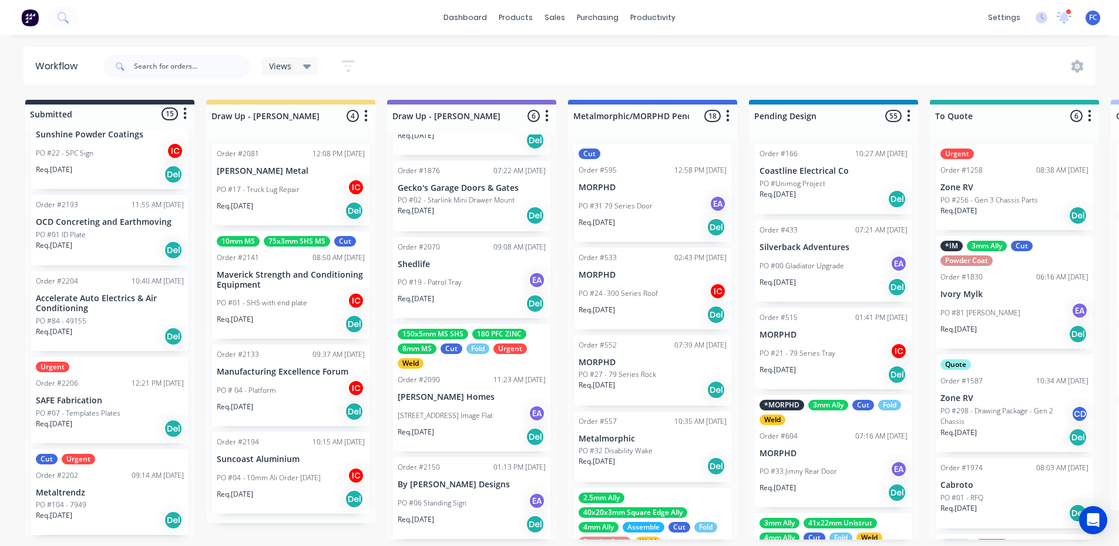
click at [69, 410] on p "PO #07 - Templates Plates" at bounding box center [78, 413] width 85 height 11
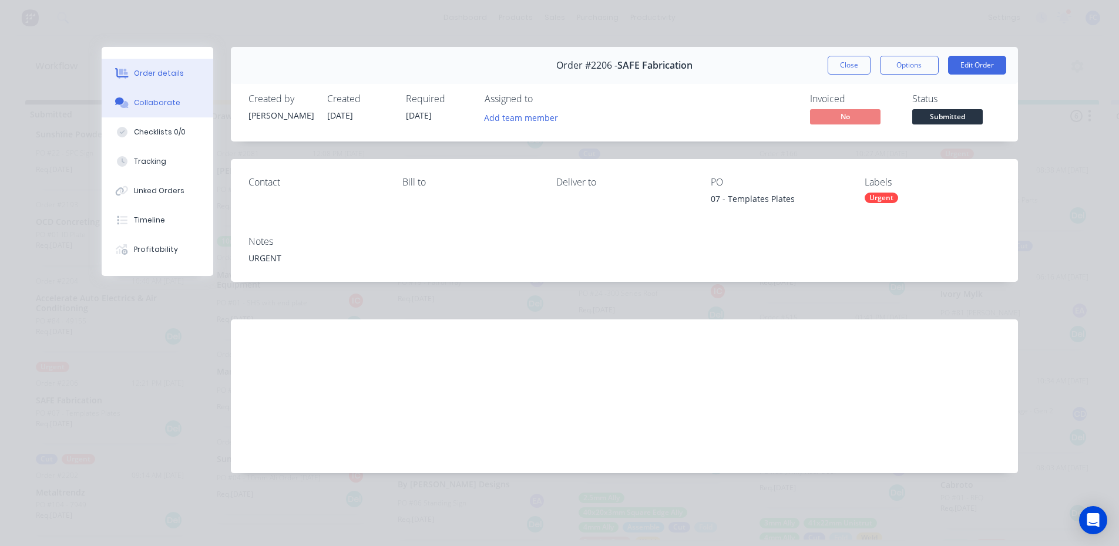
click at [153, 107] on div "Collaborate" at bounding box center [157, 102] width 46 height 11
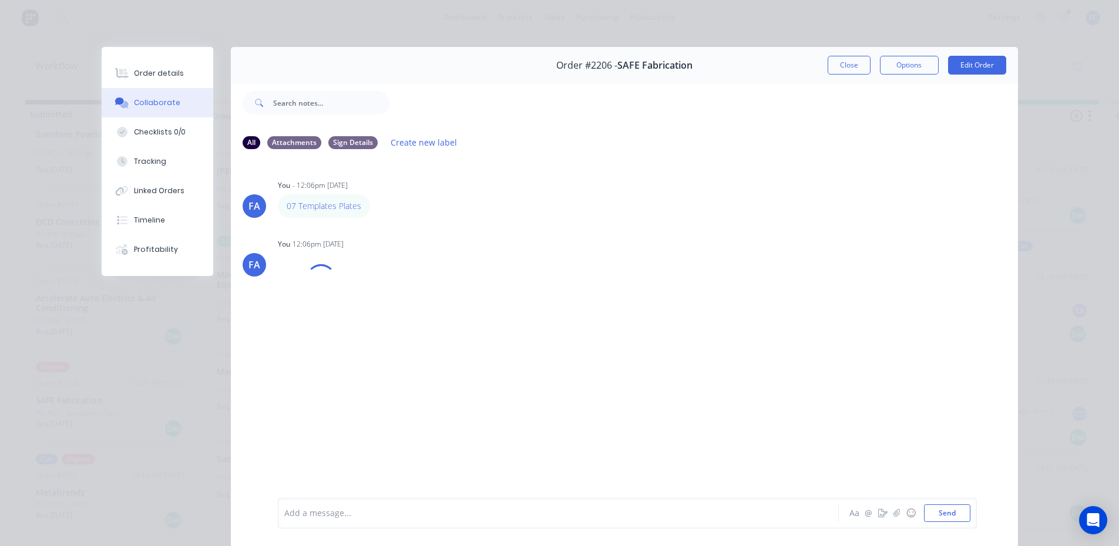
click at [318, 517] on div at bounding box center [542, 513] width 514 height 12
click at [933, 514] on button "Send" at bounding box center [947, 513] width 46 height 18
click at [892, 517] on button "button" at bounding box center [897, 513] width 14 height 14
click at [893, 514] on icon "button" at bounding box center [896, 513] width 7 height 8
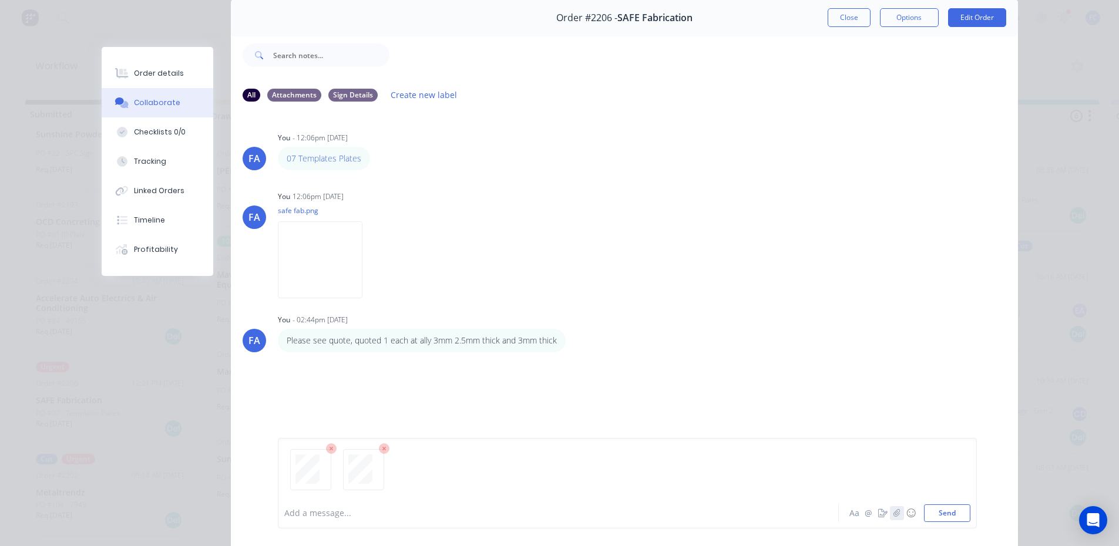
scroll to position [59, 0]
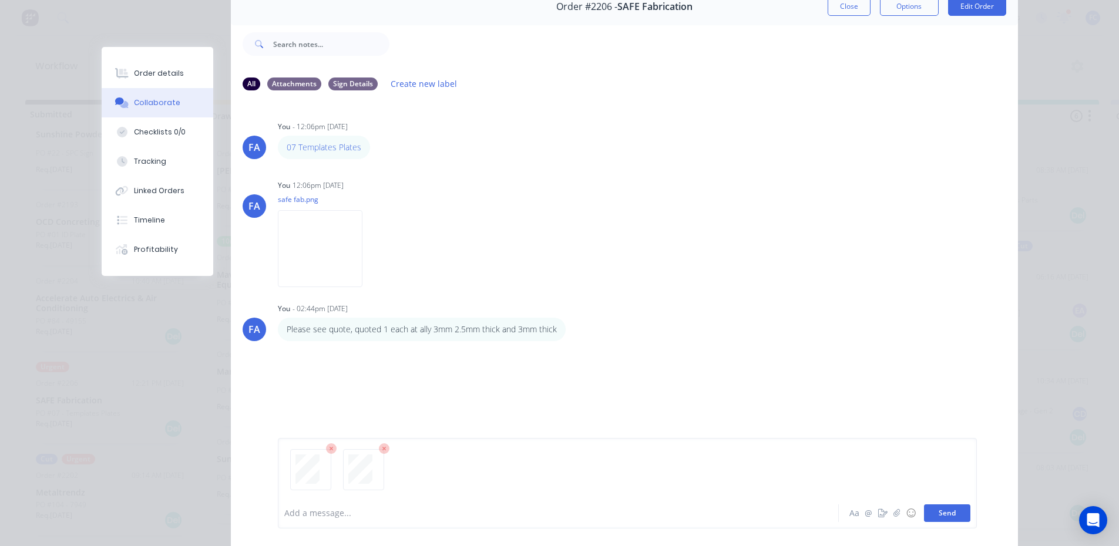
click at [940, 513] on button "Send" at bounding box center [947, 513] width 46 height 18
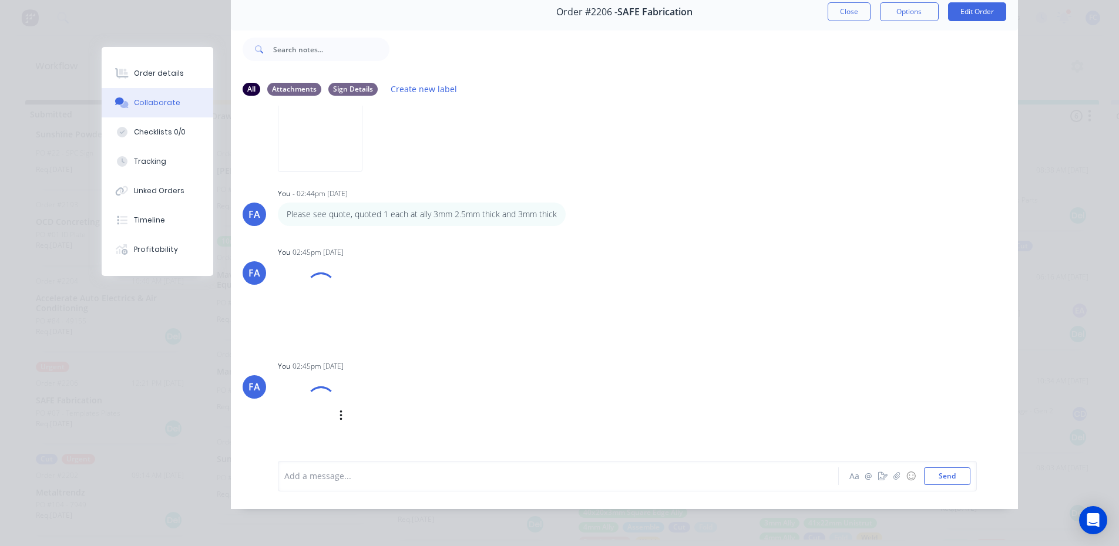
scroll to position [123, 0]
click at [572, 207] on icon "button" at bounding box center [574, 212] width 4 height 14
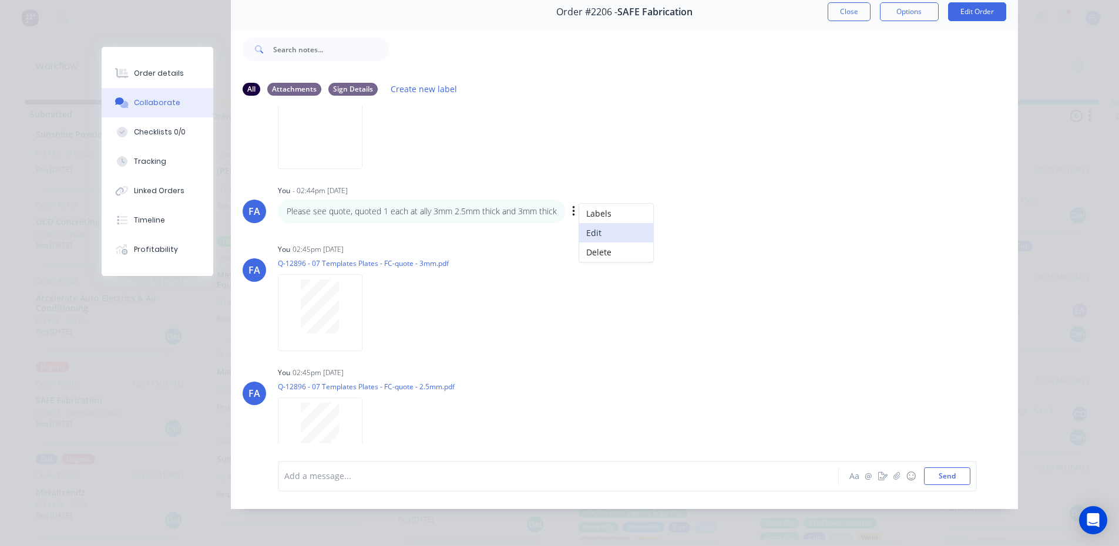
click at [587, 224] on button "Edit" at bounding box center [616, 232] width 74 height 19
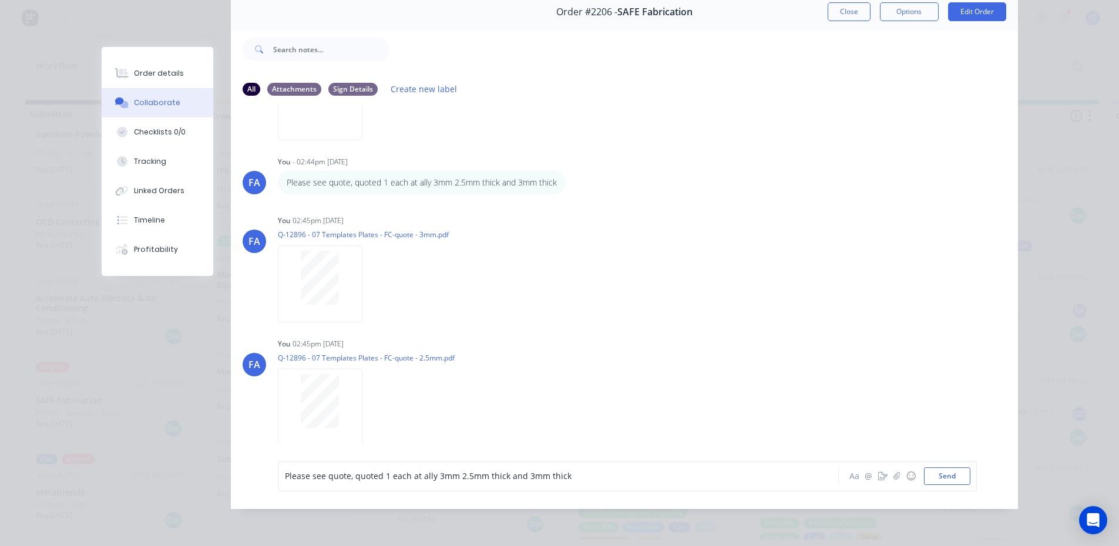
click at [454, 480] on span "Please see quote, quoted 1 each at ally 3mm 2.5mm thick and 3mm thick" at bounding box center [428, 475] width 287 height 11
click at [953, 485] on button "Send" at bounding box center [947, 476] width 46 height 18
click at [840, 4] on button "Close" at bounding box center [849, 11] width 43 height 19
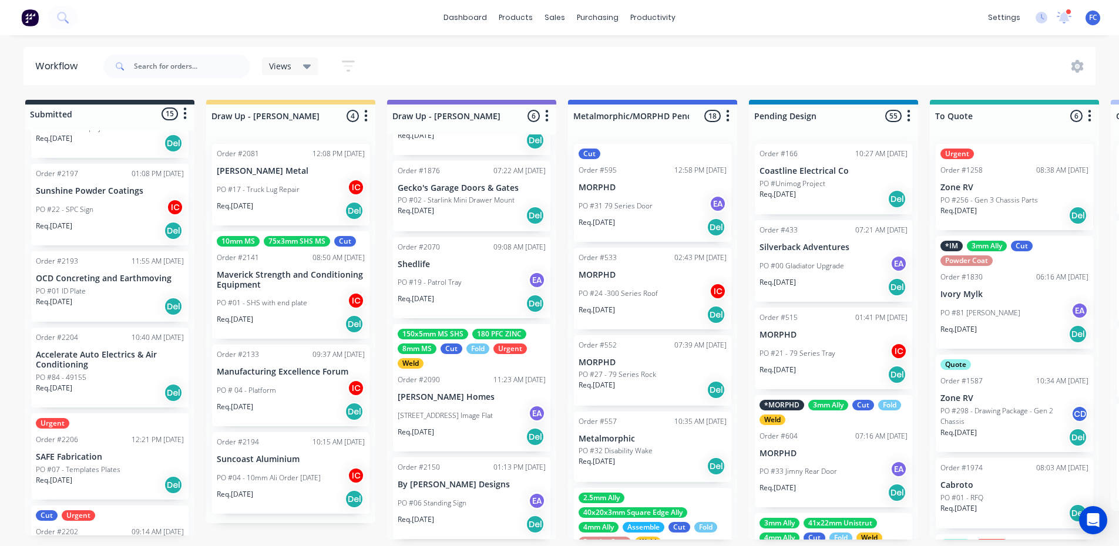
scroll to position [917, 0]
click at [66, 379] on p "PO #84 - 49155" at bounding box center [61, 380] width 51 height 11
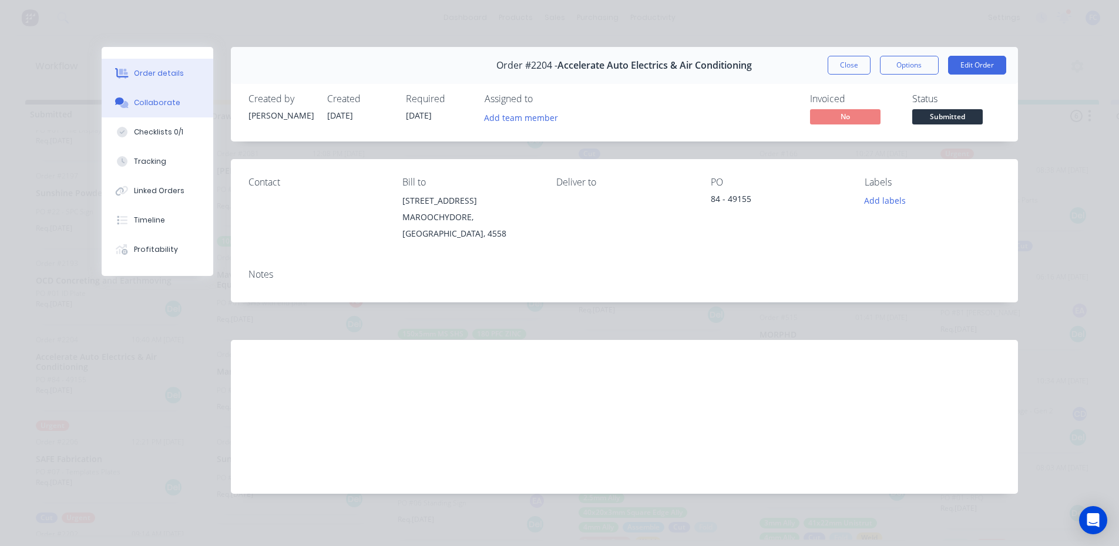
click at [166, 99] on div "Collaborate" at bounding box center [157, 102] width 46 height 11
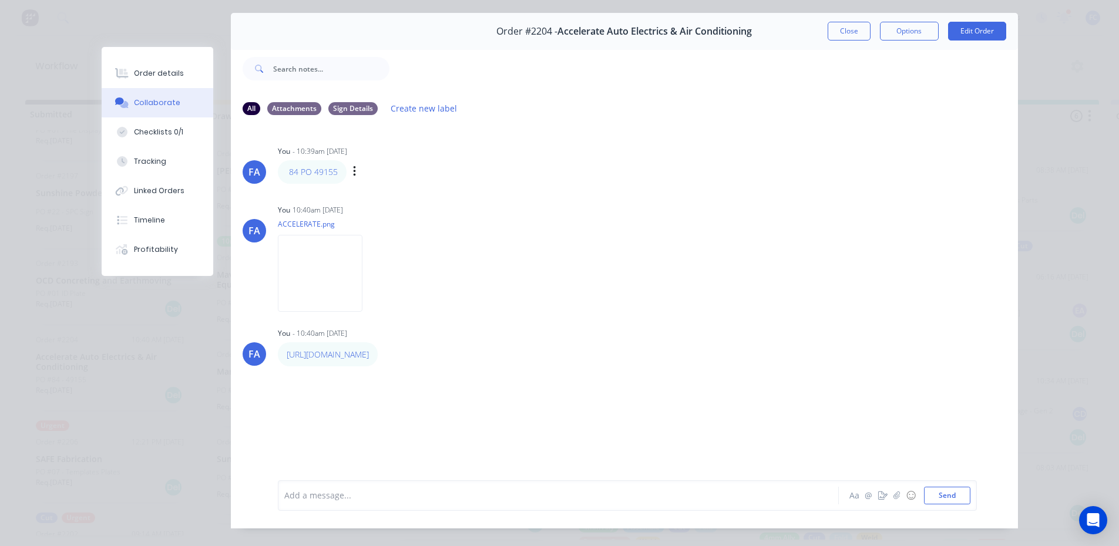
scroll to position [0, 0]
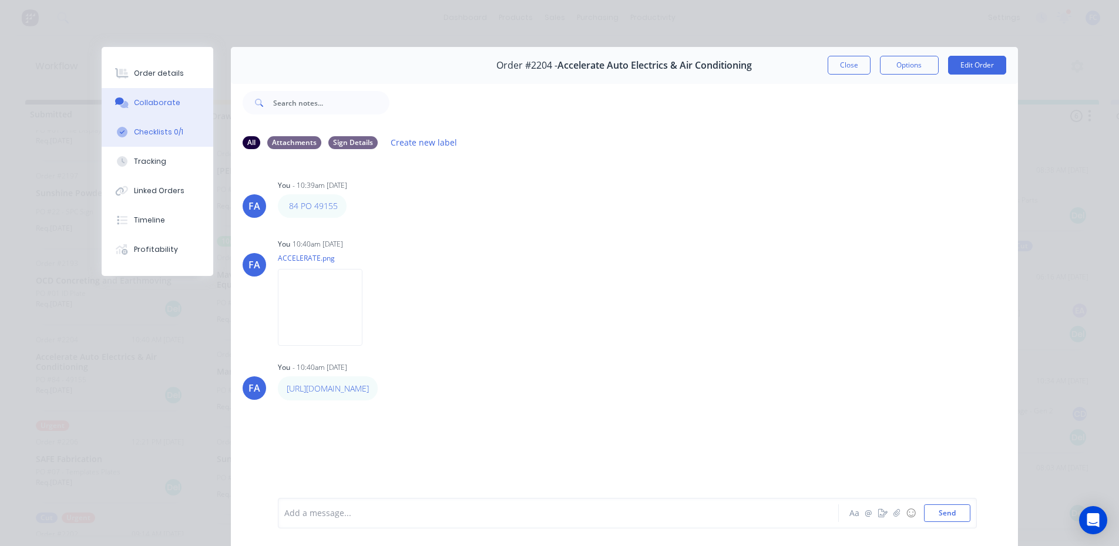
drag, startPoint x: 171, startPoint y: 130, endPoint x: 210, endPoint y: 129, distance: 38.2
click at [171, 130] on div "Checklists 0/1" at bounding box center [158, 132] width 49 height 11
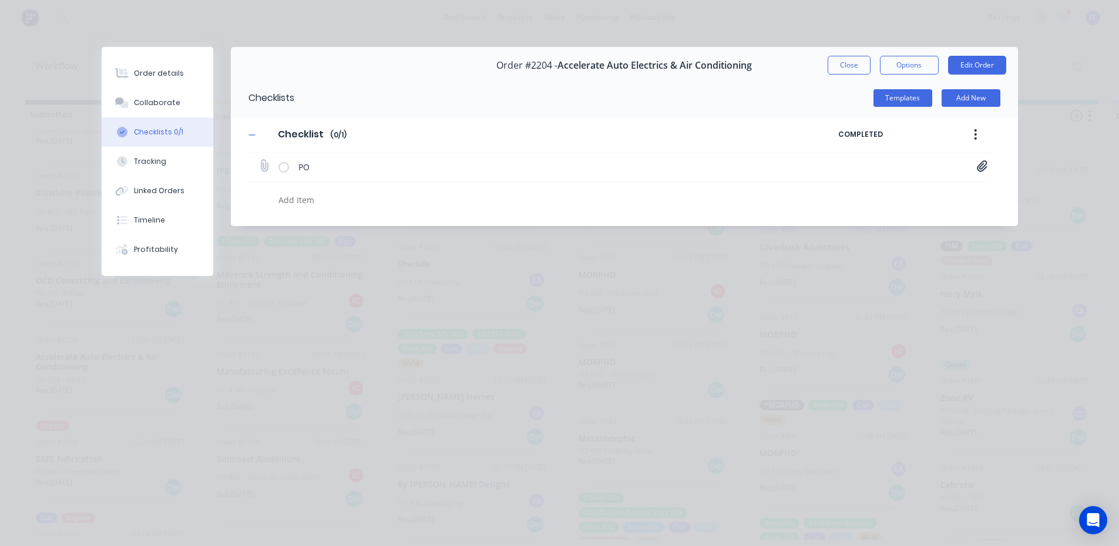
click at [978, 165] on icon at bounding box center [982, 166] width 11 height 12
click at [867, 190] on link "PO-49155.pdf" at bounding box center [887, 192] width 137 height 12
click at [842, 70] on button "Close" at bounding box center [849, 65] width 43 height 19
type textarea "x"
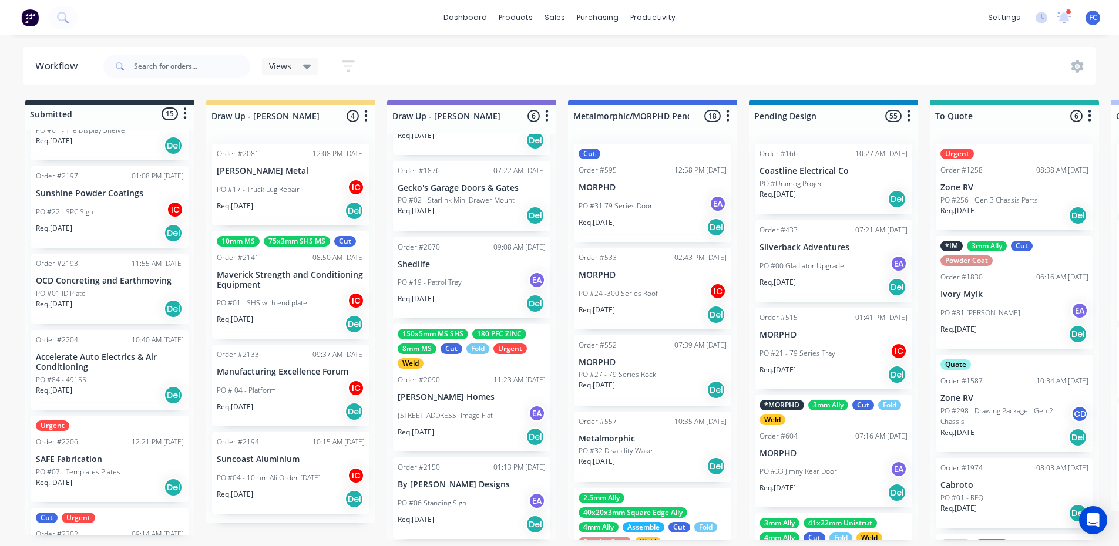
scroll to position [859, 0]
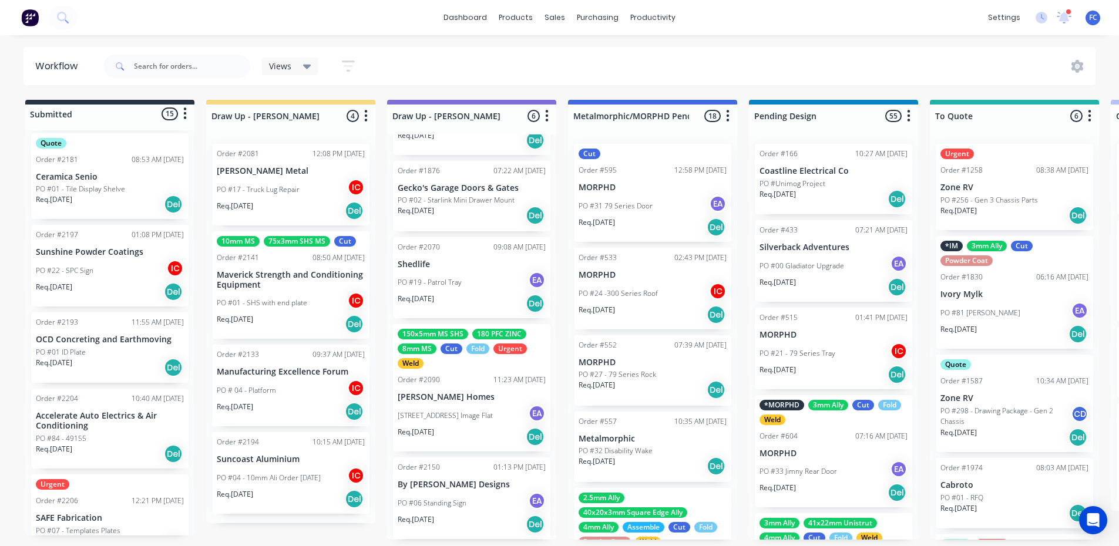
click at [72, 345] on div "Order #2193 11:55 AM [DATE] OCD Concreting and Earthmoving PO #01 ID Plate Req.…" at bounding box center [109, 347] width 157 height 70
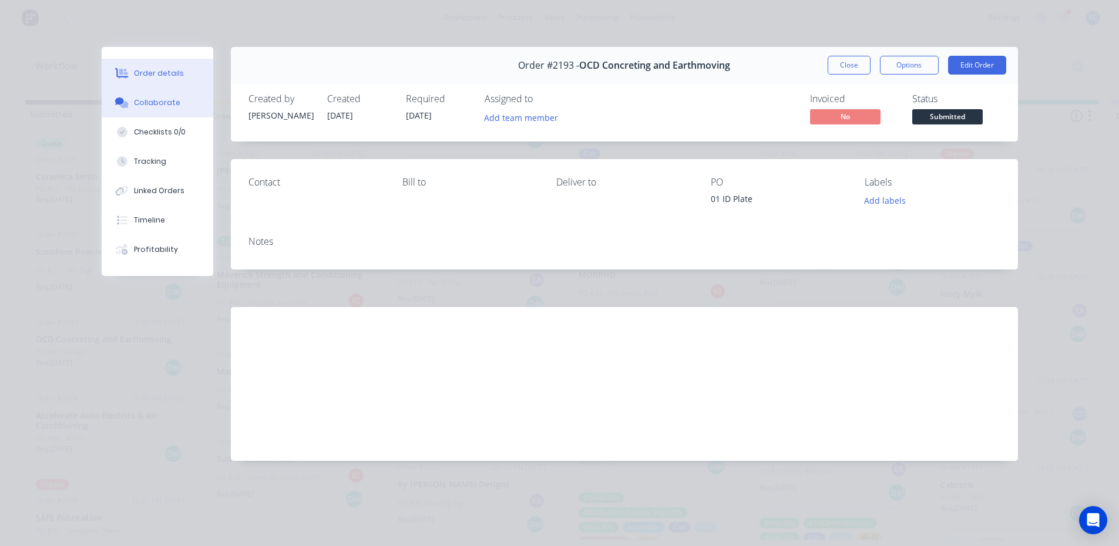
click at [144, 93] on button "Collaborate" at bounding box center [158, 102] width 112 height 29
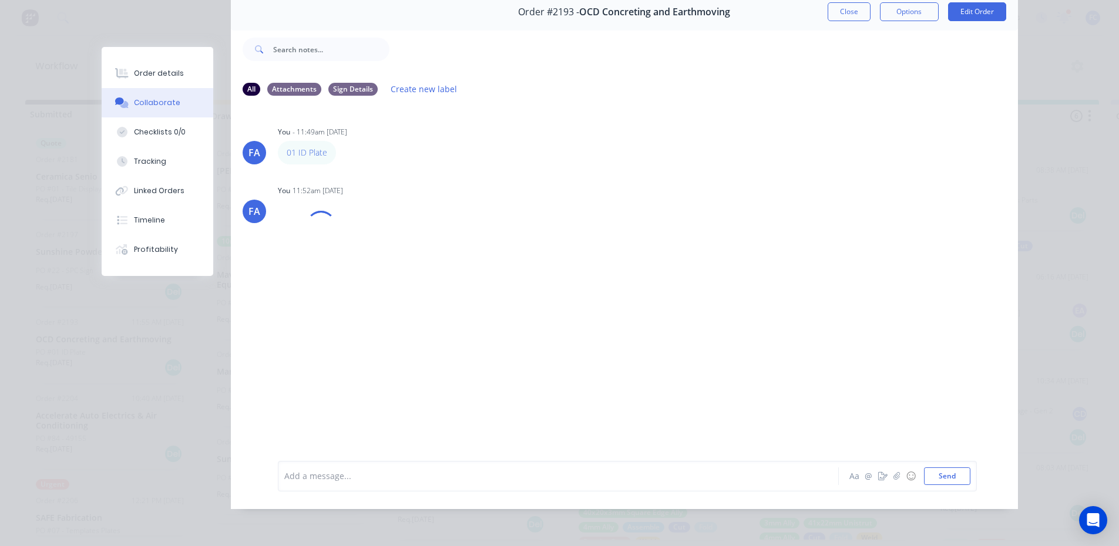
scroll to position [62, 0]
click at [147, 74] on div "Order details" at bounding box center [159, 73] width 50 height 11
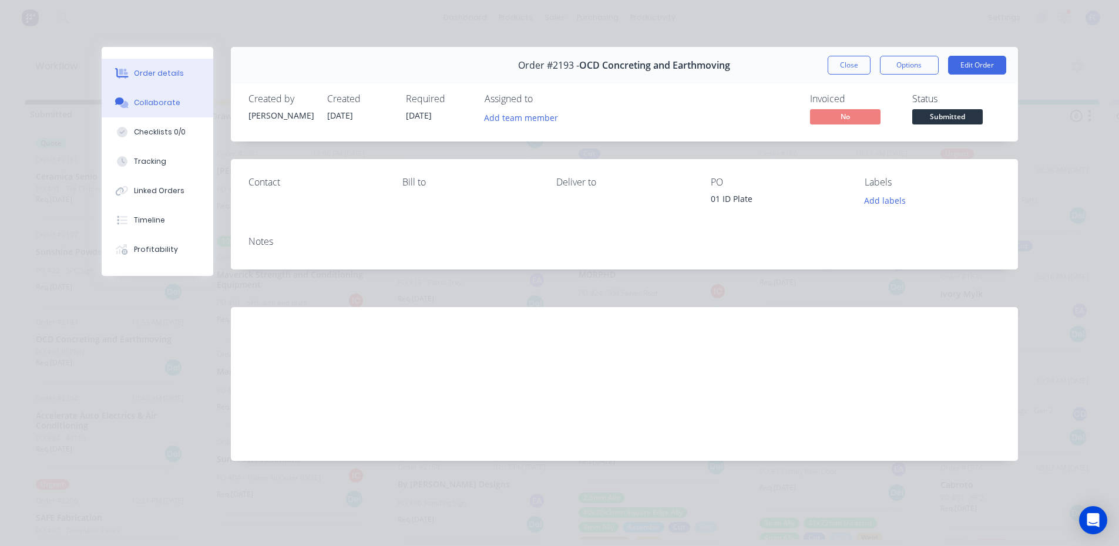
click at [139, 98] on div "Collaborate" at bounding box center [157, 102] width 46 height 11
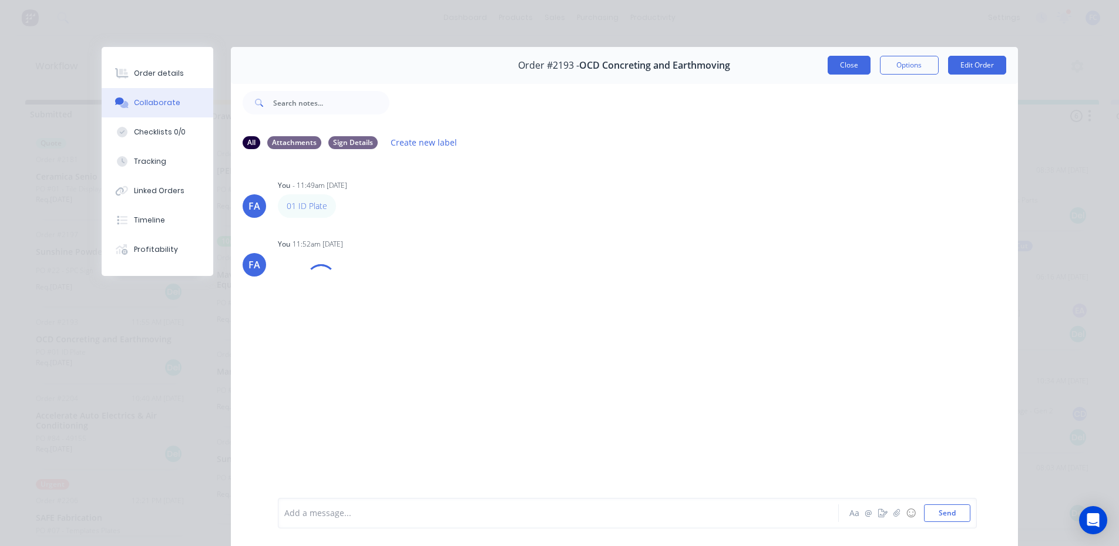
click at [850, 65] on button "Close" at bounding box center [849, 65] width 43 height 19
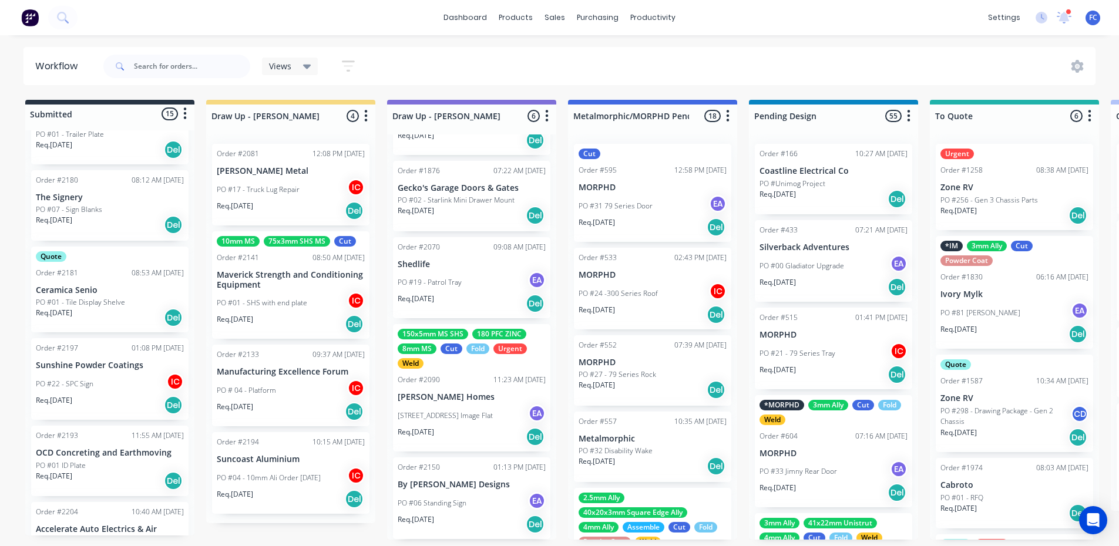
scroll to position [741, 0]
click at [103, 379] on div "PO #22 - SPC Sign IC" at bounding box center [110, 388] width 148 height 22
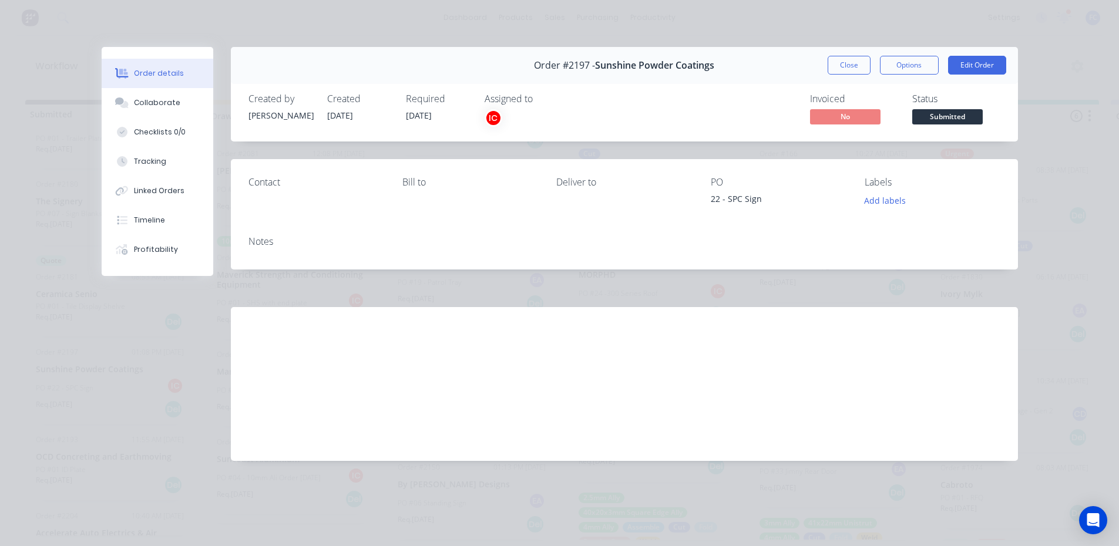
drag, startPoint x: 1010, startPoint y: 371, endPoint x: 902, endPoint y: 126, distance: 267.4
click at [1011, 370] on div "Labour $0.00 Sub total $0.00 Margin $0.00 ( 0.00 %) Tax $0.00 Total $0.00" at bounding box center [624, 375] width 787 height 136
click at [845, 65] on button "Close" at bounding box center [849, 65] width 43 height 19
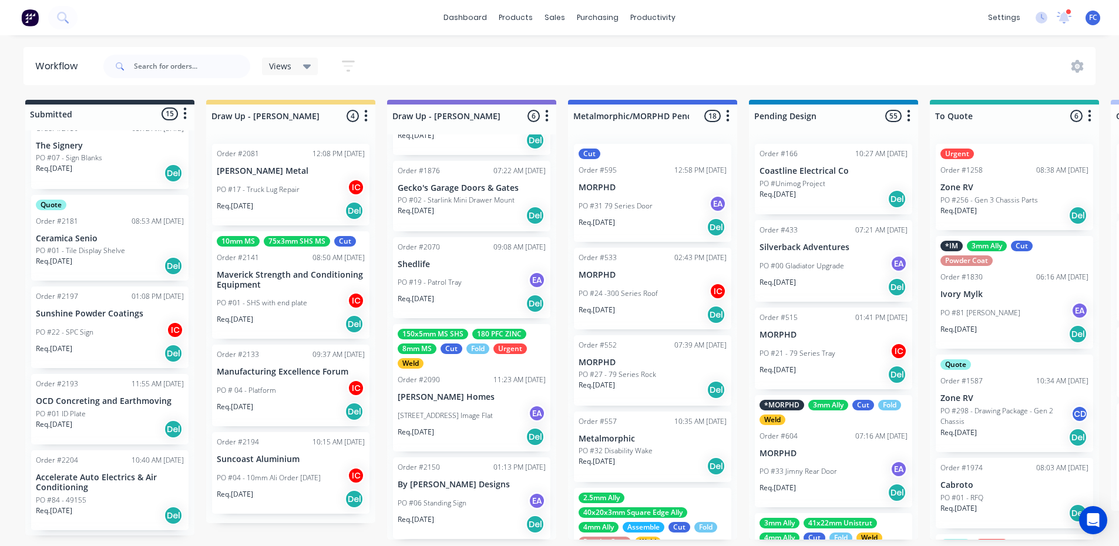
scroll to position [800, 0]
click at [76, 394] on p "OCD Concreting and Earthmoving" at bounding box center [110, 398] width 148 height 10
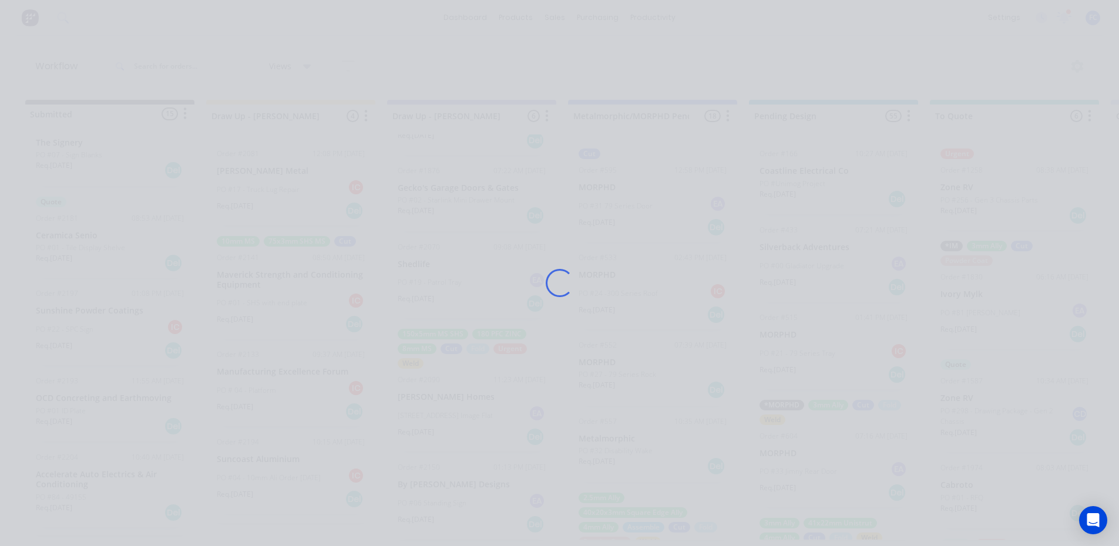
scroll to position [0, 0]
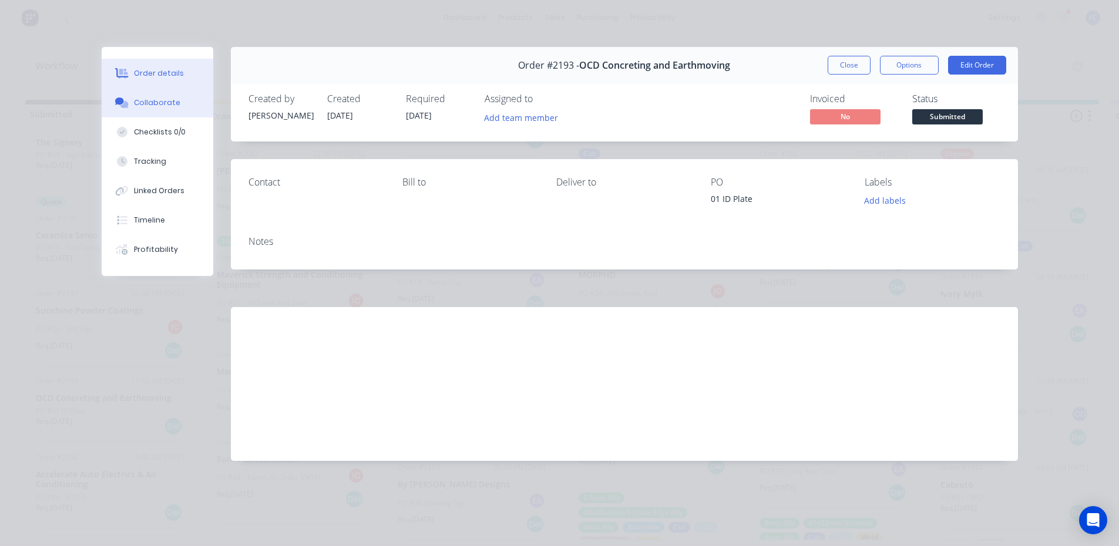
click at [133, 98] on button "Collaborate" at bounding box center [158, 102] width 112 height 29
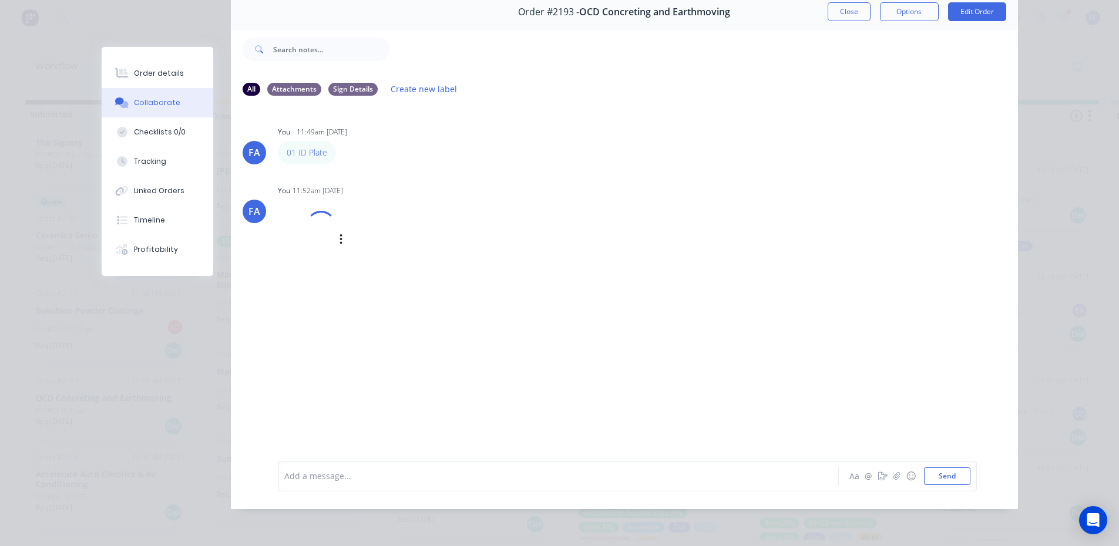
scroll to position [4, 0]
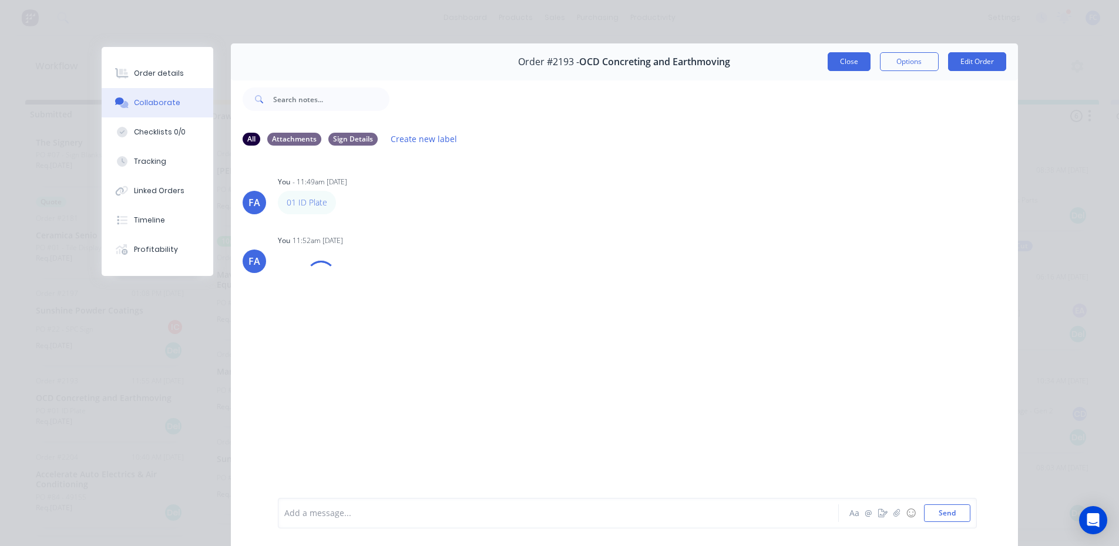
click at [838, 55] on button "Close" at bounding box center [849, 61] width 43 height 19
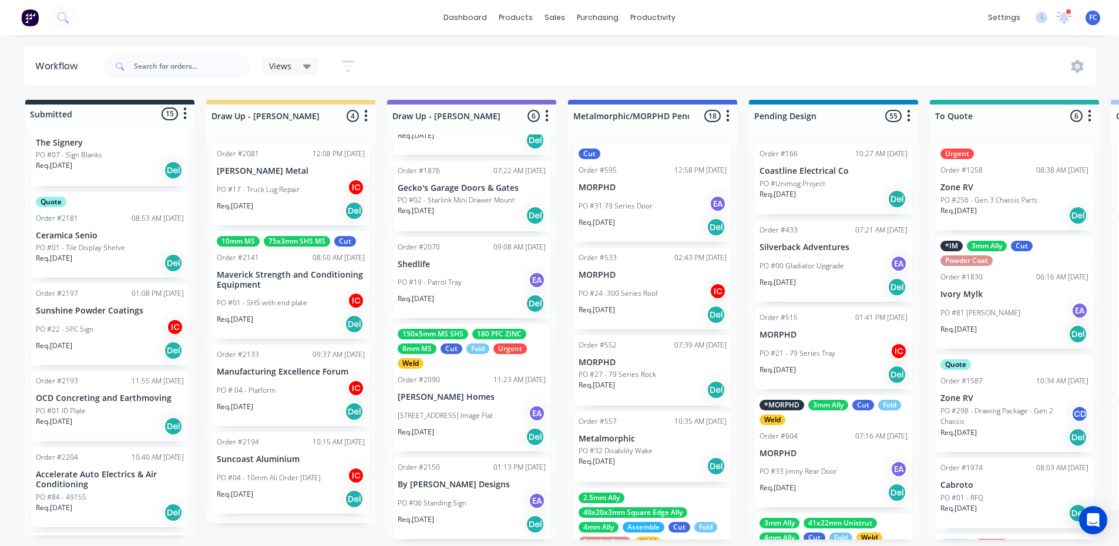
click at [73, 399] on p "OCD Concreting and Earthmoving" at bounding box center [110, 398] width 148 height 10
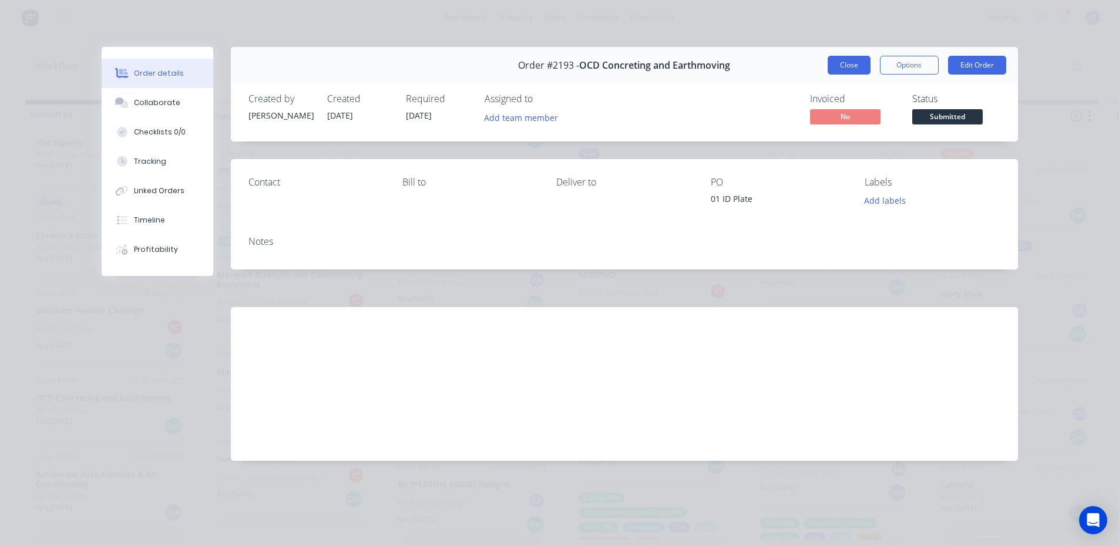
click at [840, 58] on button "Close" at bounding box center [849, 65] width 43 height 19
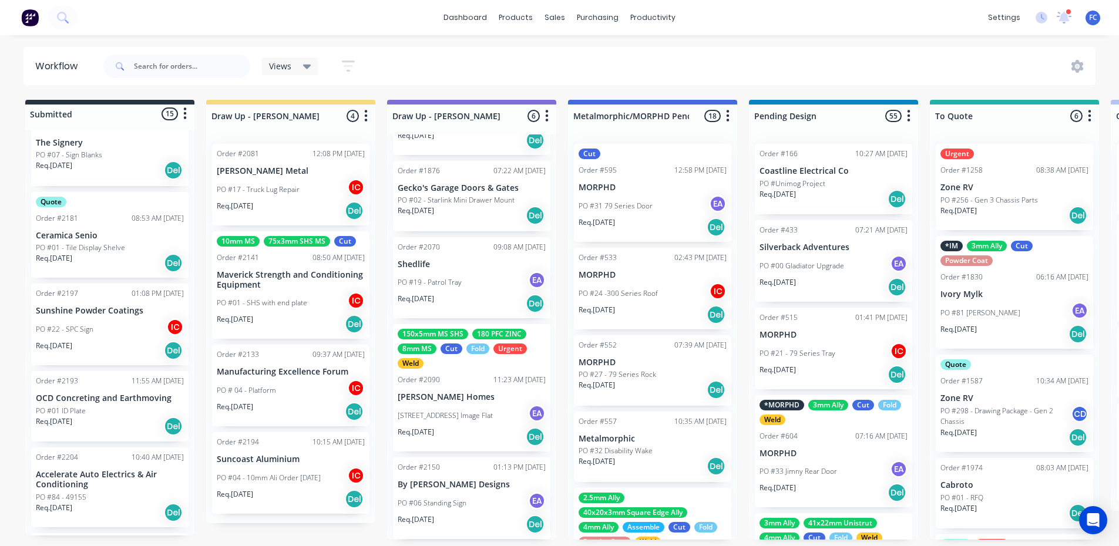
click at [84, 406] on p "PO #01 ID Plate" at bounding box center [61, 411] width 50 height 11
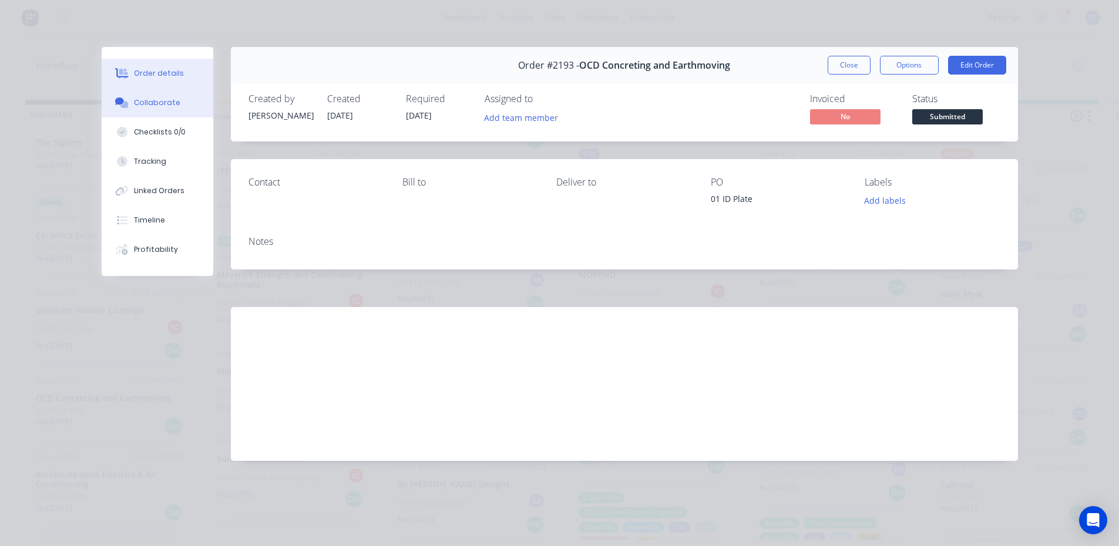
click at [169, 99] on div "Collaborate" at bounding box center [157, 102] width 46 height 11
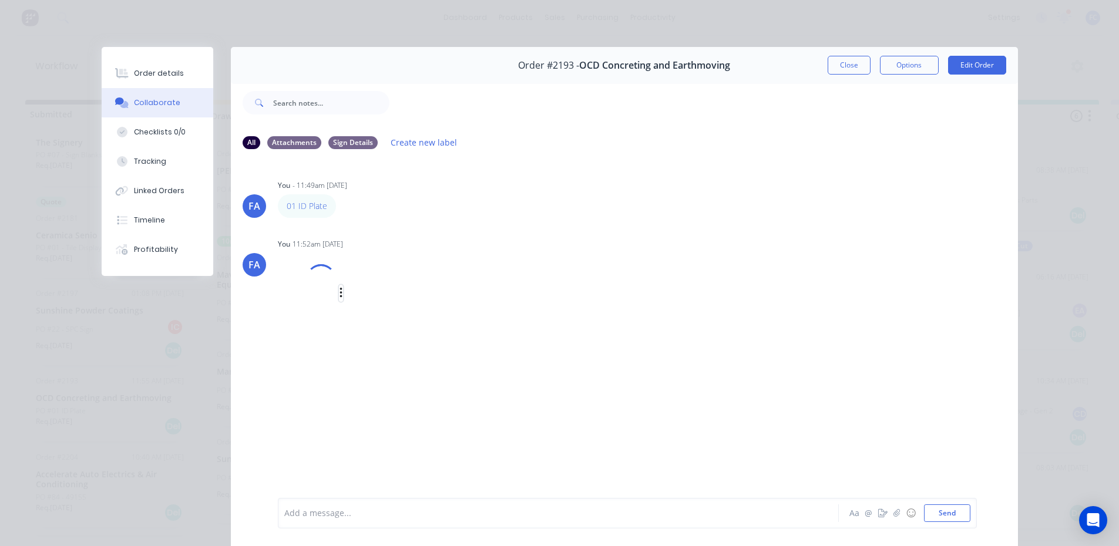
drag, startPoint x: 310, startPoint y: 279, endPoint x: 336, endPoint y: 294, distance: 30.0
click at [339, 294] on icon "button" at bounding box center [340, 293] width 2 height 11
click at [376, 330] on button "Download" at bounding box center [418, 324] width 132 height 26
click at [378, 323] on button "Download" at bounding box center [418, 324] width 132 height 26
click at [833, 65] on button "Close" at bounding box center [849, 65] width 43 height 19
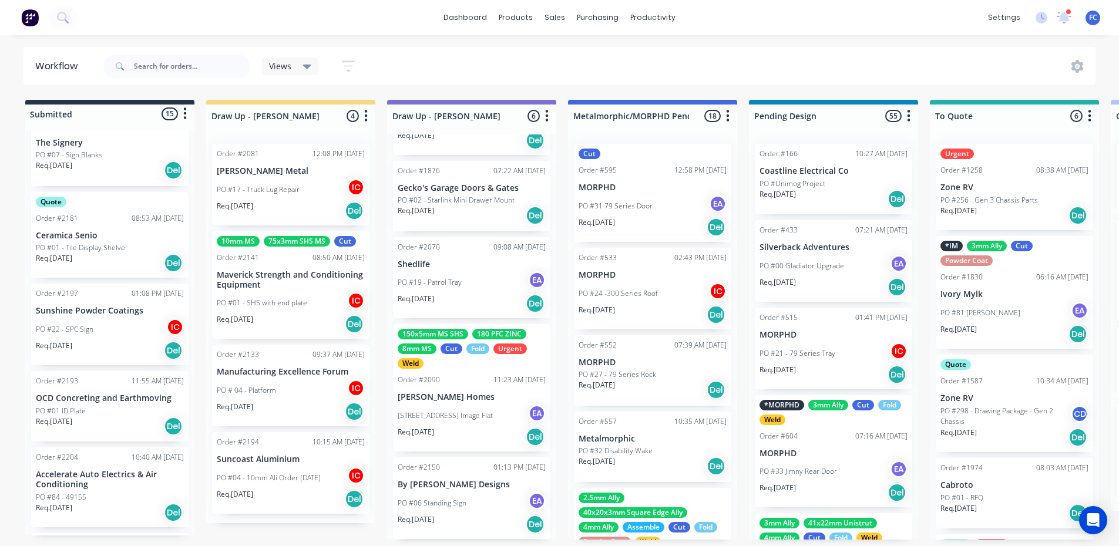
scroll to position [859, 0]
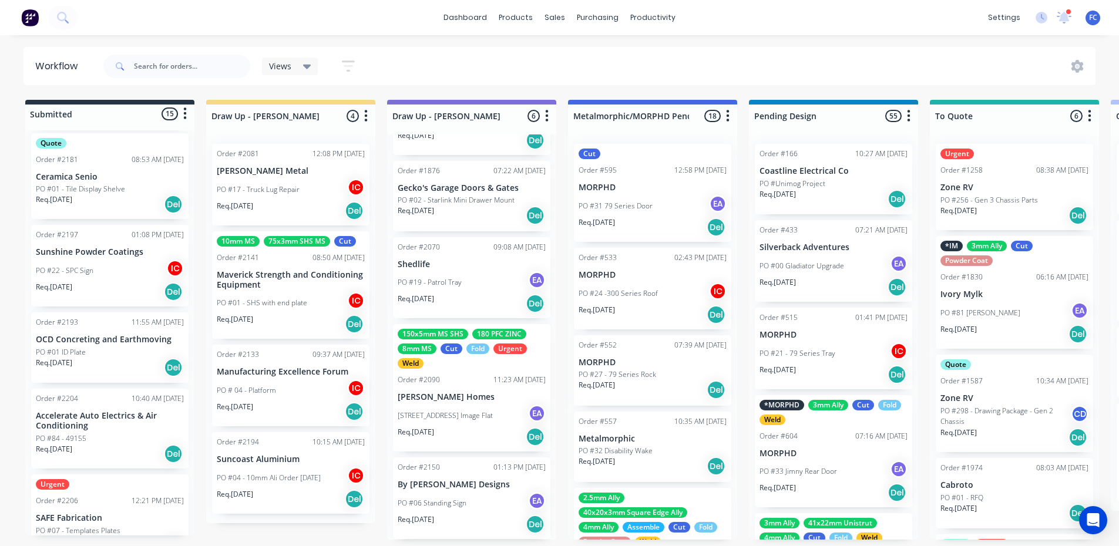
click at [72, 439] on p "PO #84 - 49155" at bounding box center [61, 438] width 51 height 11
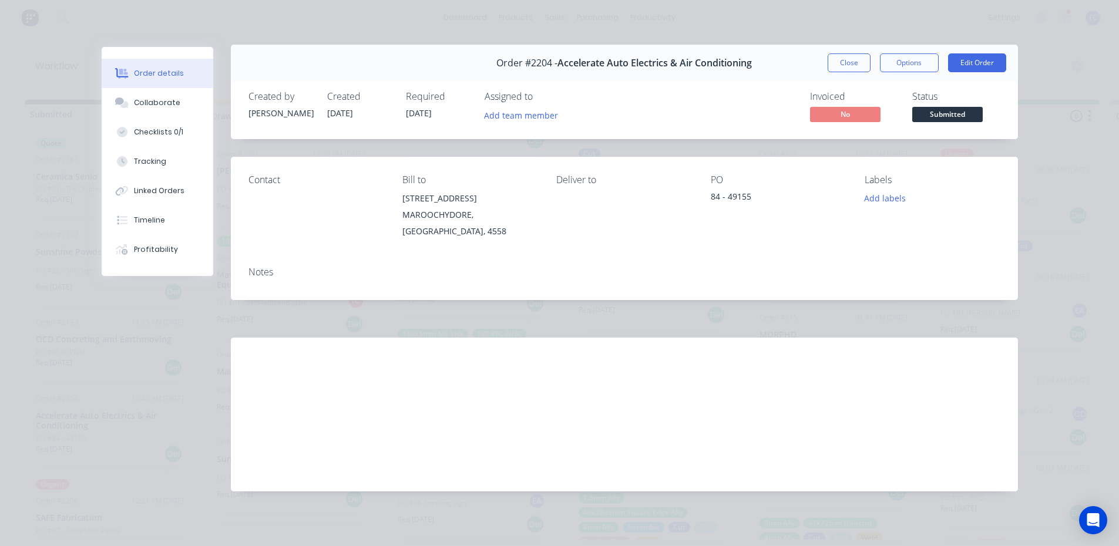
scroll to position [0, 0]
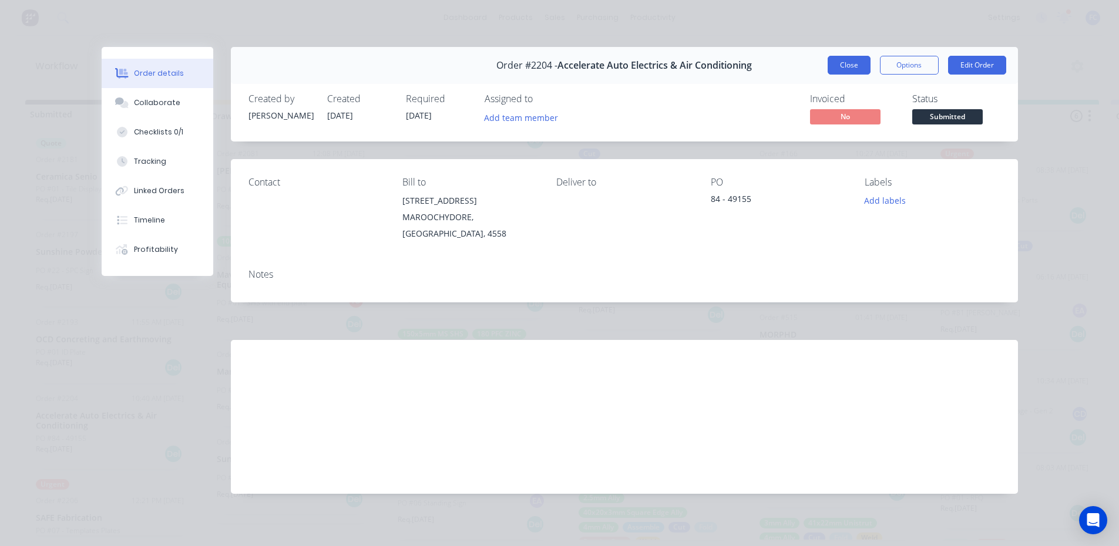
click at [845, 64] on button "Close" at bounding box center [849, 65] width 43 height 19
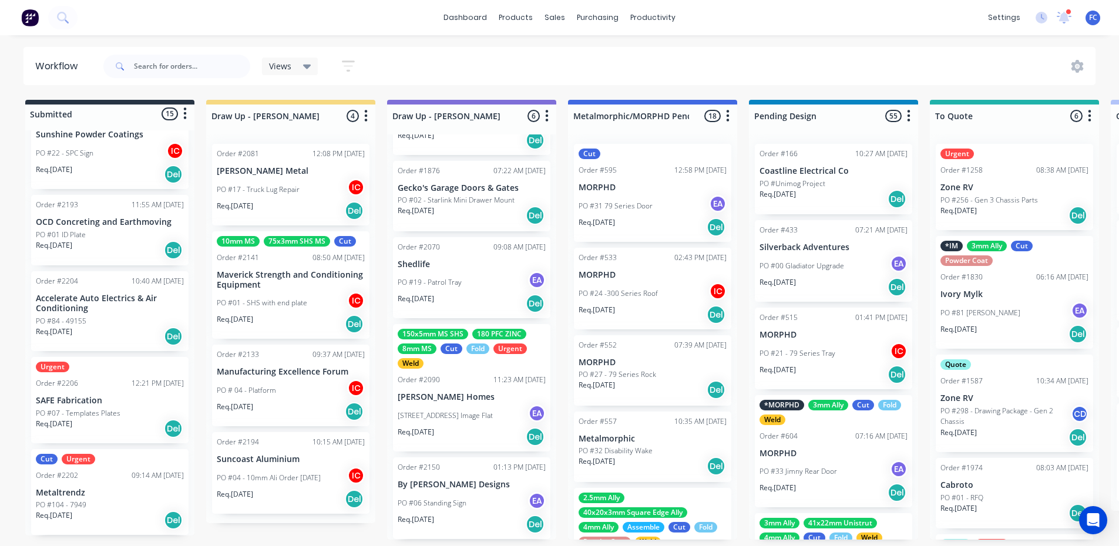
scroll to position [2, 0]
click at [92, 408] on p "PO #07 - Templates Plates" at bounding box center [78, 413] width 85 height 11
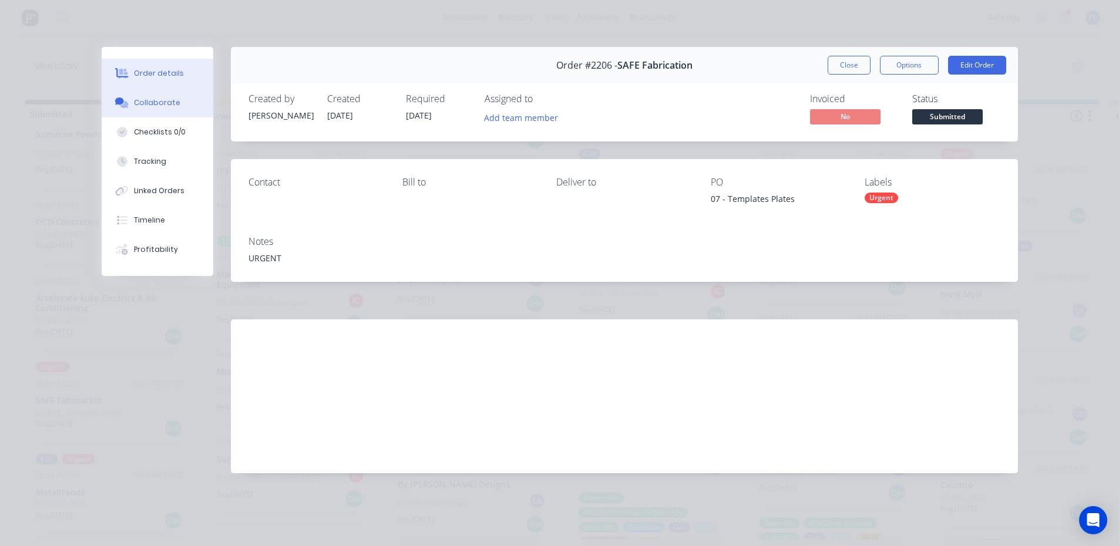
click at [167, 97] on button "Collaborate" at bounding box center [158, 102] width 112 height 29
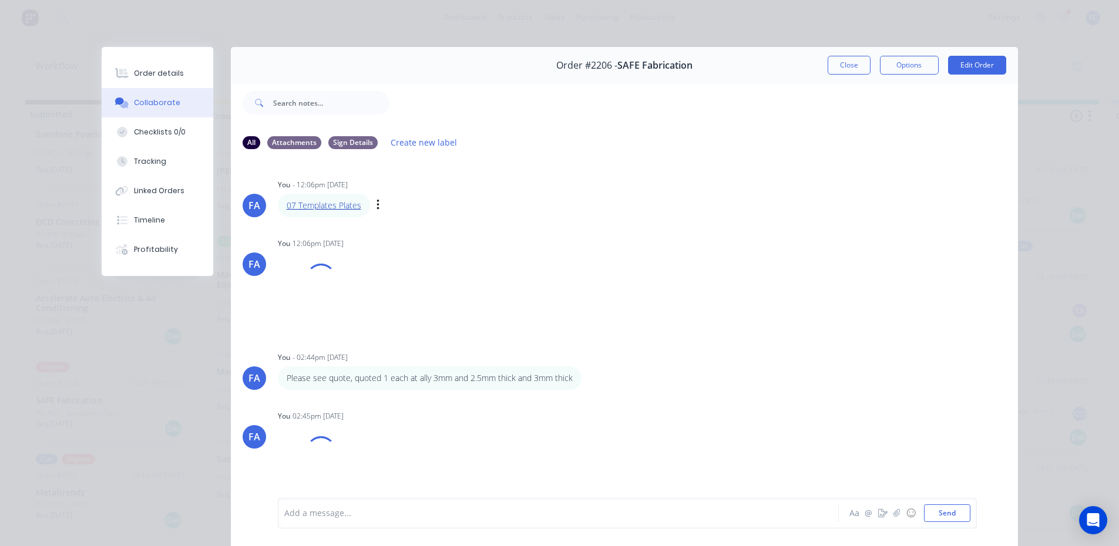
scroll to position [0, 0]
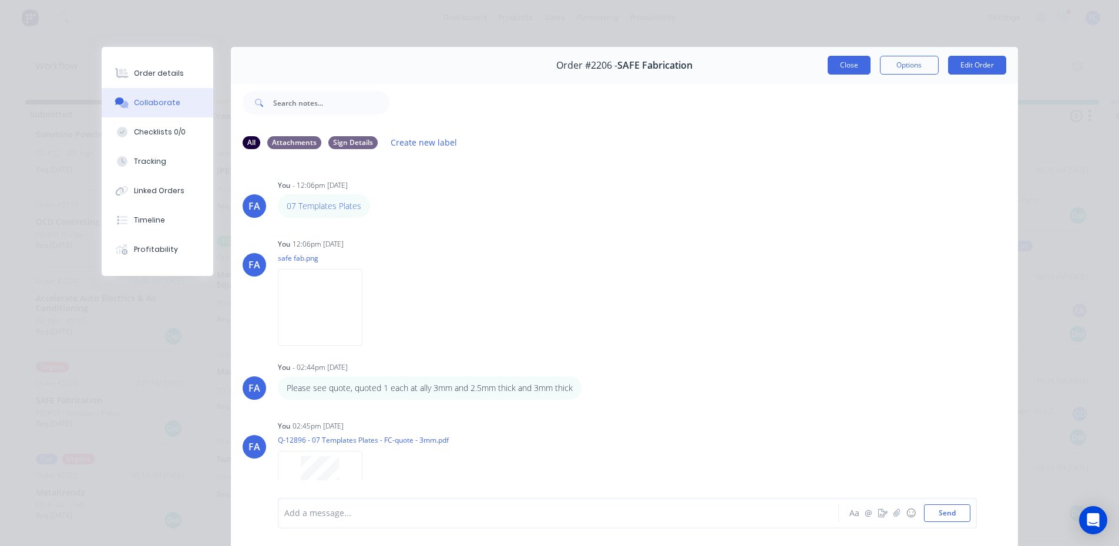
click at [843, 74] on button "Close" at bounding box center [849, 65] width 43 height 19
click at [839, 60] on div "Views Save new view None (Default) edit [PERSON_NAME] edit [PERSON_NAME] edit S…" at bounding box center [598, 66] width 995 height 35
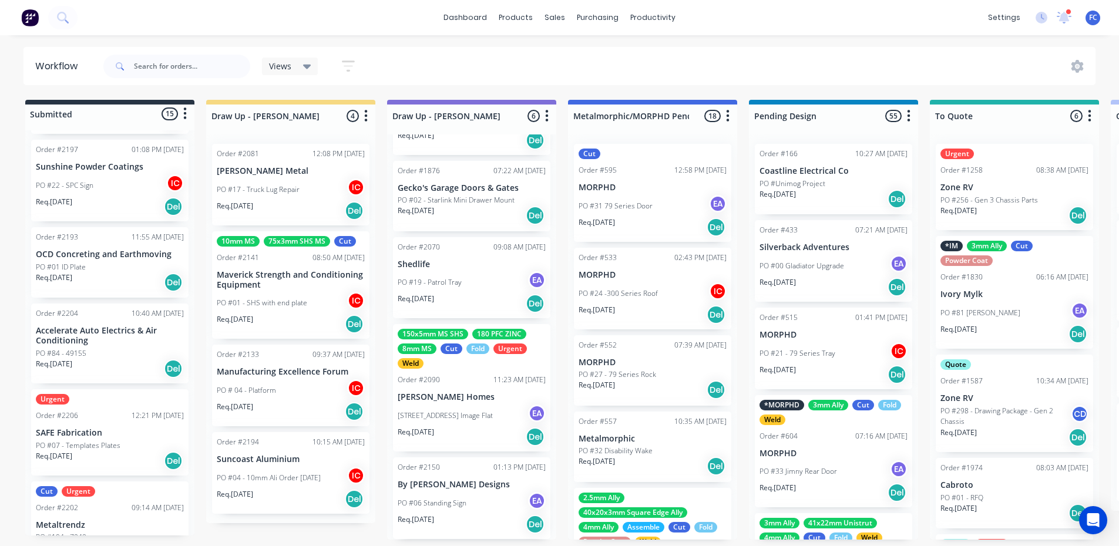
scroll to position [917, 0]
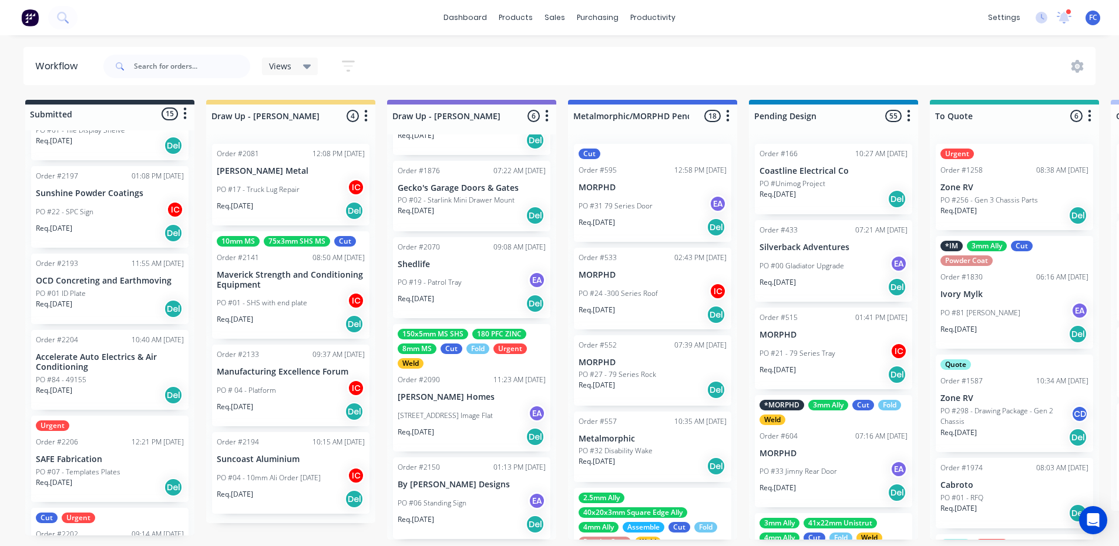
click at [72, 304] on p "Req. [DATE]" at bounding box center [54, 304] width 36 height 11
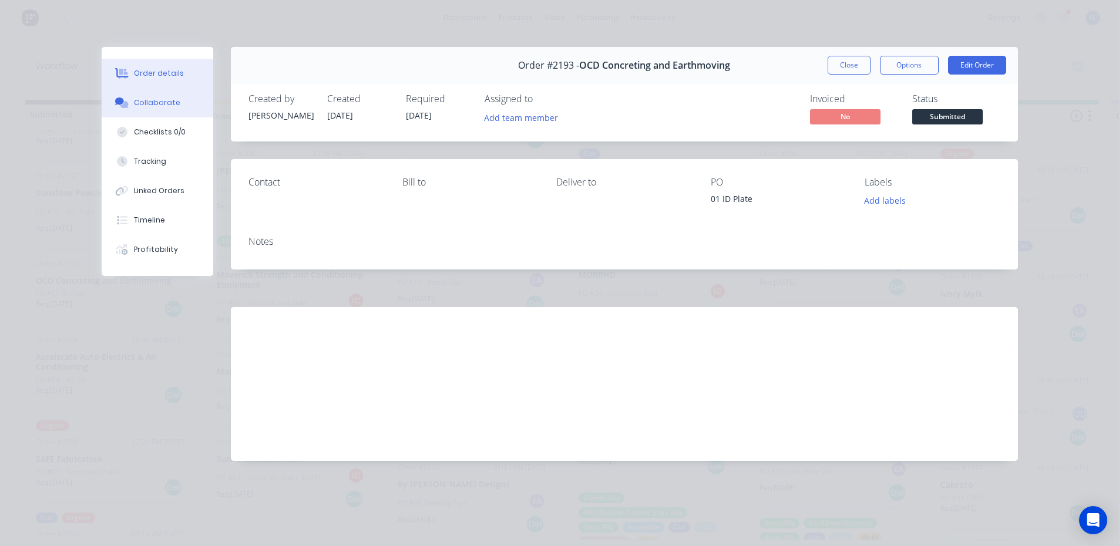
click at [143, 101] on div "Collaborate" at bounding box center [157, 102] width 46 height 11
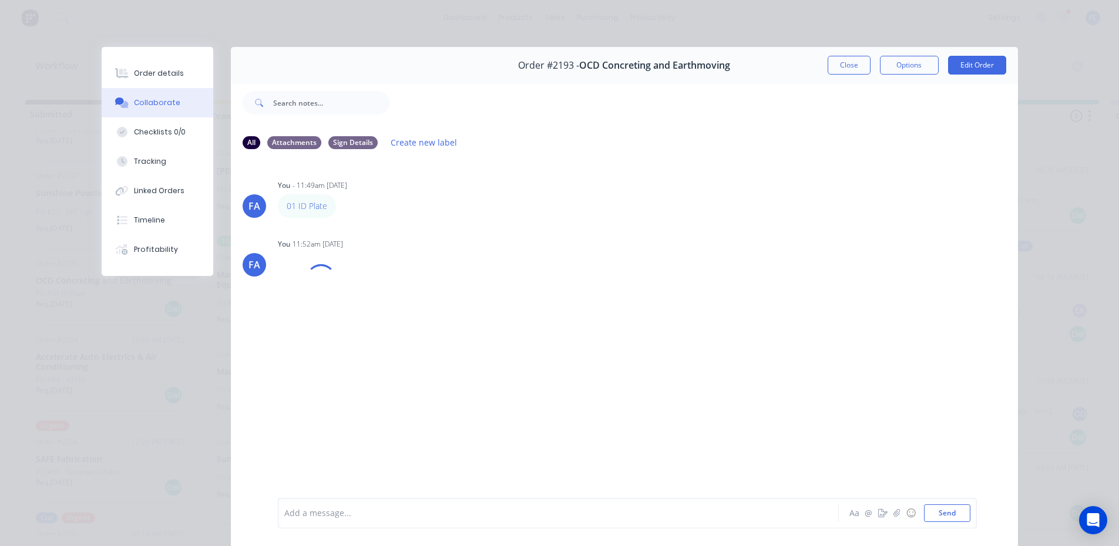
scroll to position [0, 0]
click at [834, 61] on button "Close" at bounding box center [849, 65] width 43 height 19
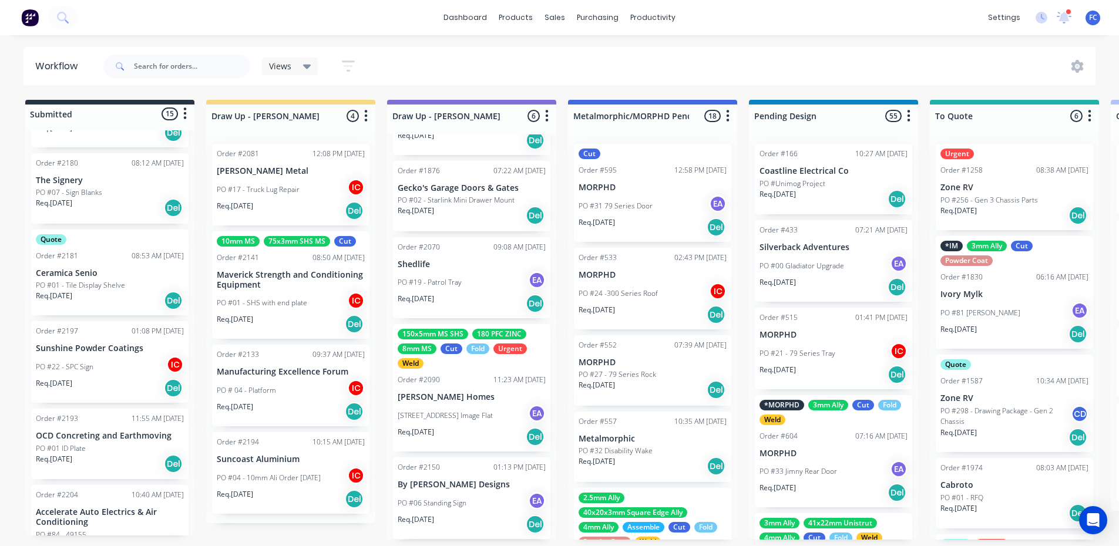
scroll to position [741, 0]
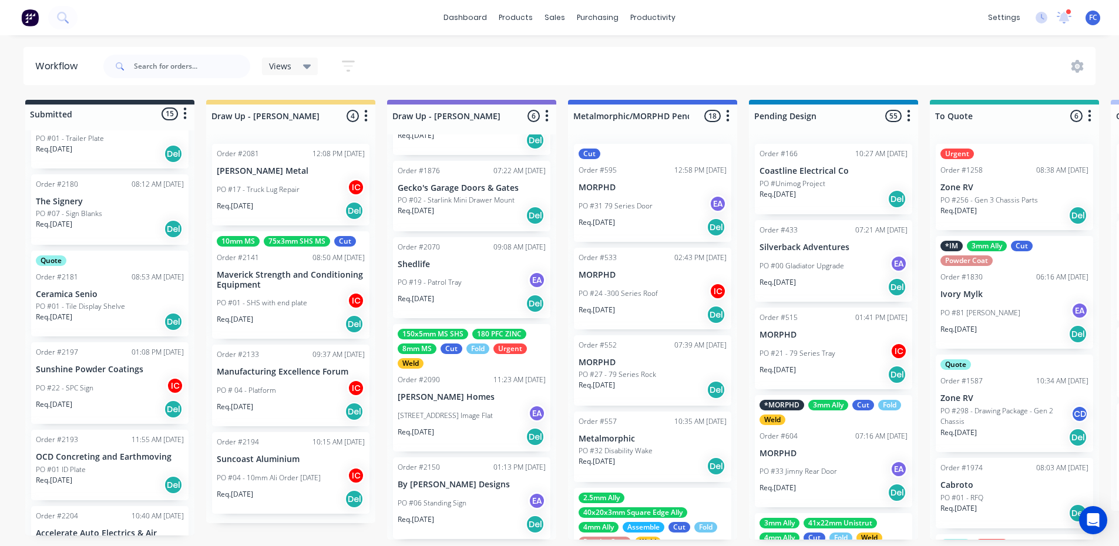
click at [89, 375] on p "Sunshine Powder Coatings" at bounding box center [110, 370] width 148 height 10
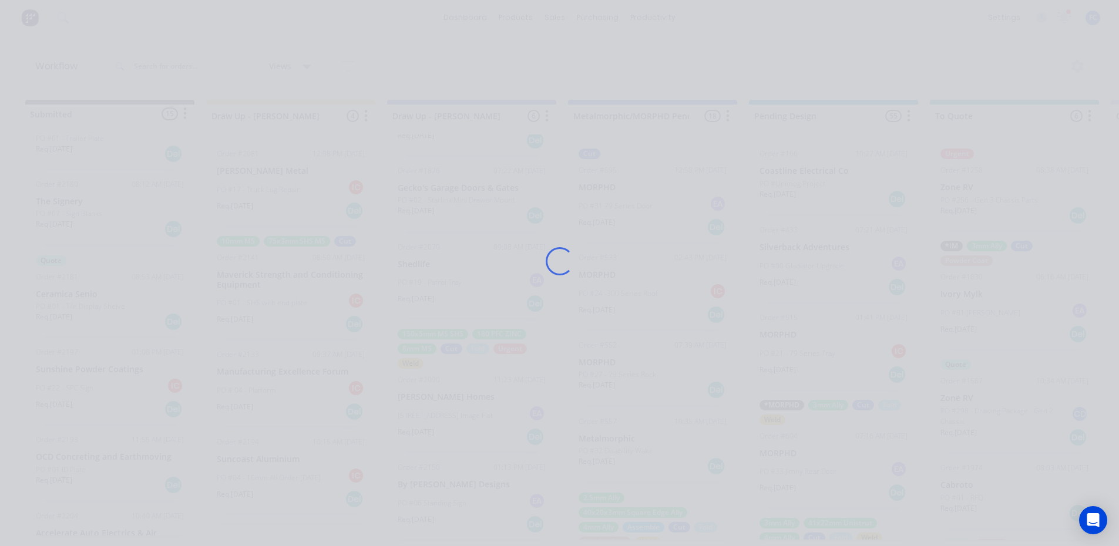
scroll to position [0, 0]
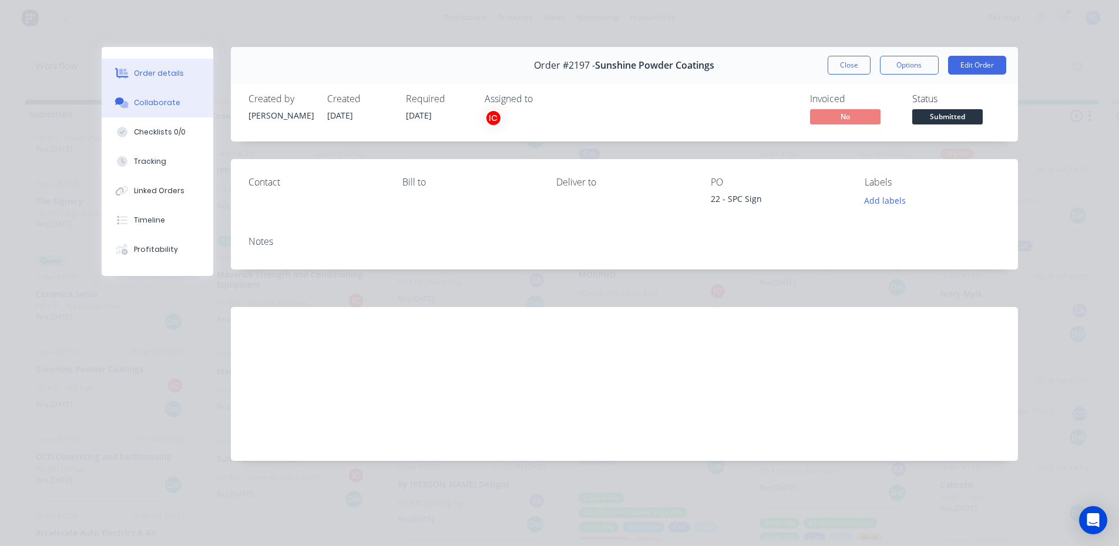
click at [151, 105] on div "Collaborate" at bounding box center [157, 102] width 46 height 11
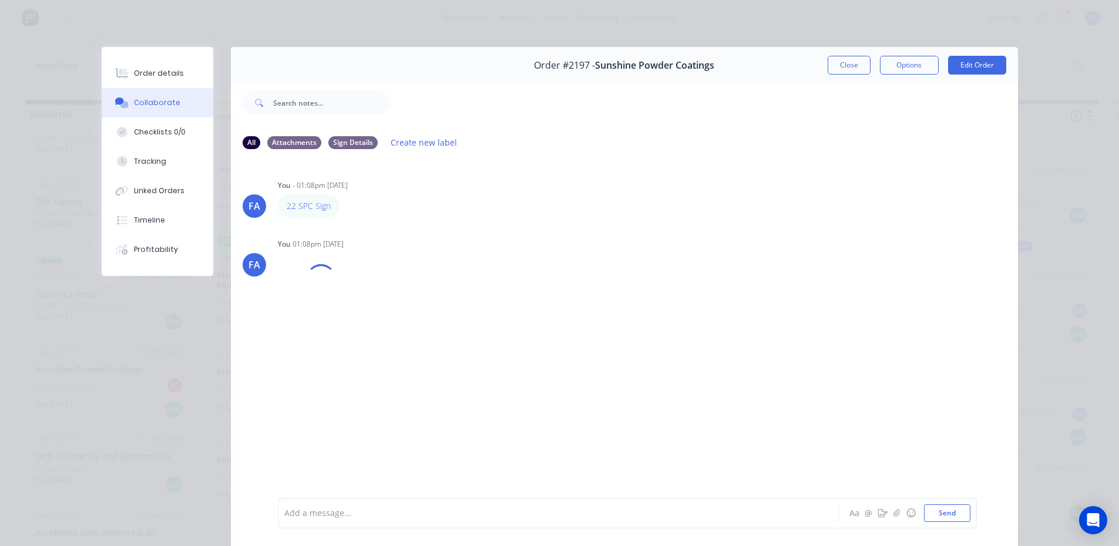
drag, startPoint x: 852, startPoint y: 56, endPoint x: 168, endPoint y: 288, distance: 721.9
click at [850, 58] on button "Close" at bounding box center [849, 65] width 43 height 19
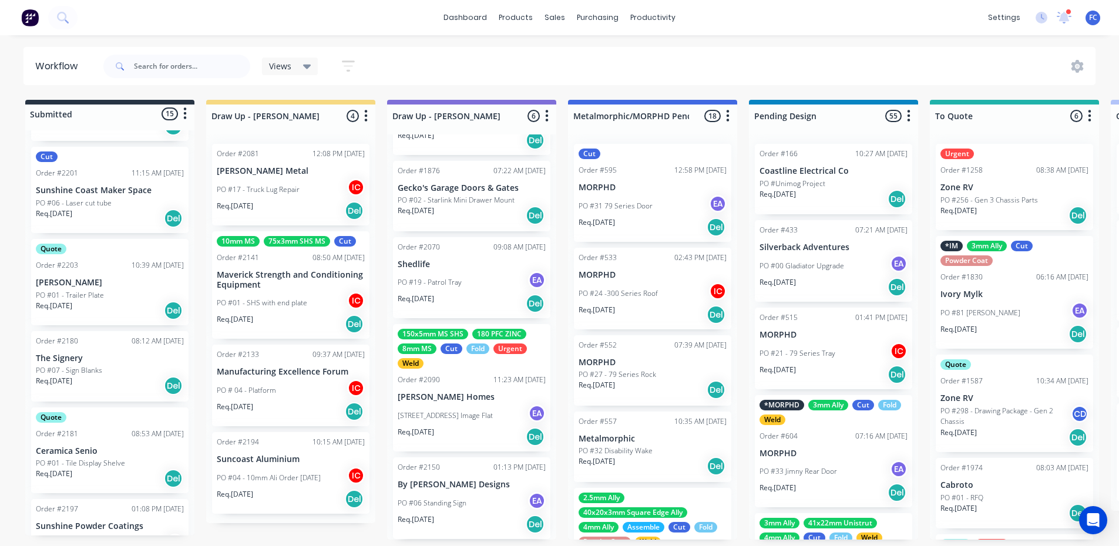
scroll to position [565, 0]
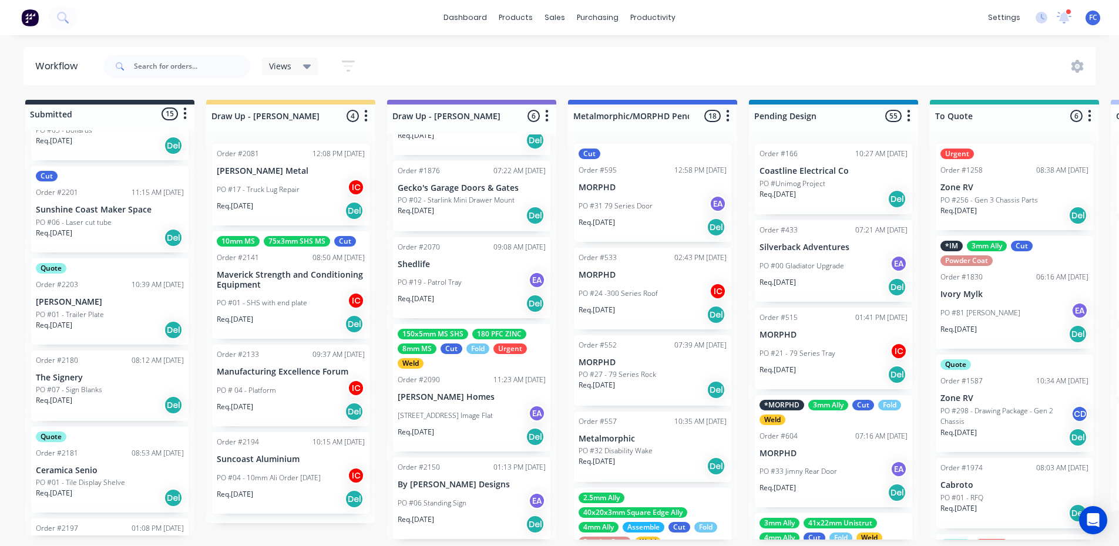
click at [71, 379] on p "The Signery" at bounding box center [110, 378] width 148 height 10
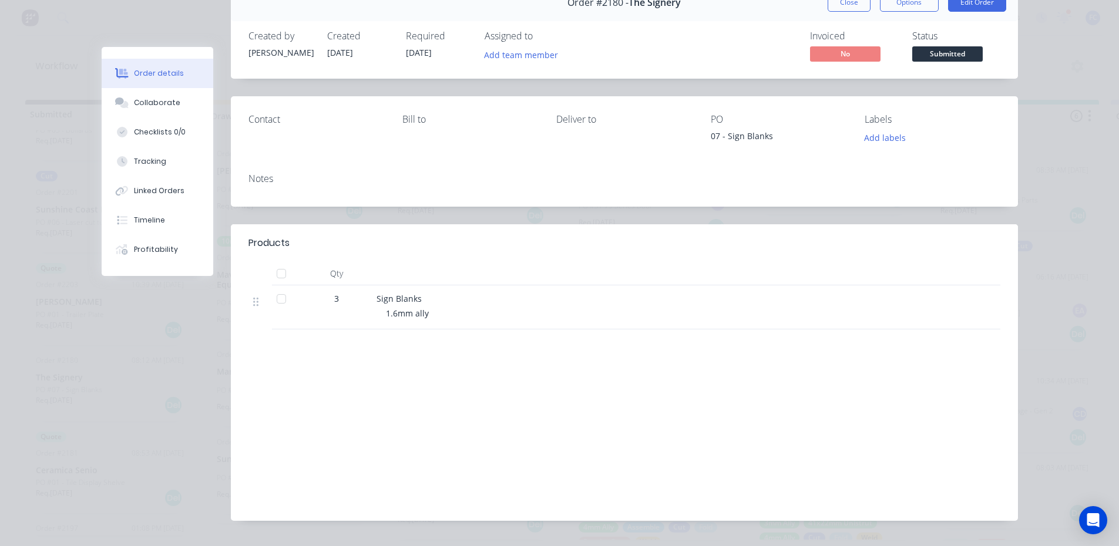
scroll to position [33, 0]
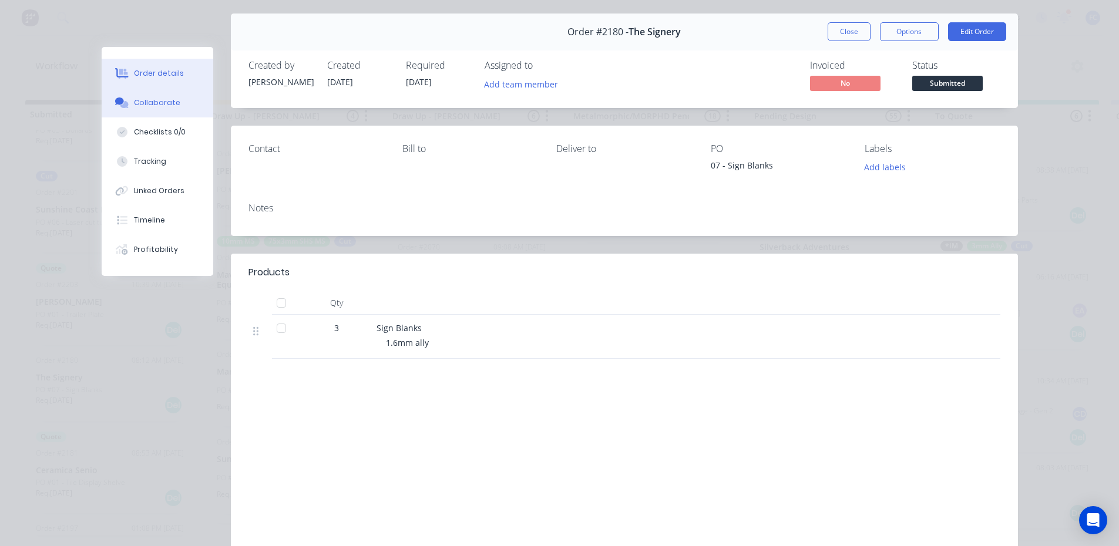
click at [148, 103] on div "Collaborate" at bounding box center [157, 102] width 46 height 11
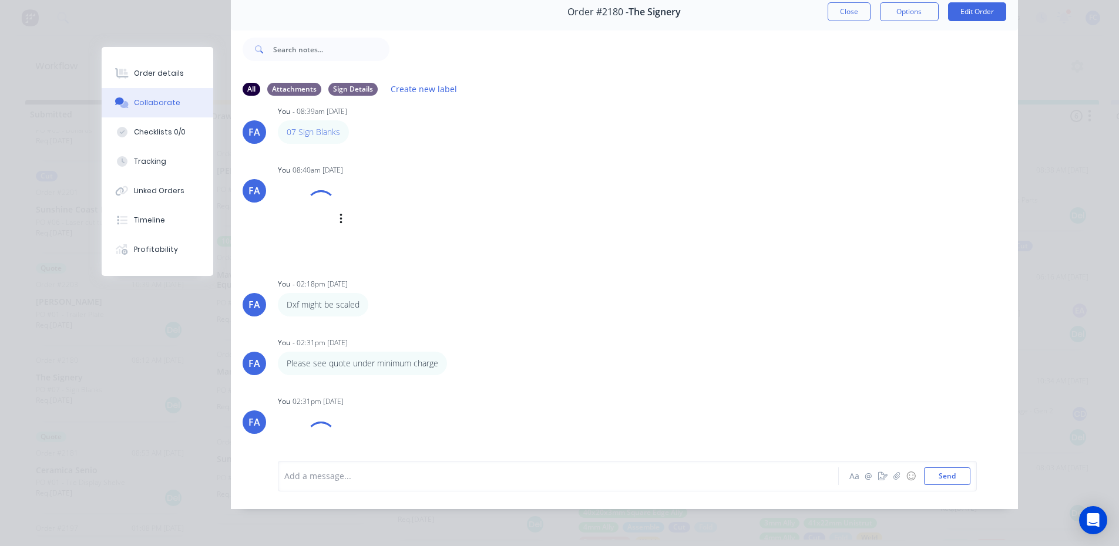
scroll to position [0, 0]
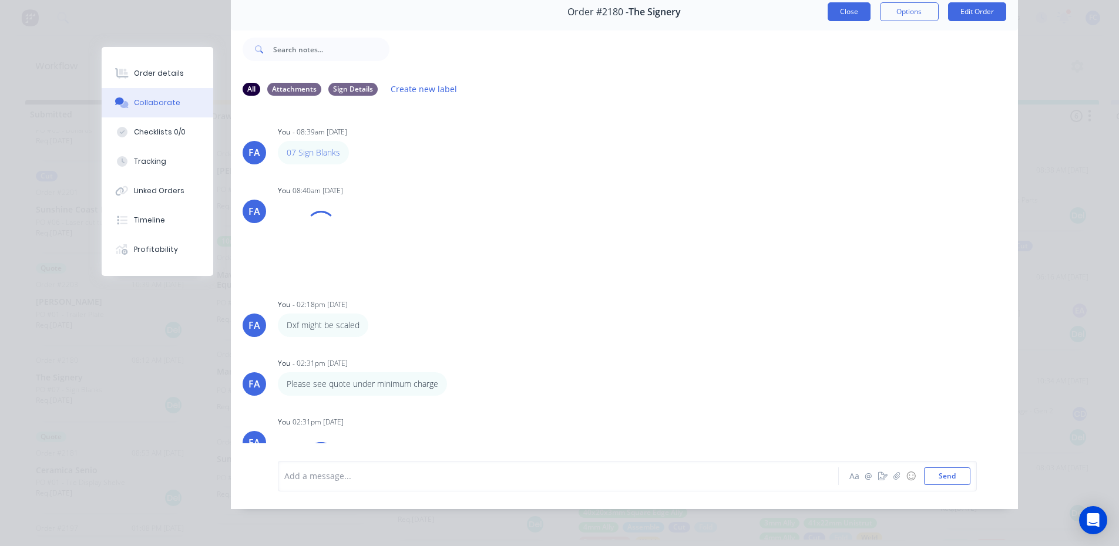
click at [832, 6] on button "Close" at bounding box center [849, 11] width 43 height 19
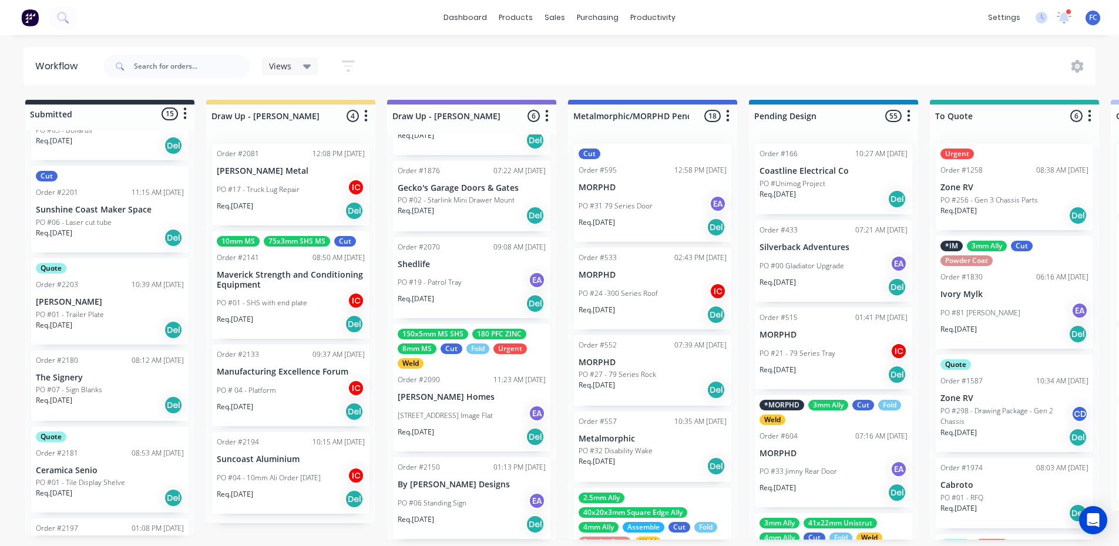
click at [82, 299] on p "[PERSON_NAME]" at bounding box center [110, 302] width 148 height 10
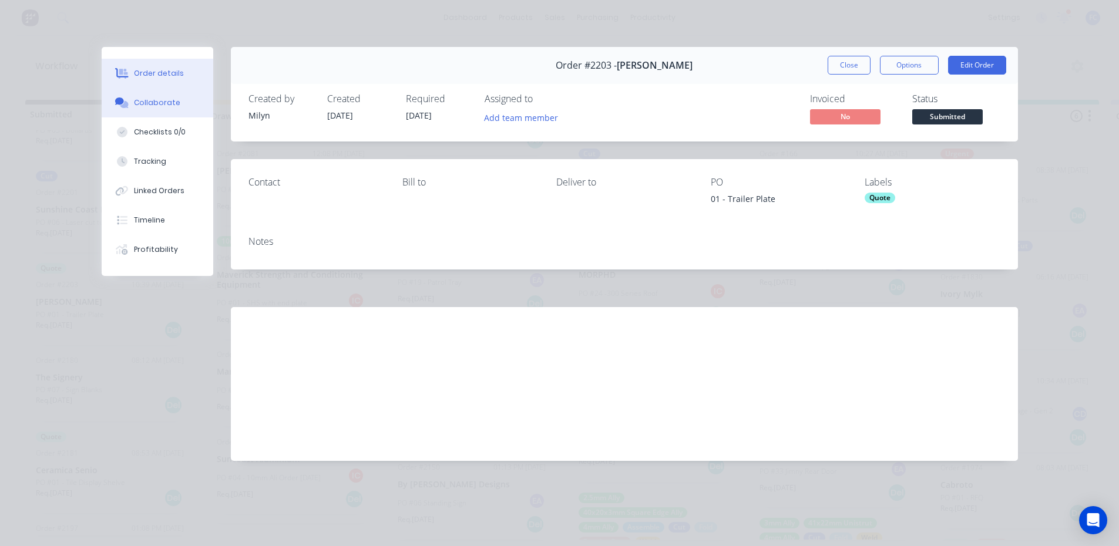
click at [142, 103] on div "Collaborate" at bounding box center [157, 102] width 46 height 11
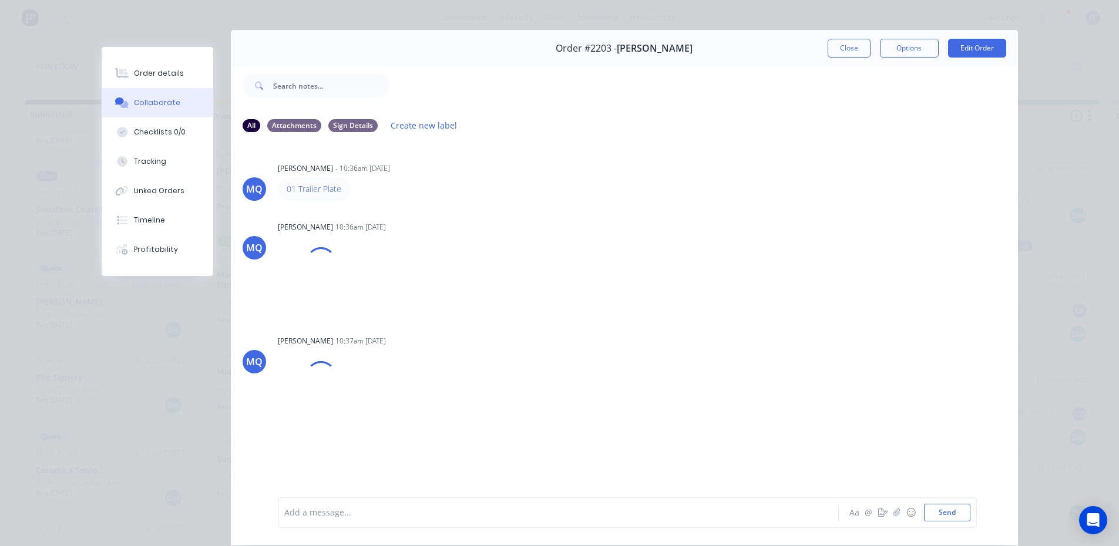
scroll to position [4, 0]
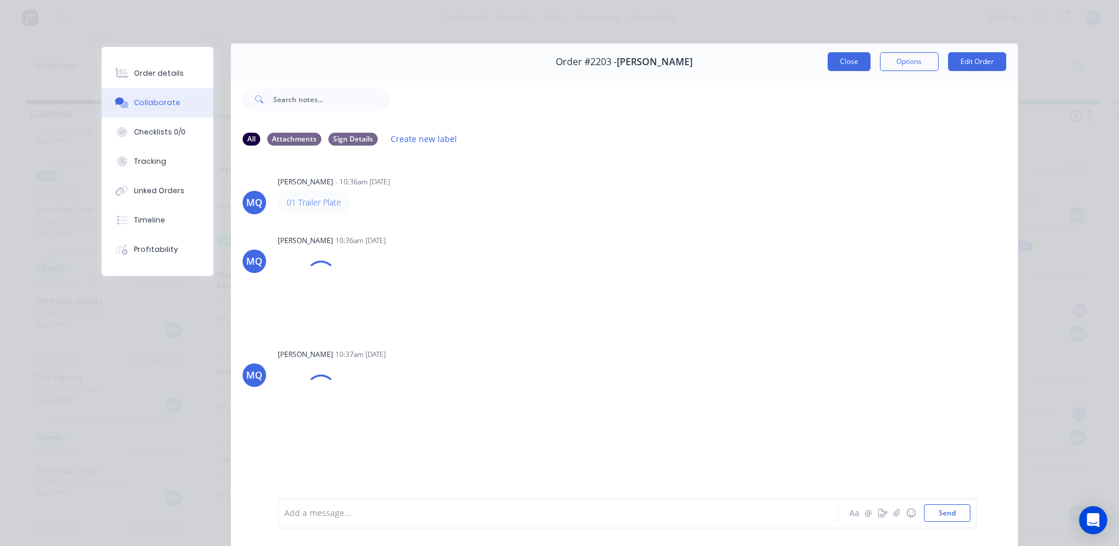
click at [843, 58] on button "Close" at bounding box center [849, 61] width 43 height 19
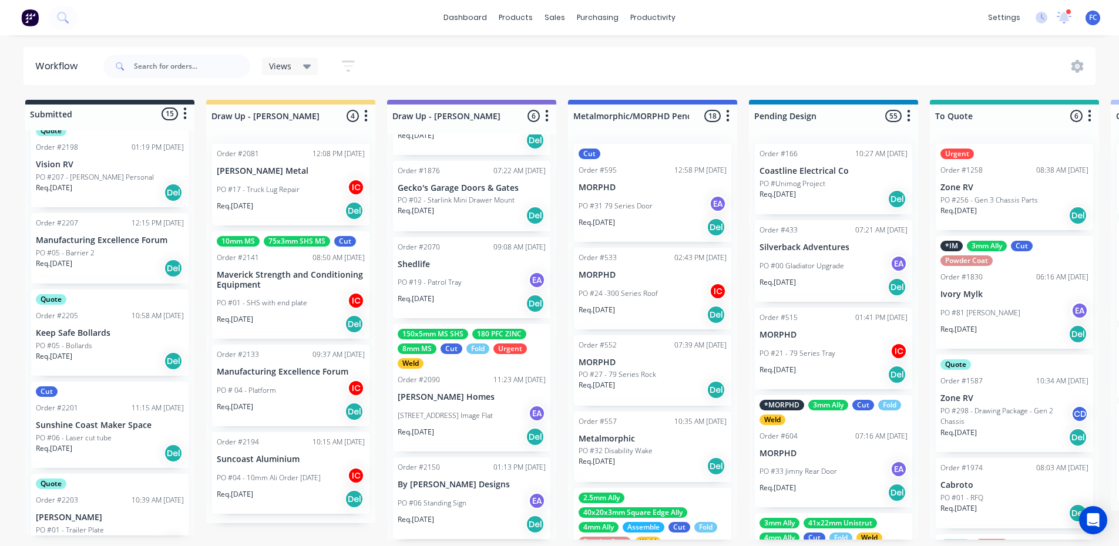
scroll to position [330, 0]
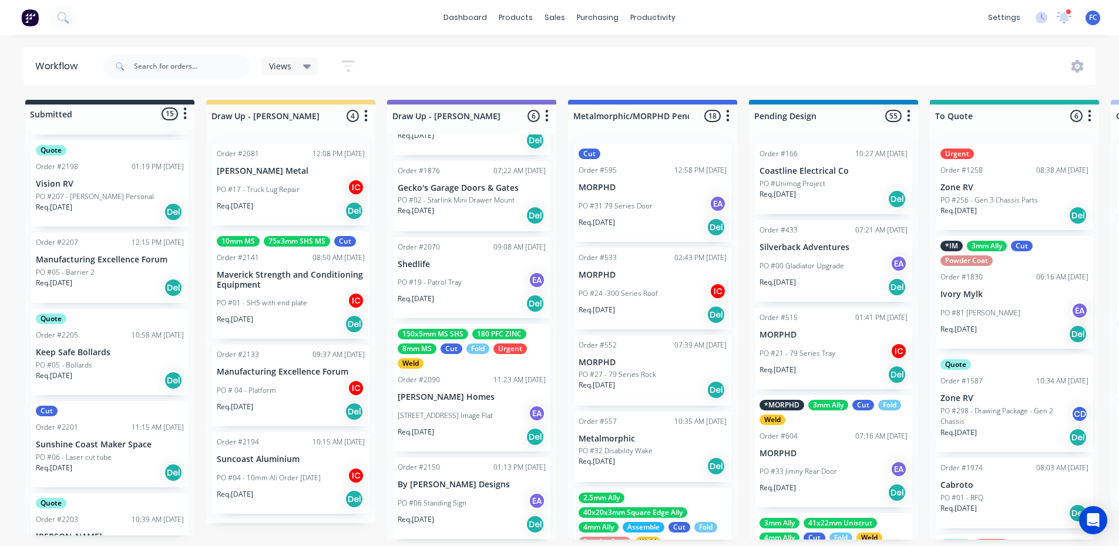
click at [53, 452] on p "PO #06 - Laser cut tube" at bounding box center [74, 457] width 76 height 11
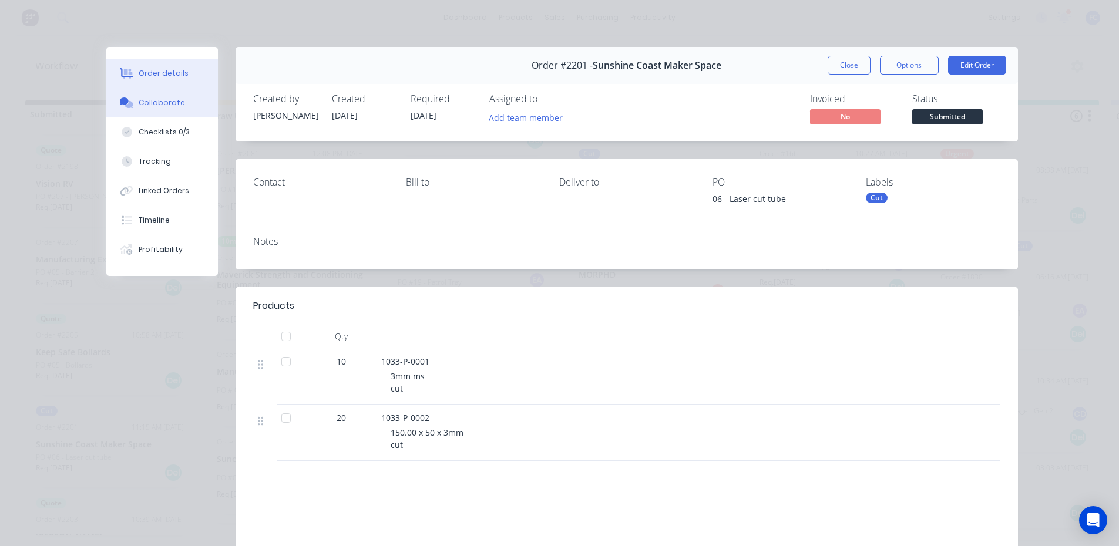
click at [162, 105] on div "Collaborate" at bounding box center [162, 102] width 46 height 11
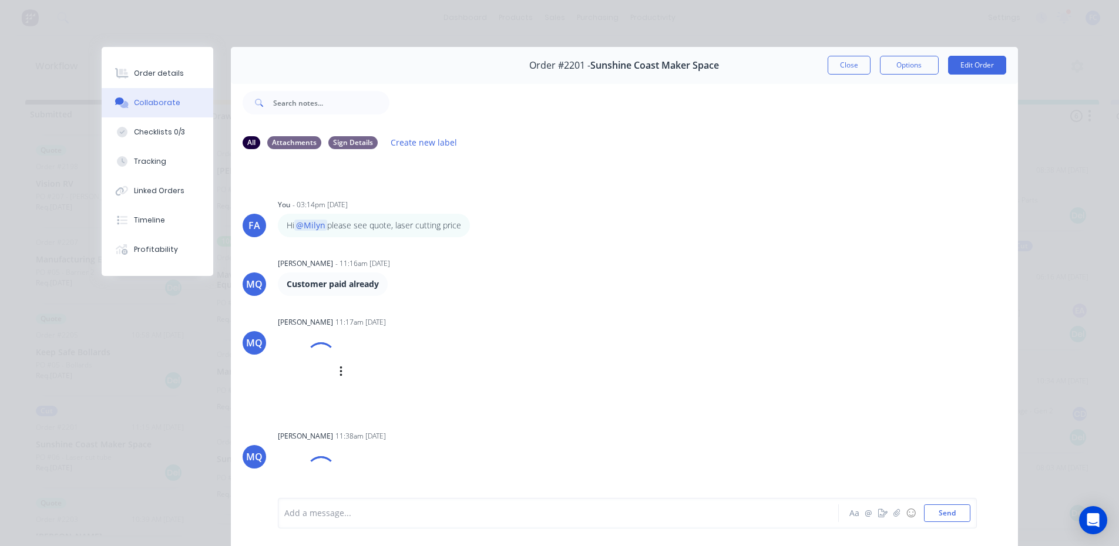
scroll to position [173, 0]
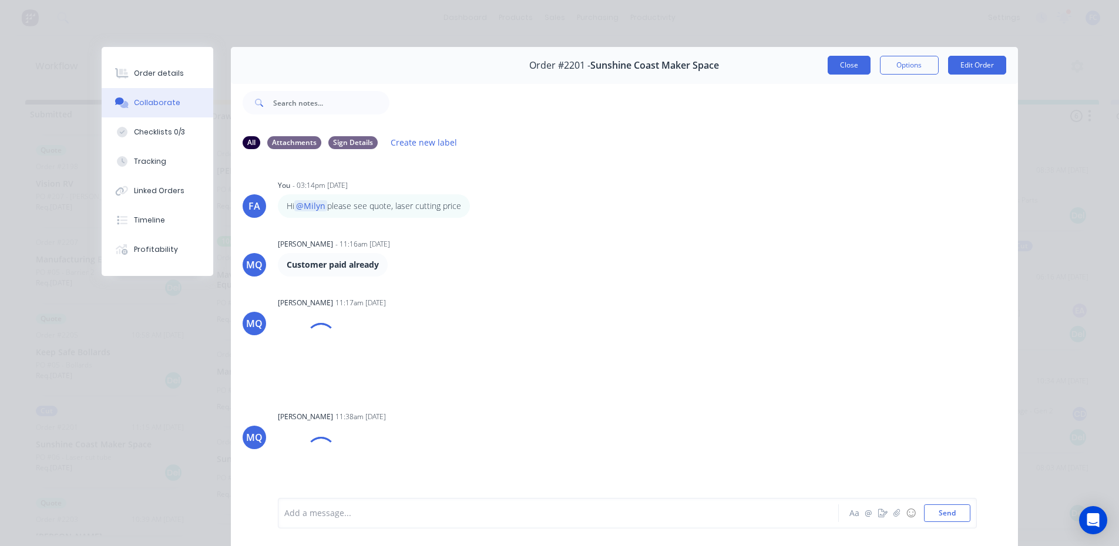
click at [847, 64] on button "Close" at bounding box center [849, 65] width 43 height 19
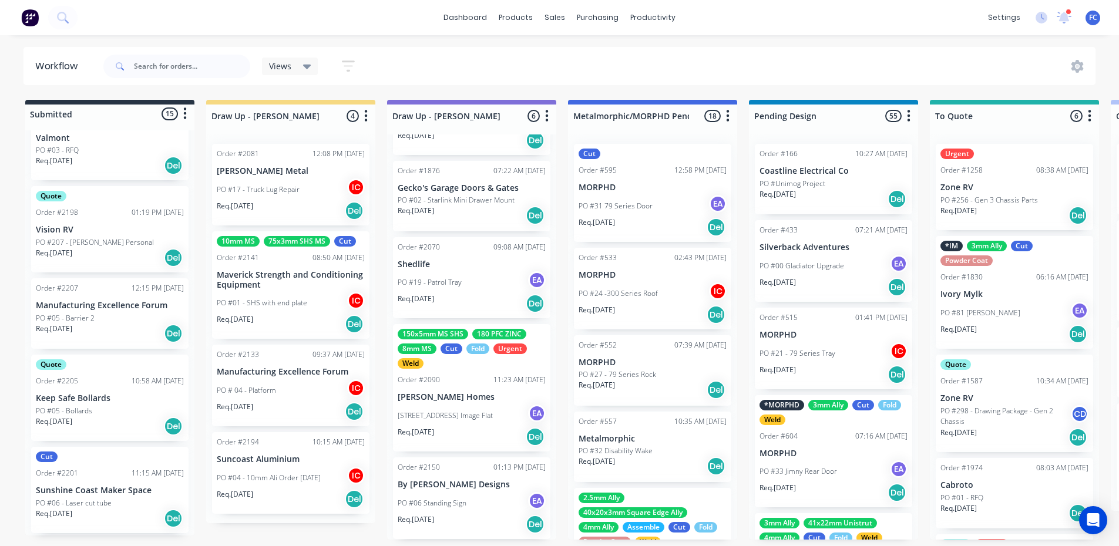
scroll to position [271, 0]
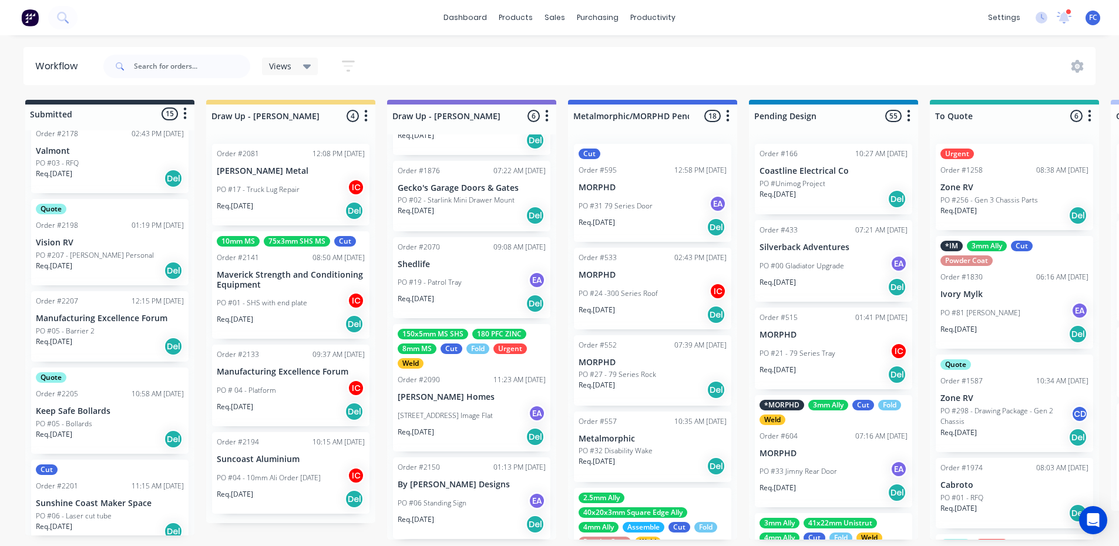
click at [76, 402] on div "Quote Order #2205 10:58 AM [DATE] Keep Safe Bollards PO #05 - Bollards Req. [DA…" at bounding box center [109, 411] width 157 height 86
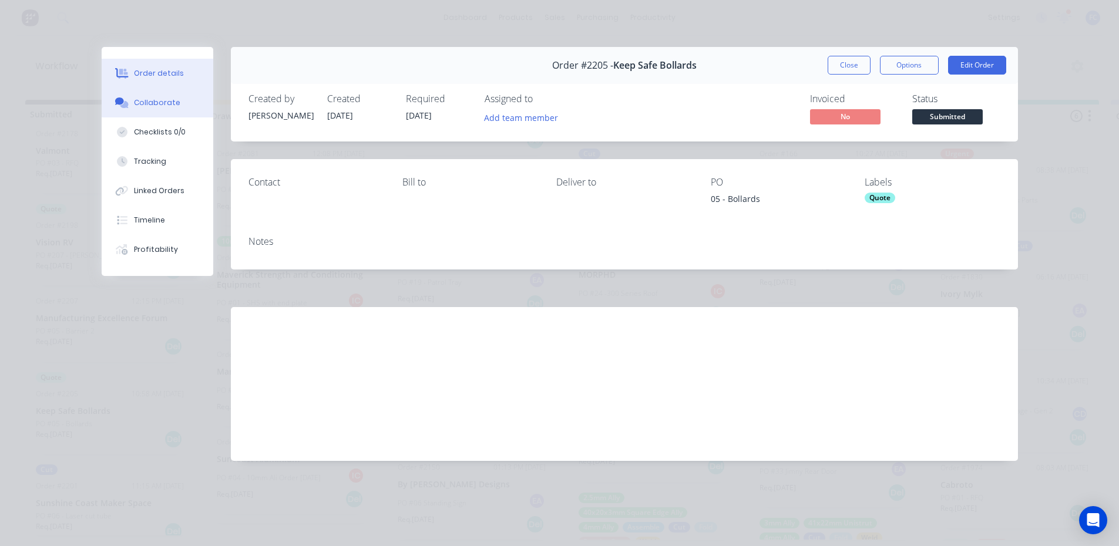
click at [161, 107] on div "Collaborate" at bounding box center [157, 102] width 46 height 11
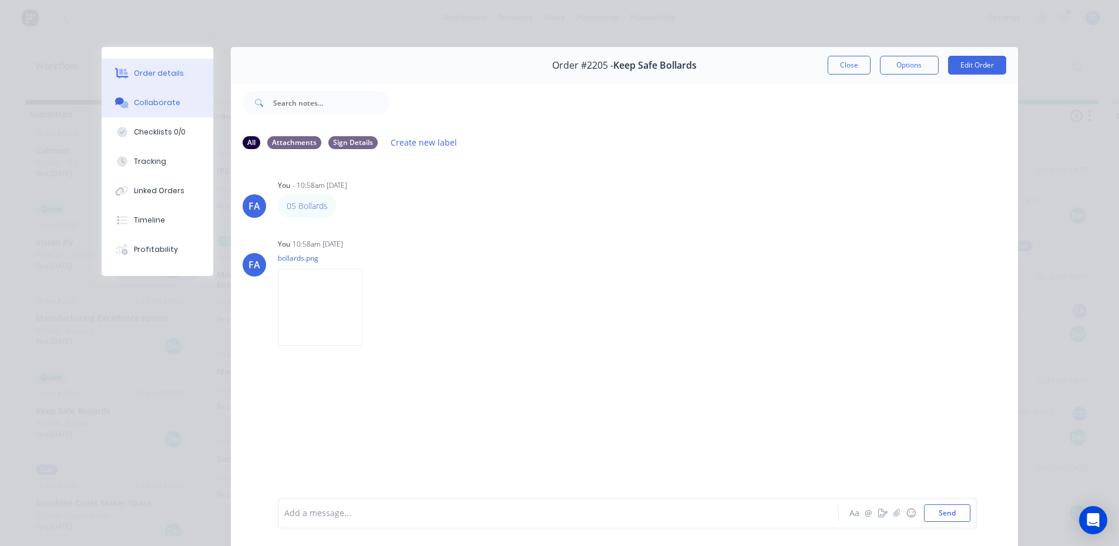
click at [159, 83] on button "Order details" at bounding box center [158, 73] width 112 height 29
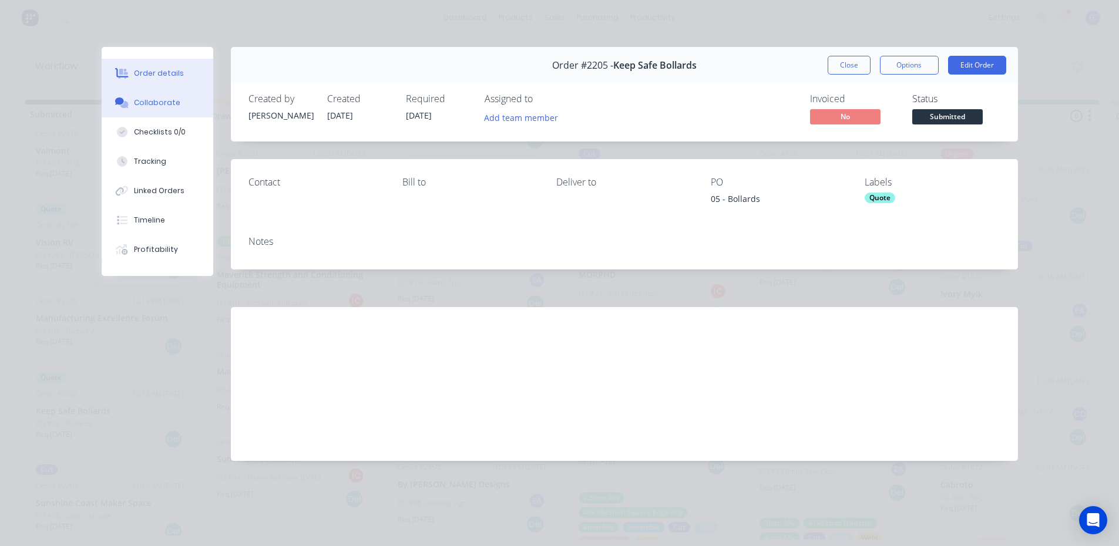
click at [162, 102] on div "Collaborate" at bounding box center [157, 102] width 46 height 11
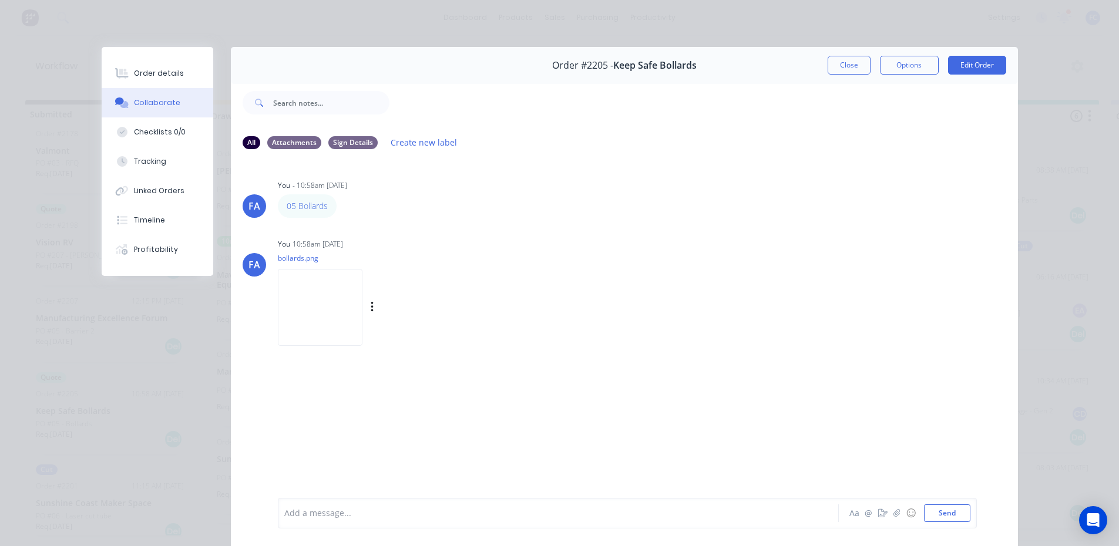
click at [324, 319] on img at bounding box center [320, 307] width 85 height 77
click at [317, 312] on img at bounding box center [320, 307] width 85 height 77
click at [847, 63] on button "Close" at bounding box center [849, 65] width 43 height 19
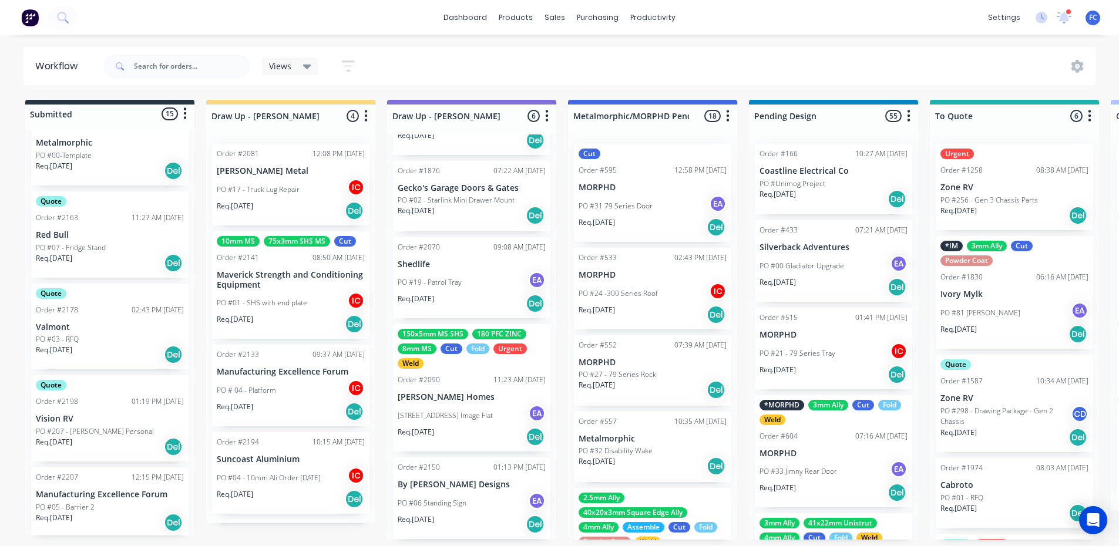
scroll to position [213, 0]
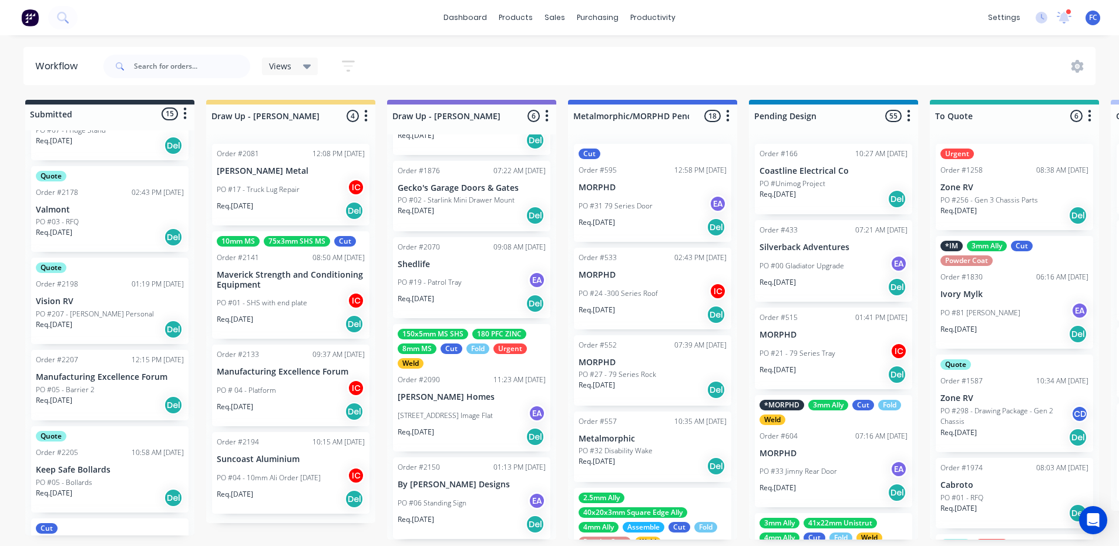
click at [67, 383] on div "Order #2207 12:15 PM [DATE] Manufacturing Excellence Forum PO #05 - Barrier 2 R…" at bounding box center [109, 385] width 157 height 70
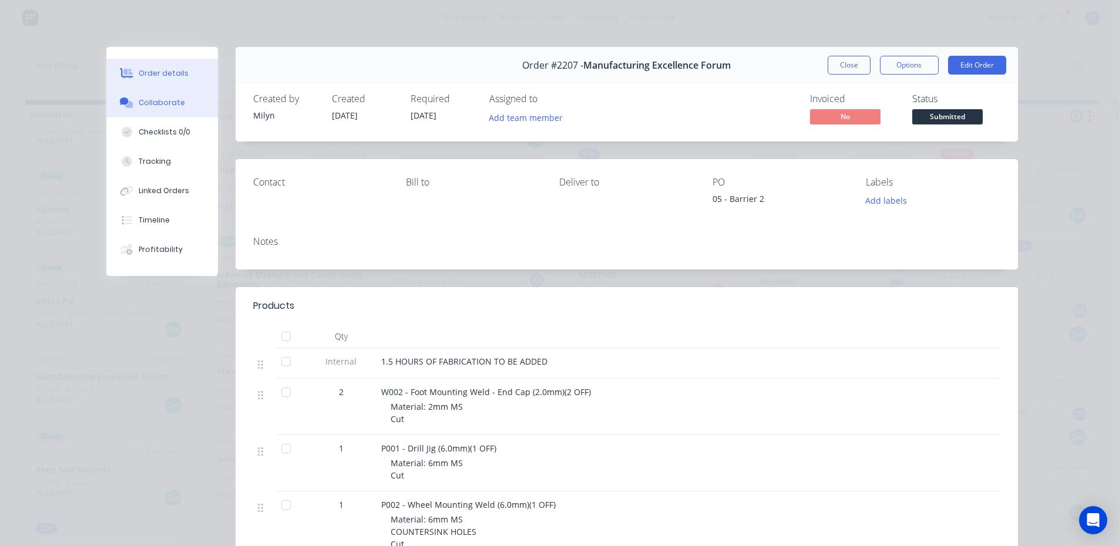
click at [153, 104] on div "Collaborate" at bounding box center [162, 102] width 46 height 11
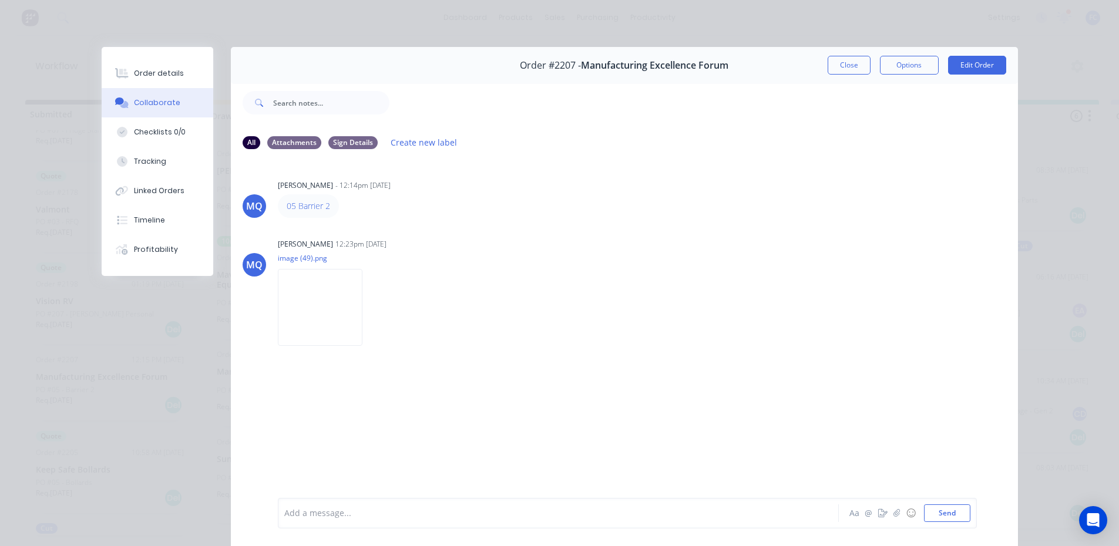
drag, startPoint x: 160, startPoint y: 67, endPoint x: 205, endPoint y: 101, distance: 56.6
click at [160, 67] on button "Order details" at bounding box center [158, 73] width 112 height 29
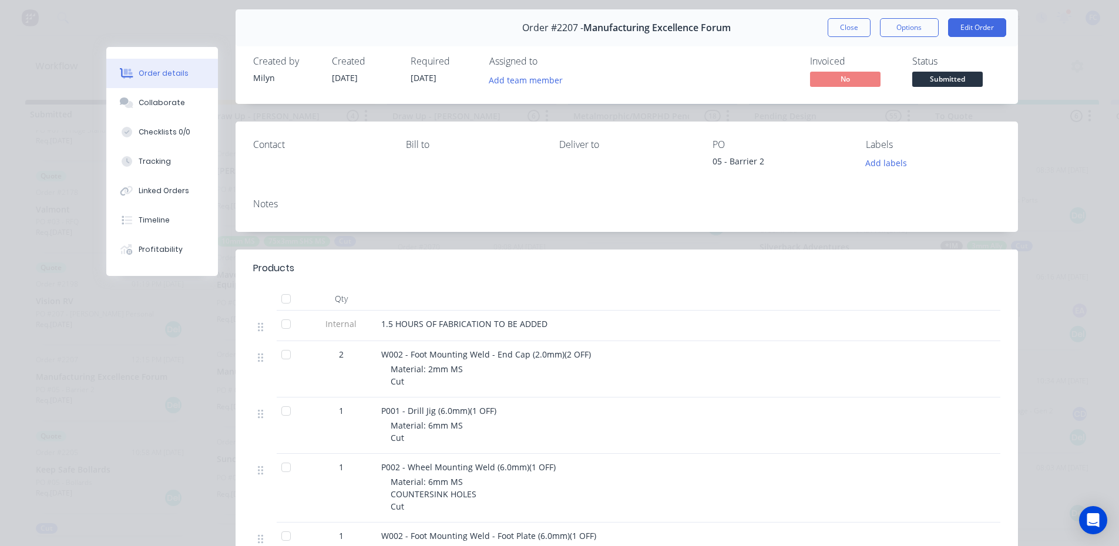
scroll to position [59, 0]
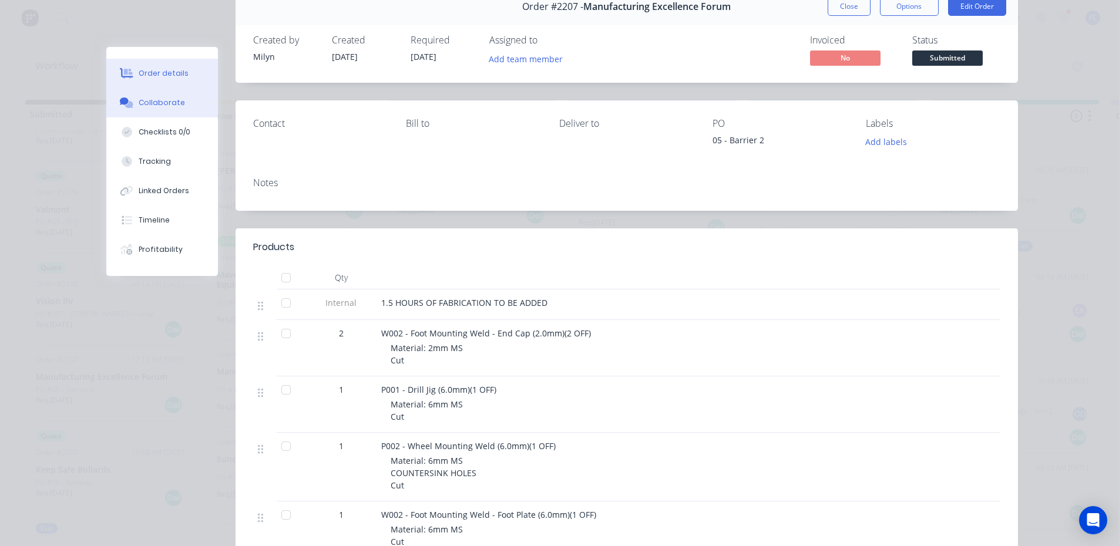
click at [145, 100] on div "Collaborate" at bounding box center [162, 102] width 46 height 11
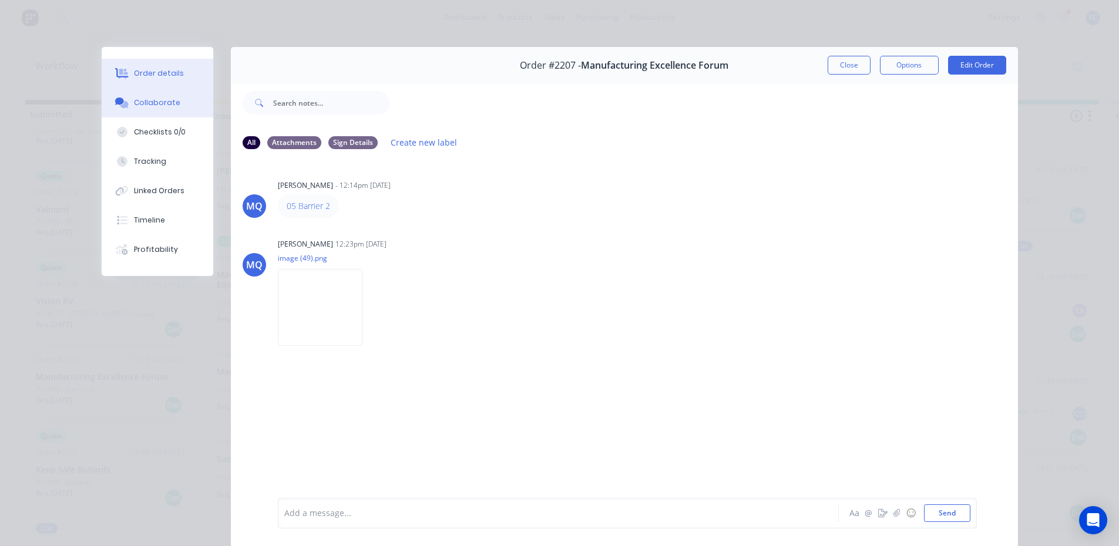
click at [156, 68] on button "Order details" at bounding box center [158, 73] width 112 height 29
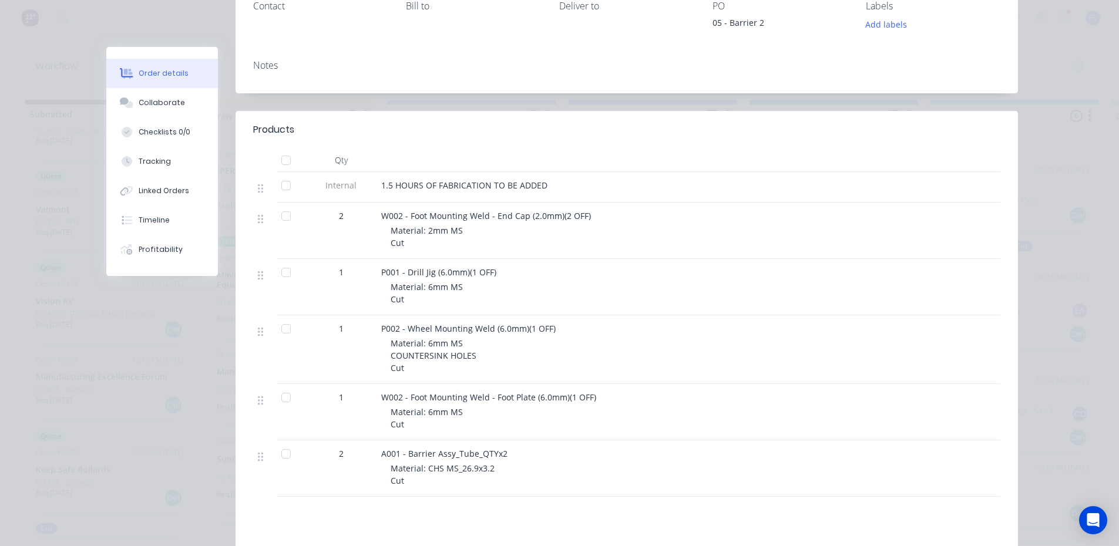
scroll to position [117, 0]
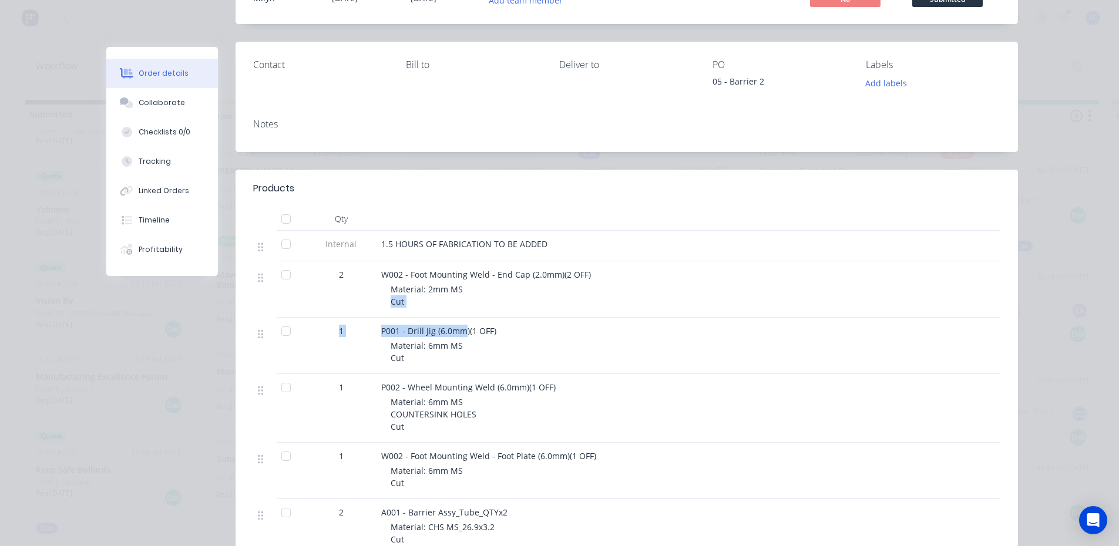
drag, startPoint x: 458, startPoint y: 335, endPoint x: 422, endPoint y: 273, distance: 71.8
click at [374, 307] on div "Internal 1.5 HOURS OF FABRICATION TO BE ADDED 2 W002 - Foot Mounting Weld - End…" at bounding box center [626, 393] width 747 height 325
click at [435, 270] on span "W002 - Foot Mounting Weld - End Cap (2.0mm)(2 OFF)" at bounding box center [486, 274] width 210 height 11
drag, startPoint x: 469, startPoint y: 274, endPoint x: 354, endPoint y: 265, distance: 116.1
click at [423, 277] on span "W002 - Foot Mounting Weld - End Cap (2.0mm)(2 OFF)" at bounding box center [486, 274] width 210 height 11
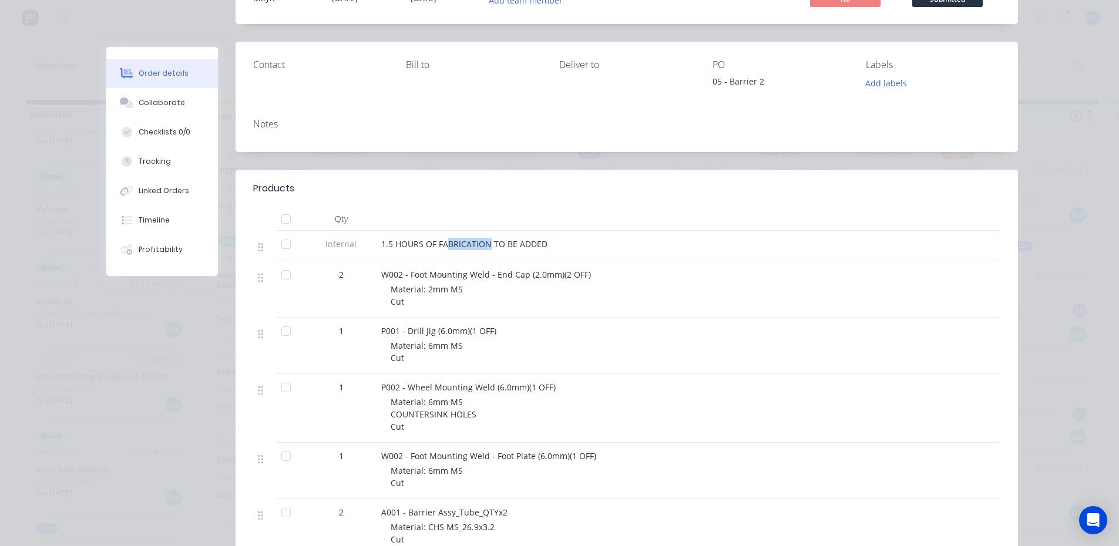
drag, startPoint x: 442, startPoint y: 248, endPoint x: 483, endPoint y: 248, distance: 41.1
click at [483, 248] on span "1.5 HOURS OF FABRICATION TO BE ADDED" at bounding box center [464, 243] width 166 height 11
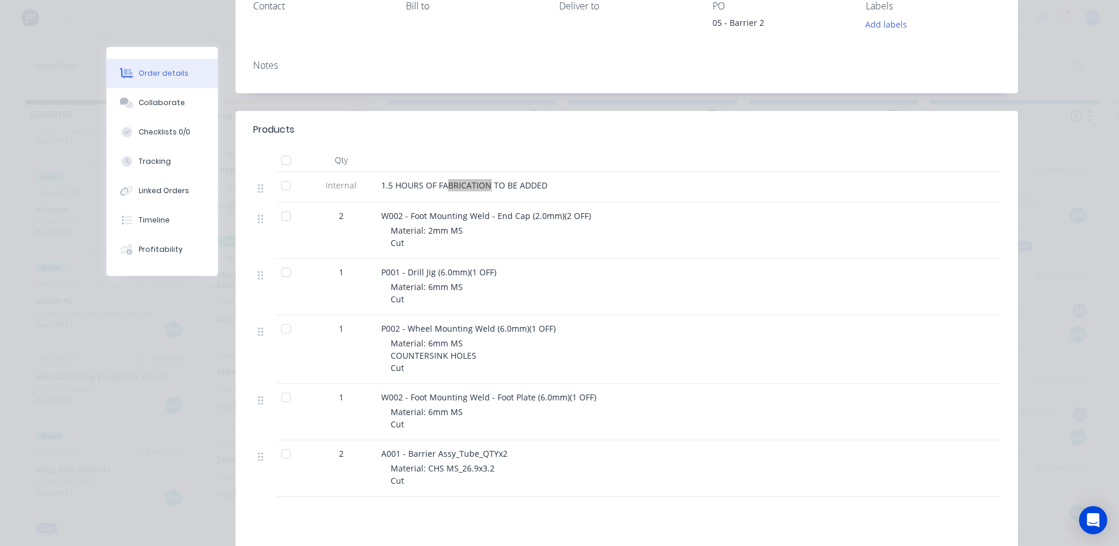
scroll to position [235, 0]
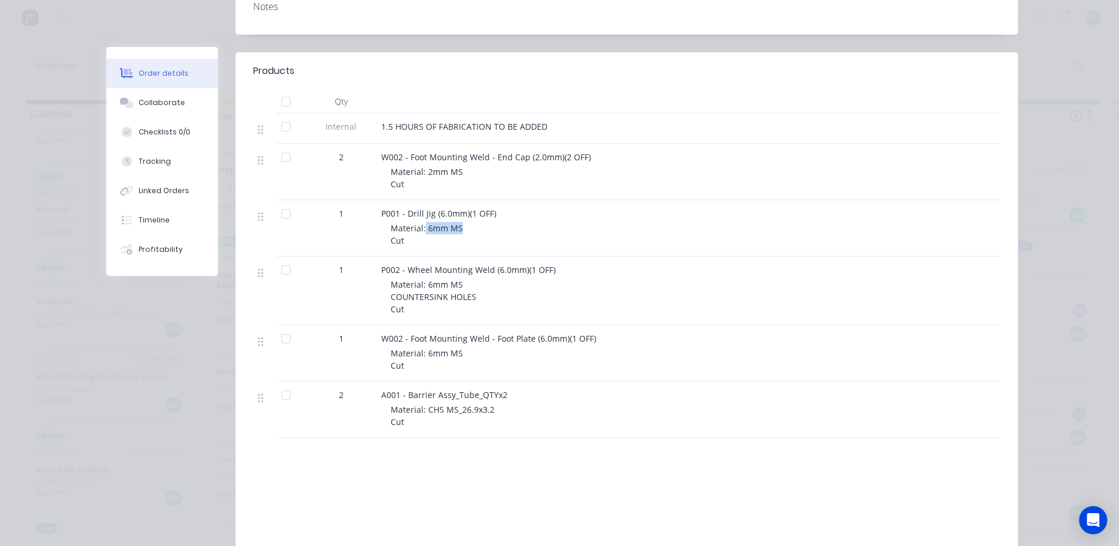
drag, startPoint x: 465, startPoint y: 225, endPoint x: 419, endPoint y: 226, distance: 45.2
click at [419, 226] on div "Material: 6mm MS Cut" at bounding box center [616, 234] width 451 height 25
drag, startPoint x: 492, startPoint y: 295, endPoint x: 420, endPoint y: 286, distance: 72.8
click at [421, 287] on div "Material: 6mm MS COUNTERSINK HOLES Cut" at bounding box center [616, 296] width 451 height 37
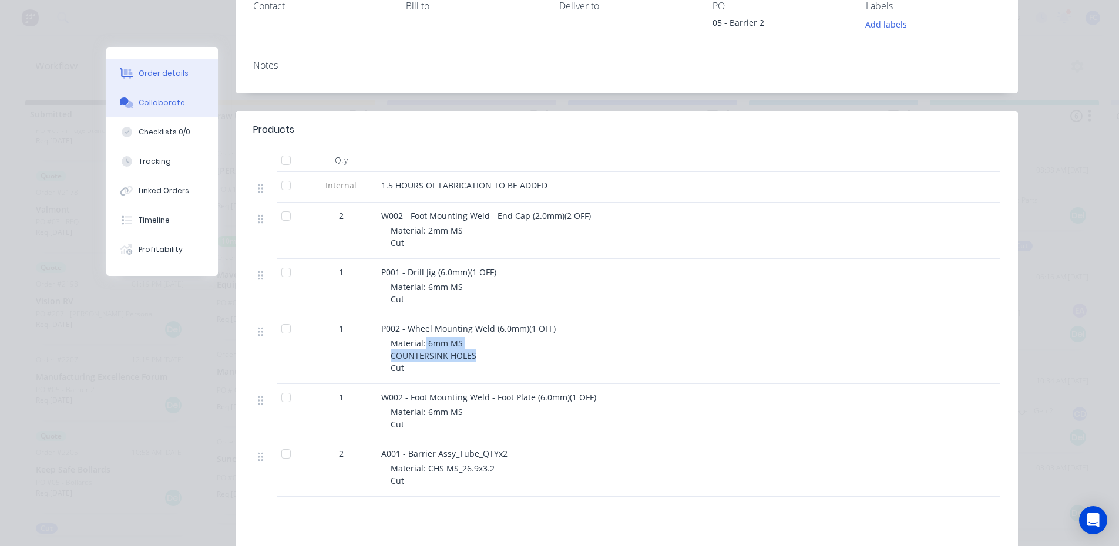
click at [179, 109] on button "Collaborate" at bounding box center [162, 102] width 112 height 29
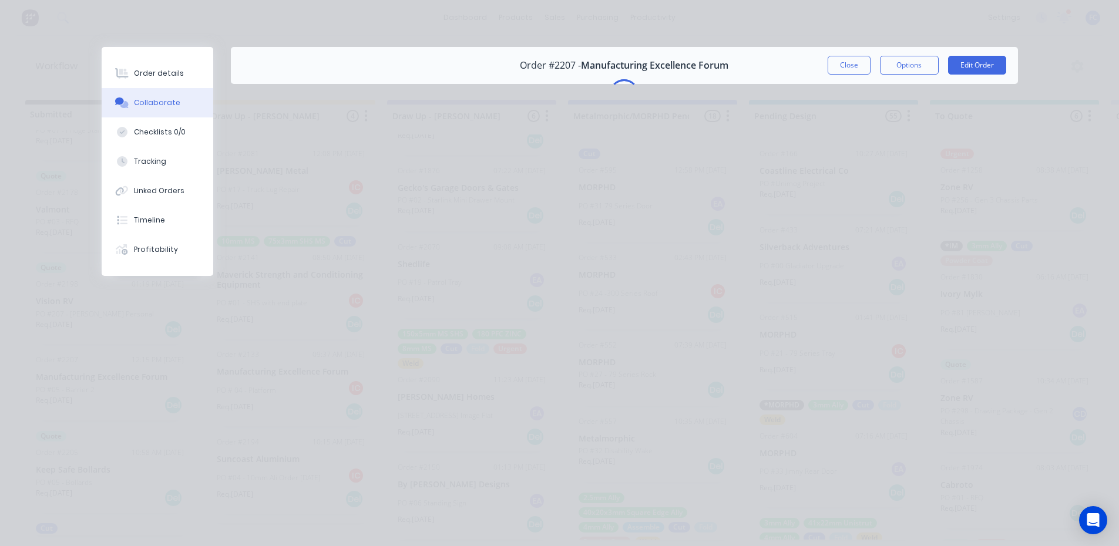
scroll to position [0, 0]
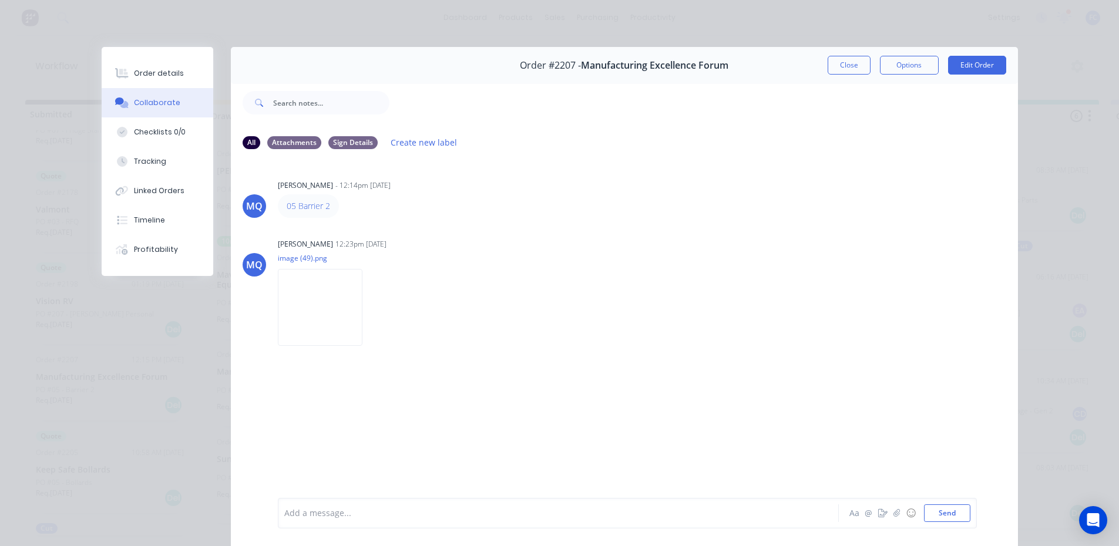
click at [166, 77] on div "Order details" at bounding box center [159, 73] width 50 height 11
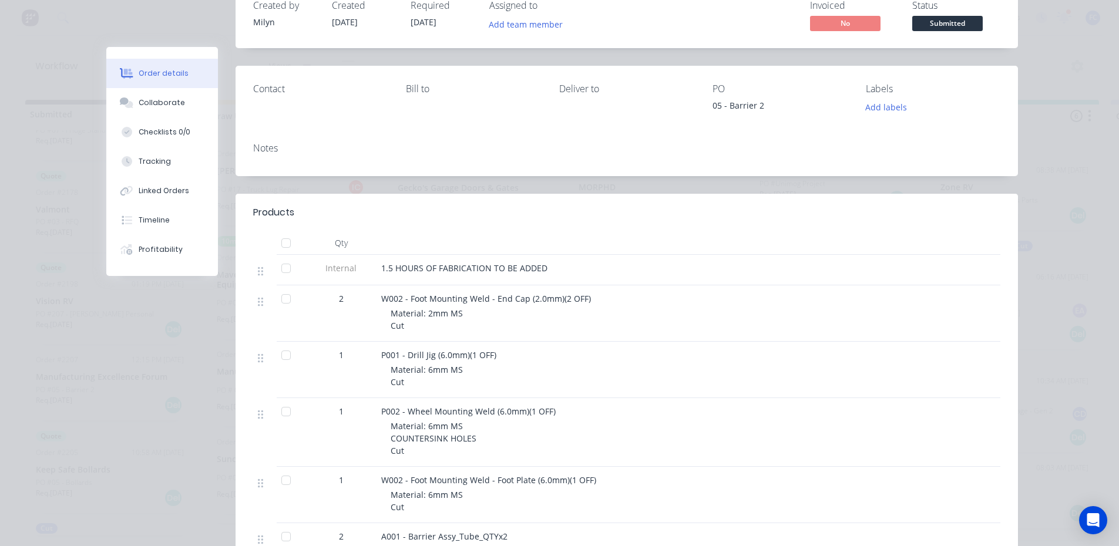
scroll to position [176, 0]
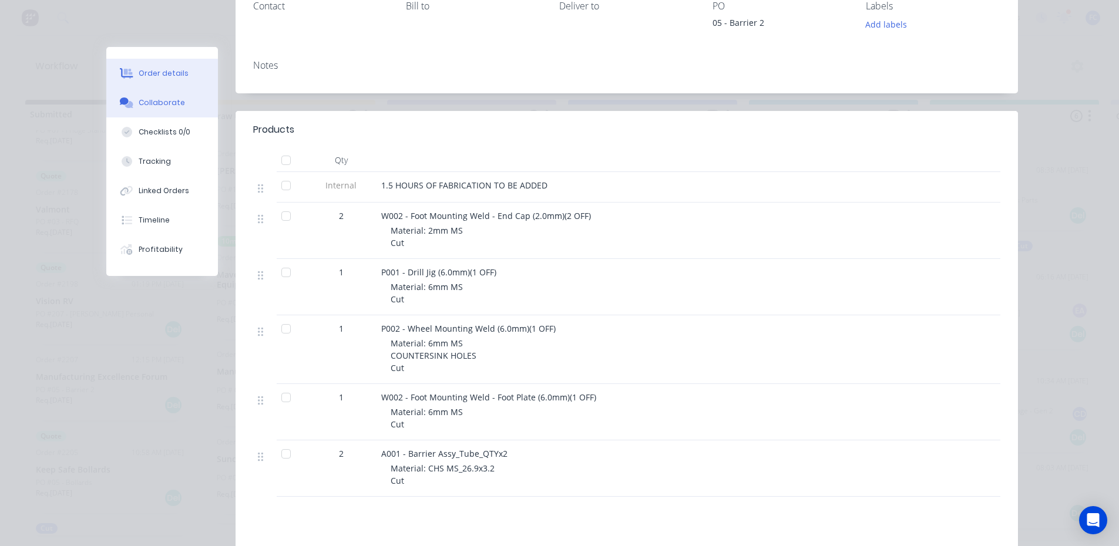
click at [162, 100] on div "Collaborate" at bounding box center [162, 102] width 46 height 11
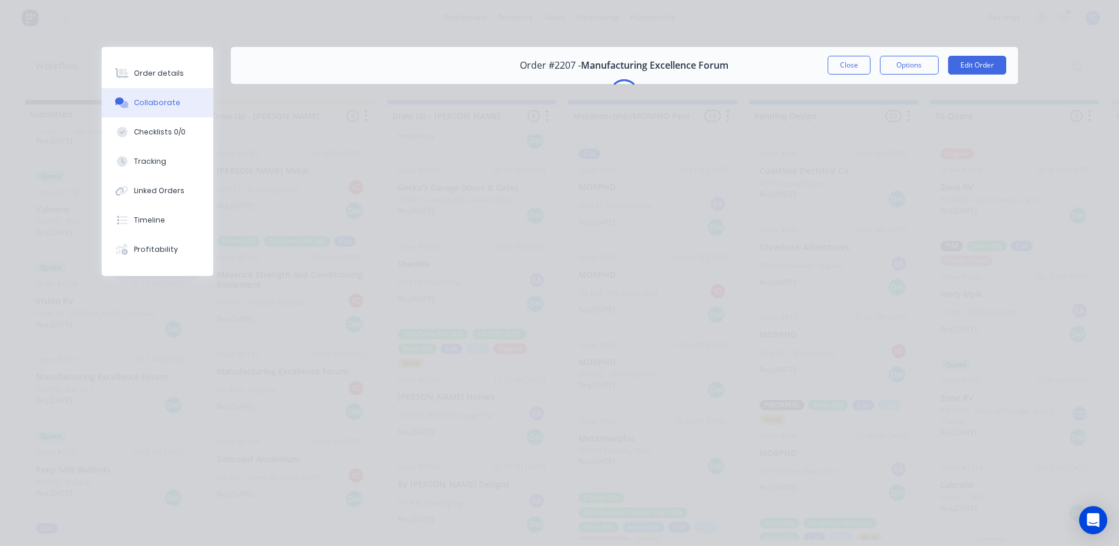
scroll to position [0, 0]
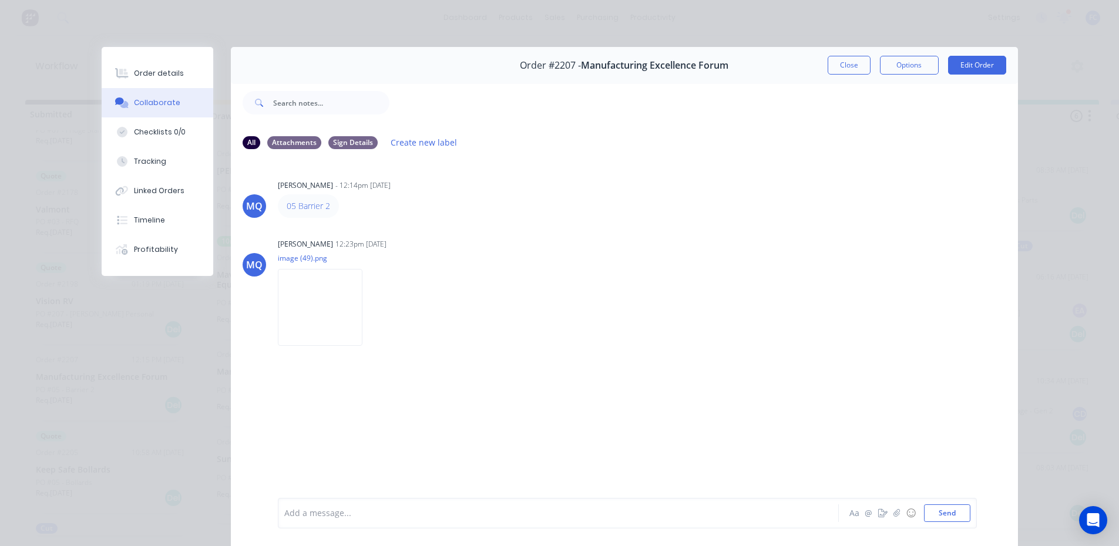
drag, startPoint x: 832, startPoint y: 62, endPoint x: 495, endPoint y: 339, distance: 437.3
click at [832, 61] on button "Close" at bounding box center [849, 65] width 43 height 19
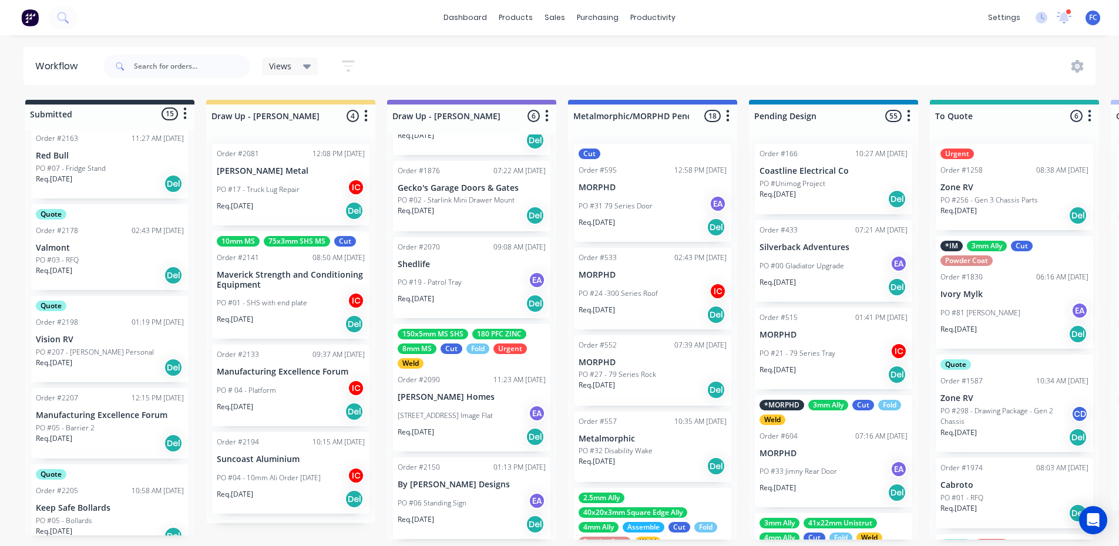
scroll to position [154, 0]
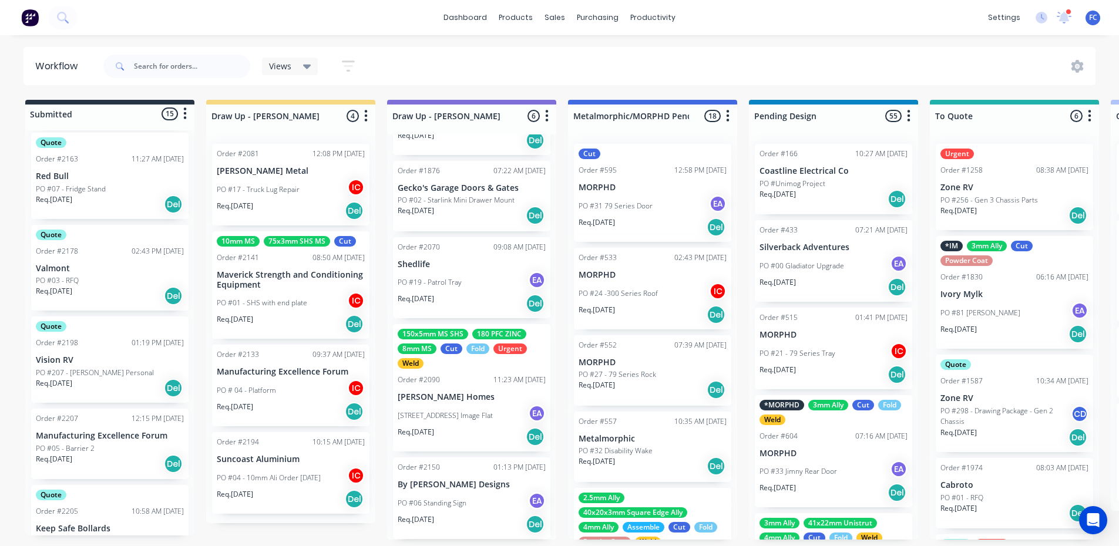
click at [76, 443] on p "PO #05 - Barrier 2" at bounding box center [65, 448] width 59 height 11
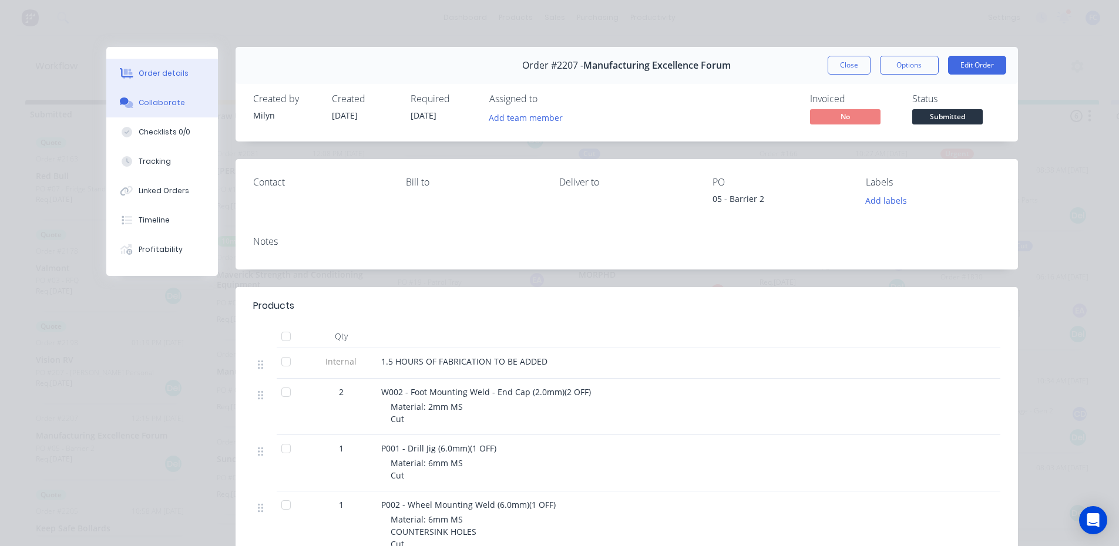
click at [135, 90] on button "Collaborate" at bounding box center [162, 102] width 112 height 29
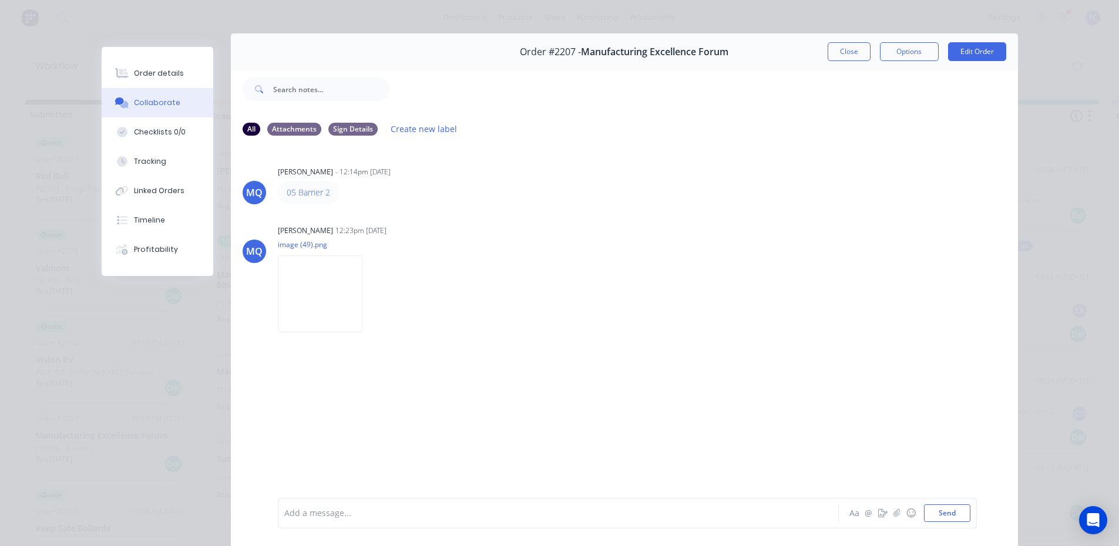
scroll to position [0, 0]
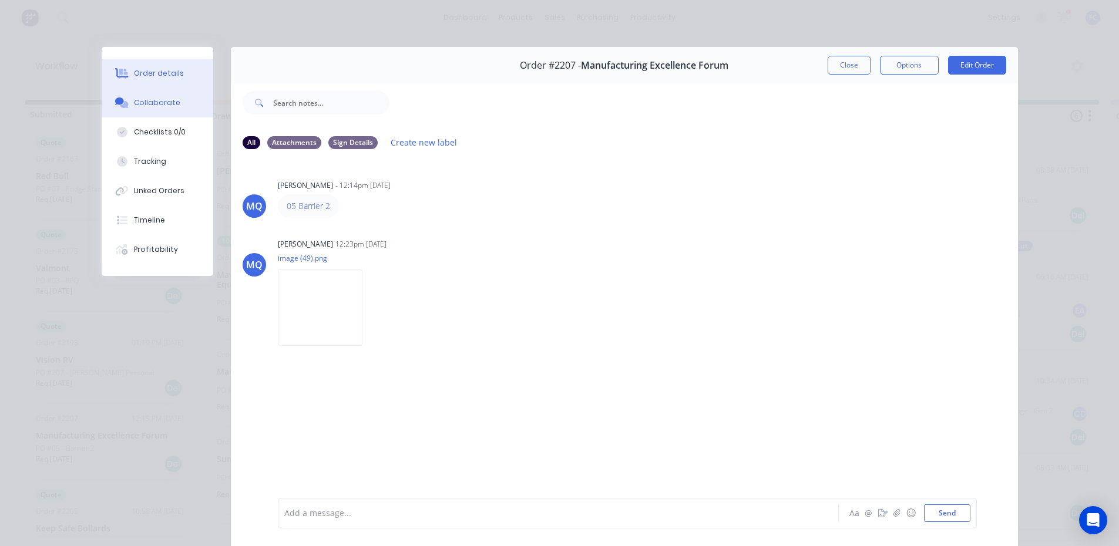
click at [143, 68] on div "Order details" at bounding box center [159, 73] width 50 height 11
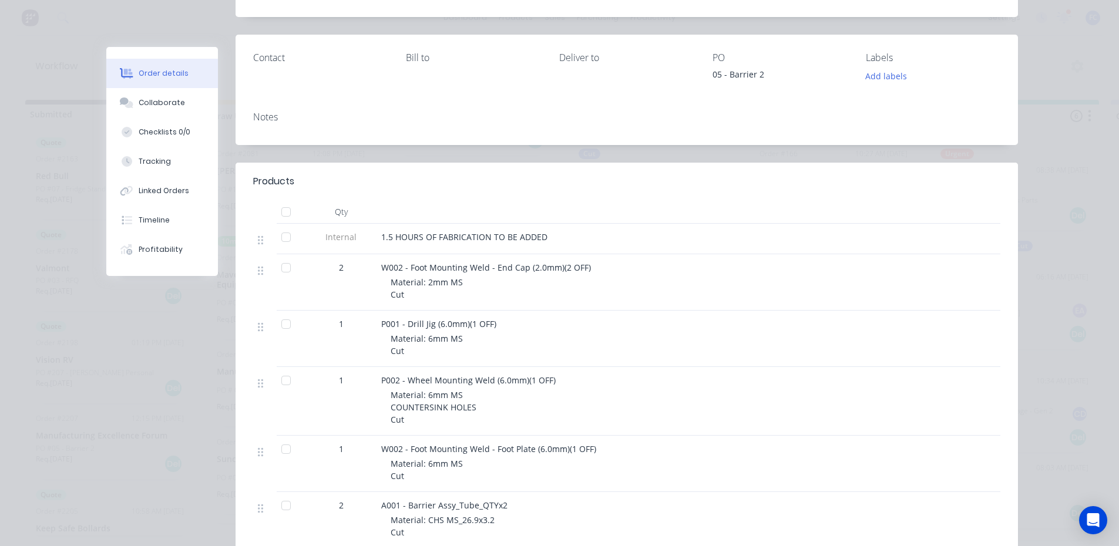
scroll to position [59, 0]
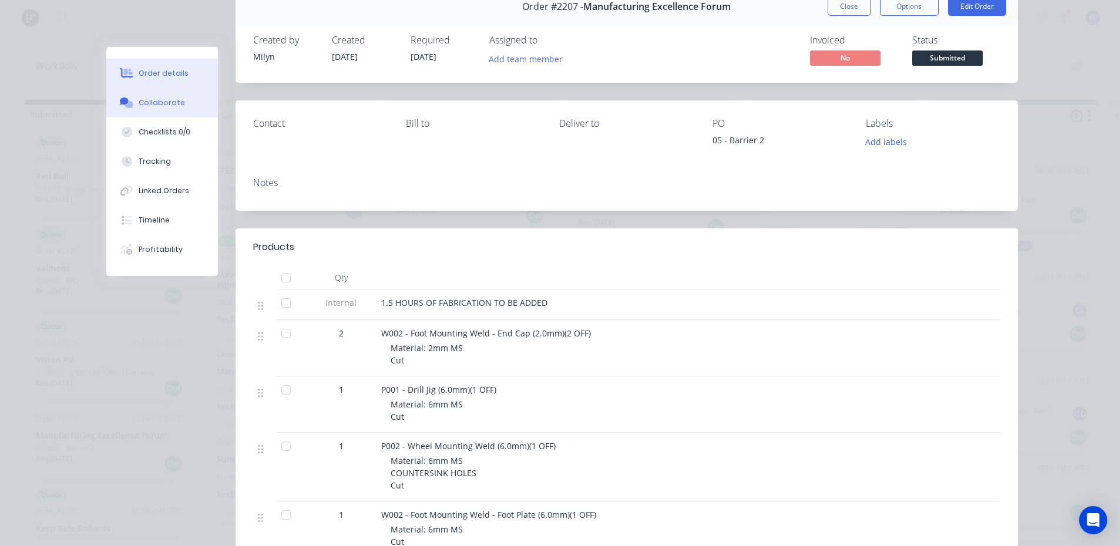
click at [147, 109] on button "Collaborate" at bounding box center [162, 102] width 112 height 29
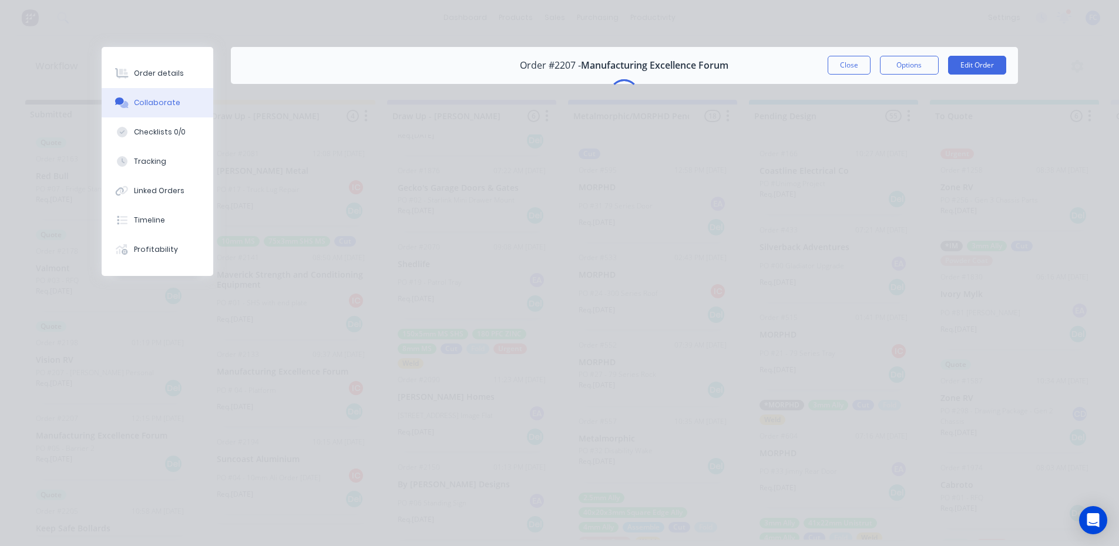
scroll to position [0, 0]
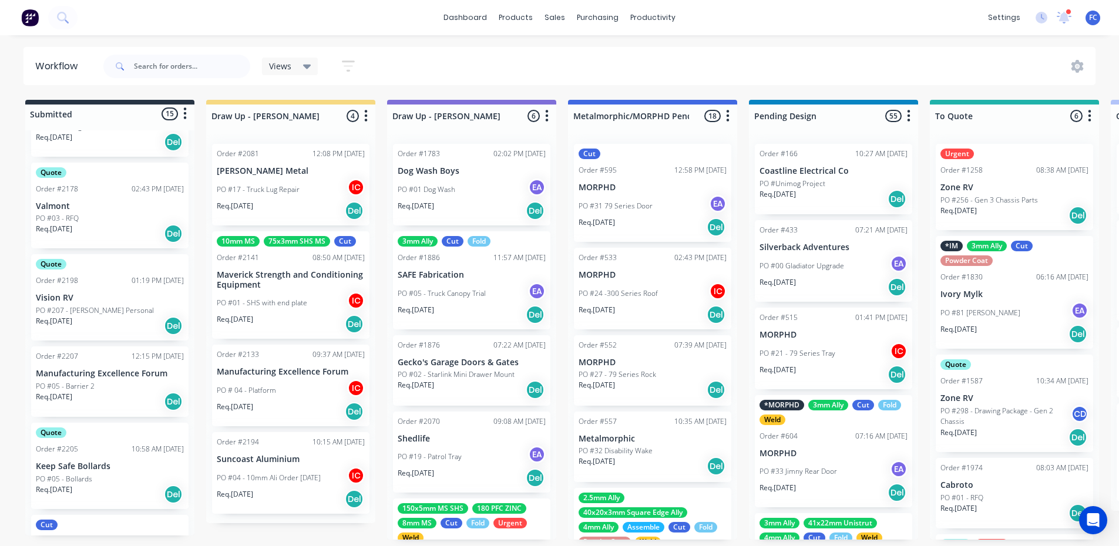
scroll to position [235, 0]
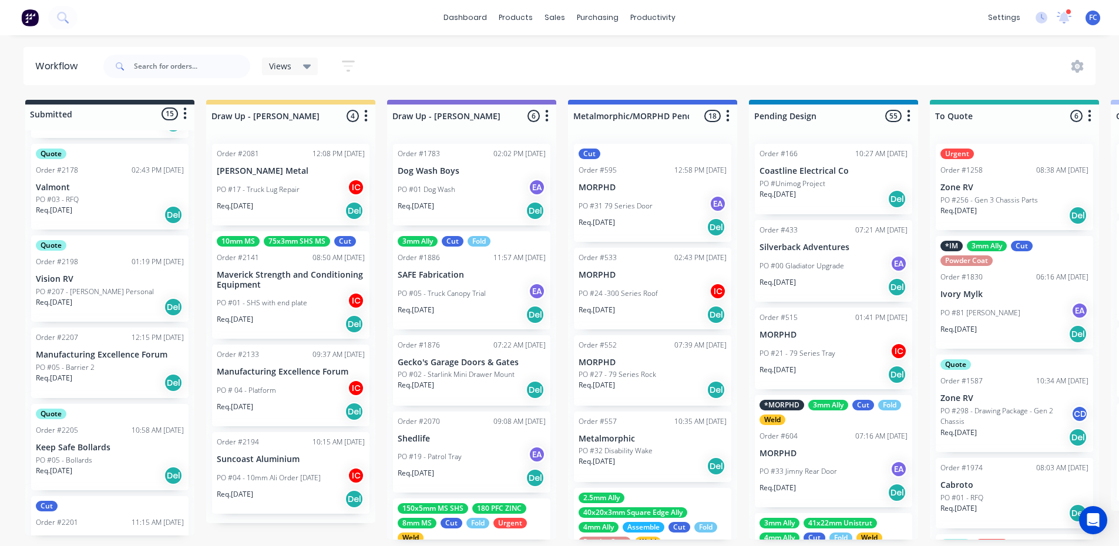
click at [82, 359] on p "Manufacturing Excellence Forum" at bounding box center [110, 355] width 148 height 10
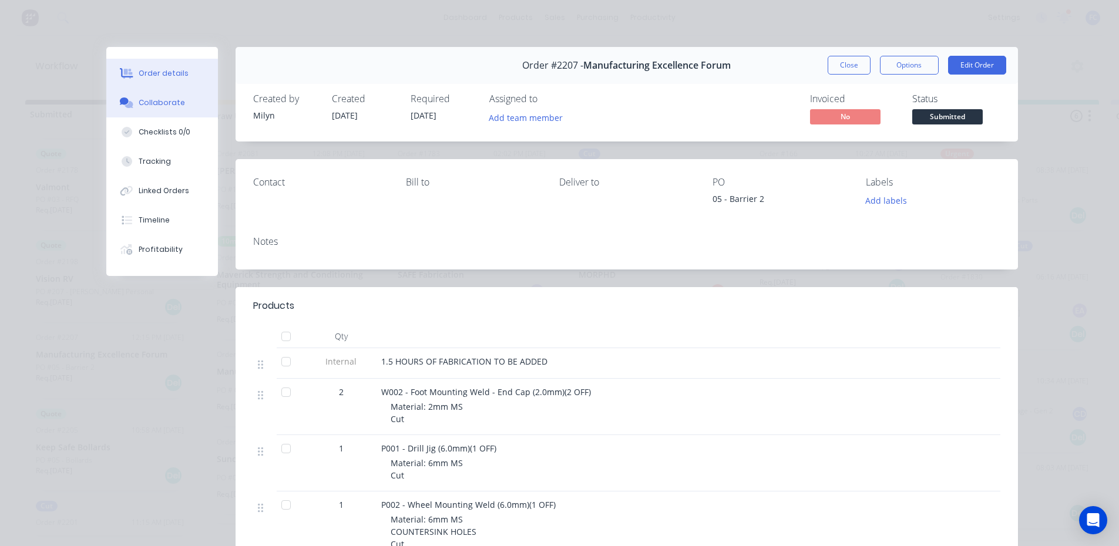
click at [166, 99] on div "Collaborate" at bounding box center [162, 102] width 46 height 11
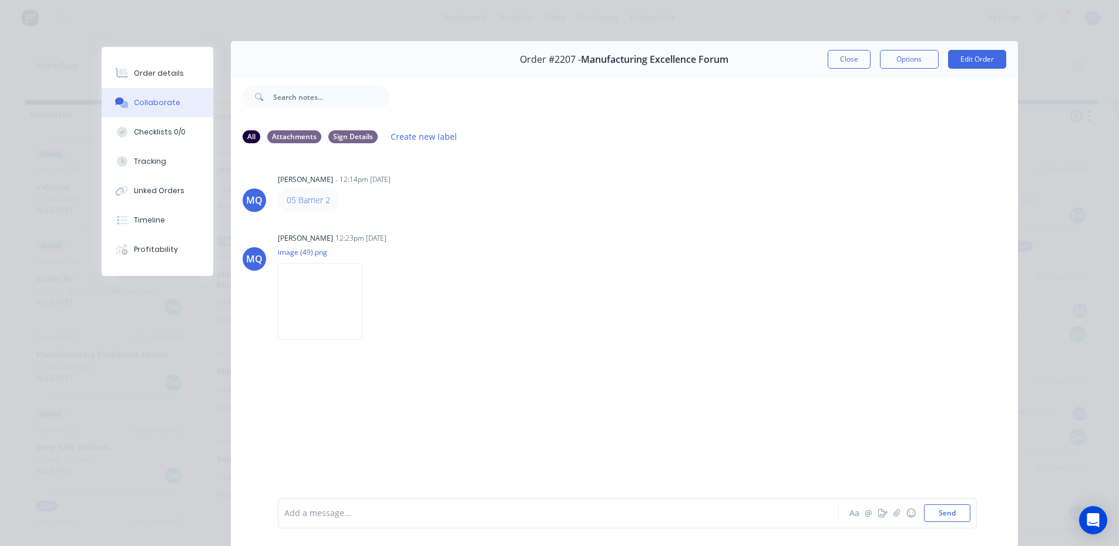
scroll to position [0, 0]
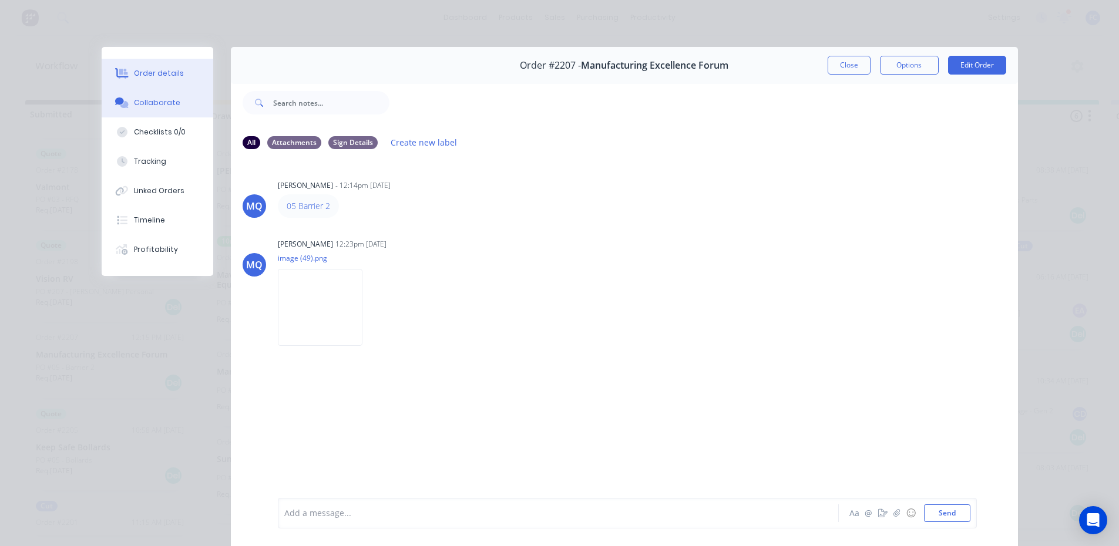
click at [163, 80] on button "Order details" at bounding box center [158, 73] width 112 height 29
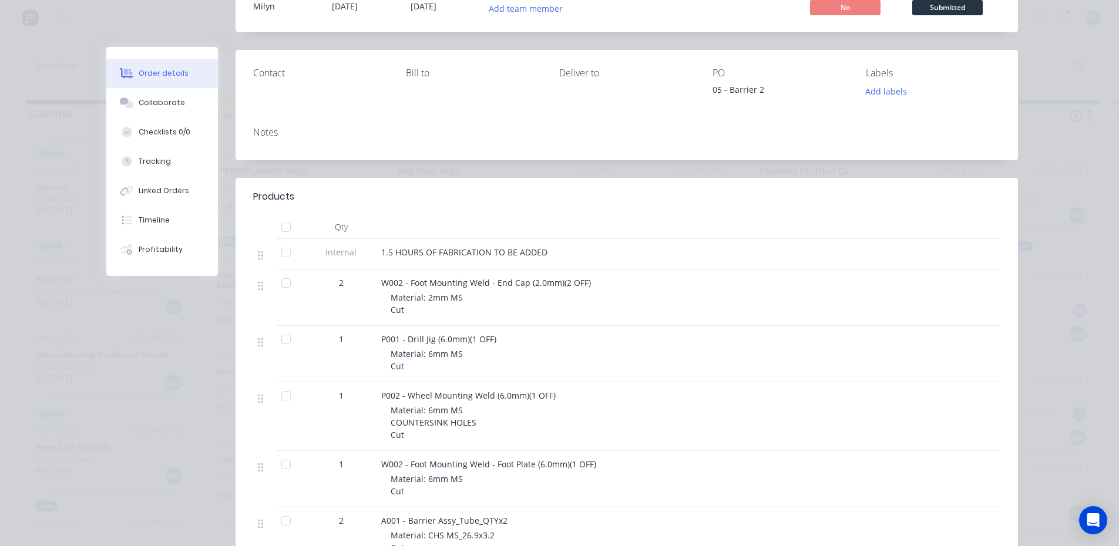
scroll to position [117, 0]
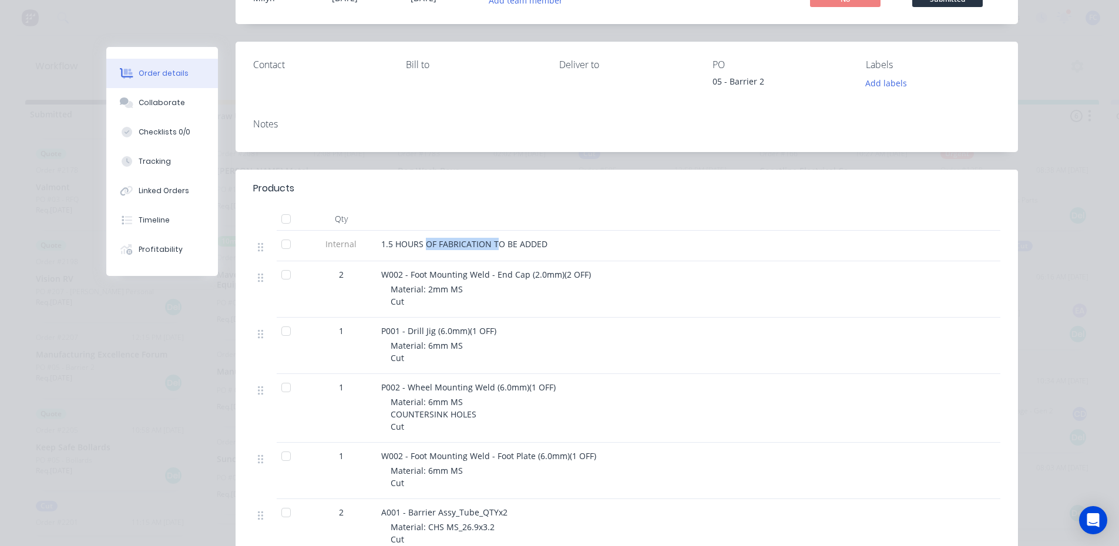
drag, startPoint x: 423, startPoint y: 248, endPoint x: 493, endPoint y: 243, distance: 70.1
click at [493, 243] on span "1.5 HOURS OF FABRICATION TO BE ADDED" at bounding box center [464, 243] width 166 height 11
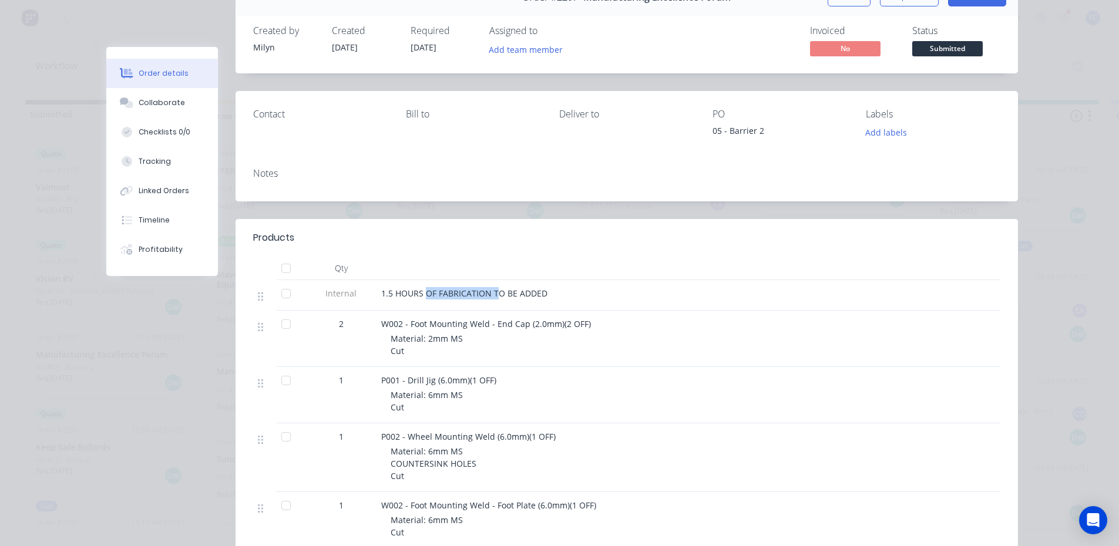
scroll to position [0, 0]
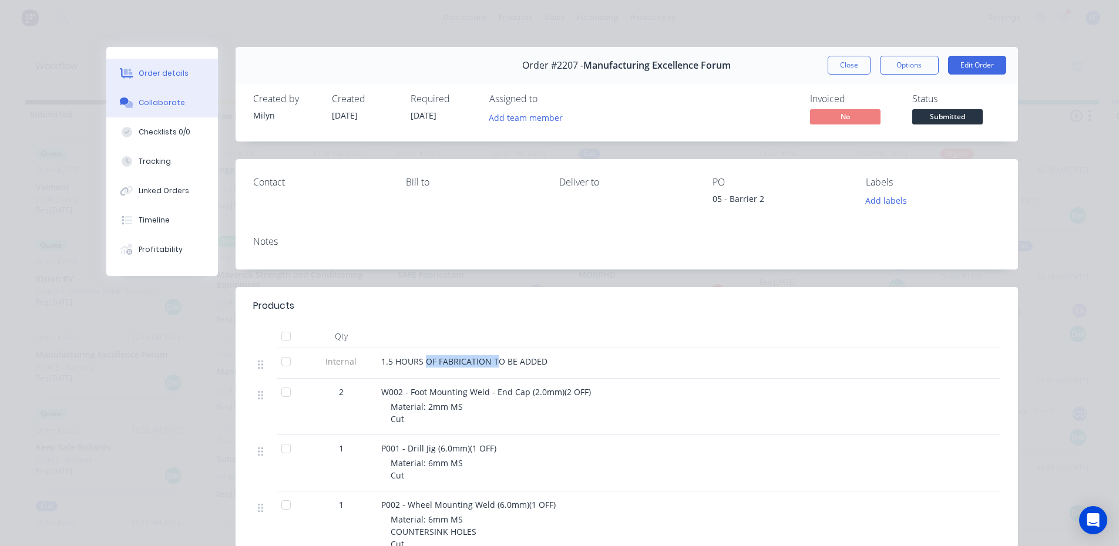
click at [170, 100] on div "Collaborate" at bounding box center [162, 102] width 46 height 11
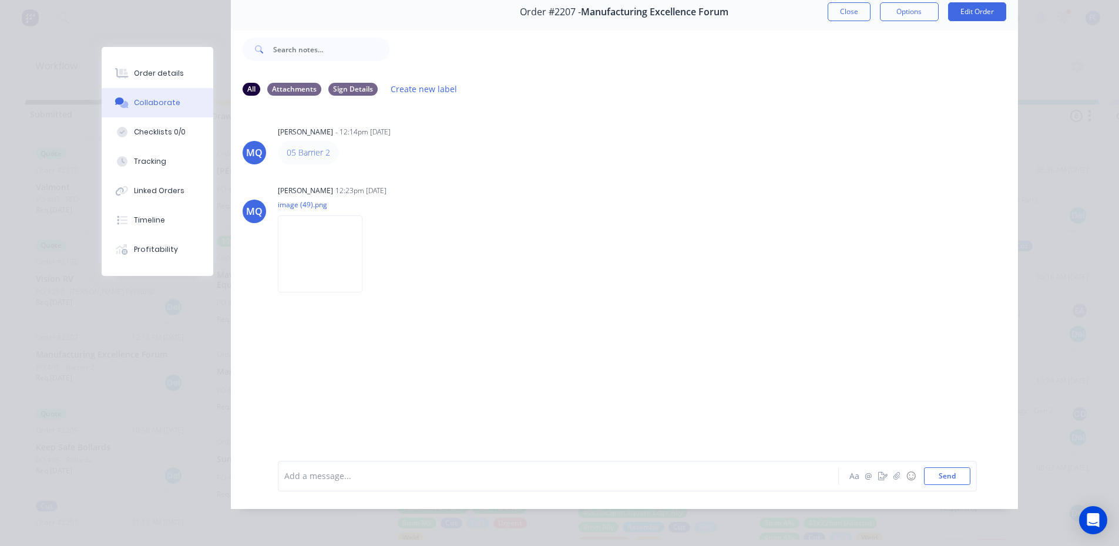
scroll to position [4, 0]
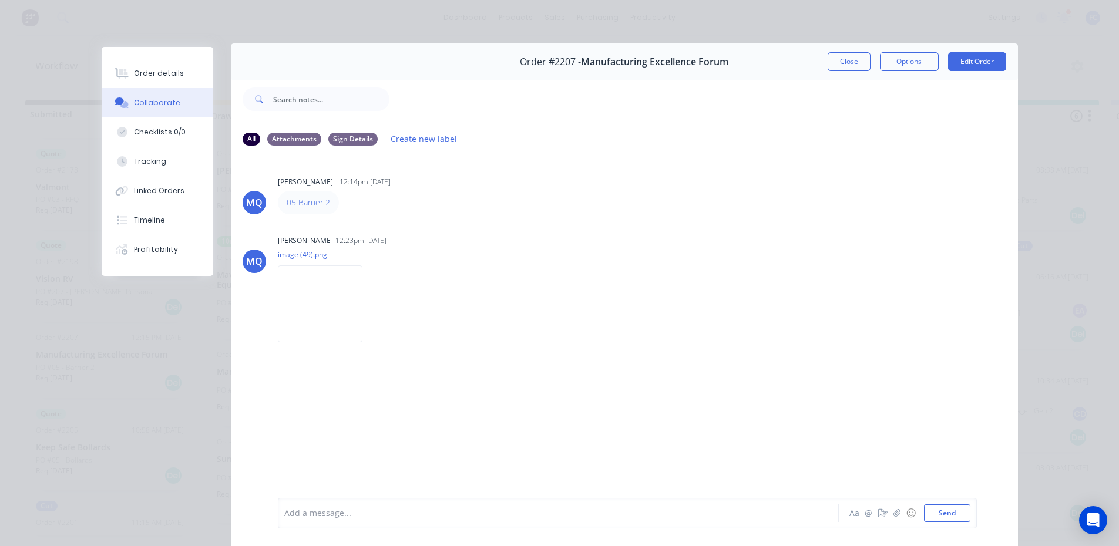
drag, startPoint x: 125, startPoint y: 68, endPoint x: 227, endPoint y: 103, distance: 108.7
click at [126, 68] on button "Order details" at bounding box center [158, 73] width 112 height 29
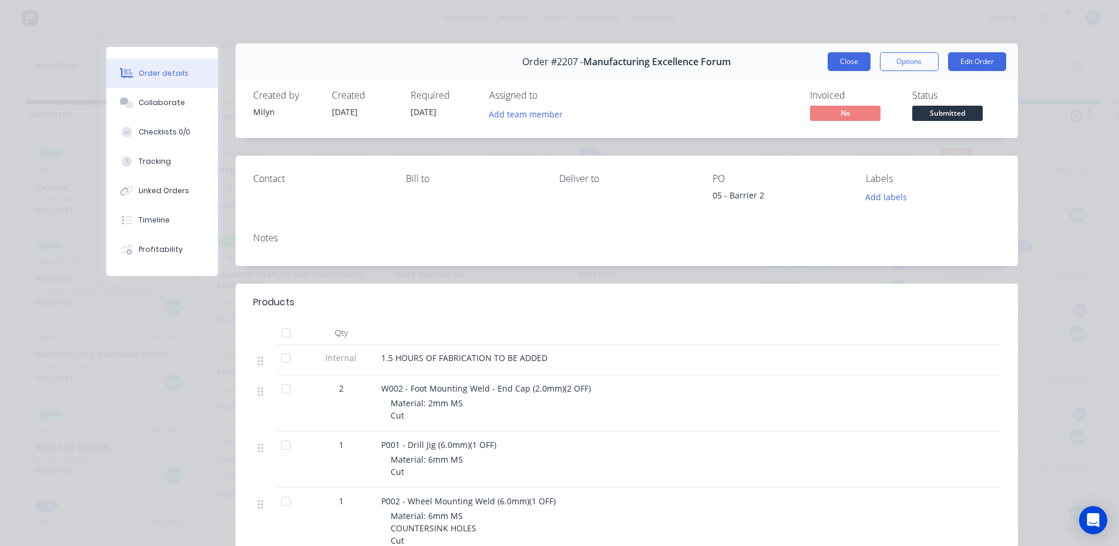
click at [830, 55] on button "Close" at bounding box center [849, 61] width 43 height 19
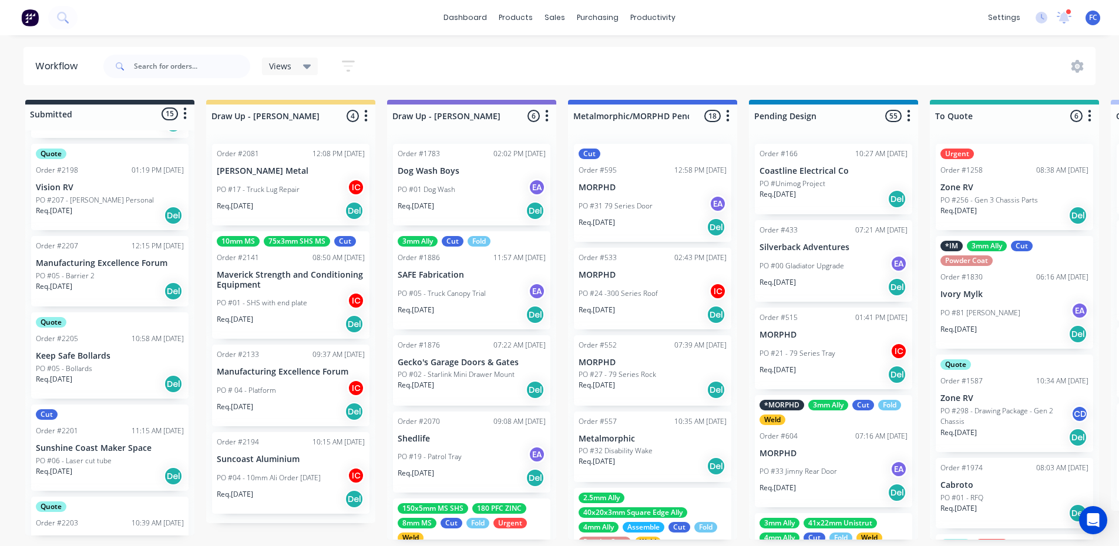
scroll to position [352, 0]
